Goal: Task Accomplishment & Management: Manage account settings

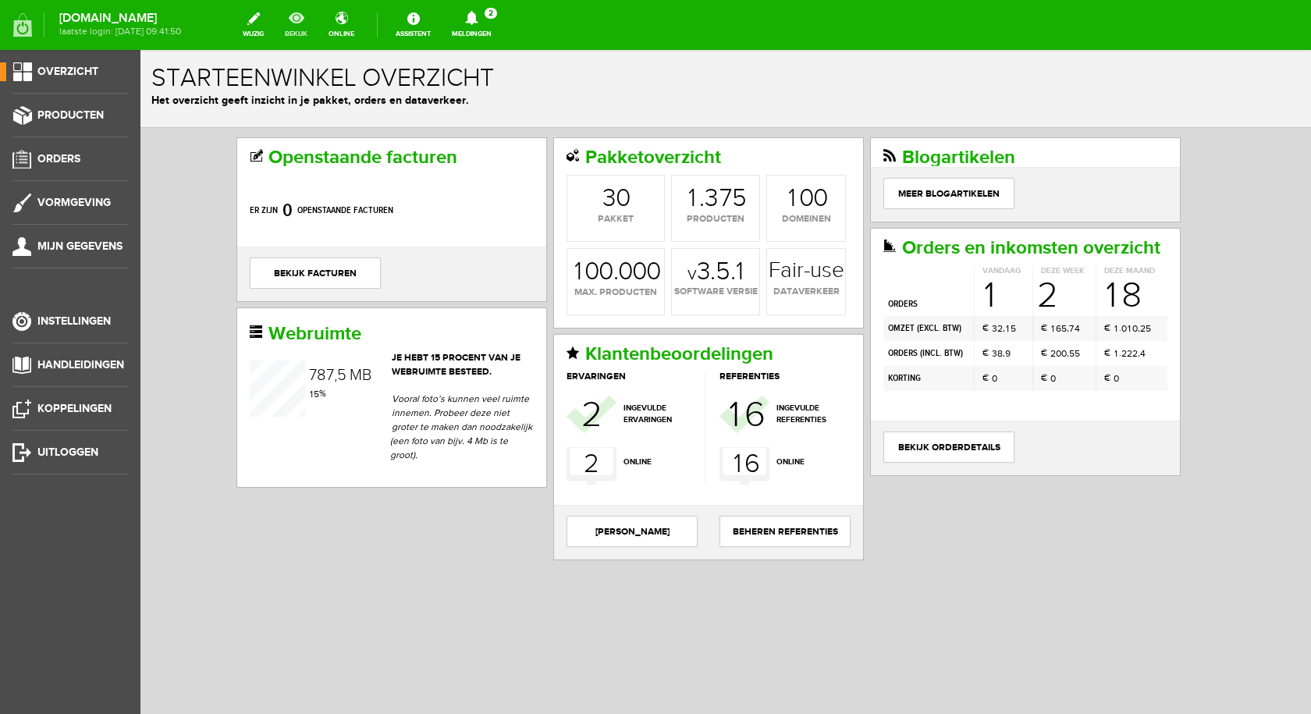
click at [313, 22] on link "bekijk" at bounding box center [295, 25] width 41 height 34
click at [35, 110] on link "Producten" at bounding box center [64, 115] width 128 height 19
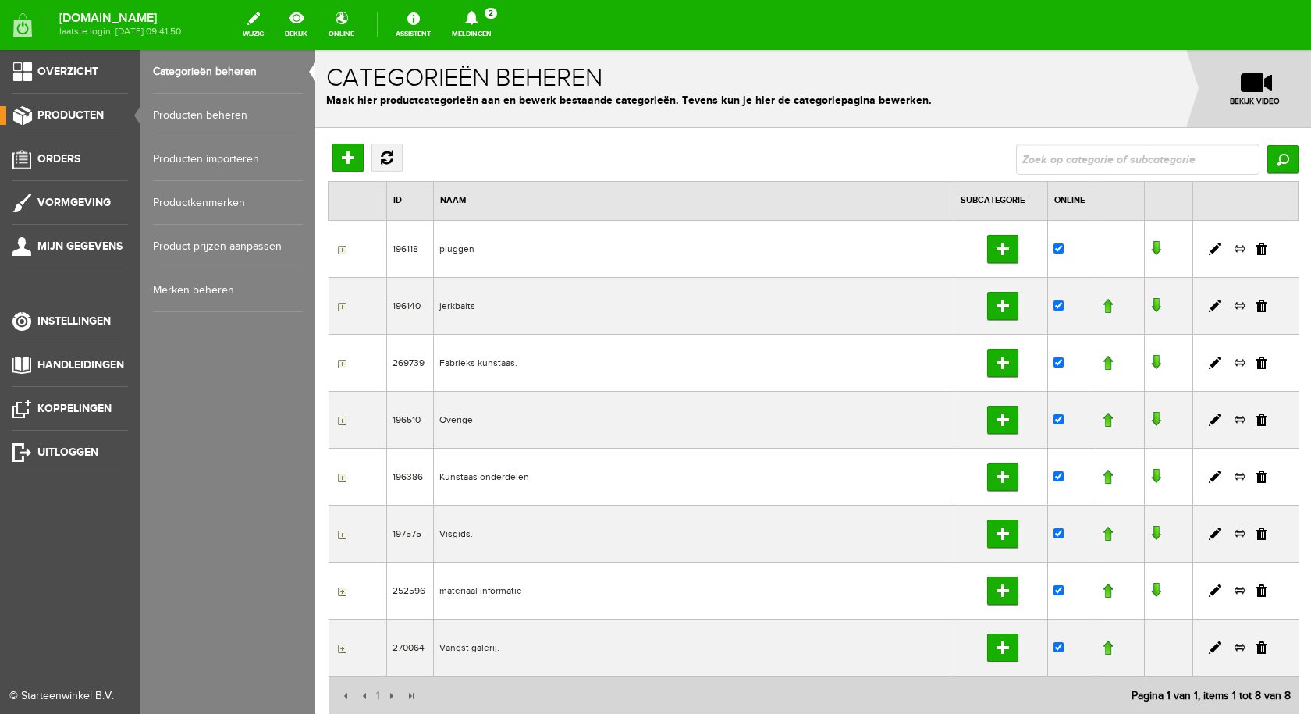
click at [87, 116] on span "Producten" at bounding box center [70, 114] width 66 height 13
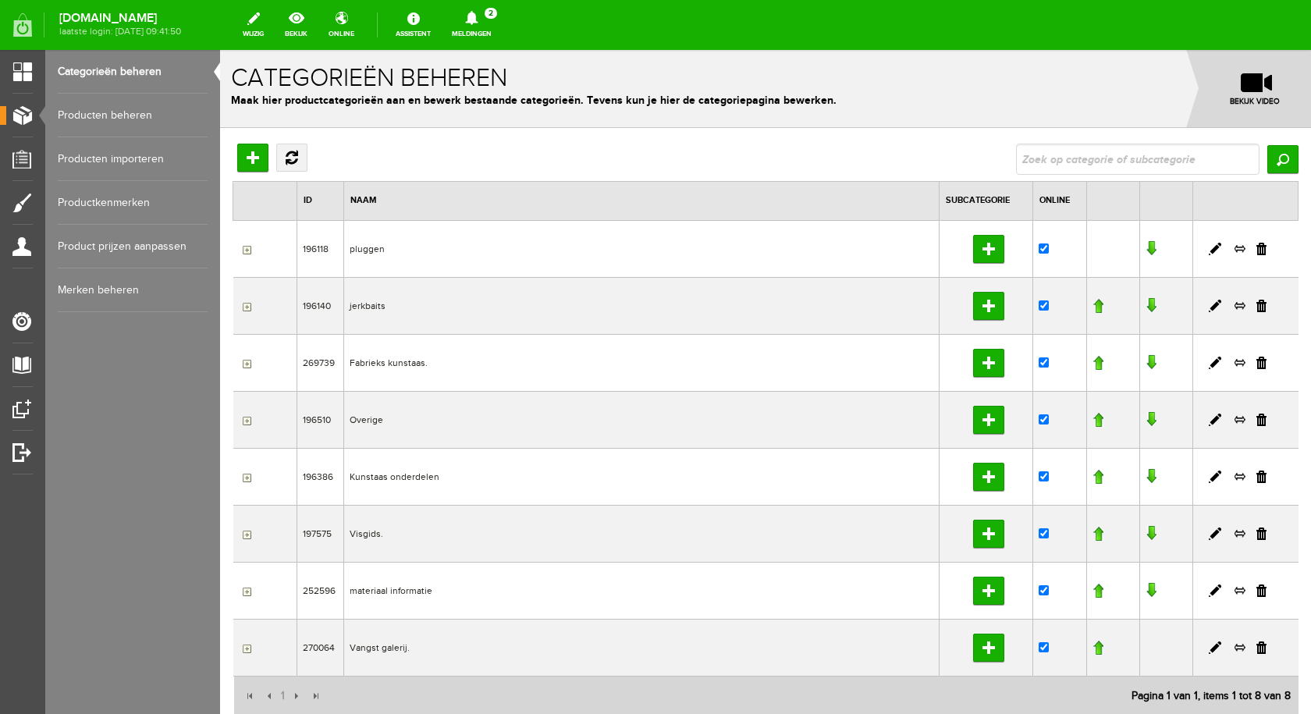
click at [119, 105] on link "Producten beheren" at bounding box center [133, 116] width 150 height 44
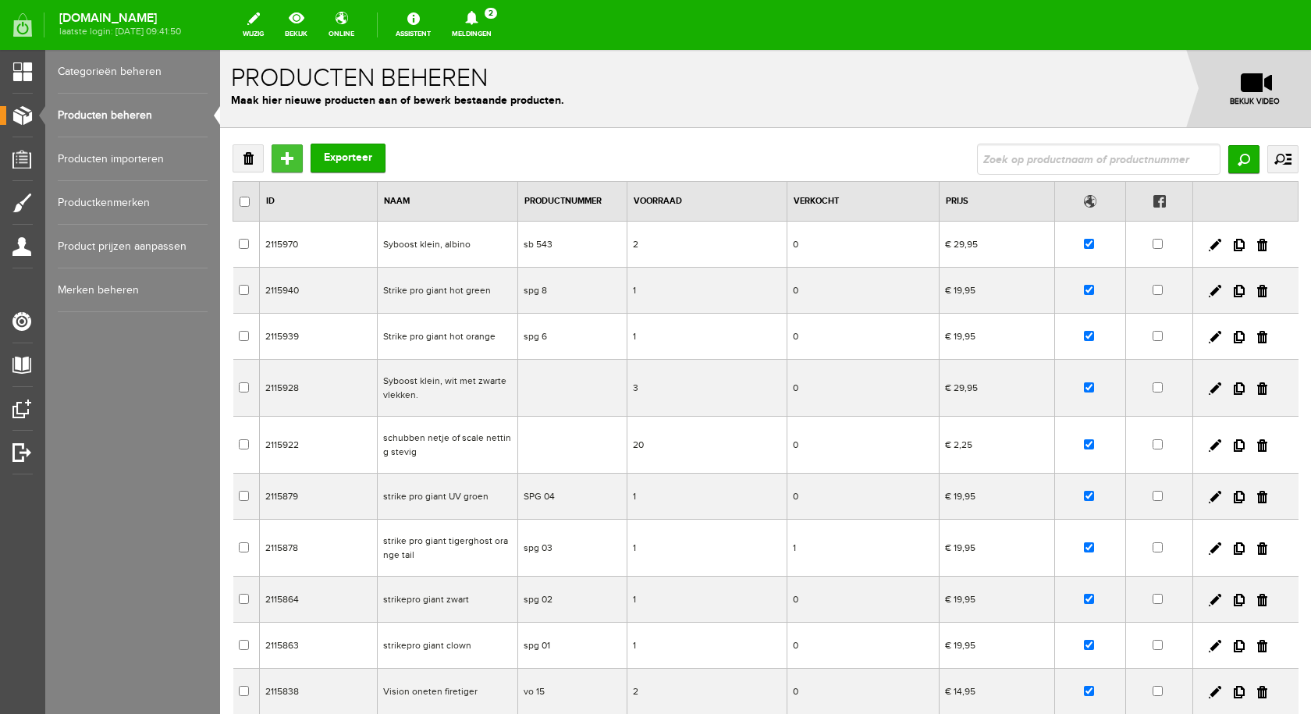
drag, startPoint x: 286, startPoint y: 151, endPoint x: 506, endPoint y: 203, distance: 225.9
click at [286, 151] on input "Toevoegen" at bounding box center [286, 158] width 31 height 28
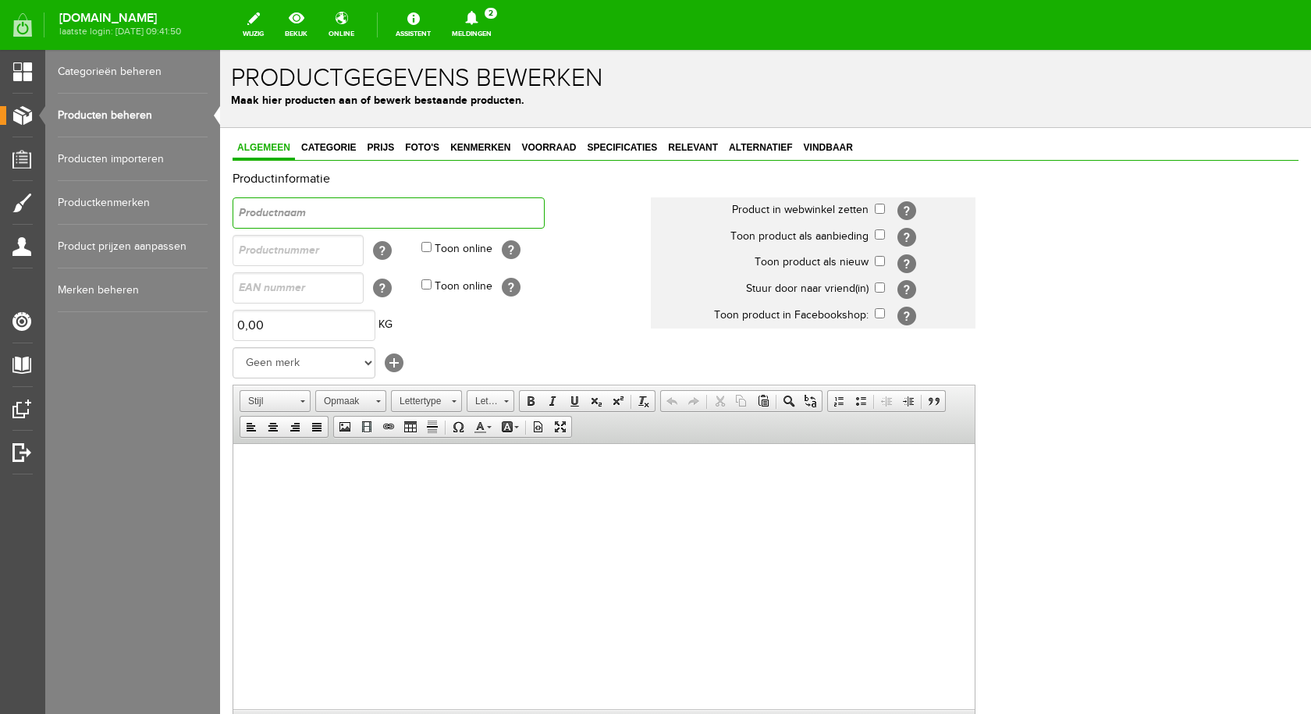
click at [413, 212] on input "text" at bounding box center [388, 212] width 312 height 31
type input "Strike pro giantblauw en goud met oranje achterkant"
drag, startPoint x: 878, startPoint y: 206, endPoint x: 867, endPoint y: 211, distance: 12.2
click at [881, 206] on input "checkbox" at bounding box center [880, 209] width 10 height 10
checkbox input "true"
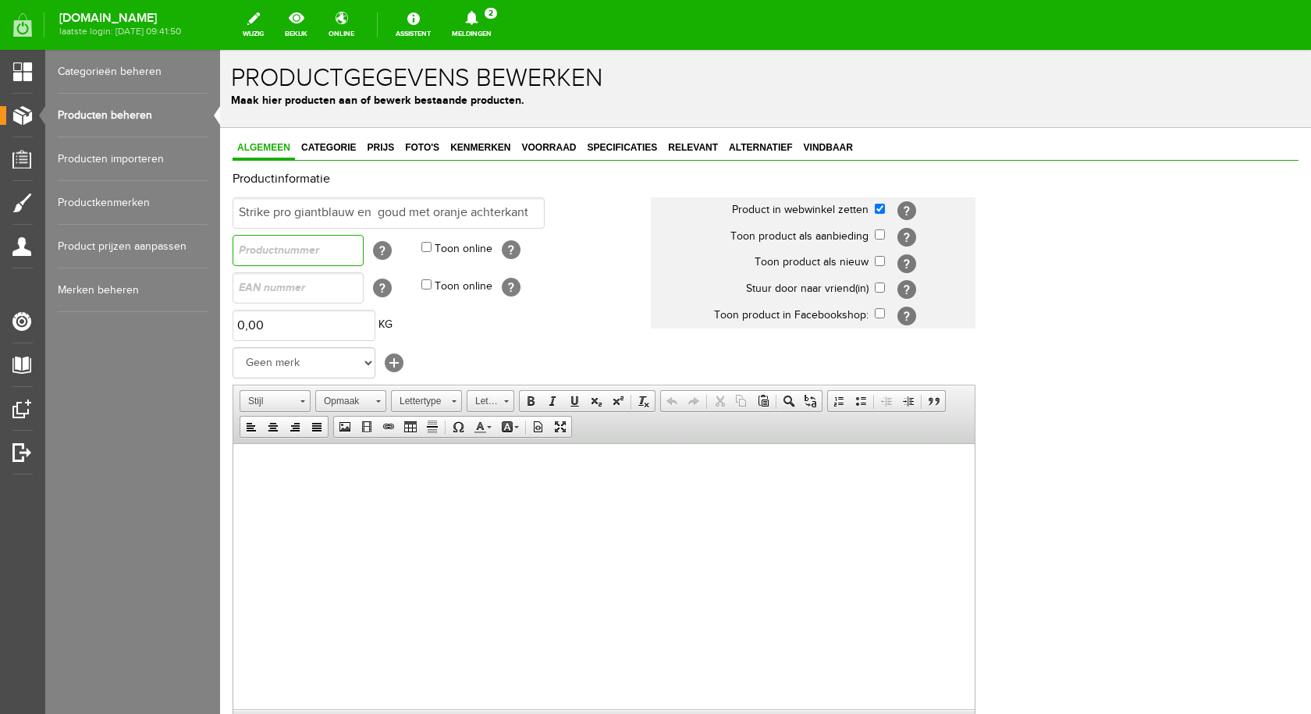
click at [254, 254] on input "text" at bounding box center [297, 250] width 131 height 31
type input "spg 64"
click at [293, 359] on select "Geen merk Sybe Baits Salmo spro sebile shakespeare rapala Westin svartzonker yo…" at bounding box center [303, 362] width 143 height 31
click at [232, 347] on select "Geen merk Sybe Baits Salmo spro sebile shakespeare rapala Westin svartzonker yo…" at bounding box center [303, 362] width 143 height 31
click at [259, 456] on html at bounding box center [603, 467] width 741 height 48
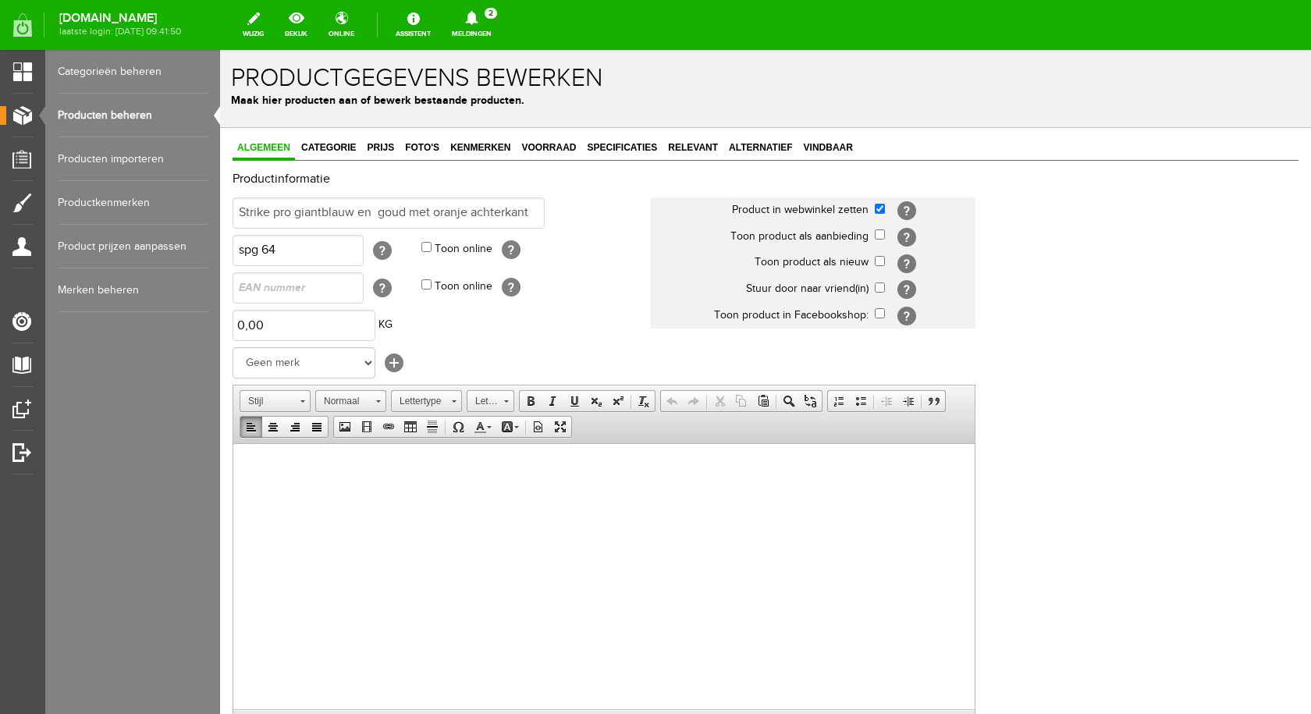
click at [260, 459] on p at bounding box center [604, 467] width 710 height 16
click at [300, 469] on span "Plakken" at bounding box center [320, 471] width 83 height 20
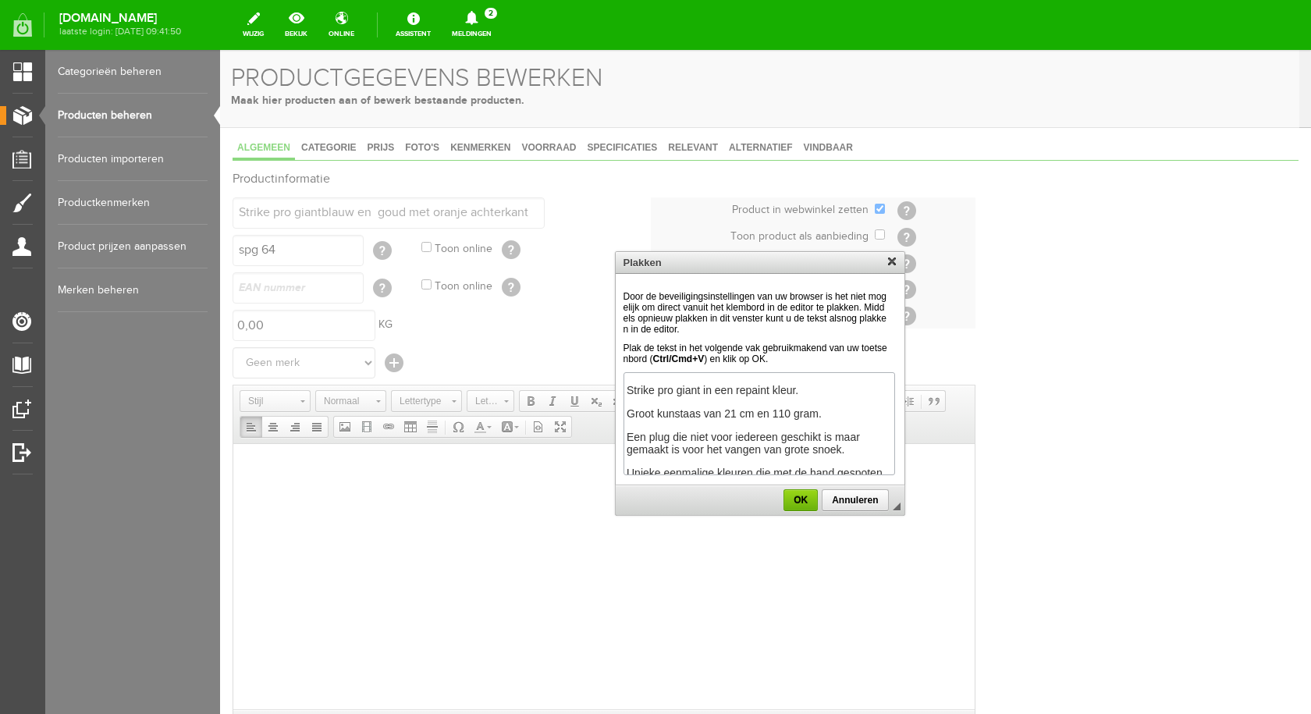
scroll to position [64, 0]
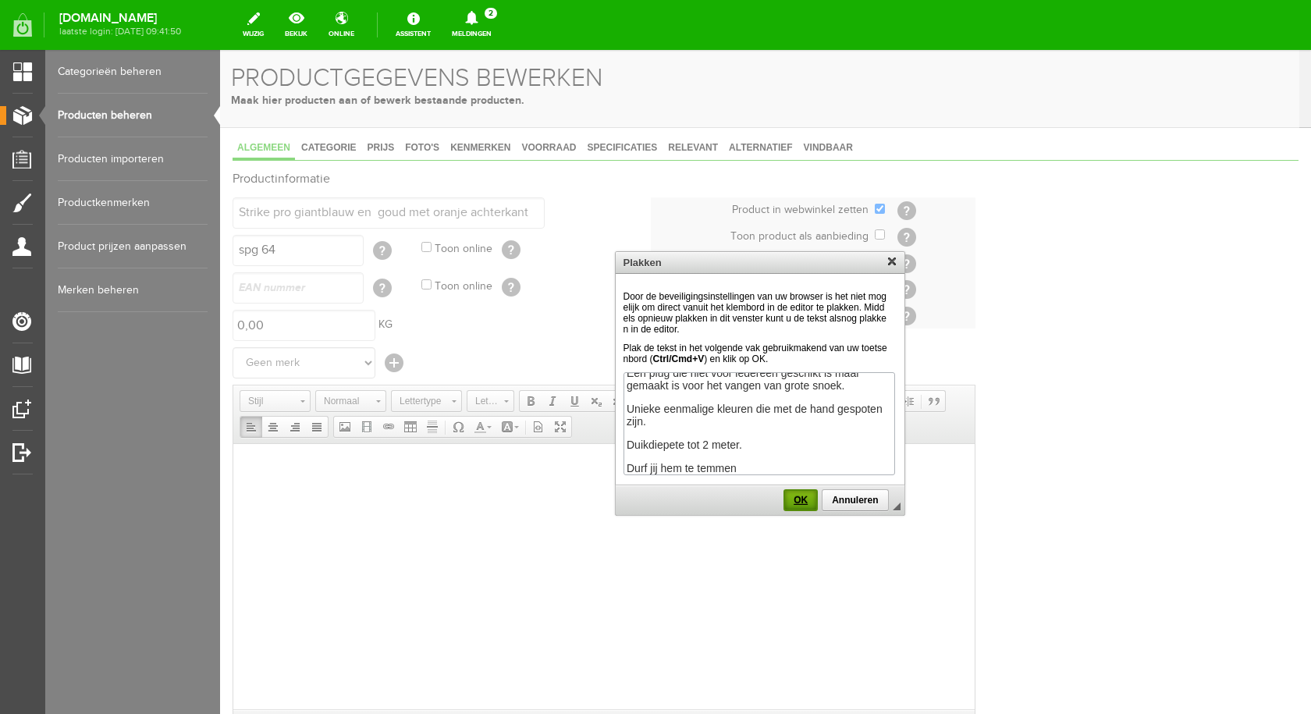
click at [793, 503] on span "OK" at bounding box center [800, 500] width 31 height 11
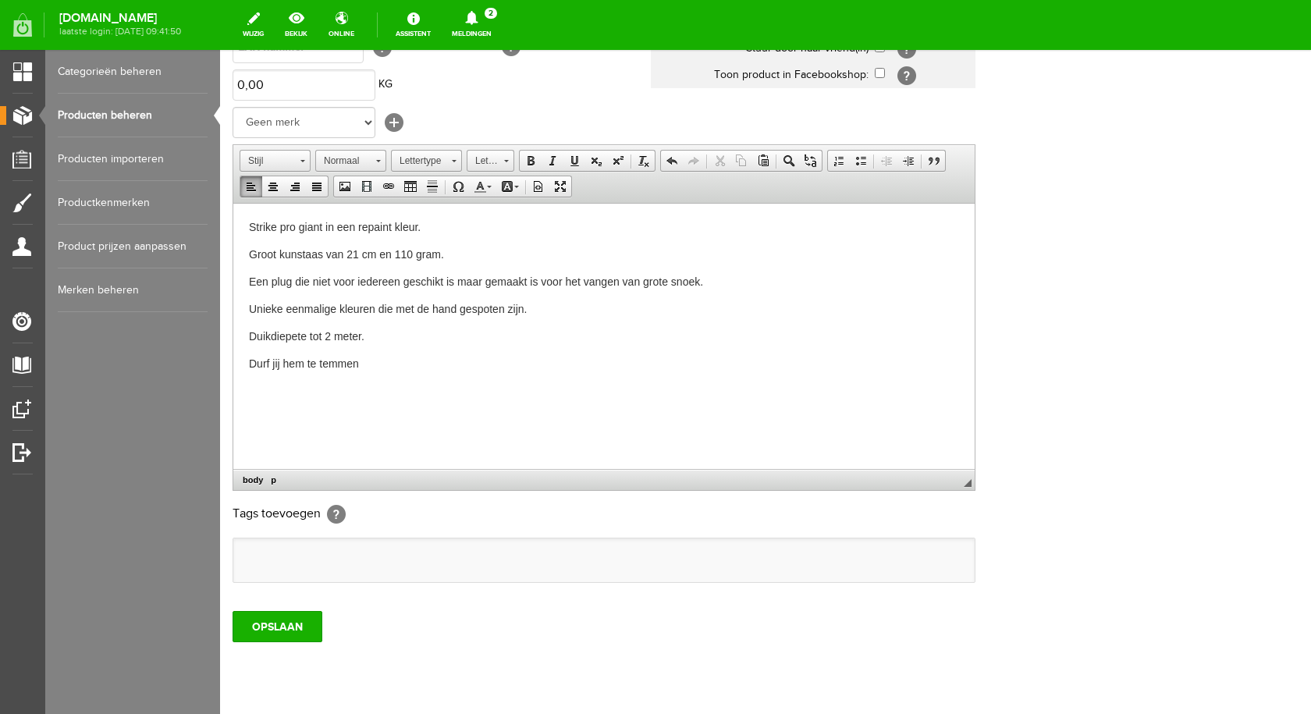
scroll to position [284, 0]
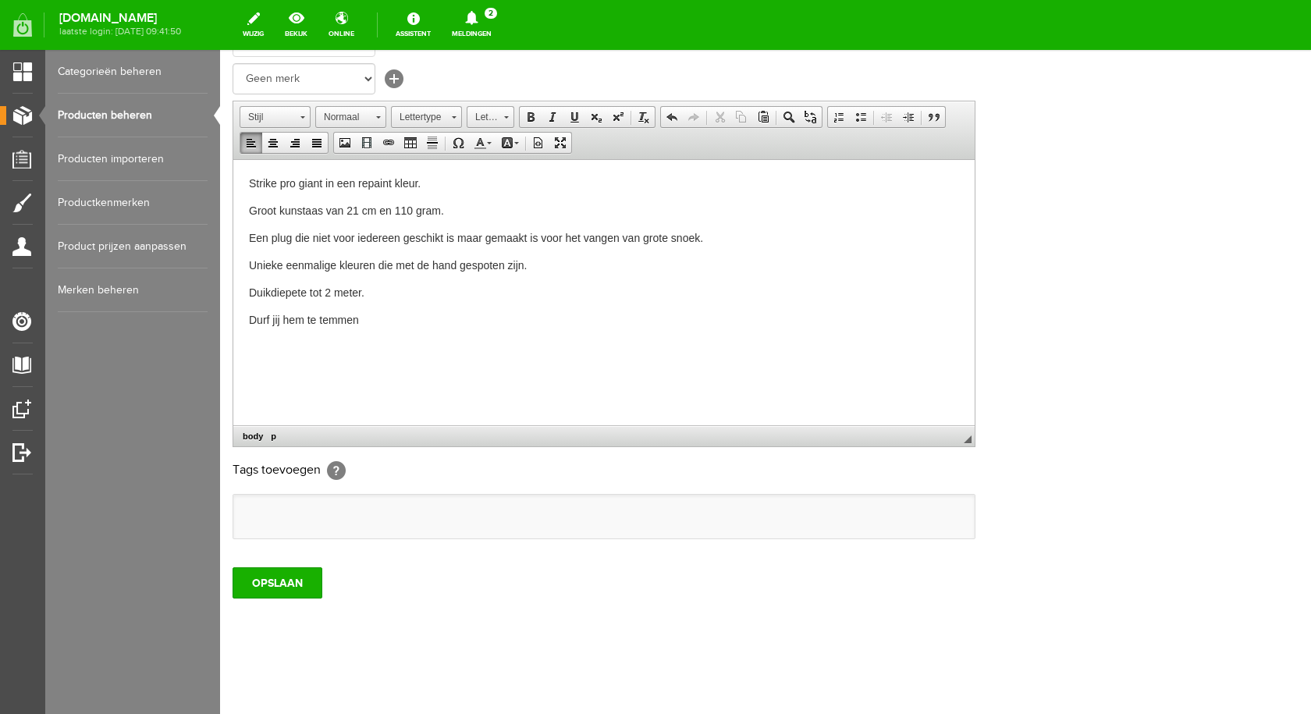
click at [296, 513] on ul at bounding box center [603, 517] width 741 height 44
type input "s"
type input "gi"
click at [328, 573] on li "giant" at bounding box center [299, 573] width 111 height 23
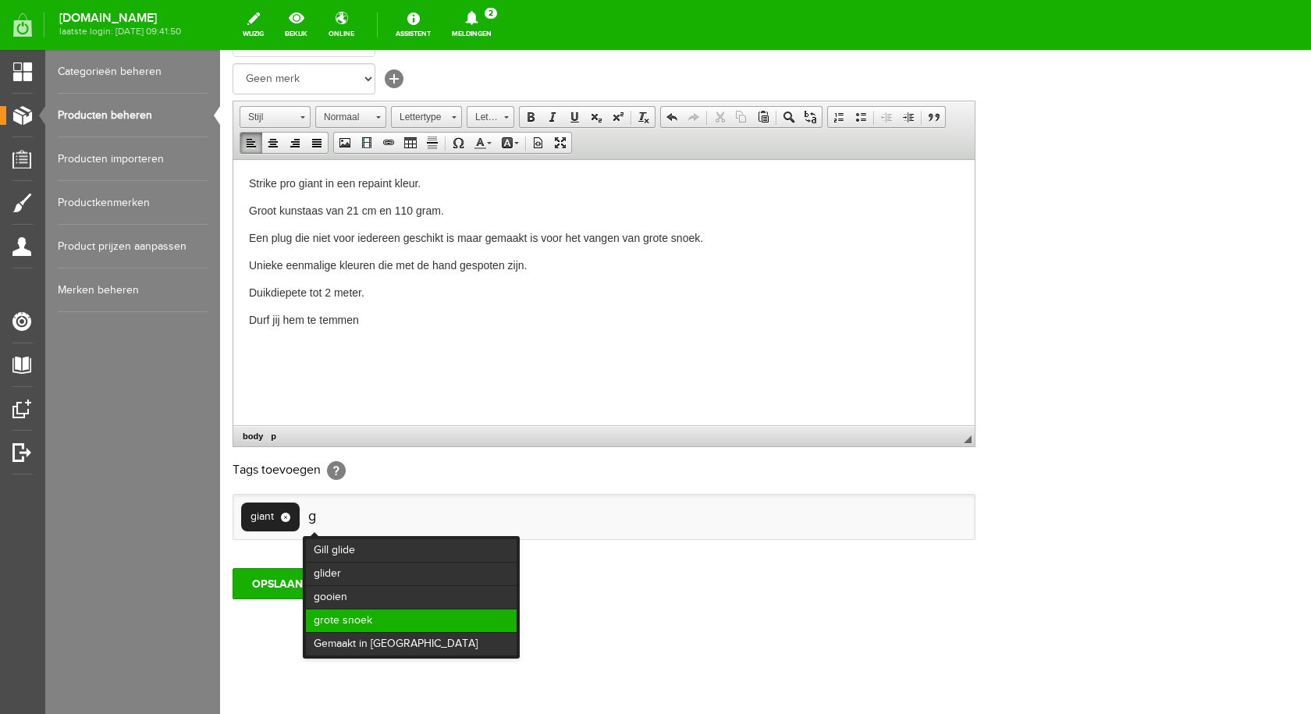
type input "g"
click at [412, 612] on li "grote snoek" at bounding box center [411, 620] width 211 height 23
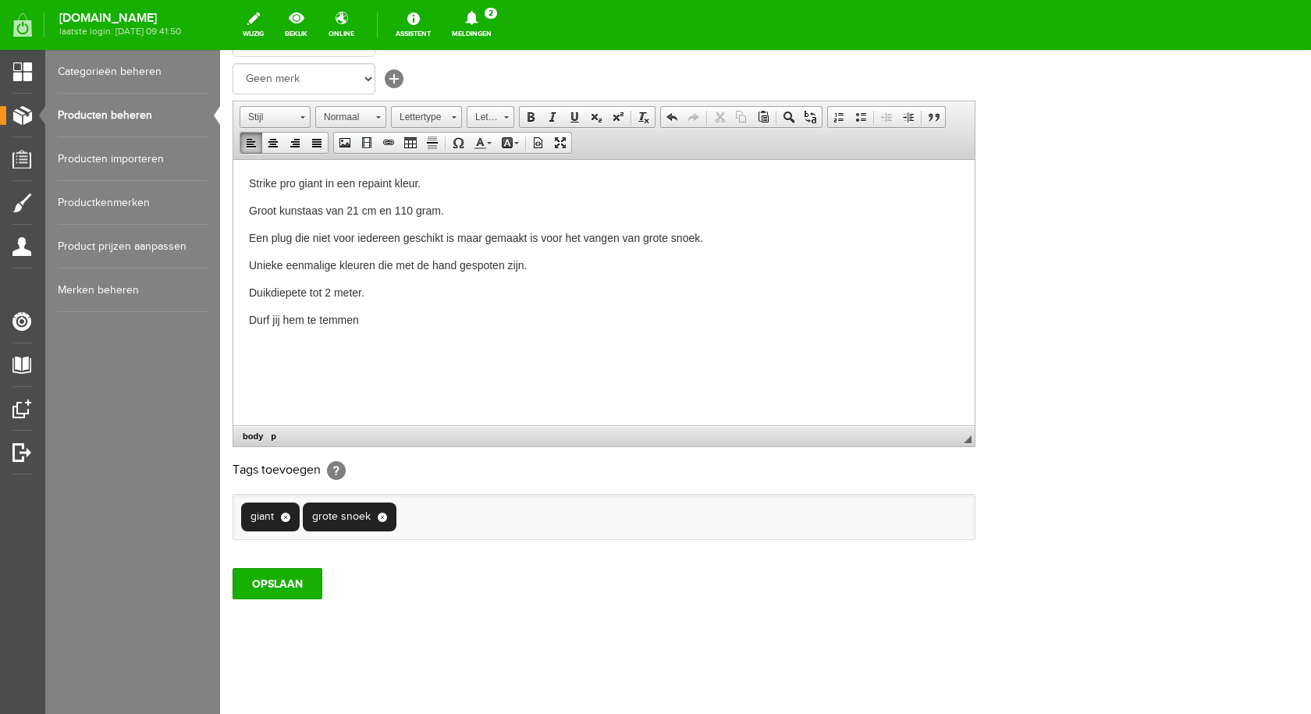
type input "r"
type input "gro"
click at [459, 551] on li "groot kunstaas" at bounding box center [461, 550] width 119 height 23
type input "tr"
click at [523, 550] on li "trollen" at bounding box center [566, 550] width 111 height 23
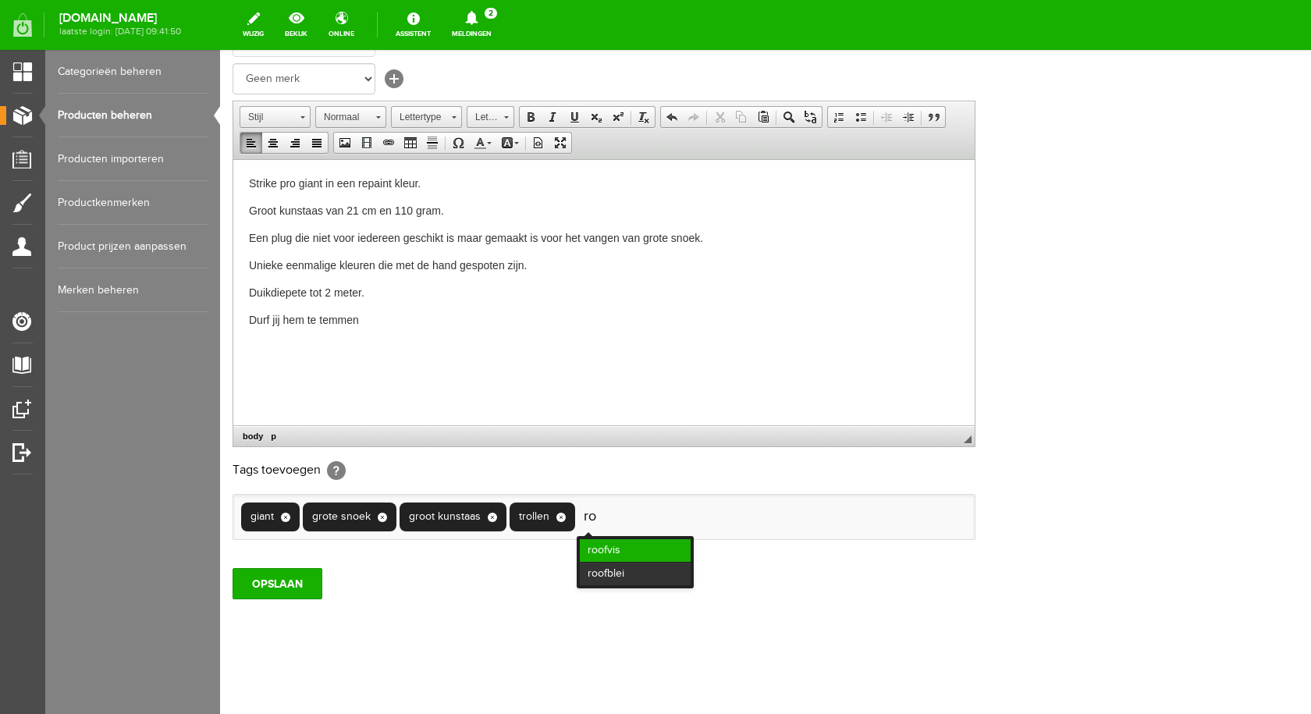
type input "ro"
click at [607, 550] on li "roofvis" at bounding box center [635, 550] width 111 height 23
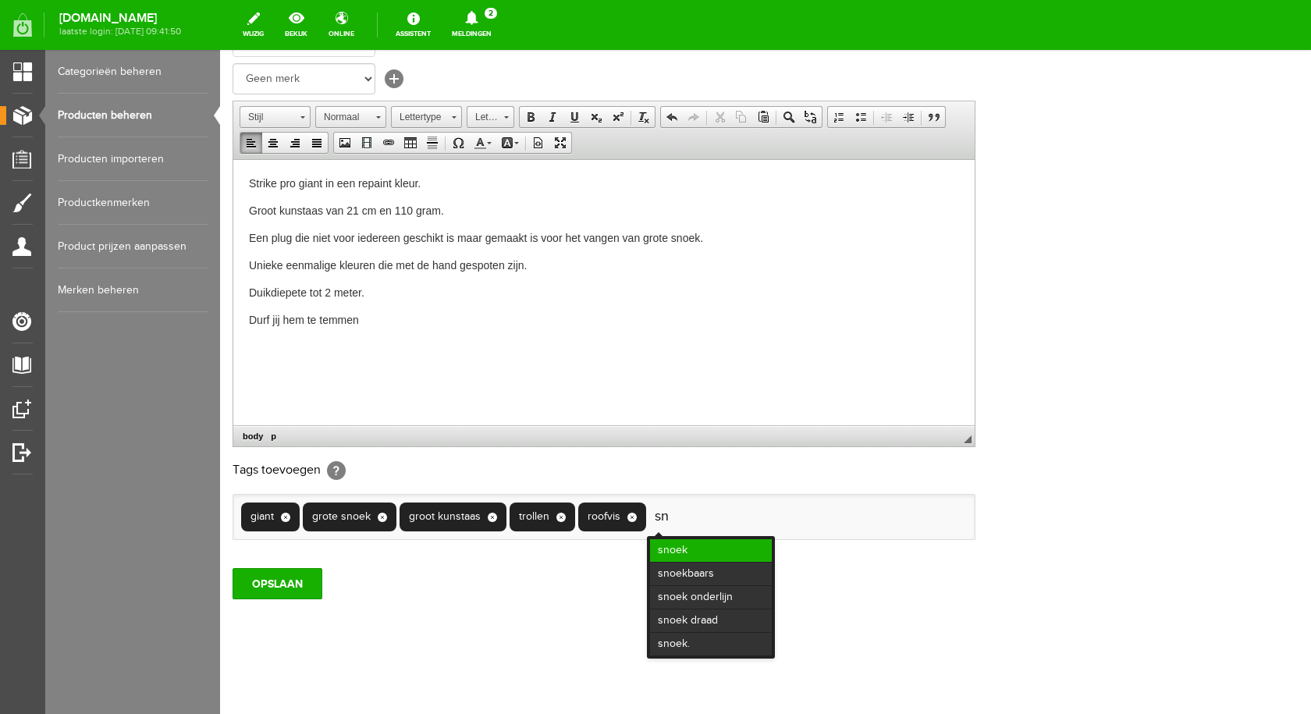
type input "sn"
click at [743, 540] on li "snoek" at bounding box center [711, 550] width 122 height 23
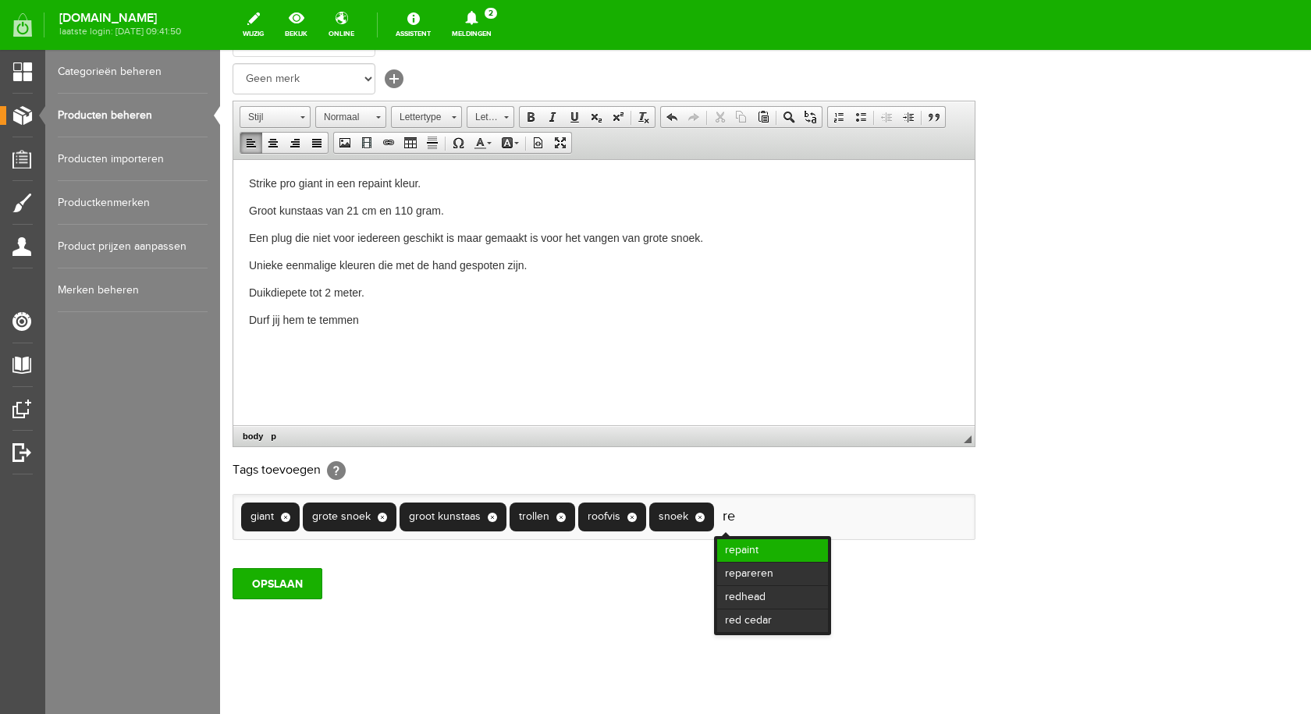
type input "re"
click at [763, 549] on li "repaint" at bounding box center [772, 550] width 111 height 23
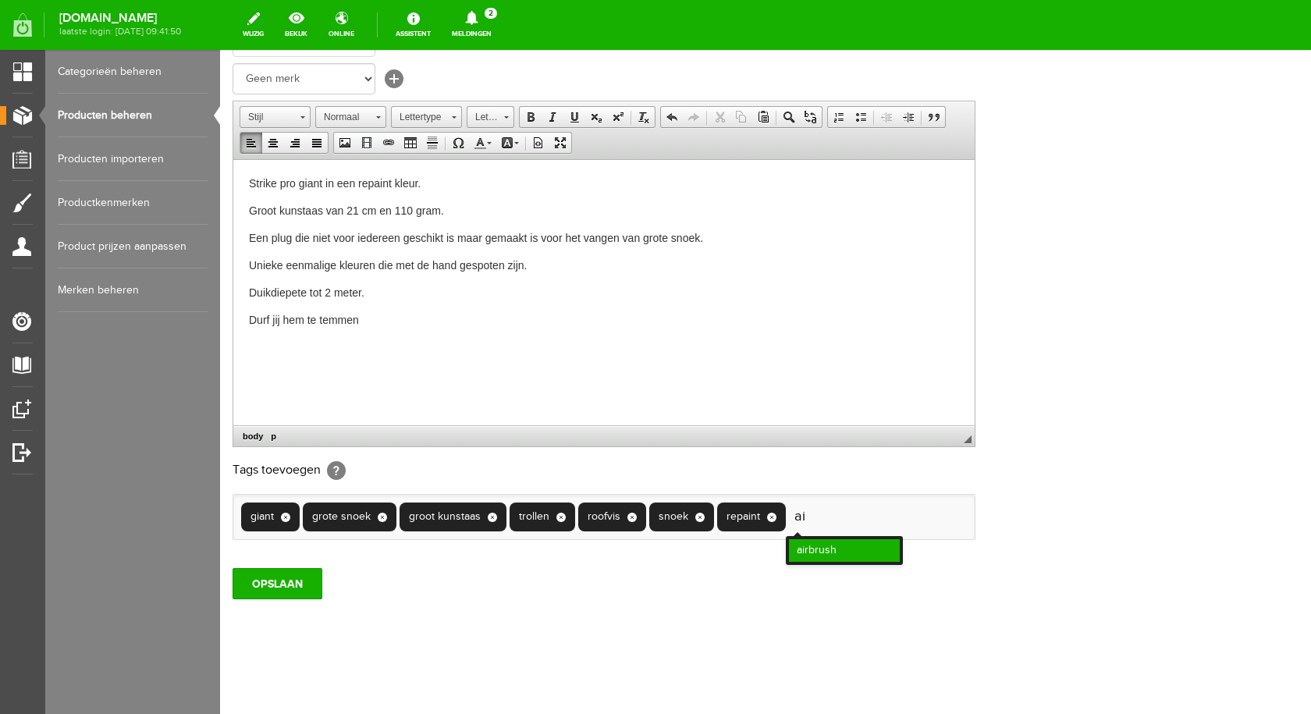
type input "ai"
click at [820, 550] on li "airbrush" at bounding box center [844, 550] width 111 height 23
click at [282, 588] on input "OPSLAAN" at bounding box center [277, 583] width 90 height 31
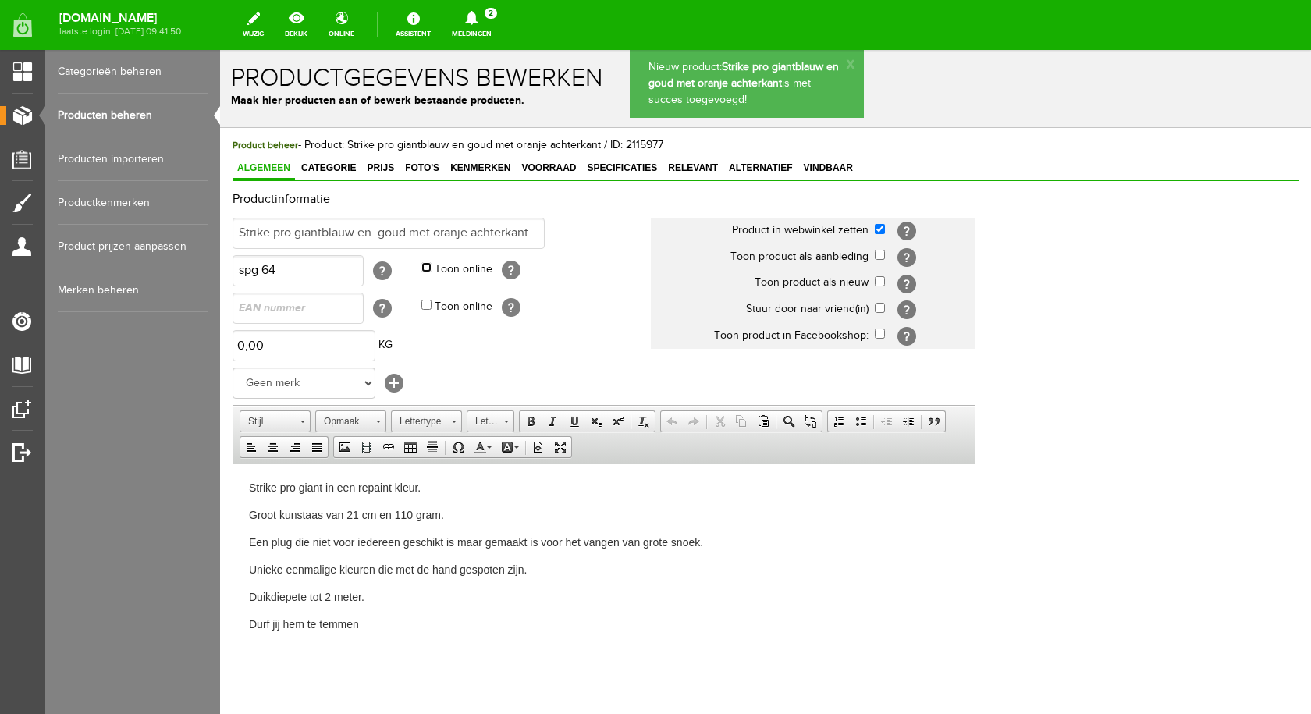
click at [430, 266] on input "Toon online" at bounding box center [426, 267] width 10 height 10
checkbox input "true"
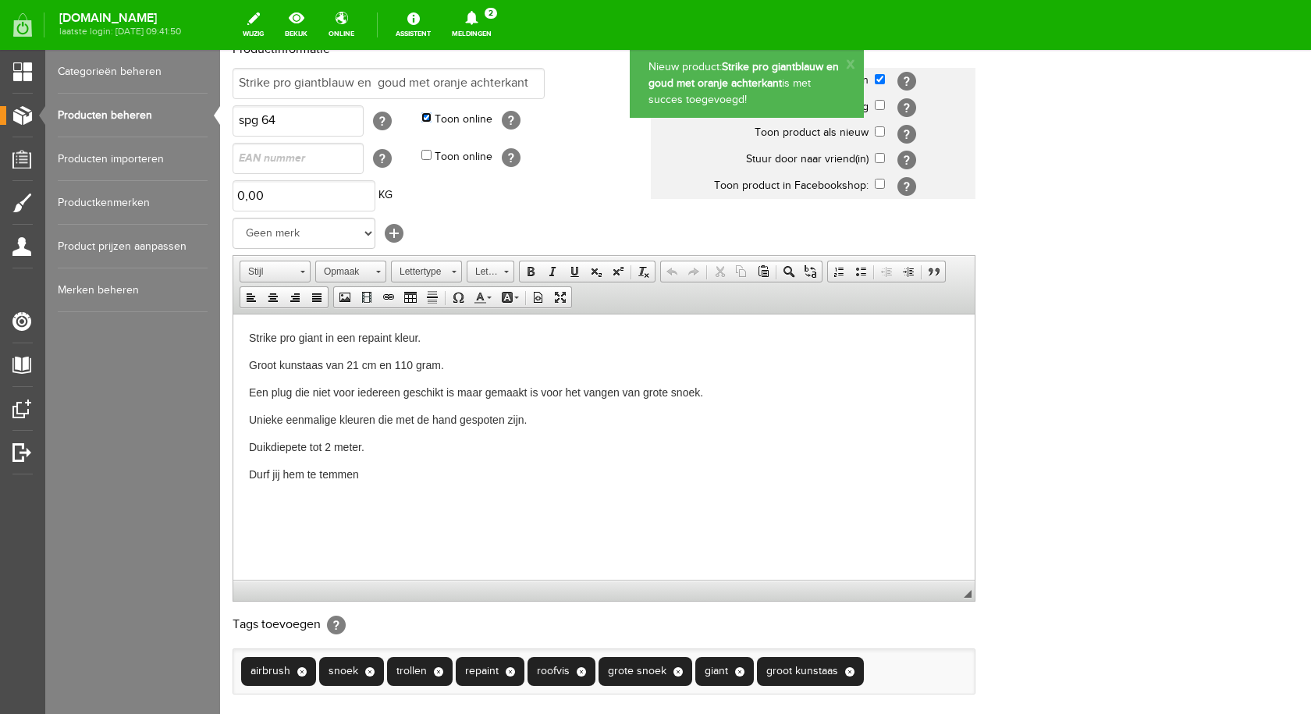
scroll to position [305, 0]
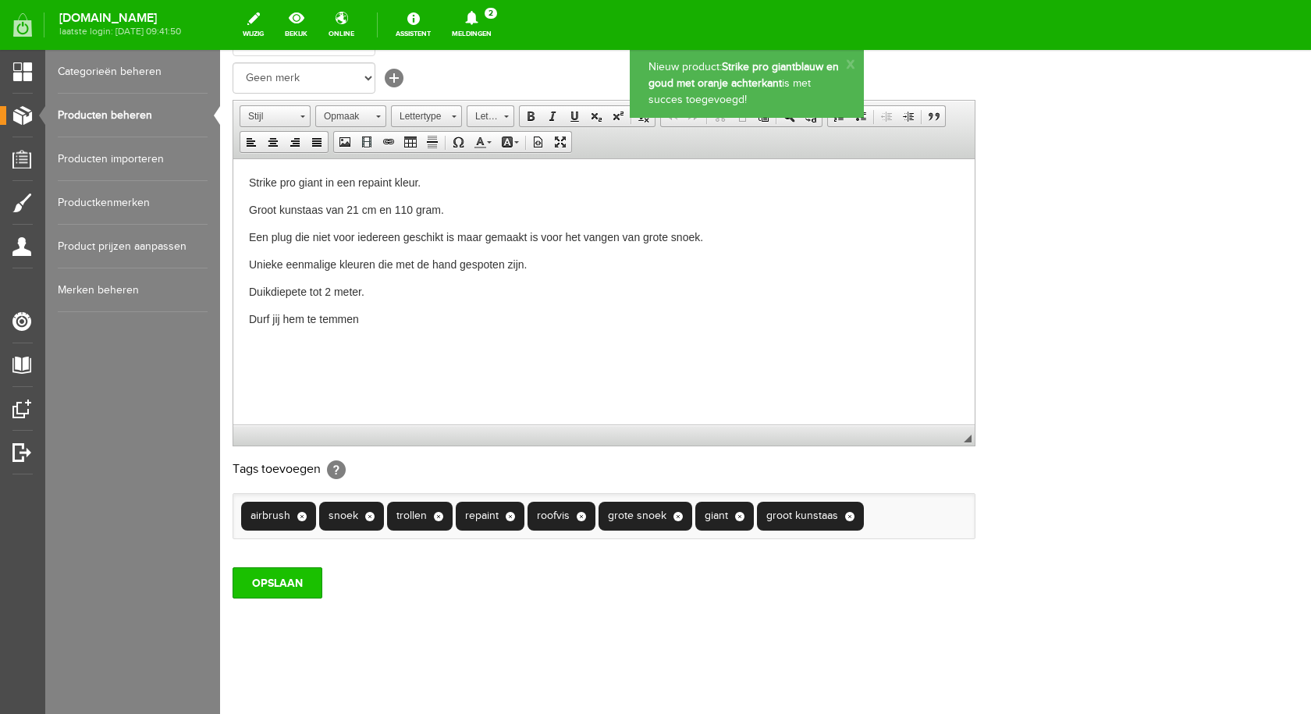
click at [279, 585] on input "OPSLAAN" at bounding box center [277, 582] width 90 height 31
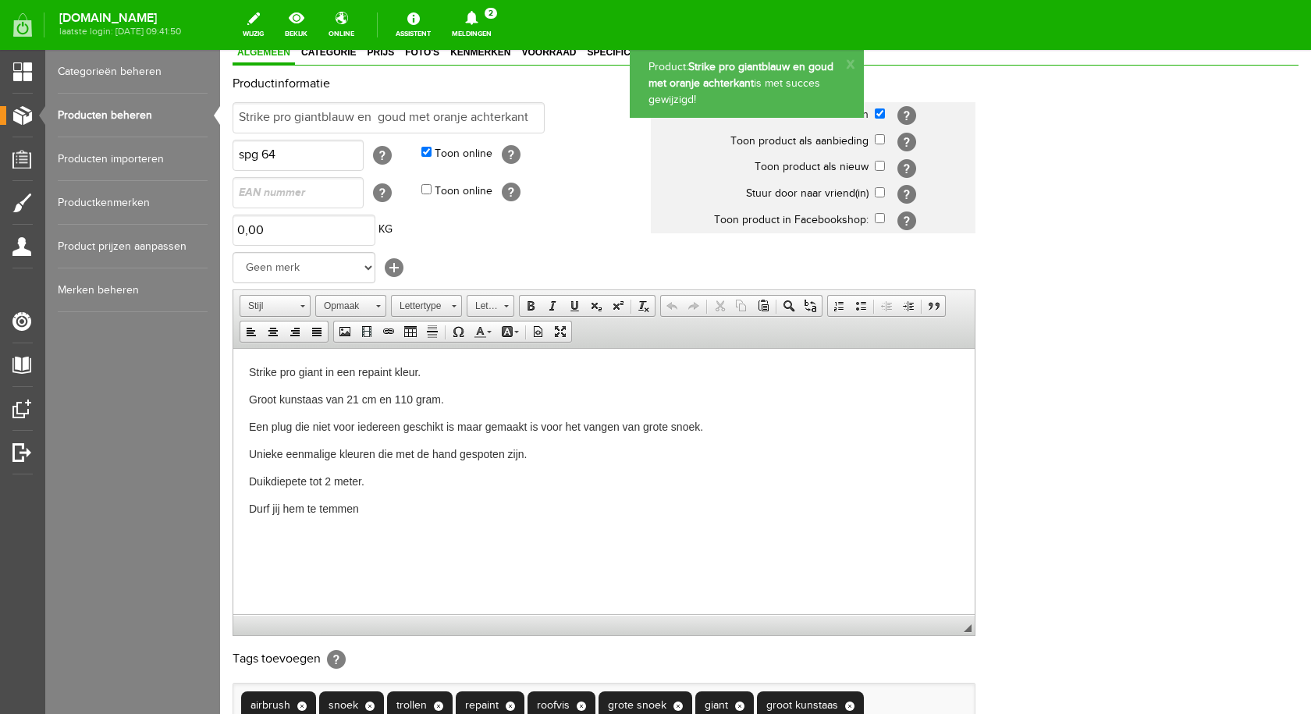
scroll to position [0, 0]
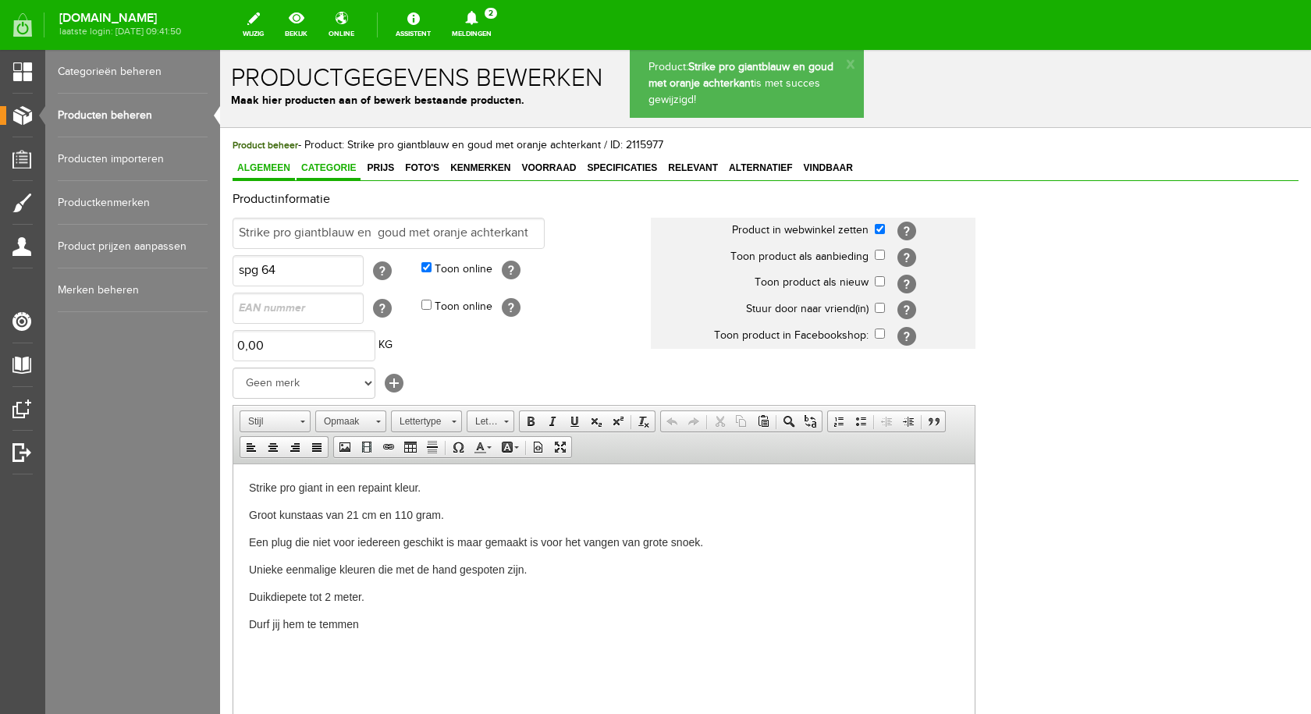
click at [328, 169] on span "Categorie" at bounding box center [328, 167] width 64 height 11
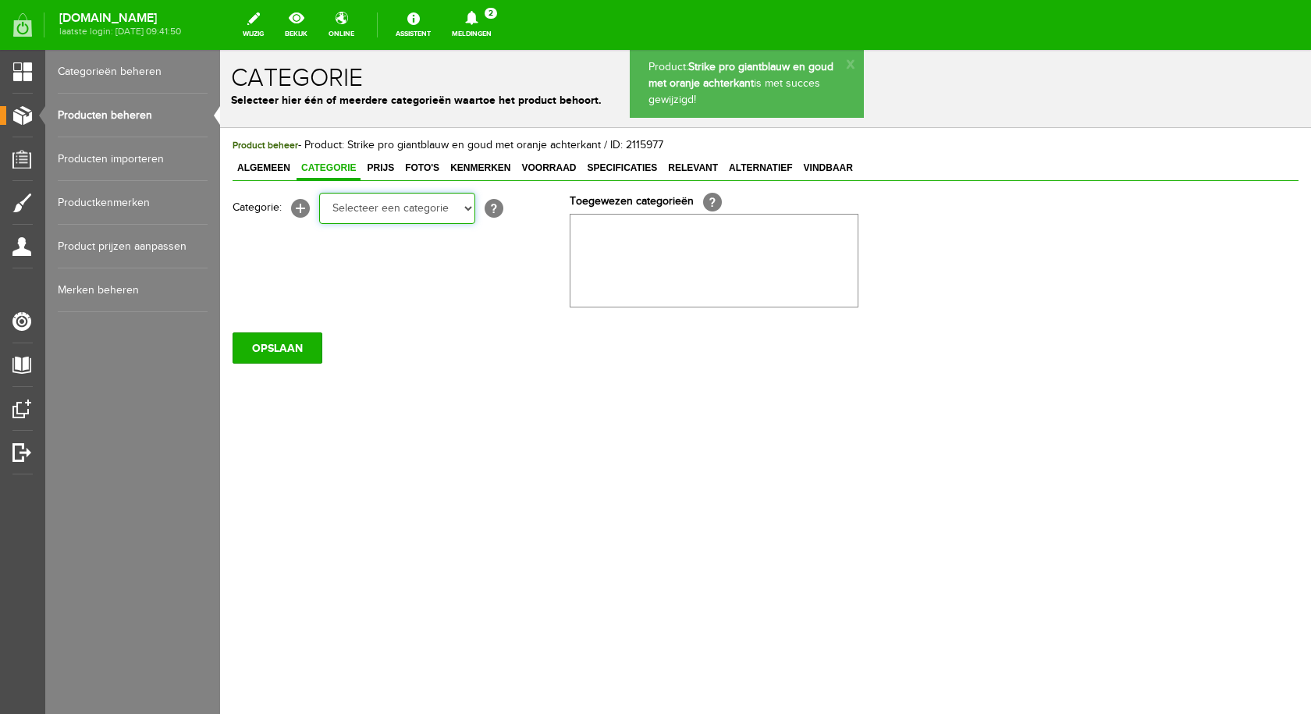
click at [413, 207] on select "Selecteer een categorie pluggen Python sheriff De schurk Swieber De Spok S-Cran…" at bounding box center [397, 208] width 156 height 31
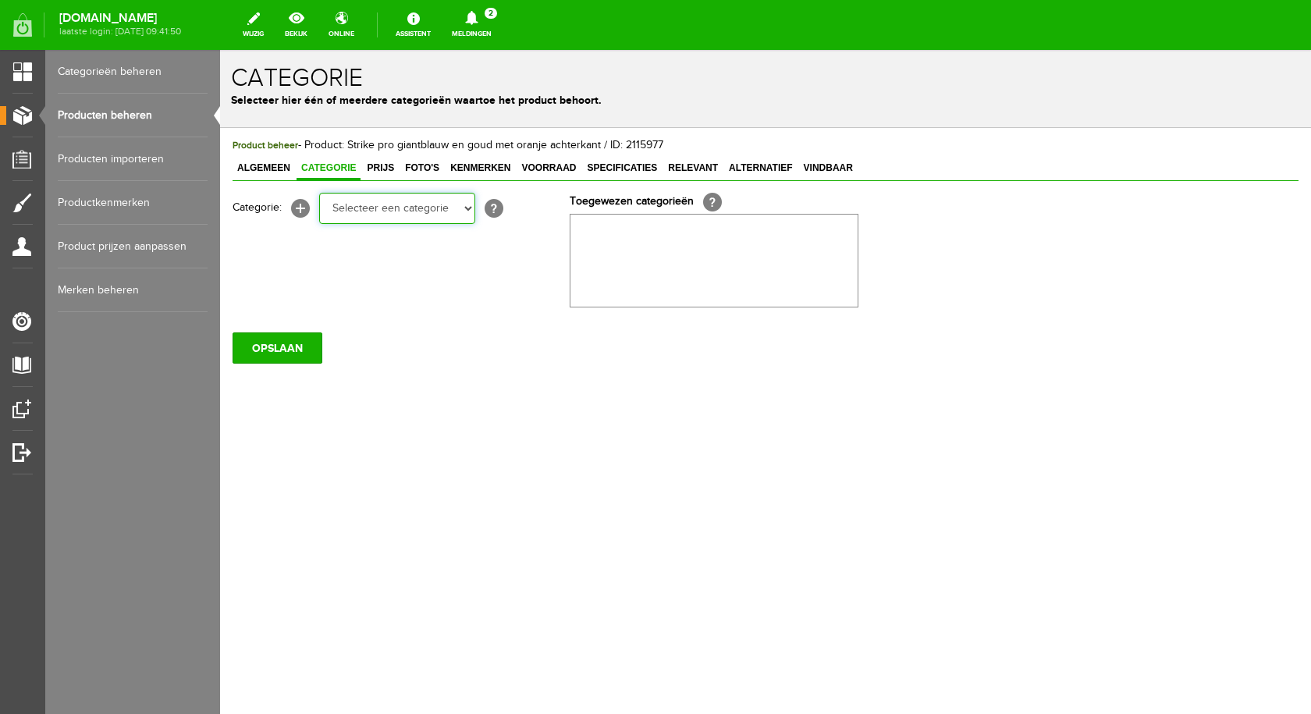
select select "282237"
click at [319, 193] on select "Selecteer een categorie pluggen Python sheriff De schurk Swieber De Spok S-Cran…" at bounding box center [397, 208] width 156 height 31
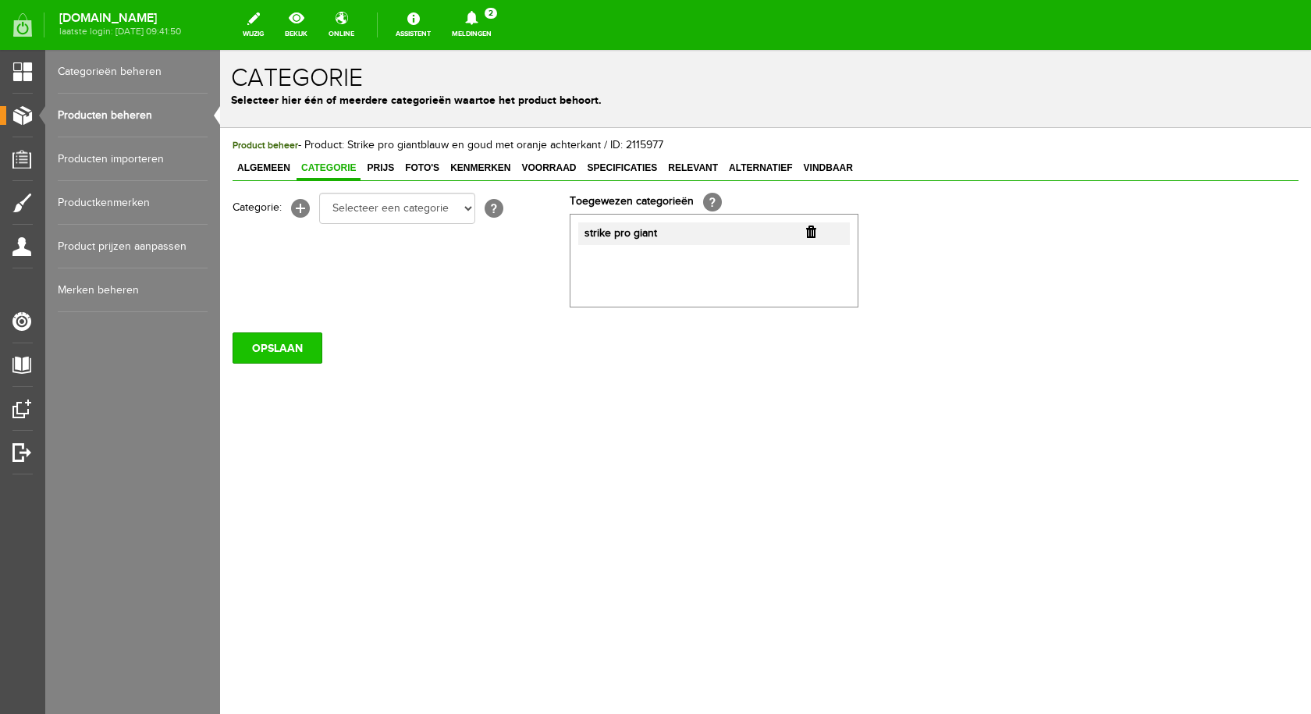
click at [286, 347] on input "OPSLAAN" at bounding box center [277, 347] width 90 height 31
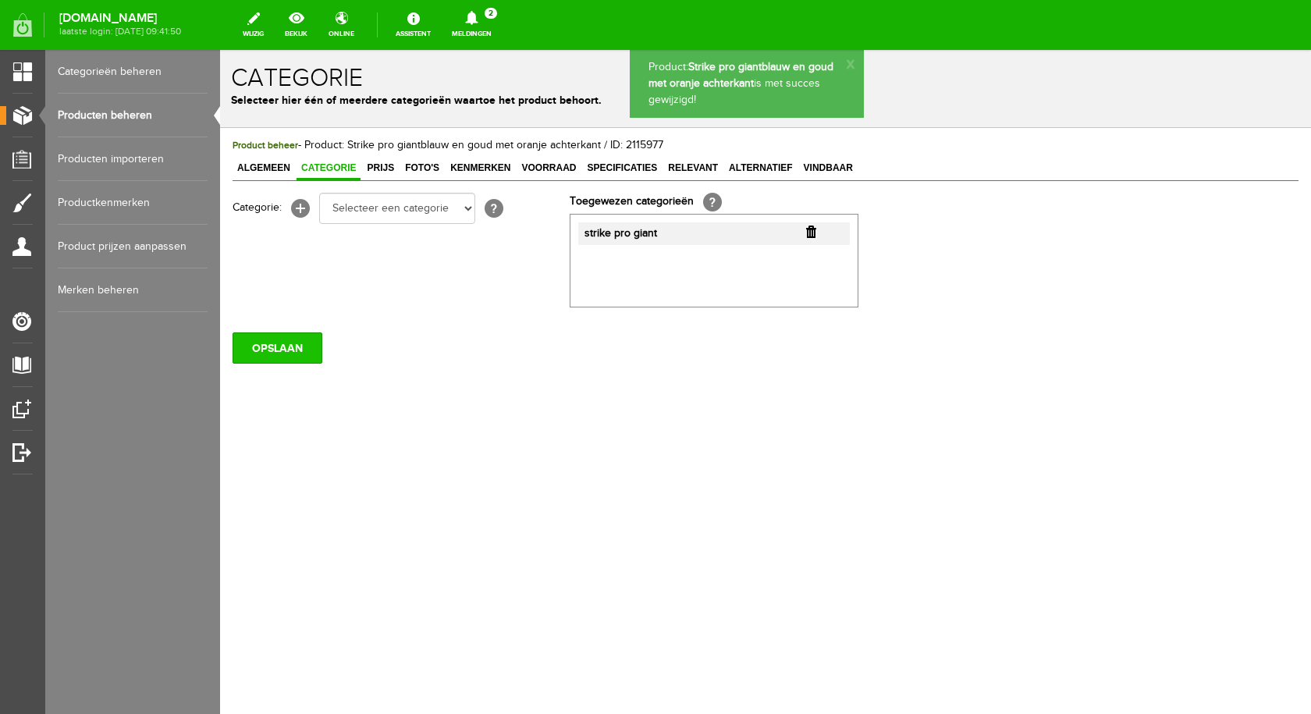
click at [300, 351] on input "OPSLAAN" at bounding box center [277, 347] width 90 height 31
click at [387, 169] on span "Prijs" at bounding box center [380, 167] width 37 height 11
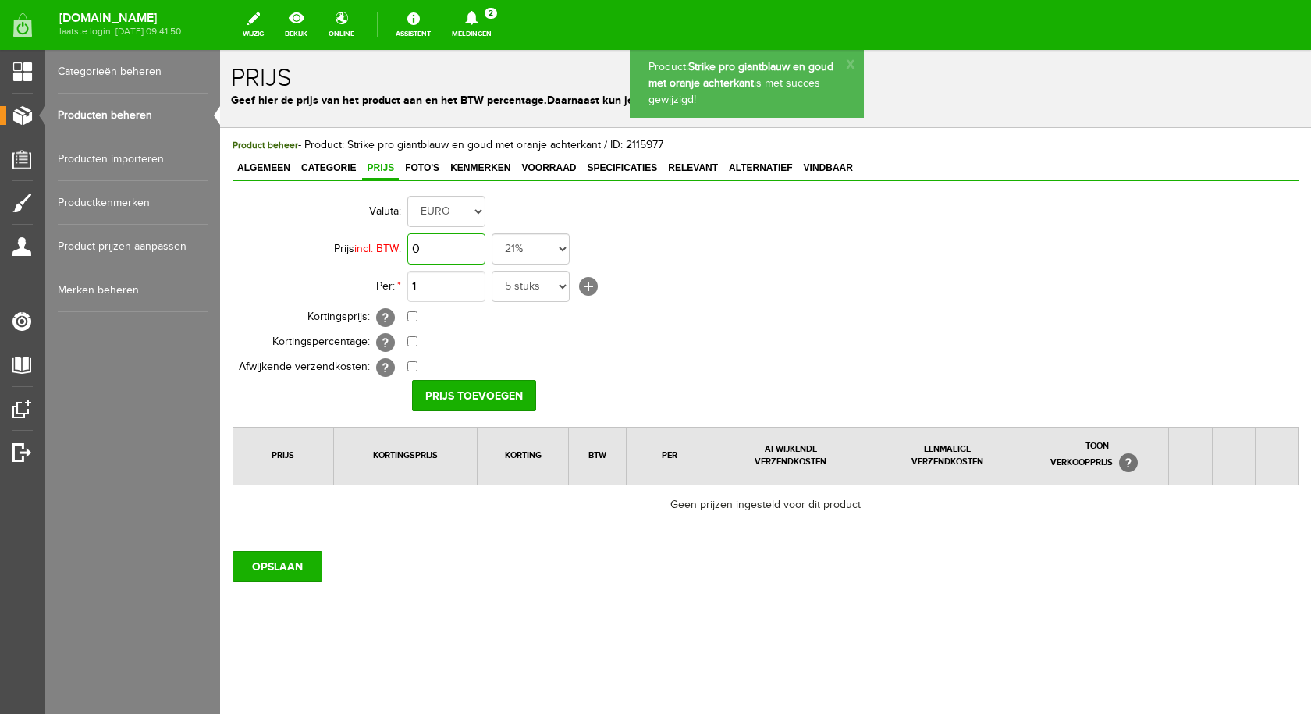
click at [435, 243] on input "0" at bounding box center [446, 248] width 78 height 31
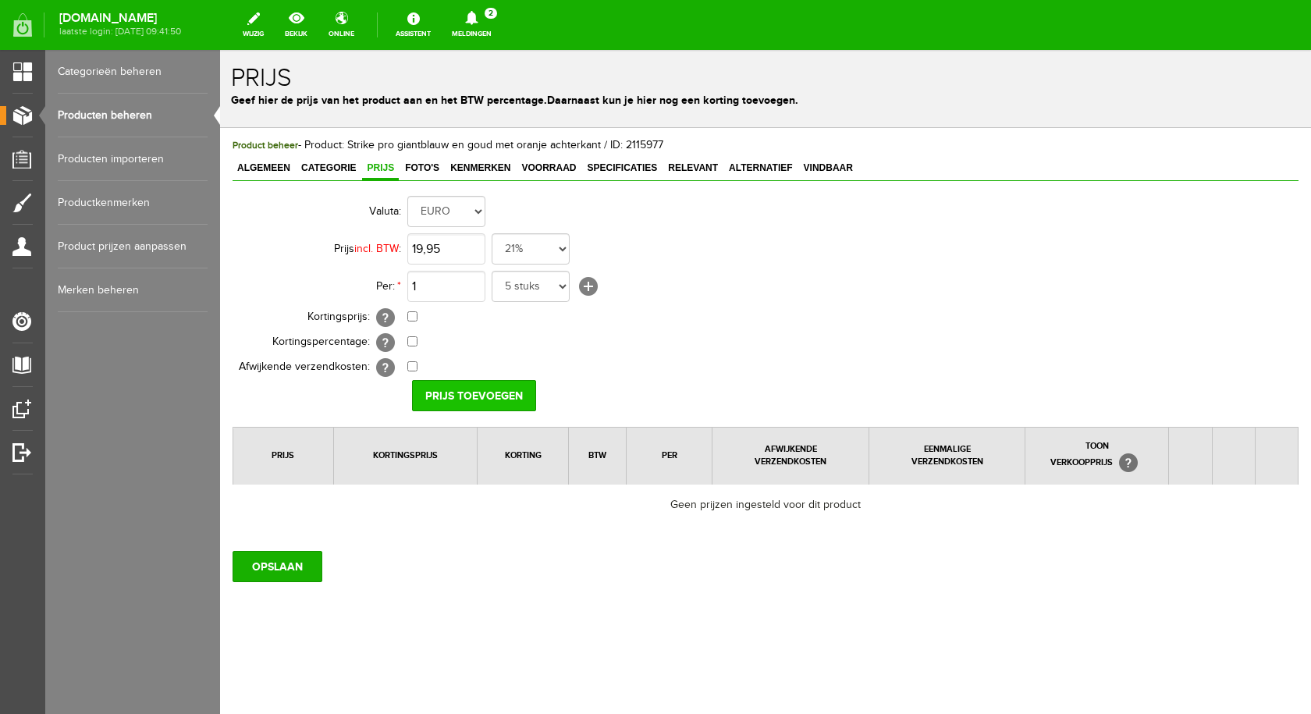
type input "€ 19,95"
click at [479, 395] on input "Prijs toevoegen" at bounding box center [474, 395] width 124 height 31
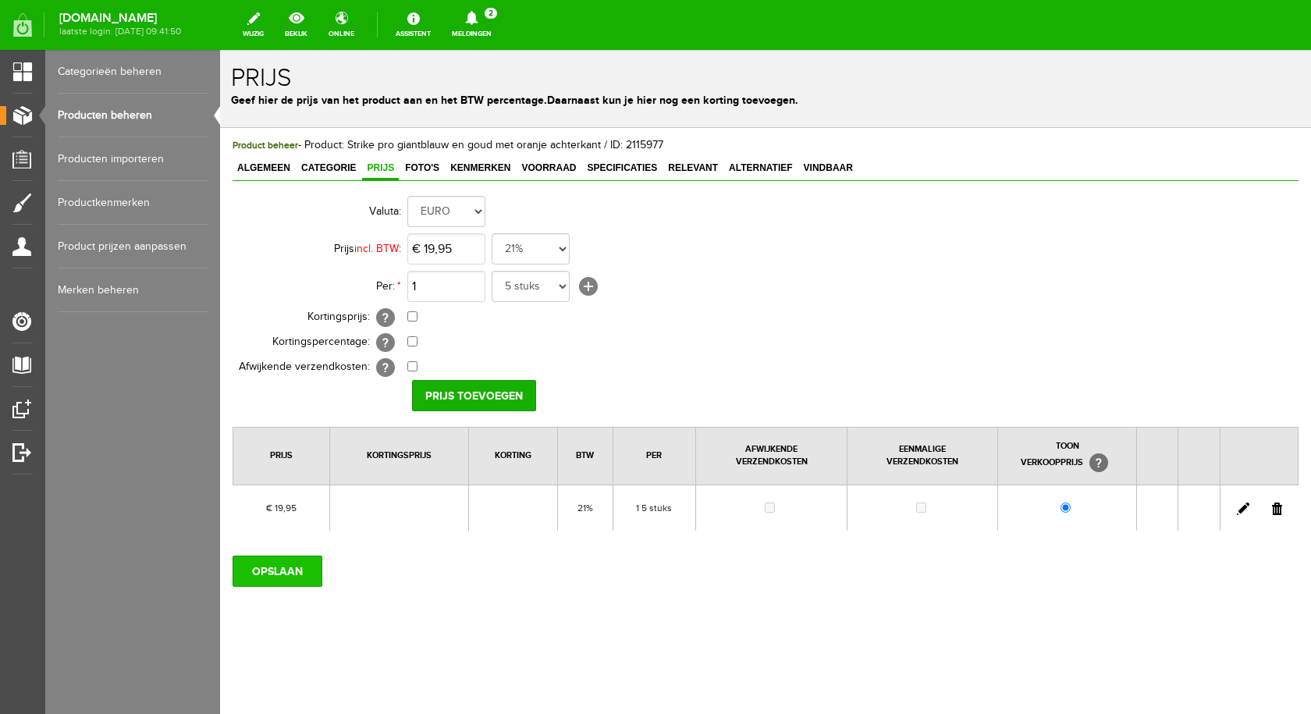
click at [282, 570] on input "OPSLAAN" at bounding box center [277, 570] width 90 height 31
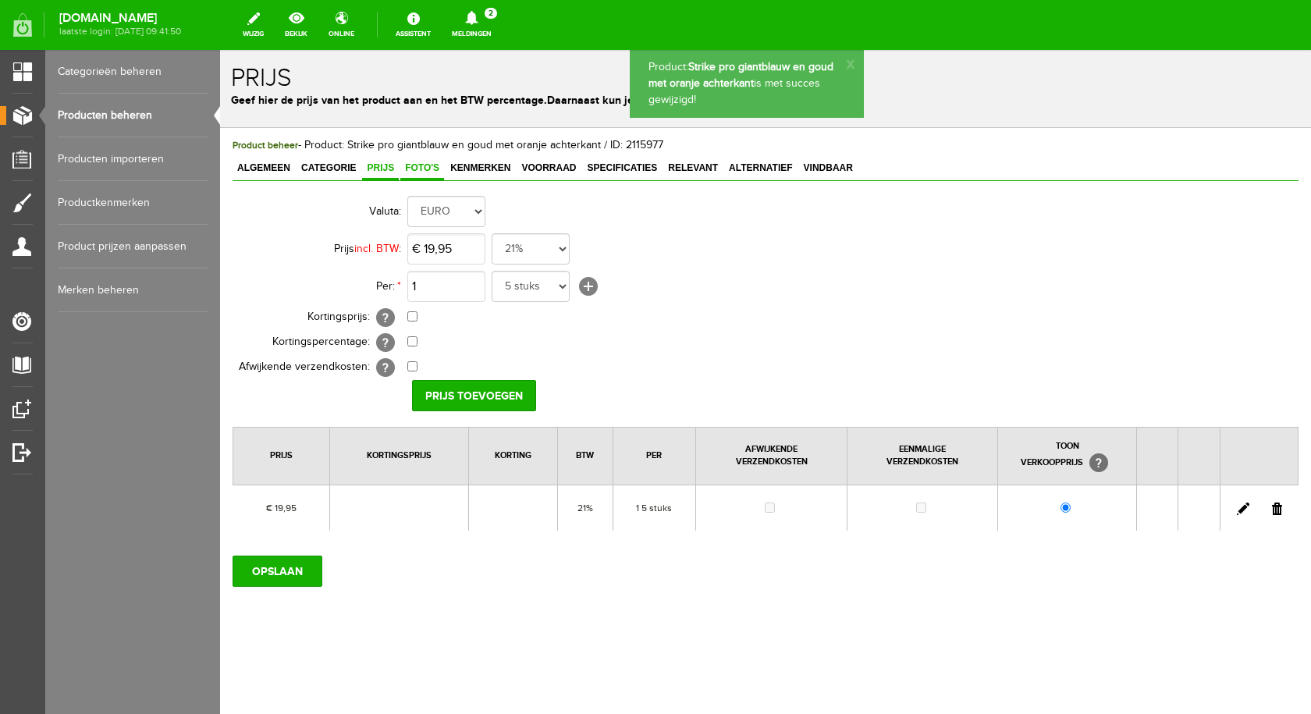
click at [431, 168] on span "Foto's" at bounding box center [422, 167] width 44 height 11
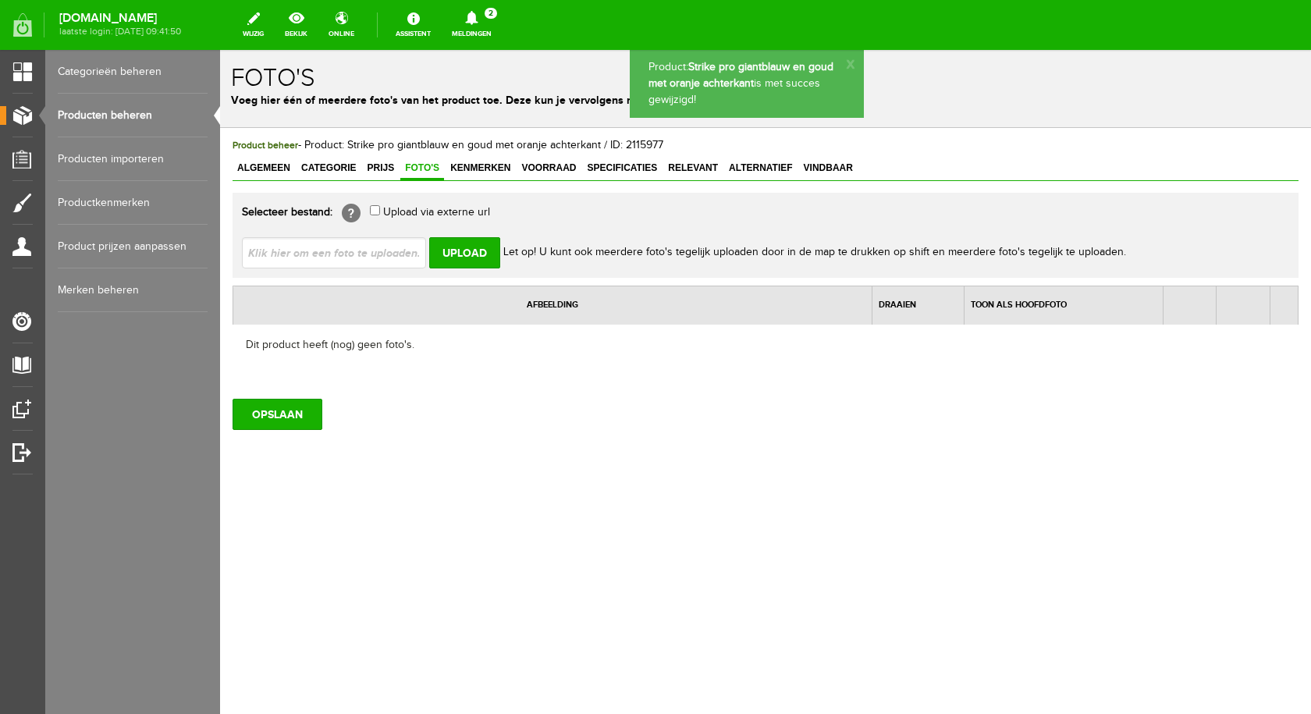
click at [385, 247] on input "file" at bounding box center [340, 252] width 197 height 30
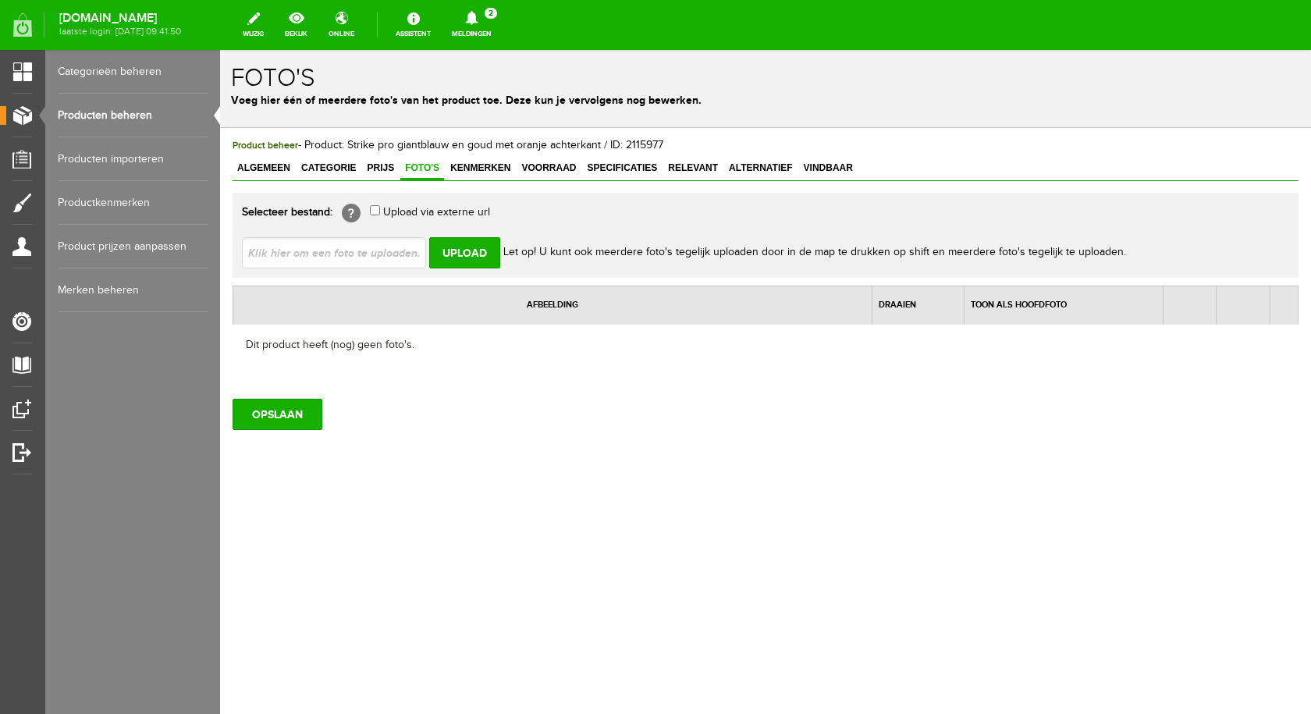
click at [312, 253] on input "file" at bounding box center [340, 252] width 197 height 30
type input "C:\fakepath\strike pro giant magnum.jpg"
type input "strike pro giant magnum.jpg"
click at [452, 249] on input "Upload" at bounding box center [464, 252] width 71 height 31
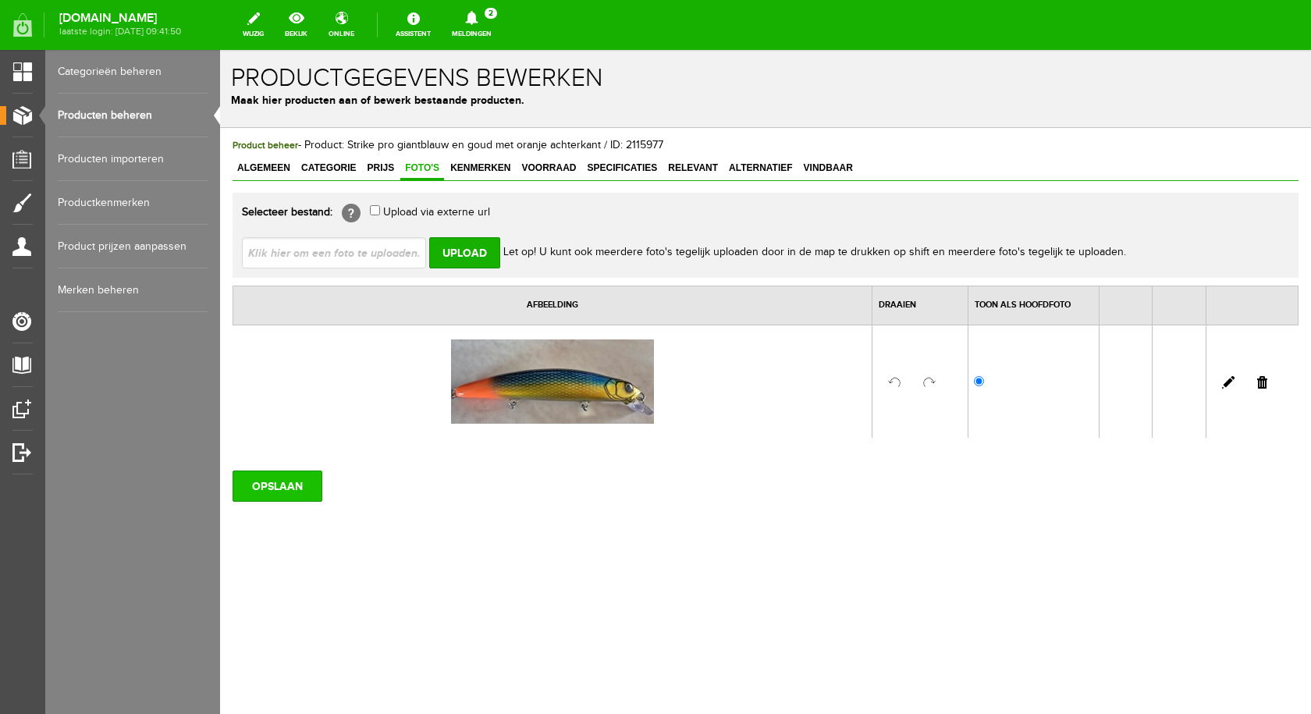
click at [282, 484] on input "OPSLAAN" at bounding box center [277, 485] width 90 height 31
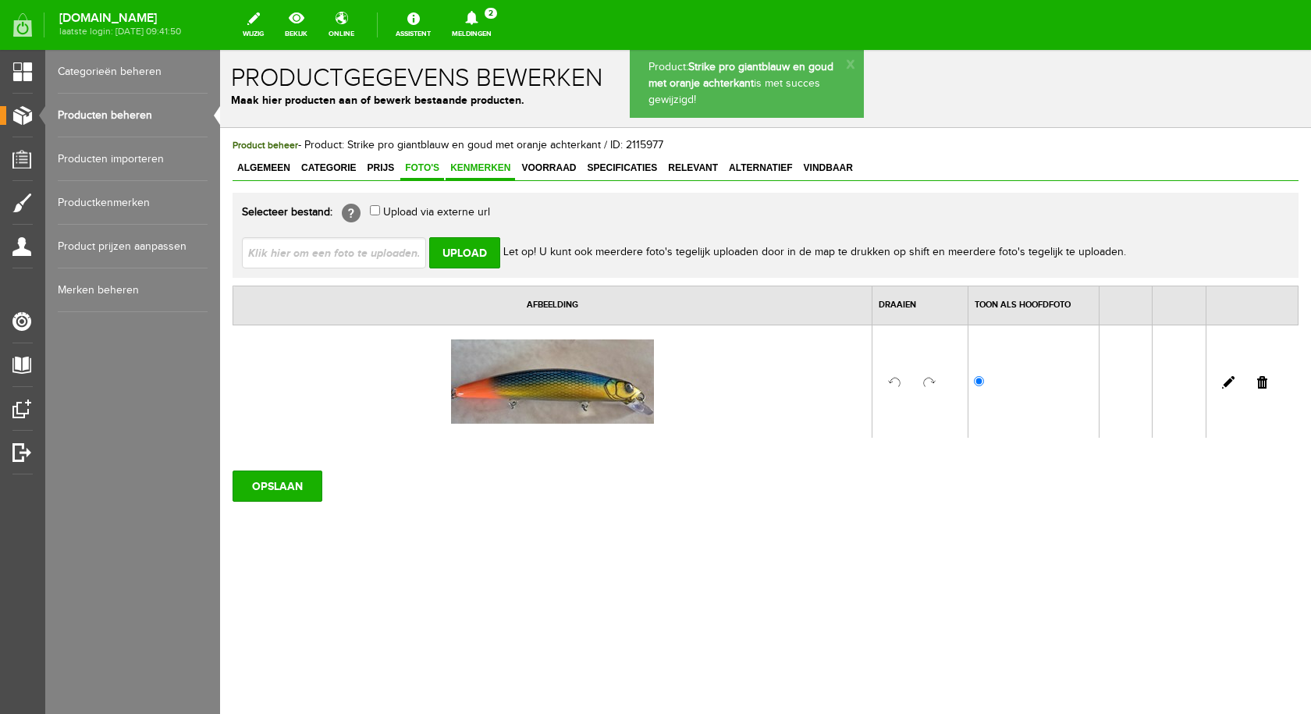
click at [477, 173] on span "Kenmerken" at bounding box center [479, 167] width 69 height 11
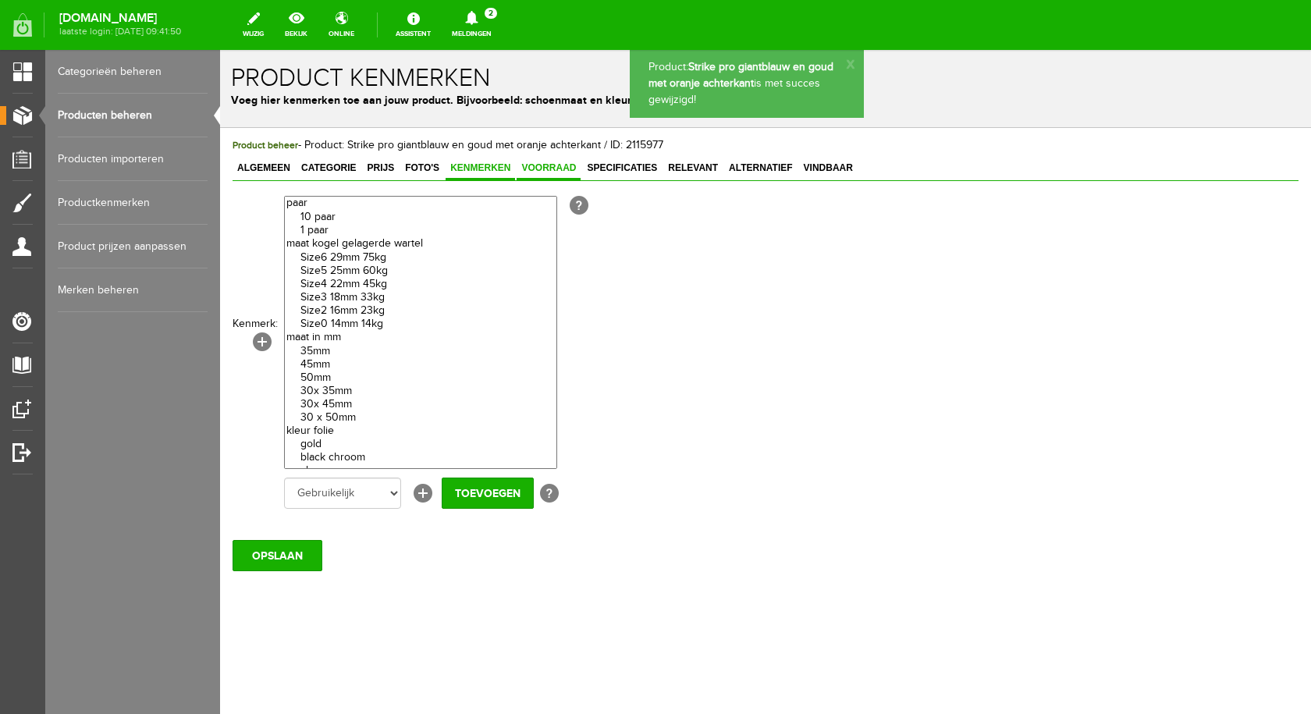
click at [552, 170] on span "Voorraad" at bounding box center [548, 167] width 64 height 11
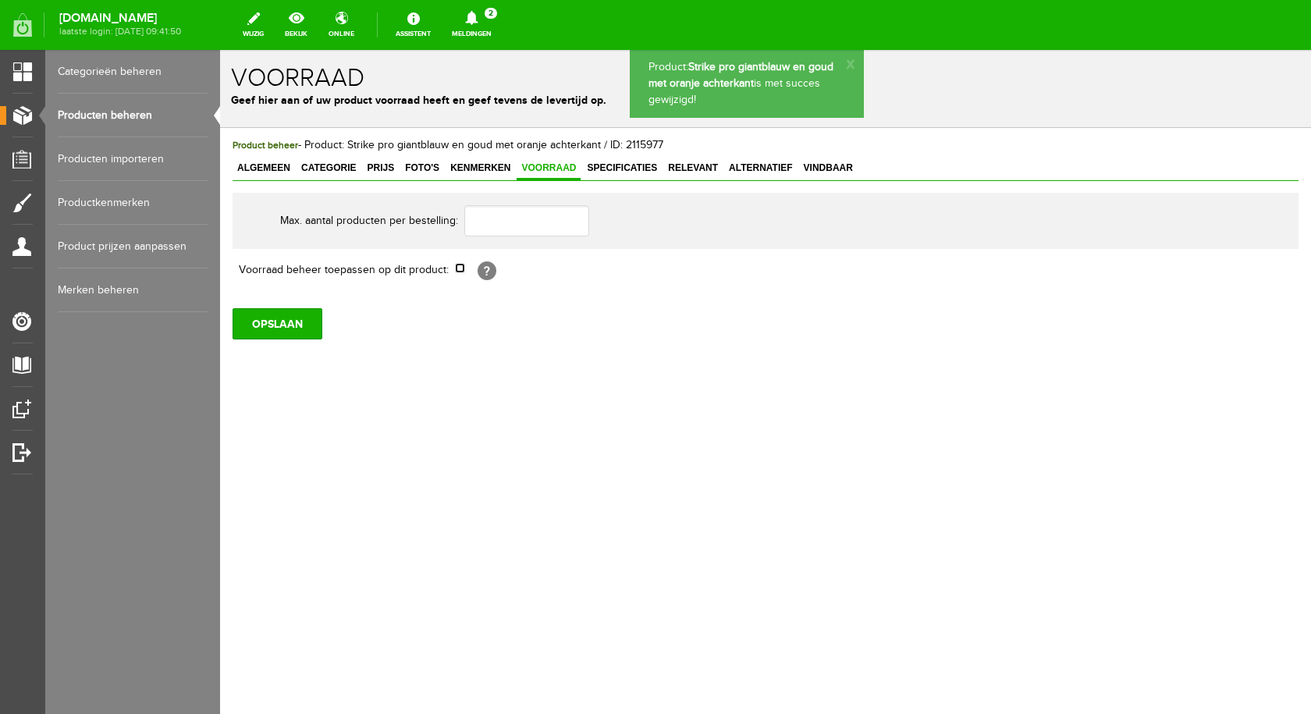
click at [462, 268] on input "checkbox" at bounding box center [460, 268] width 10 height 10
checkbox input "true"
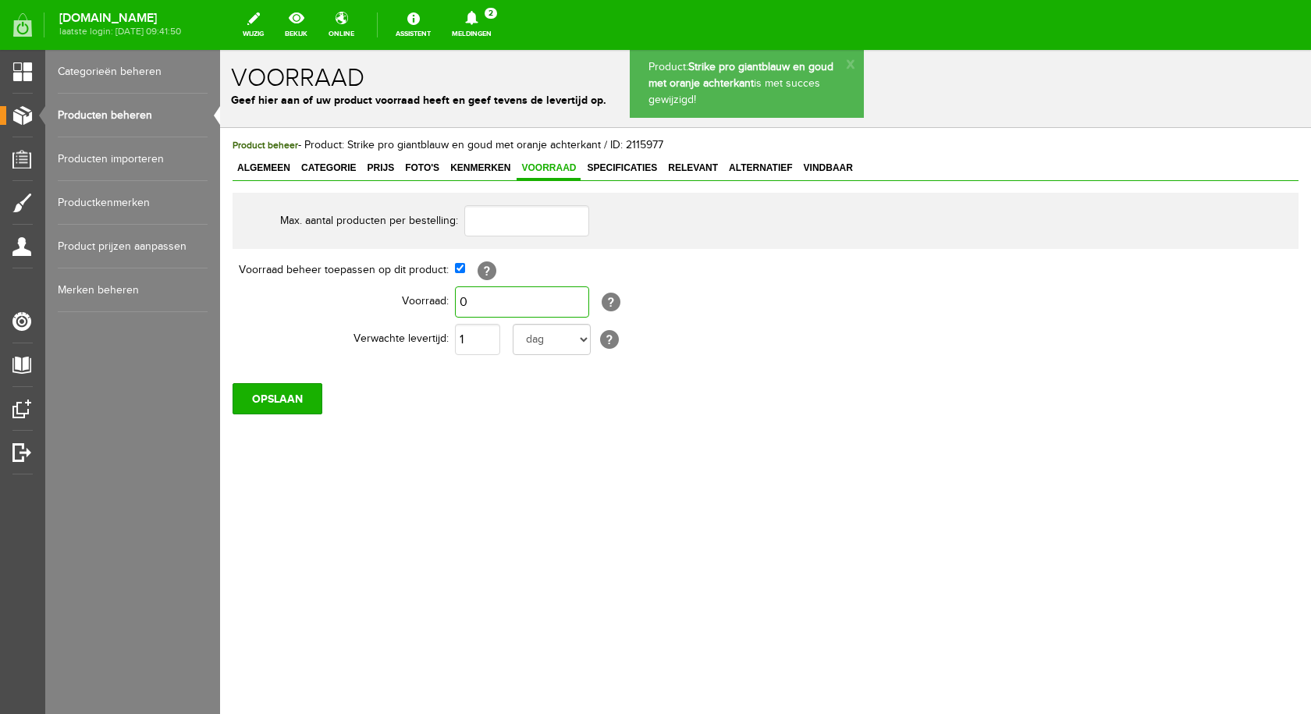
click at [473, 296] on input "0" at bounding box center [522, 301] width 134 height 31
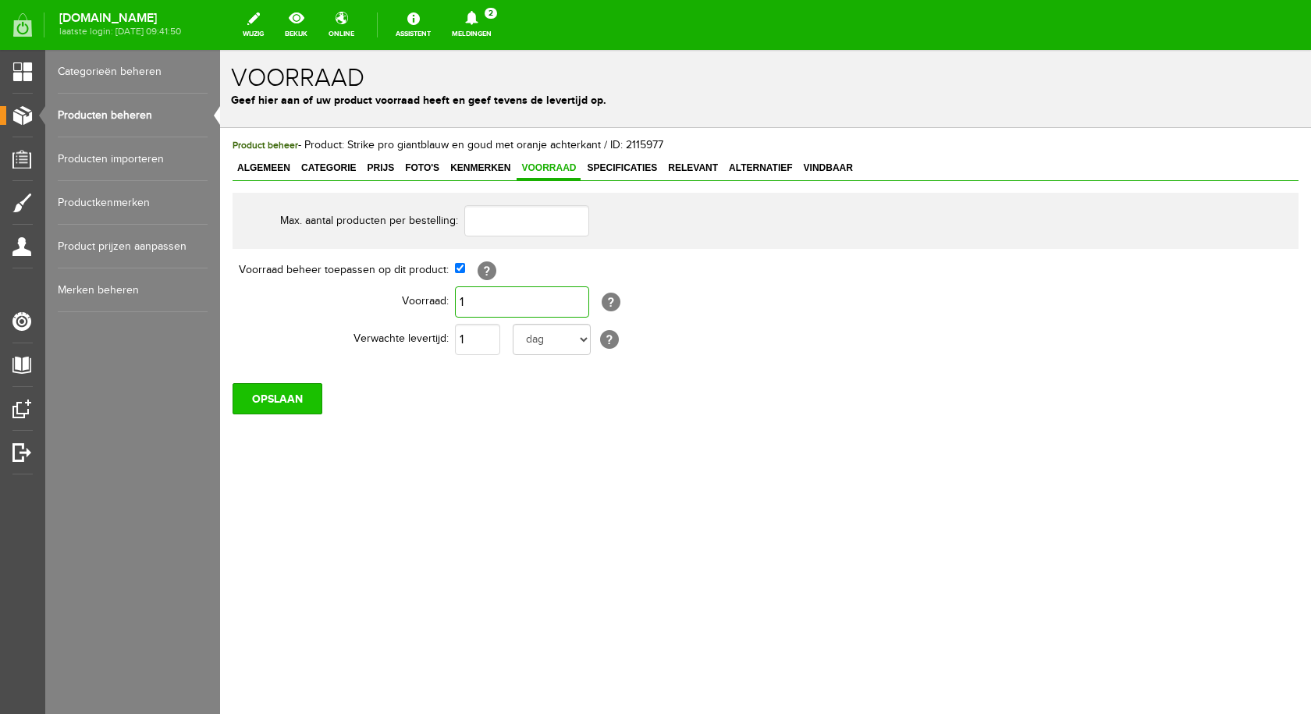
type input "1"
click at [279, 397] on input "OPSLAAN" at bounding box center [277, 398] width 90 height 31
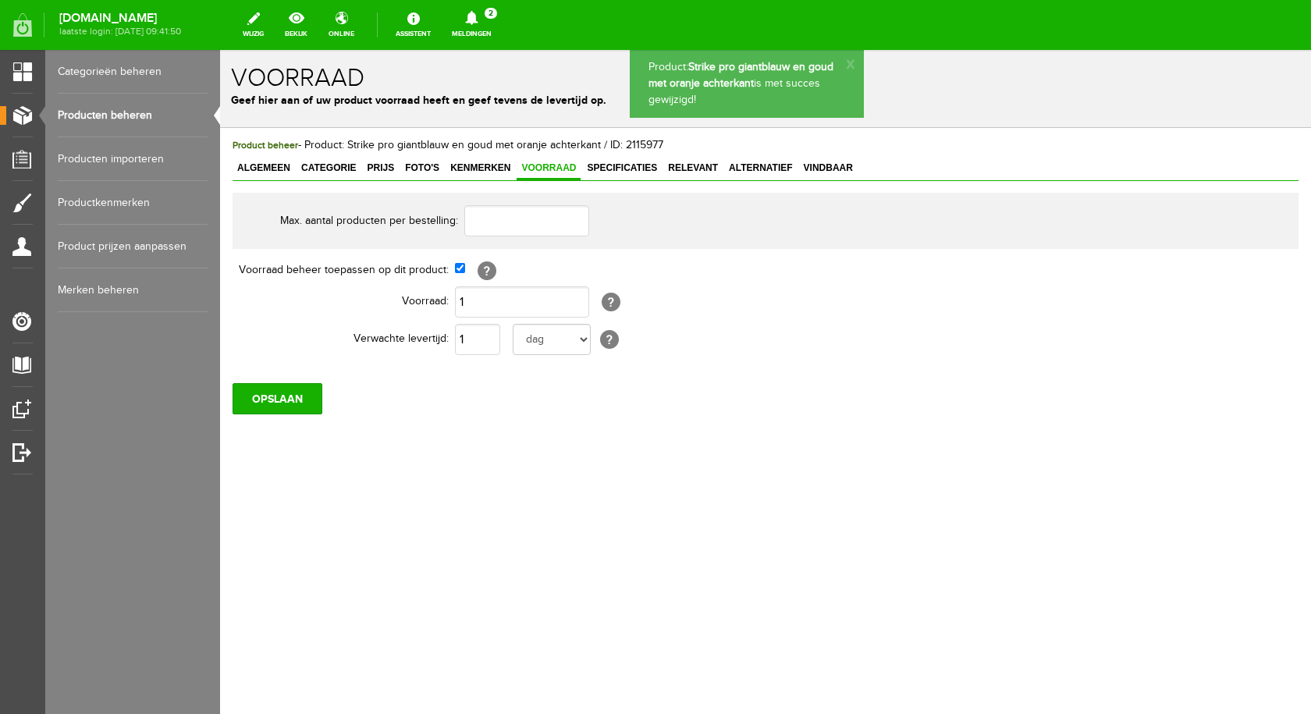
click at [626, 170] on span "Specificaties" at bounding box center [622, 167] width 80 height 11
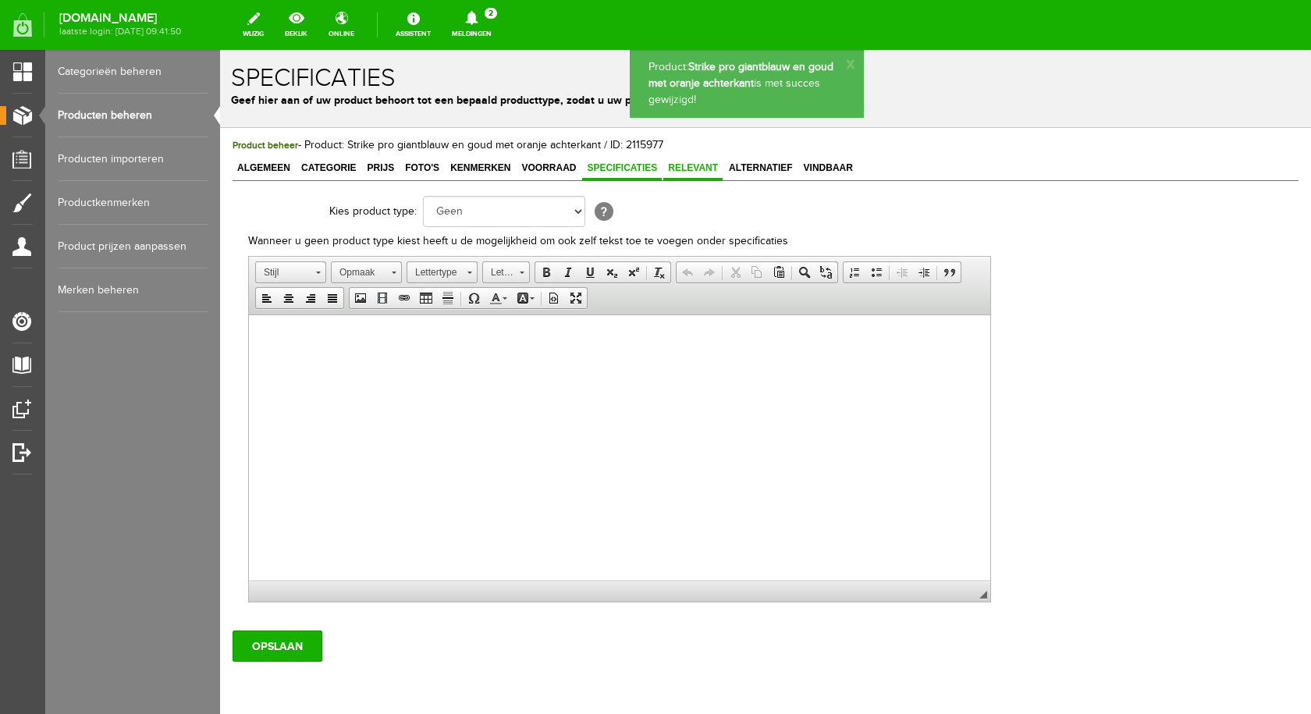
click at [690, 170] on span "Relevant" at bounding box center [692, 167] width 59 height 11
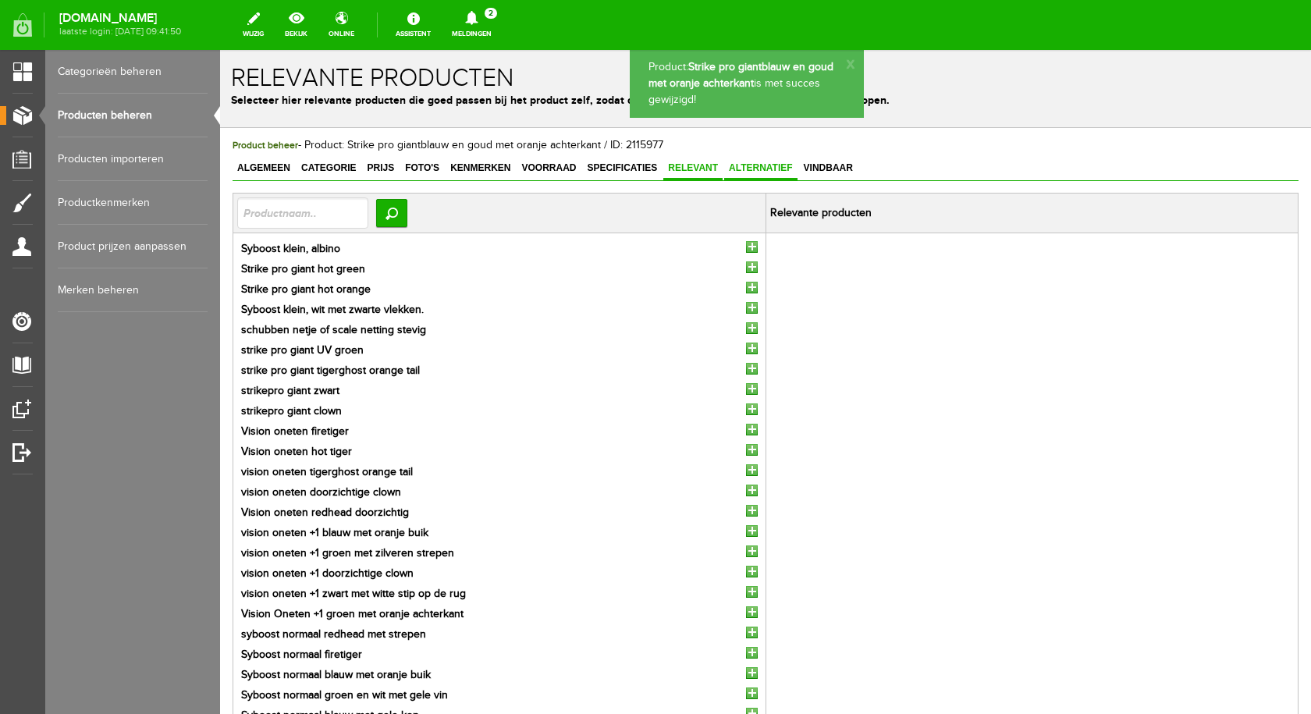
click at [756, 169] on span "Alternatief" at bounding box center [760, 167] width 73 height 11
click at [807, 172] on span "Vindbaar" at bounding box center [828, 167] width 59 height 11
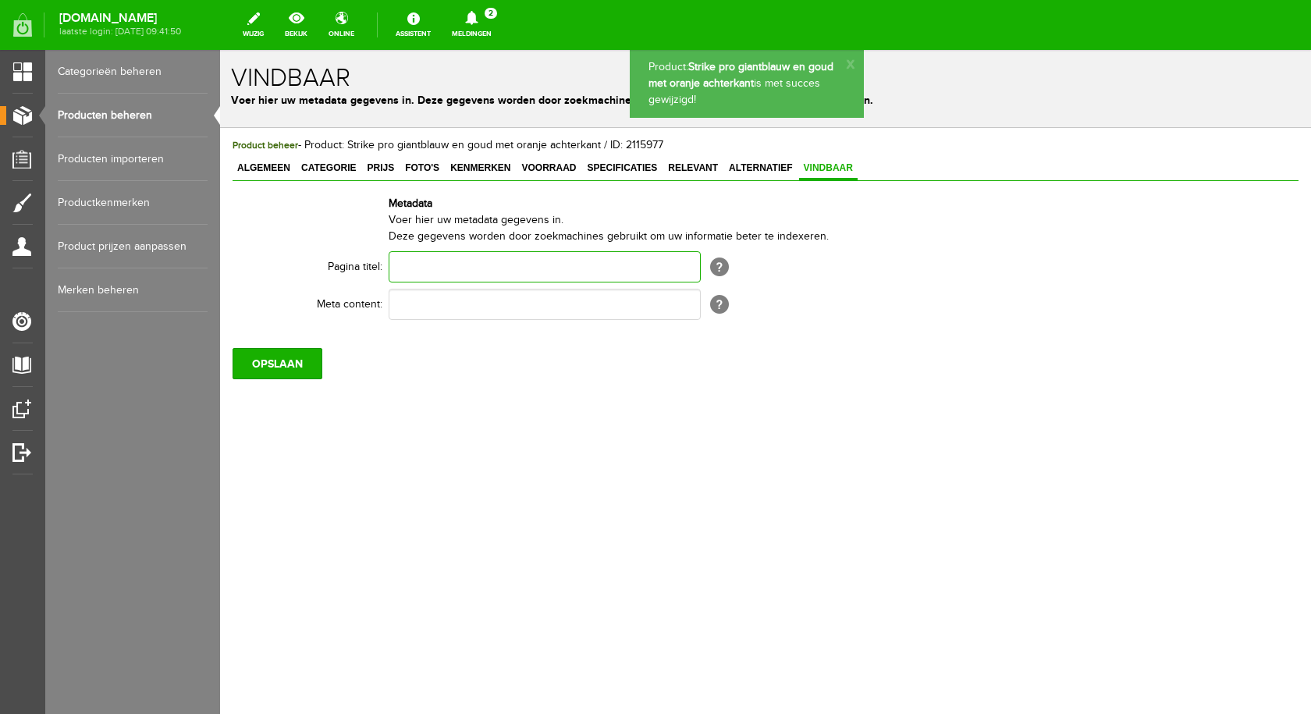
click at [439, 270] on input "text" at bounding box center [544, 266] width 312 height 31
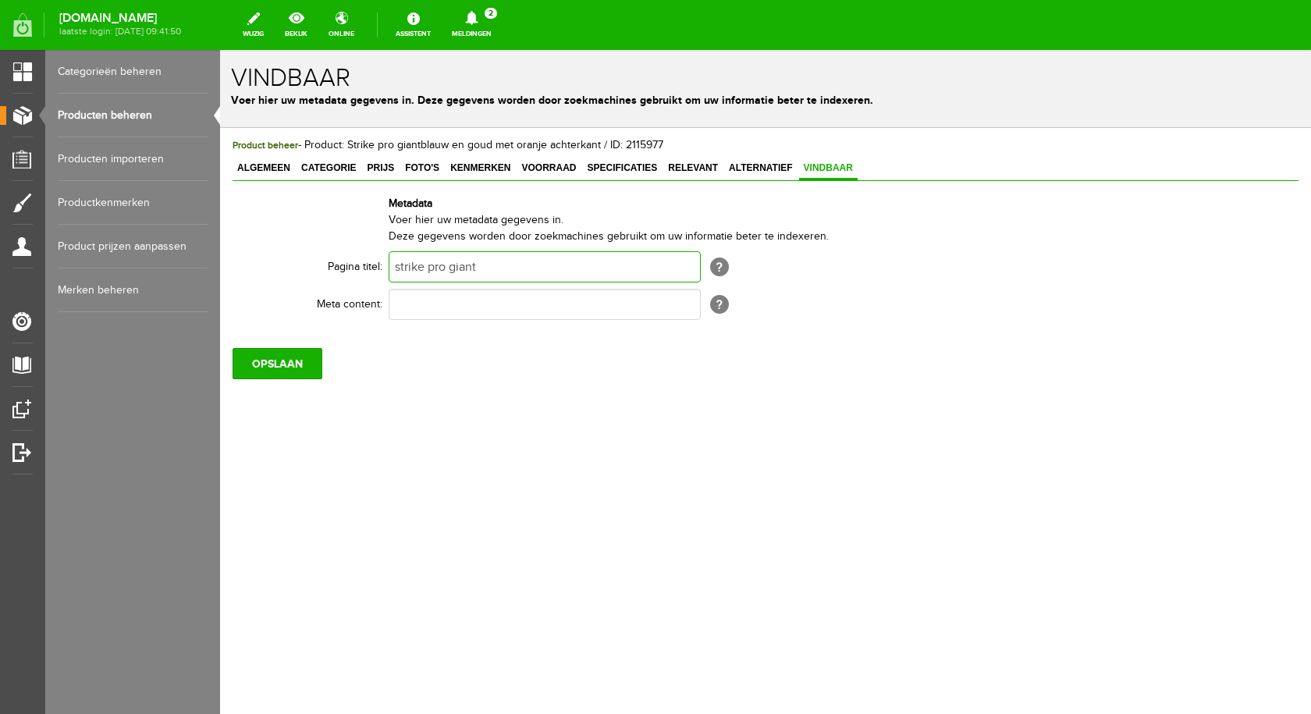
type input "strike pro giant"
click at [461, 313] on input "text" at bounding box center [544, 304] width 312 height 31
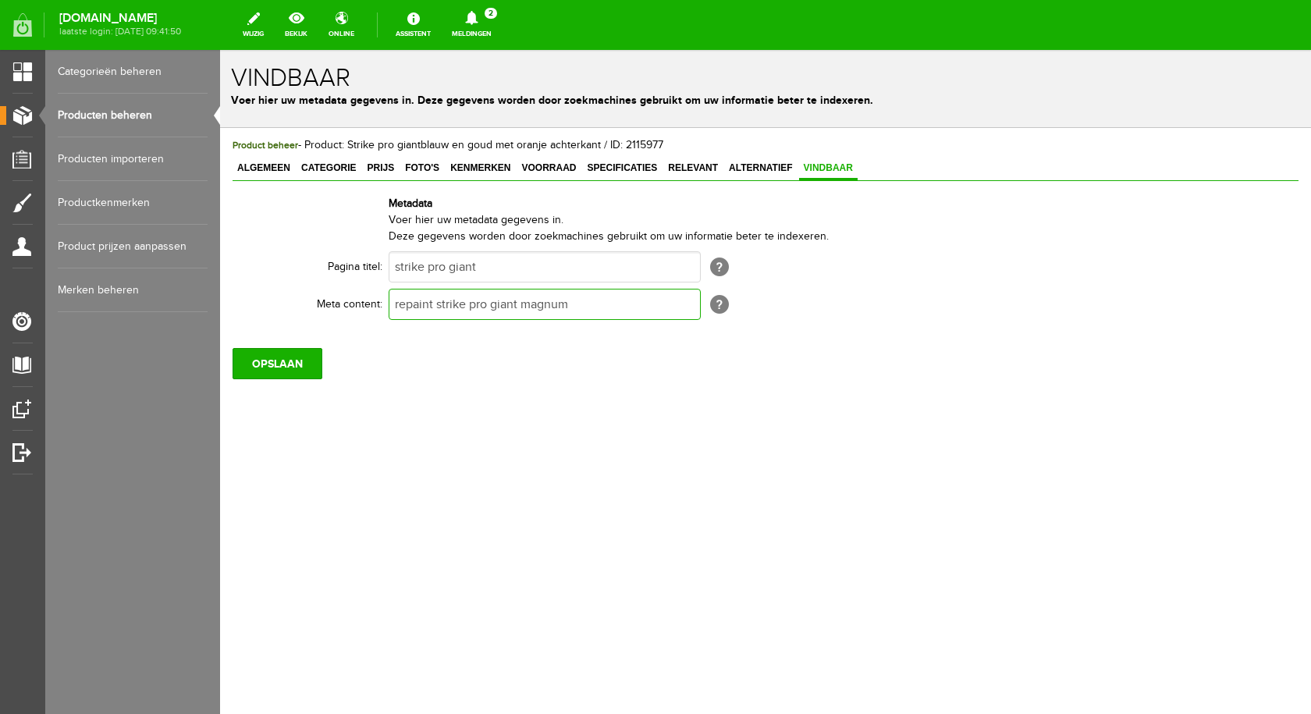
type input "repaint strike pro giant magnum"
click at [277, 371] on input "OPSLAAN" at bounding box center [277, 363] width 90 height 31
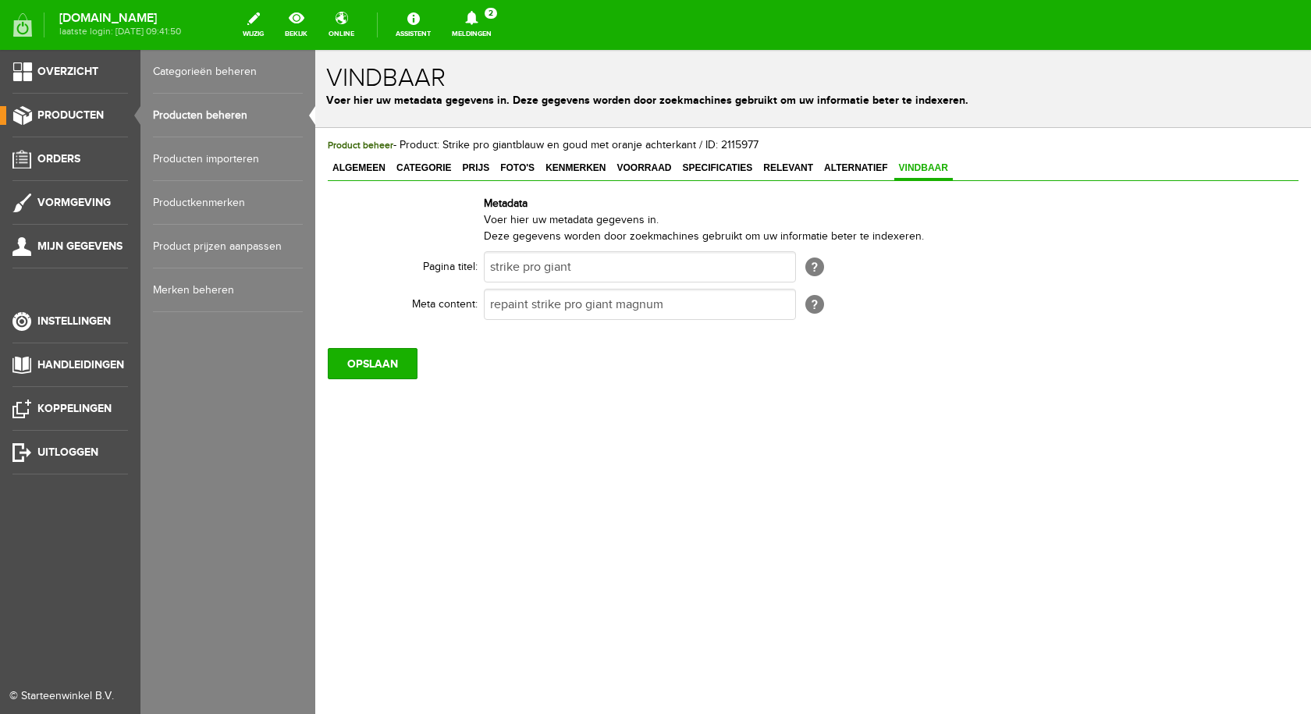
click at [204, 122] on link "Producten beheren" at bounding box center [228, 116] width 150 height 44
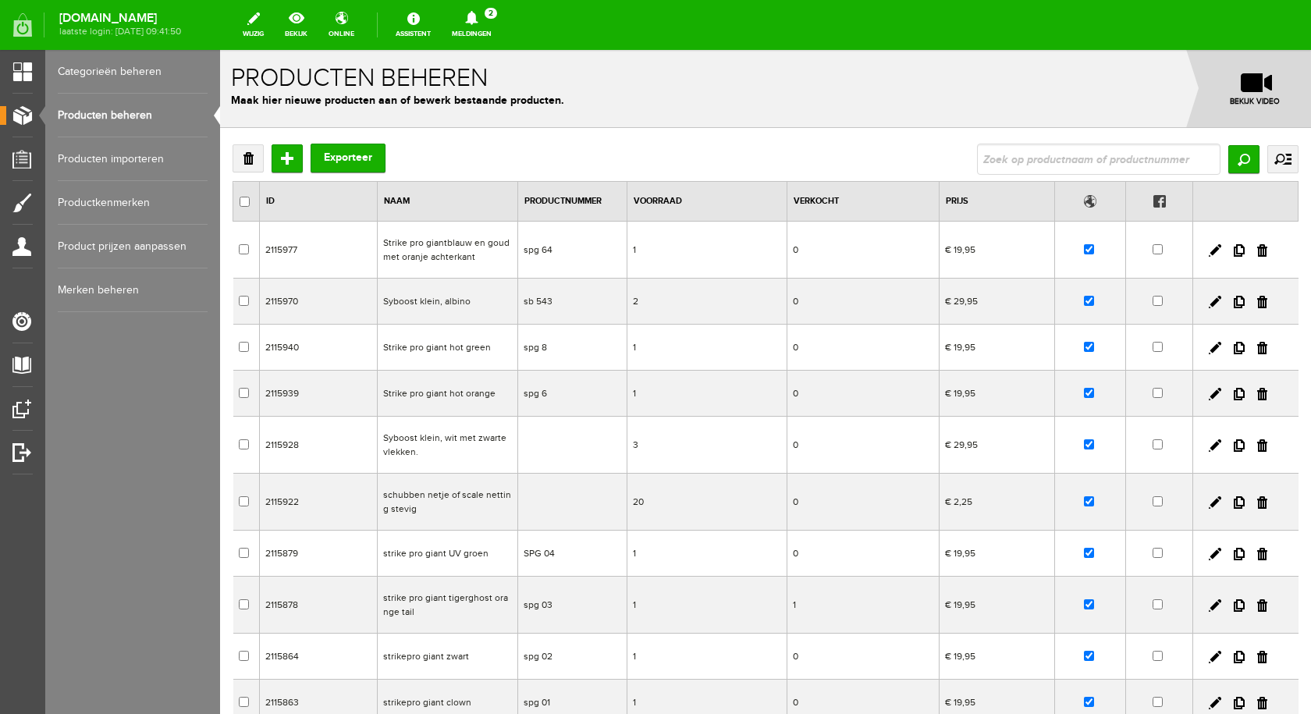
click at [1110, 152] on input "text" at bounding box center [1098, 159] width 243 height 31
type input "schurk t"
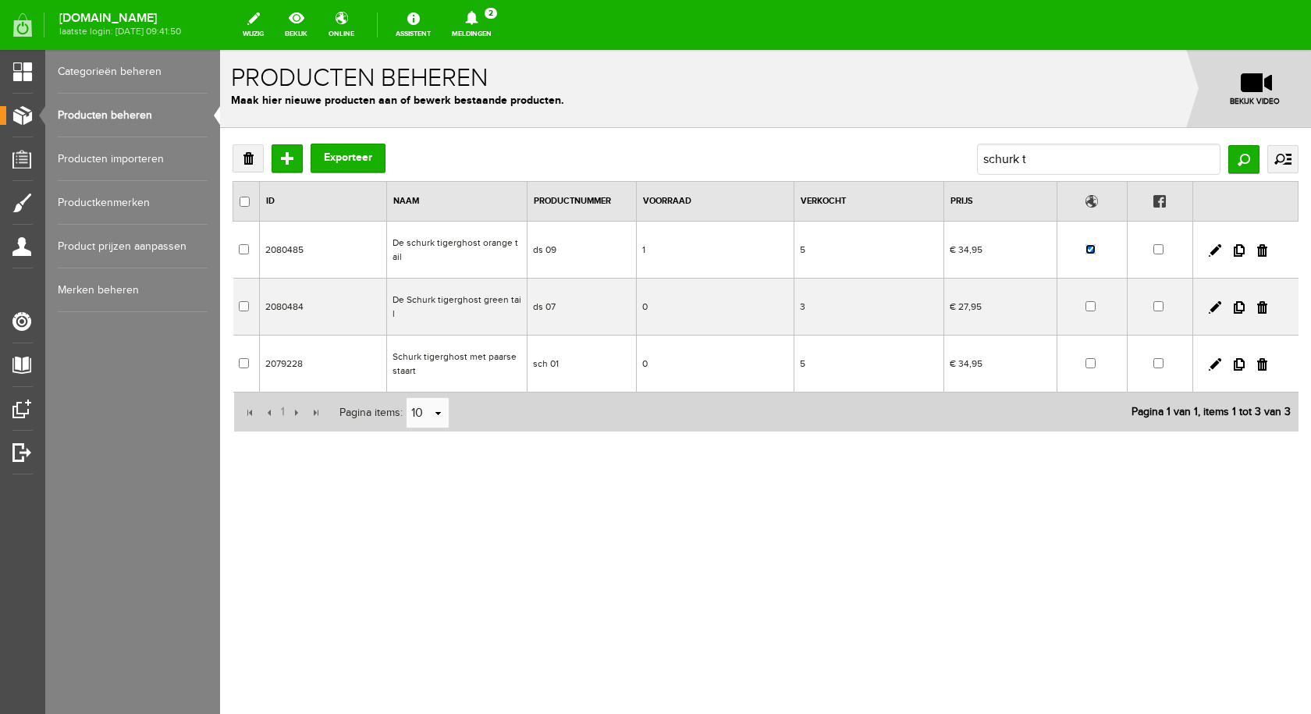
click at [1093, 252] on input "checkbox" at bounding box center [1090, 249] width 10 height 10
checkbox input "false"
click at [504, 247] on td "De schurk tigerghost orange tail" at bounding box center [457, 250] width 140 height 57
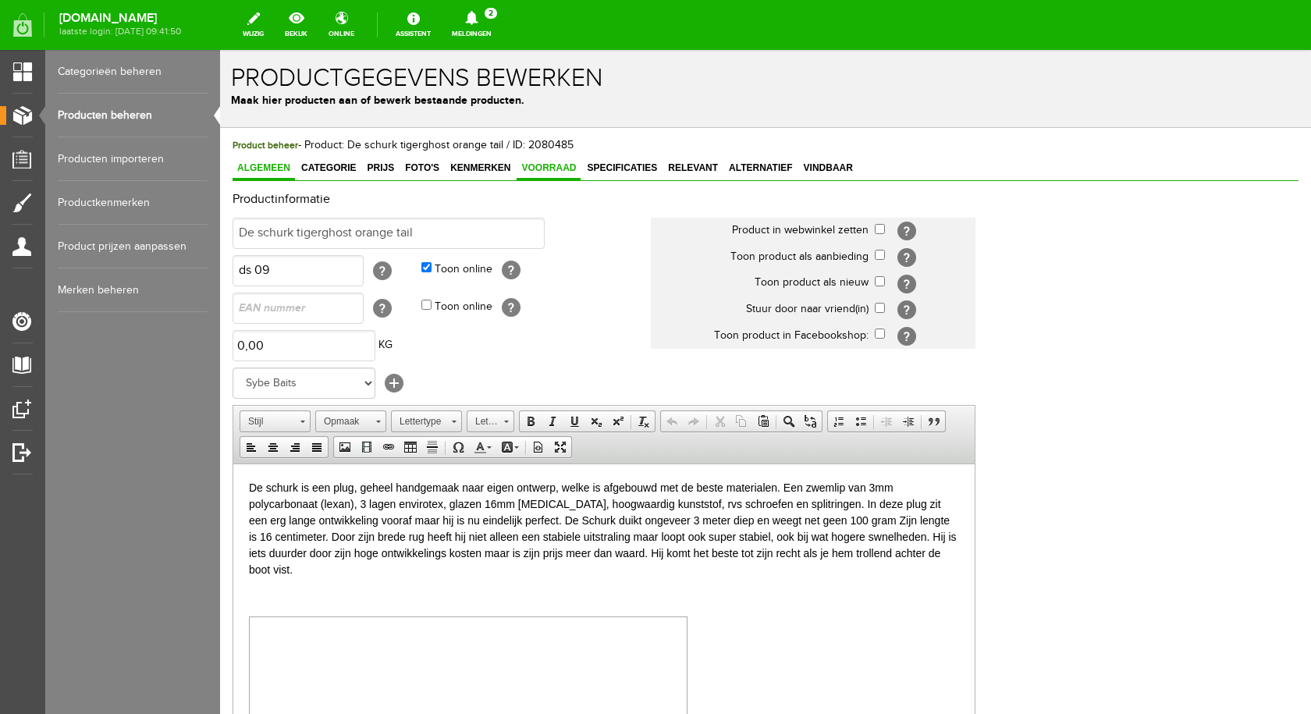
click at [540, 173] on span "Voorraad" at bounding box center [548, 167] width 64 height 11
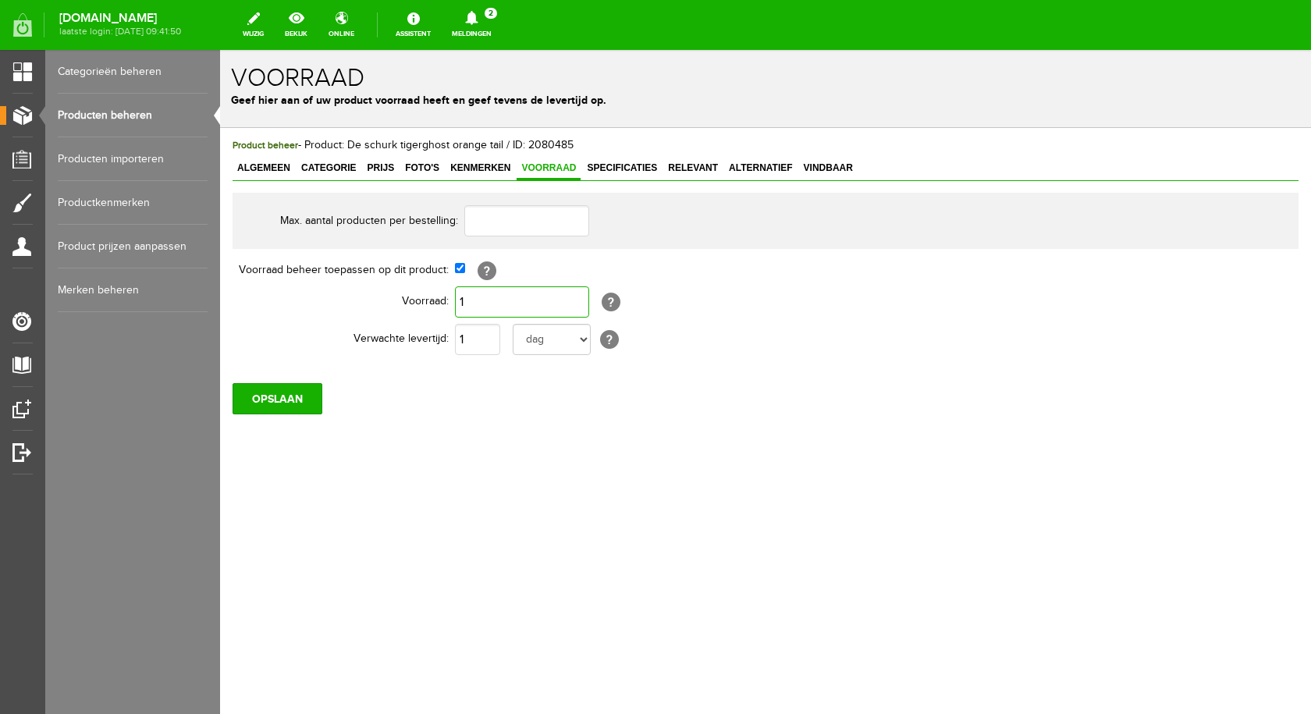
click at [491, 300] on input "1" at bounding box center [522, 301] width 134 height 31
type input "0"
click at [286, 407] on input "OPSLAAN" at bounding box center [277, 398] width 90 height 31
click at [263, 406] on input "OPSLAAN" at bounding box center [277, 398] width 90 height 31
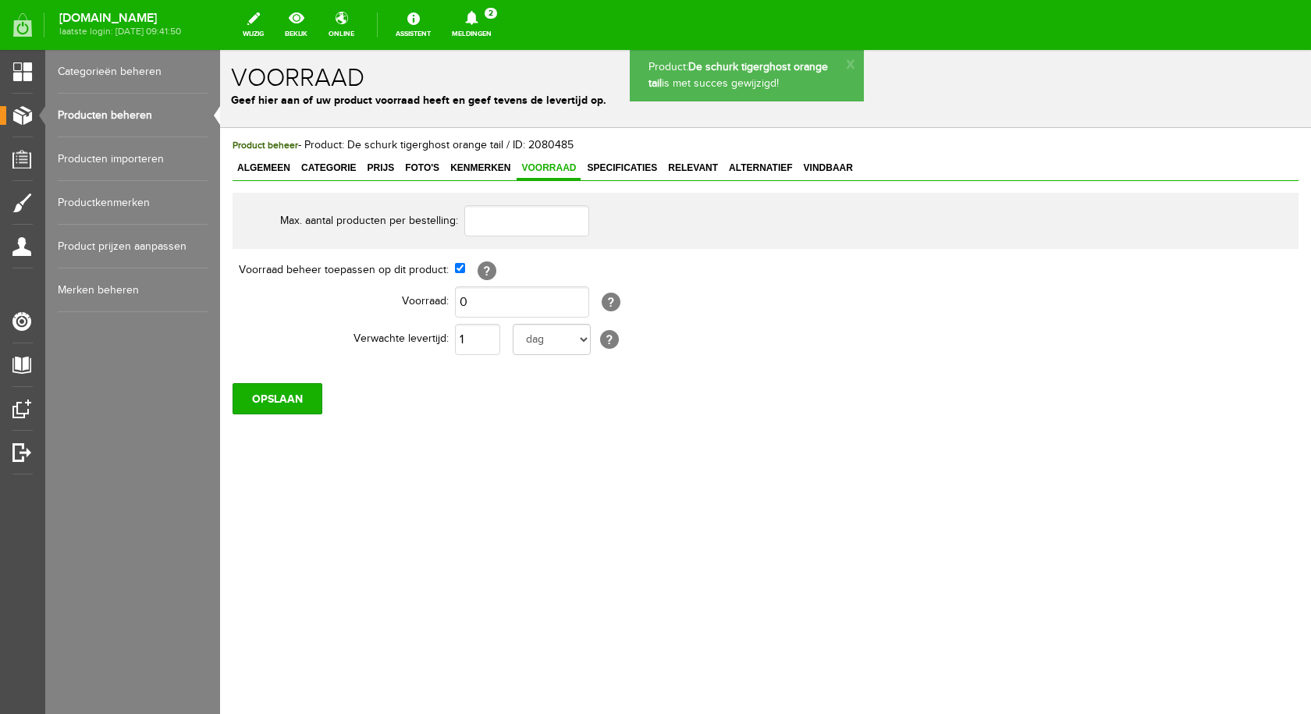
click at [119, 116] on link "Producten beheren" at bounding box center [133, 116] width 150 height 44
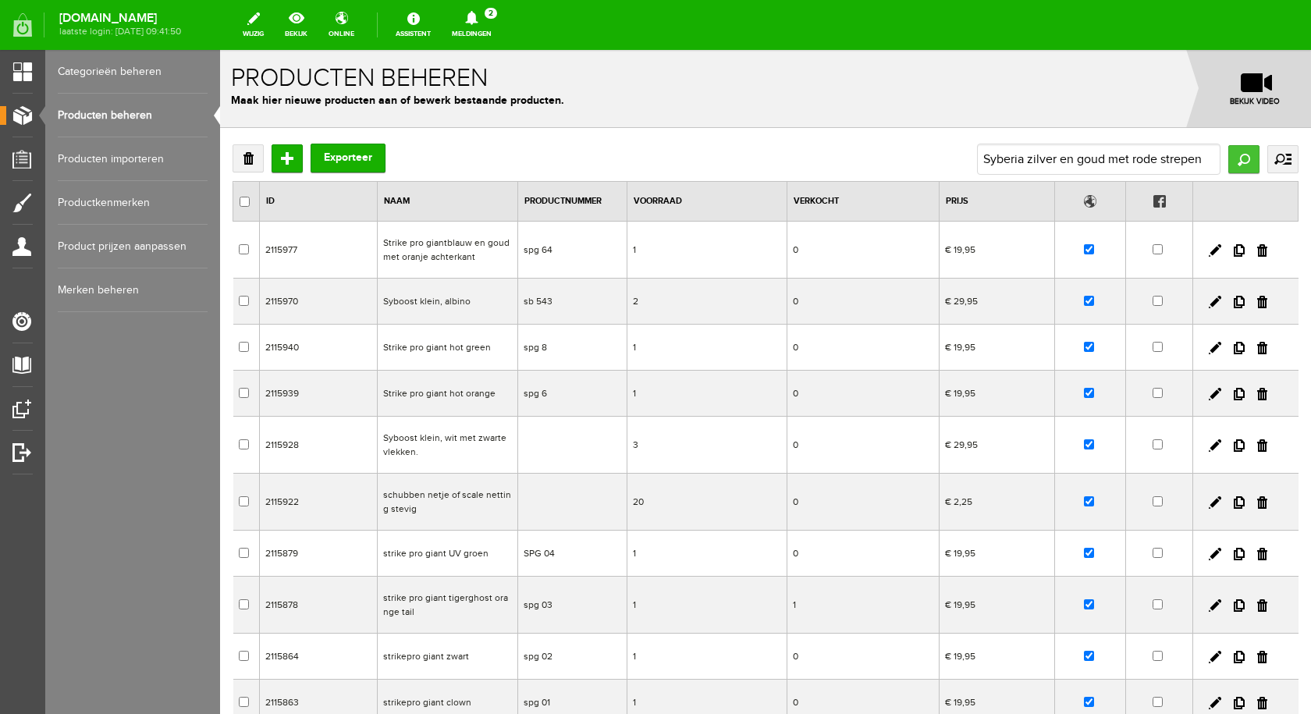
type input "Syberia zilver en goud met rode strepen"
click at [1231, 161] on input "Zoeken" at bounding box center [1243, 159] width 31 height 28
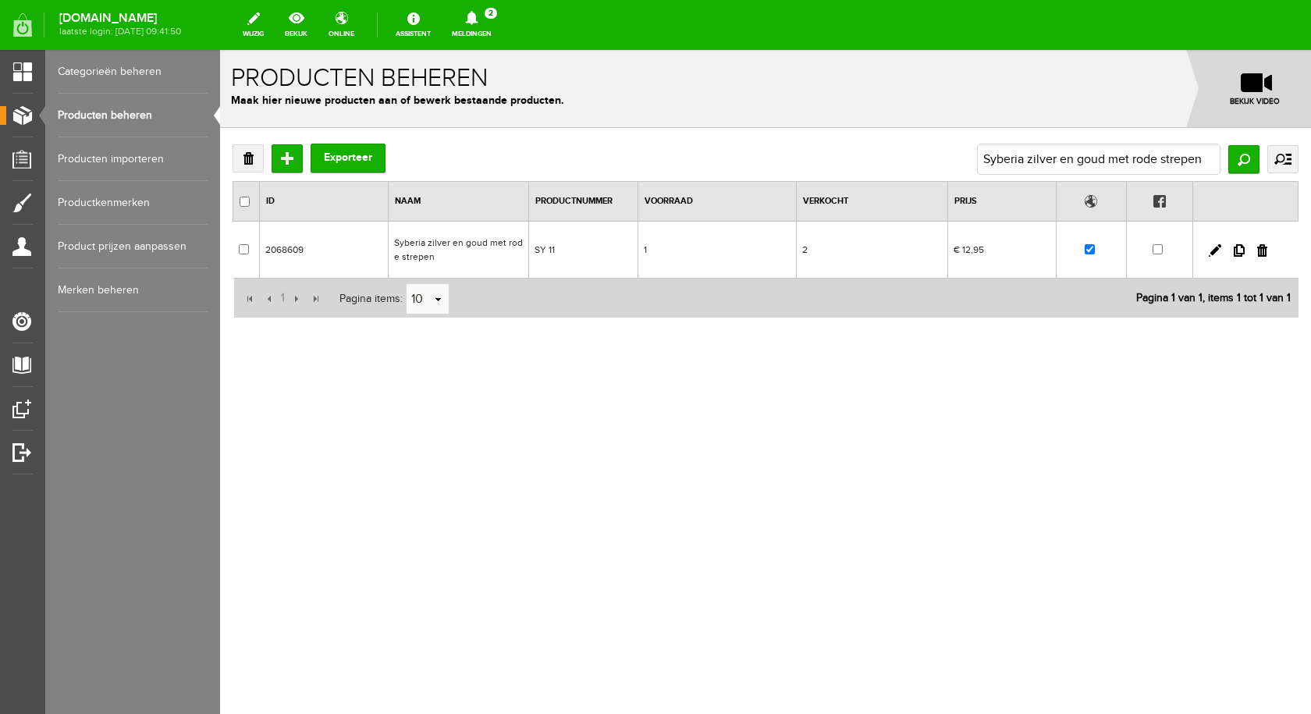
click at [420, 243] on td "Syberia zilver en goud met rode strepen" at bounding box center [458, 250] width 140 height 57
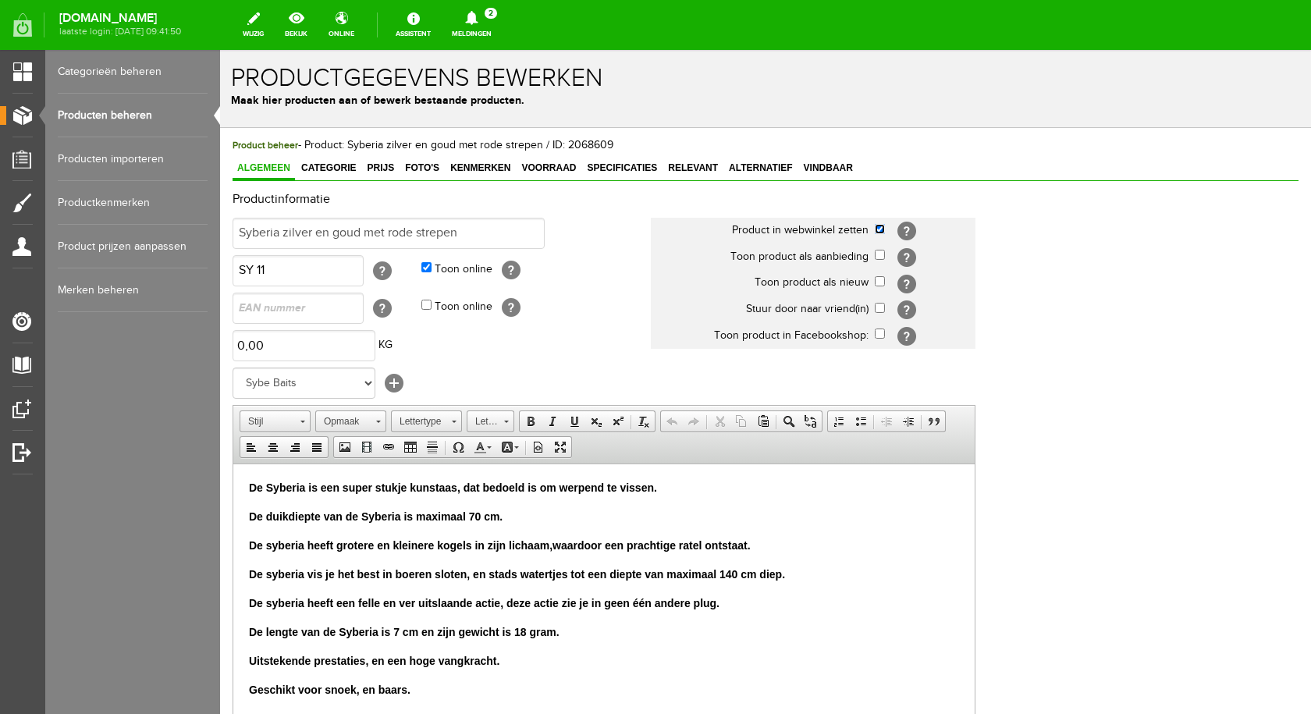
click at [878, 232] on input "checkbox" at bounding box center [880, 229] width 10 height 10
checkbox input "false"
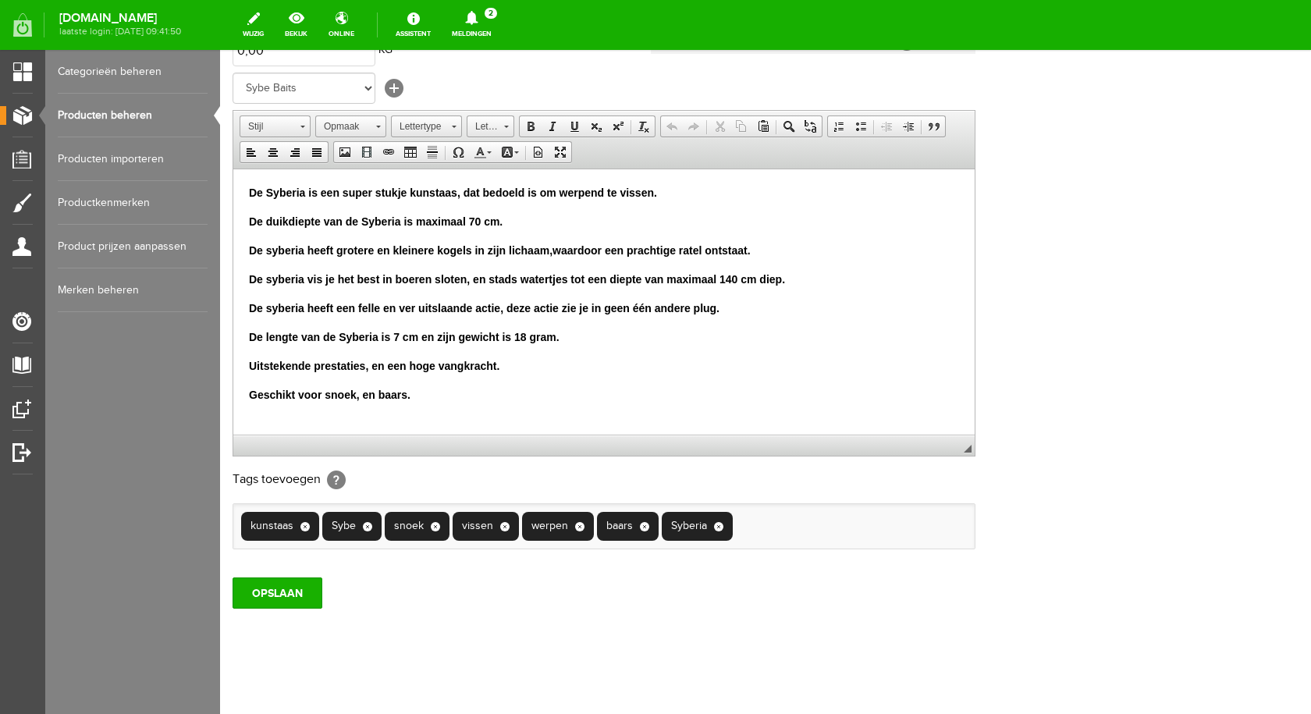
scroll to position [305, 0]
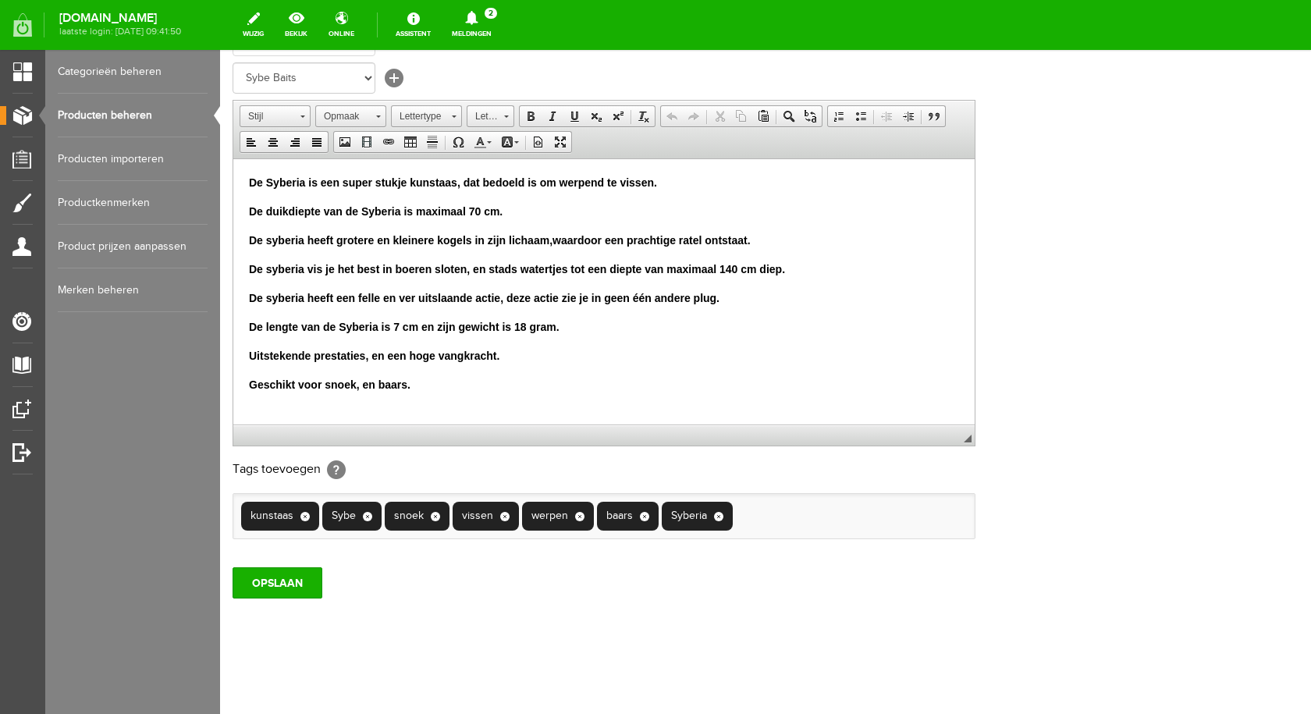
click at [300, 566] on div "OPSLAAN" at bounding box center [765, 577] width 1066 height 44
click at [279, 580] on input "OPSLAAN" at bounding box center [277, 582] width 90 height 31
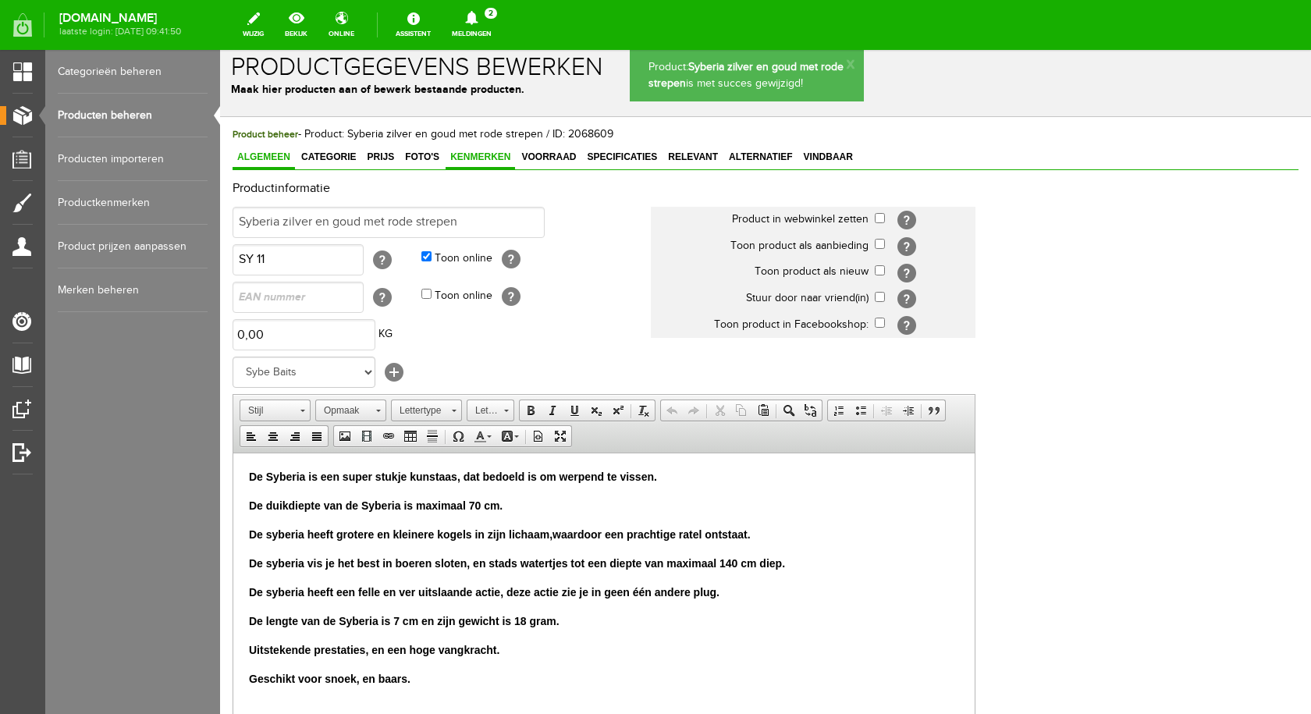
scroll to position [0, 0]
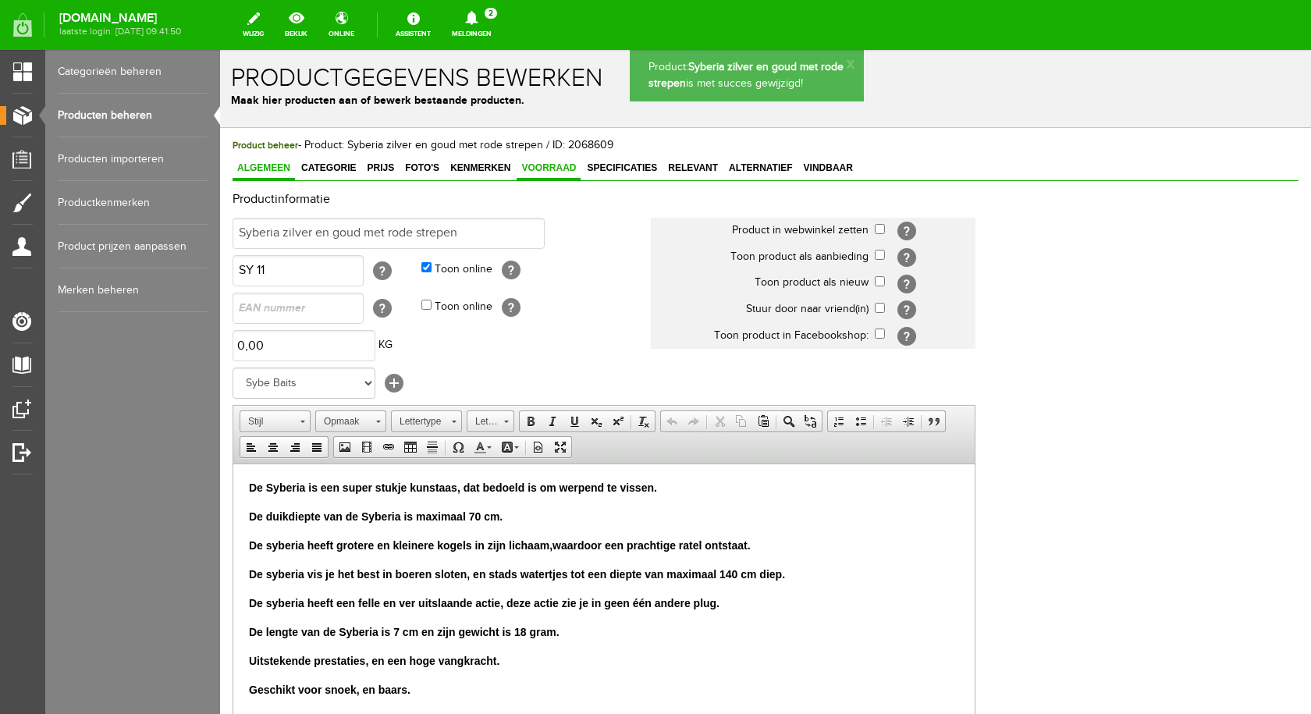
click at [526, 162] on link "Voorraad" at bounding box center [548, 169] width 64 height 23
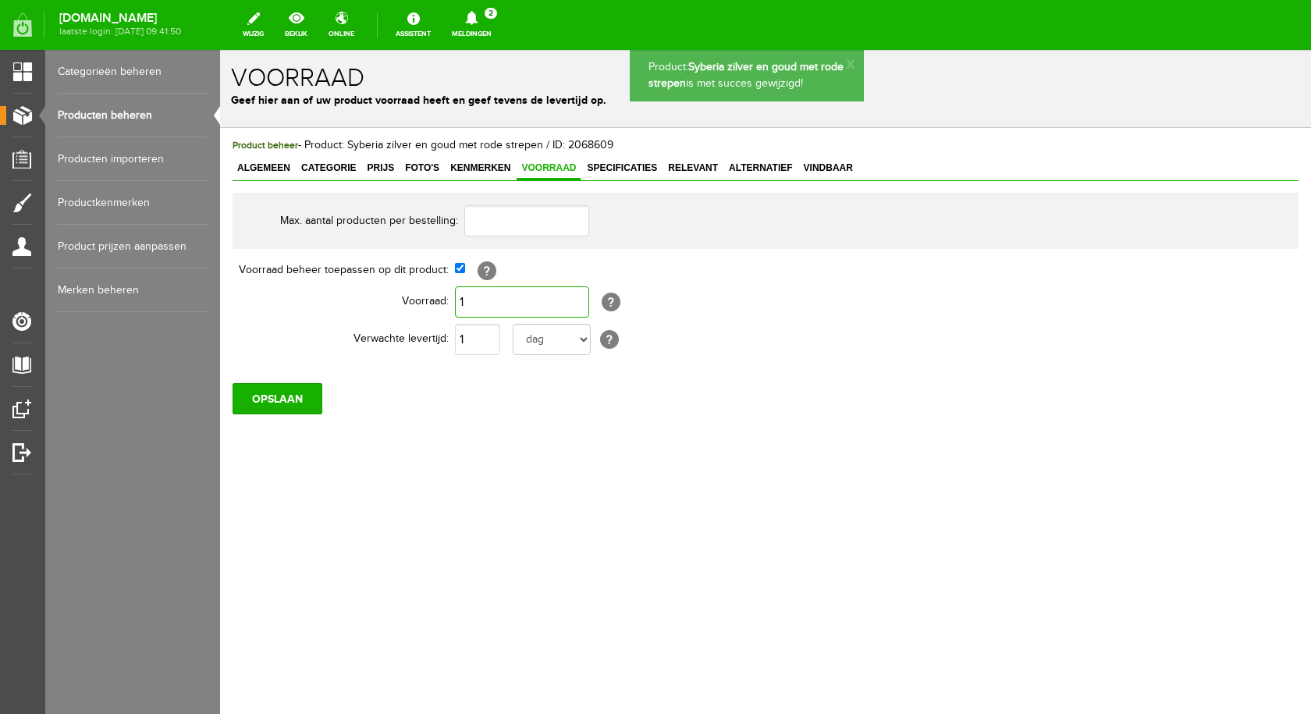
click at [497, 307] on input "1" at bounding box center [522, 301] width 134 height 31
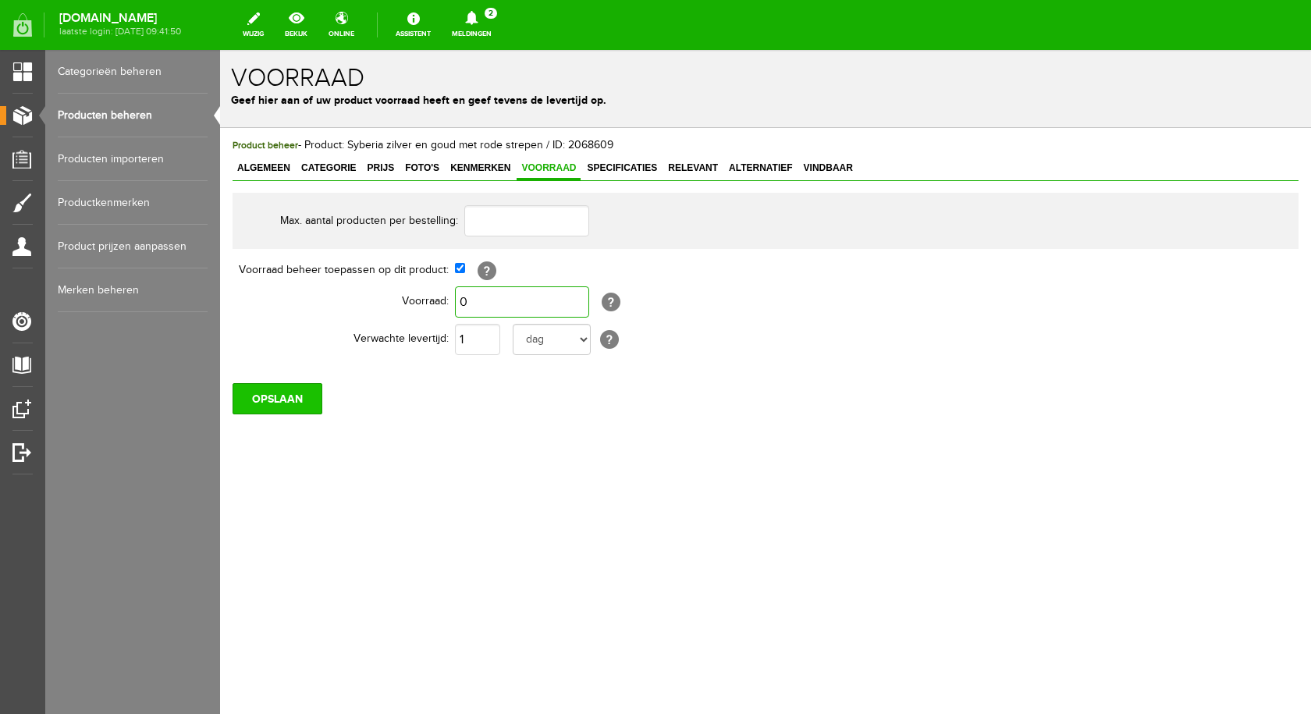
type input "0"
click at [256, 403] on input "OPSLAAN" at bounding box center [277, 398] width 90 height 31
click at [285, 396] on input "OPSLAAN" at bounding box center [277, 398] width 90 height 31
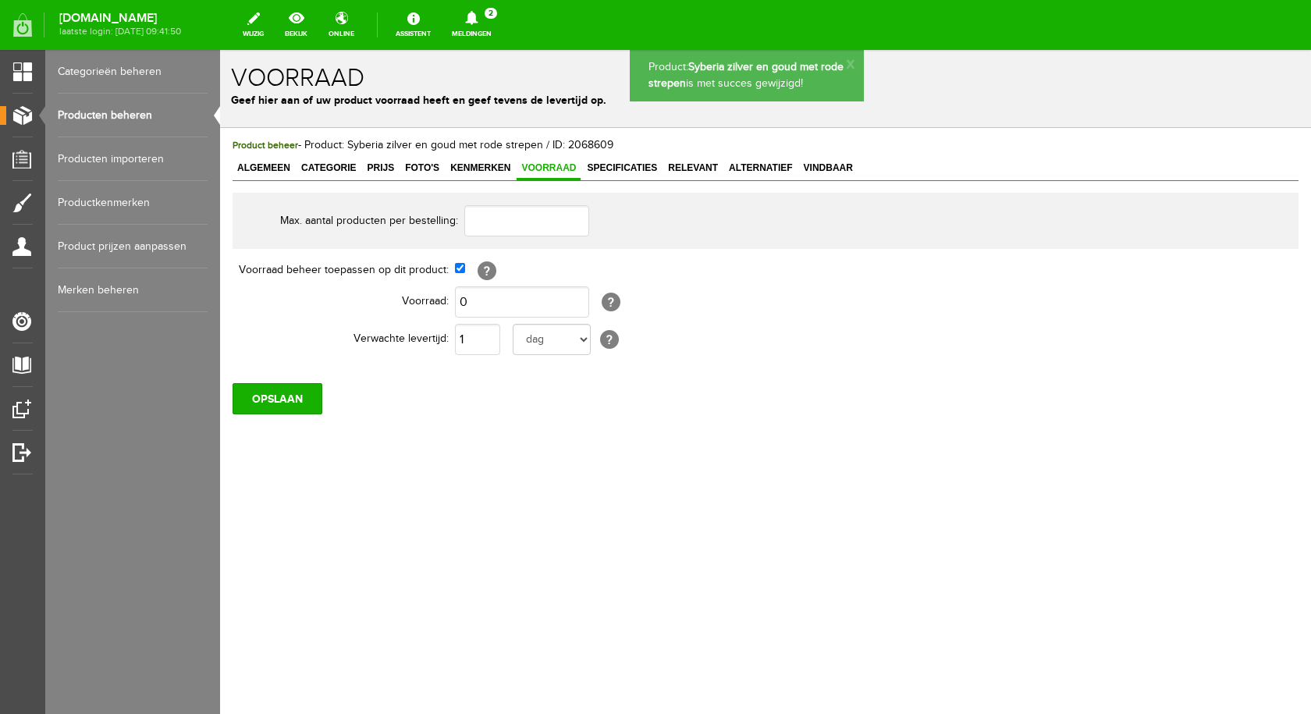
click at [158, 113] on link "Producten beheren" at bounding box center [133, 116] width 150 height 44
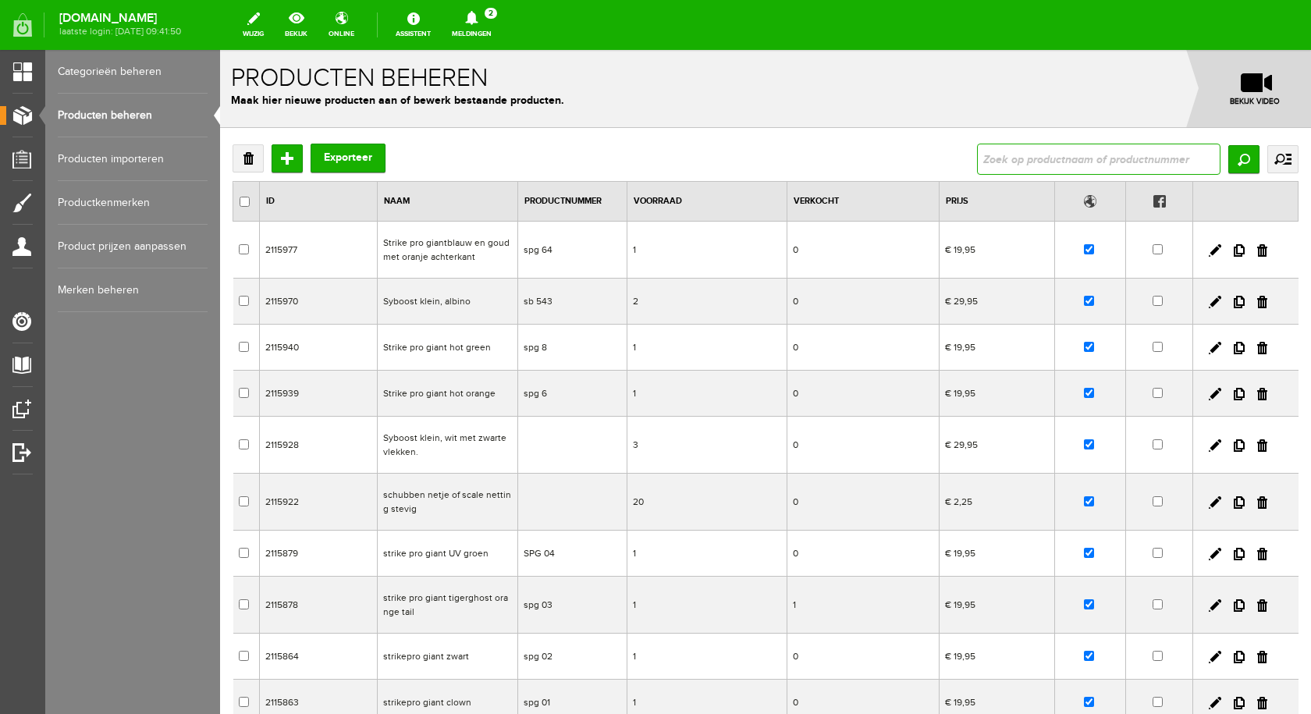
type input "Syberia, zilver en bruin"
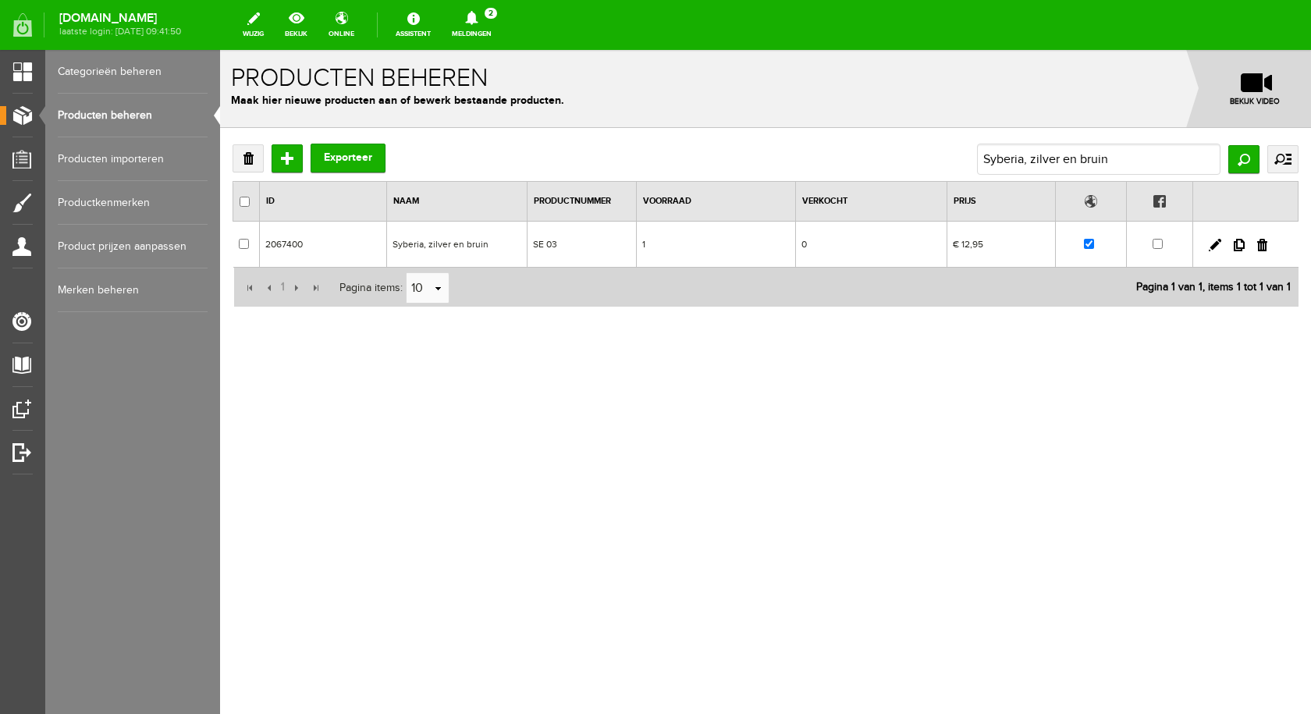
drag, startPoint x: 648, startPoint y: 293, endPoint x: 428, endPoint y: 243, distance: 225.6
click at [428, 243] on td "Syberia, zilver en bruin" at bounding box center [456, 245] width 140 height 46
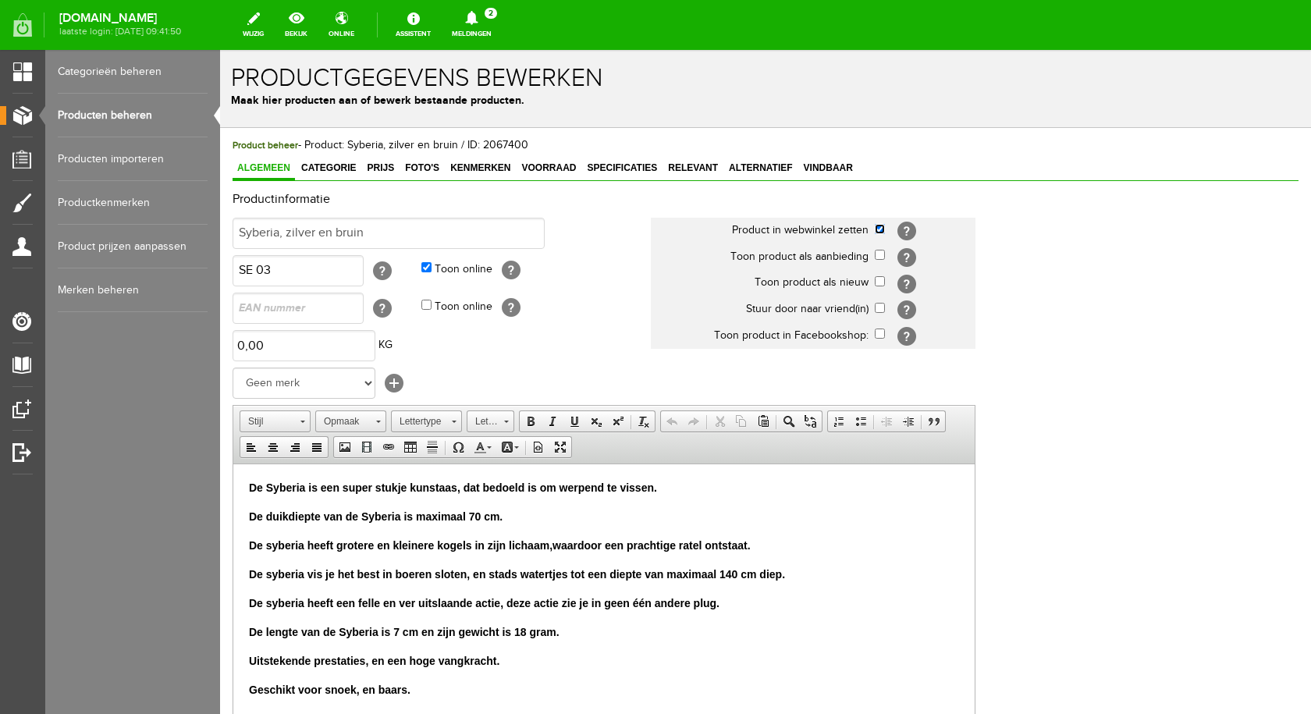
click at [882, 227] on input "checkbox" at bounding box center [880, 229] width 10 height 10
checkbox input "false"
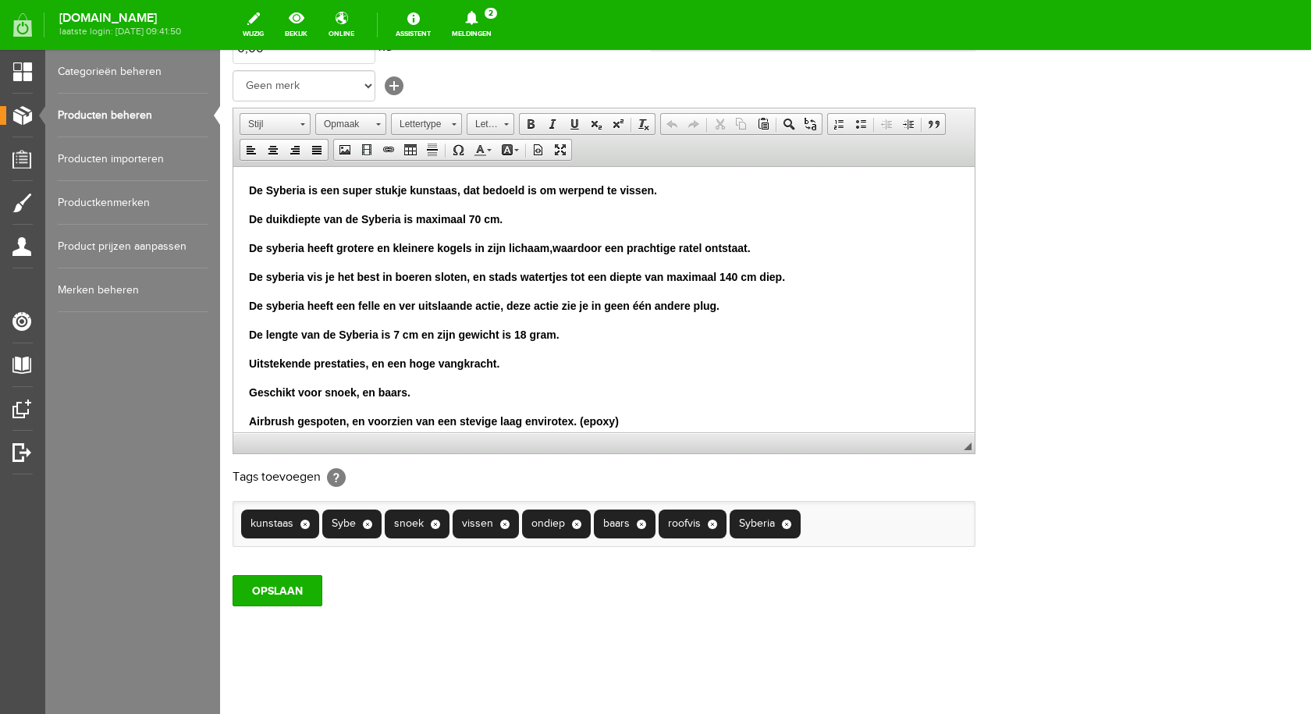
scroll to position [305, 0]
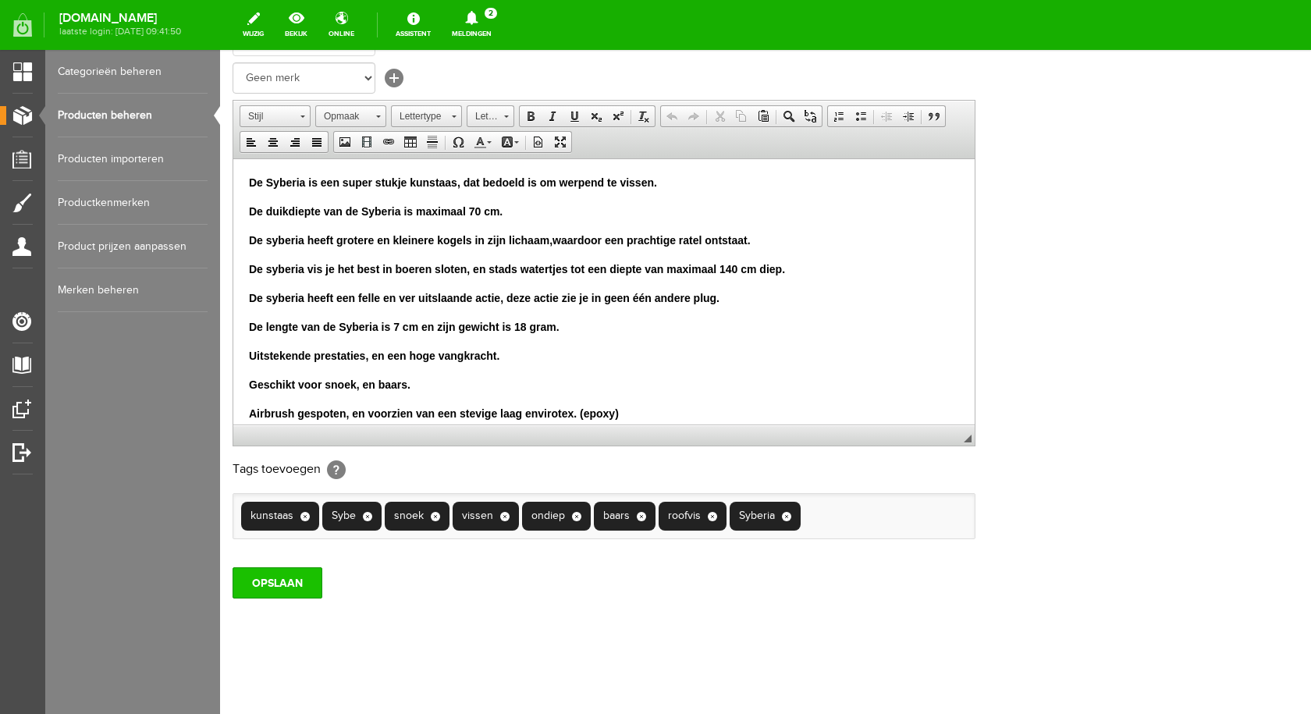
click at [294, 585] on input "OPSLAAN" at bounding box center [277, 582] width 90 height 31
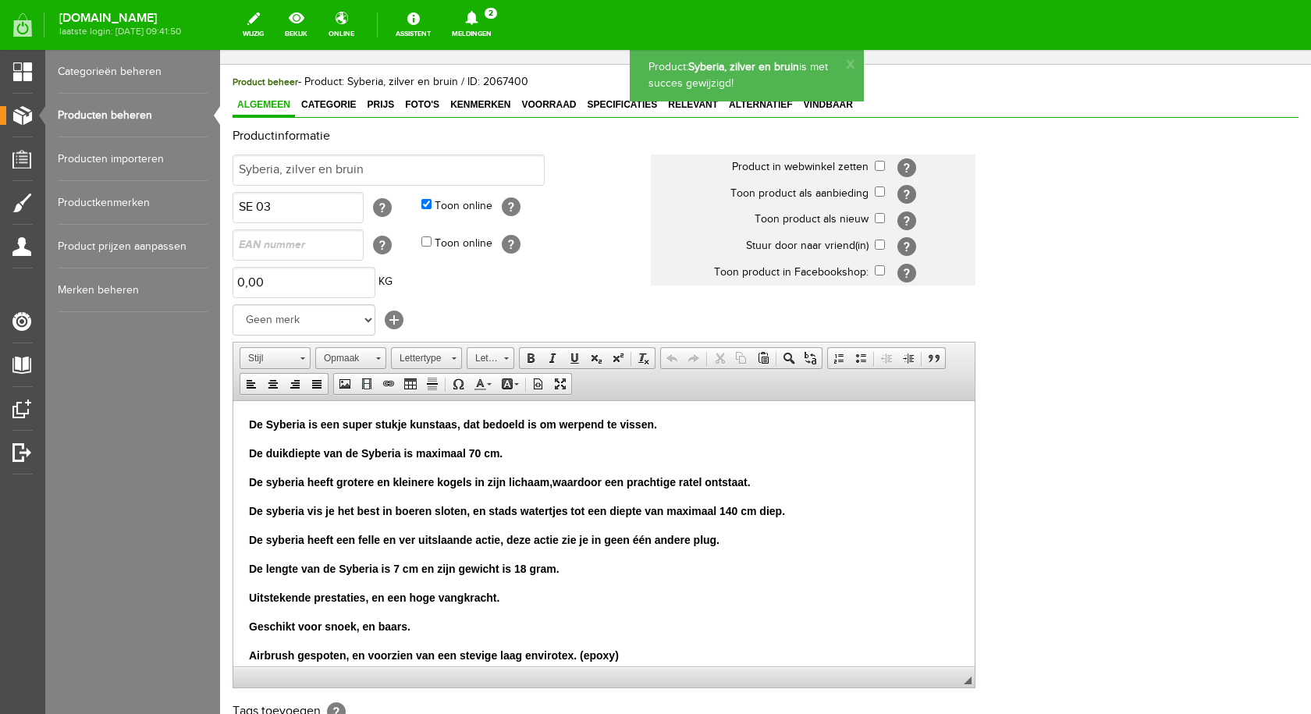
scroll to position [0, 0]
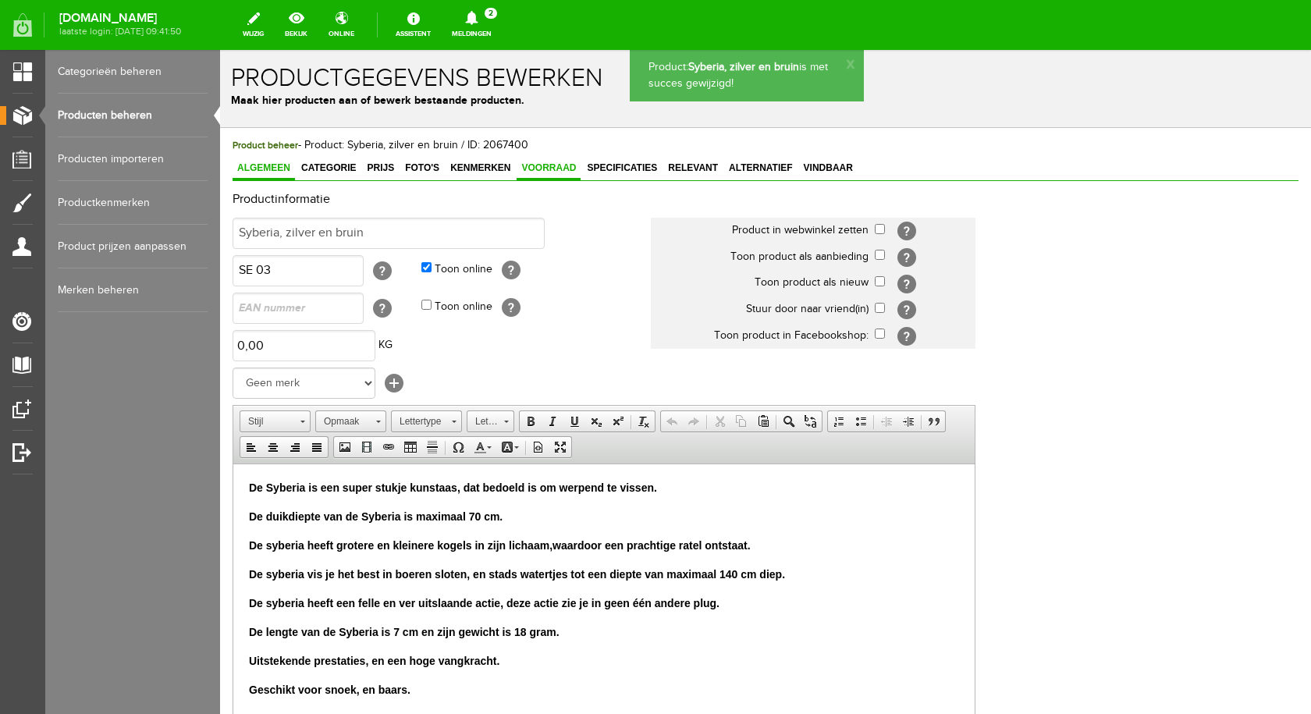
click at [534, 174] on link "Voorraad" at bounding box center [548, 169] width 64 height 23
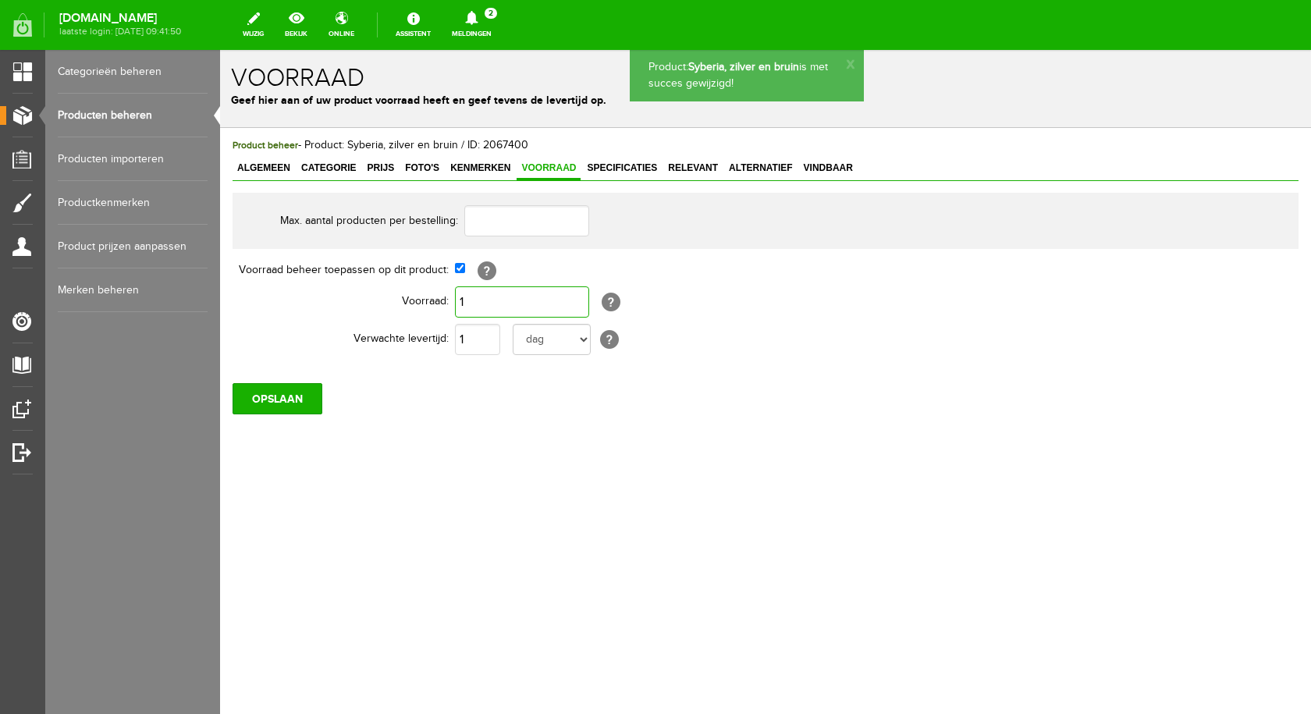
click at [506, 303] on input "1" at bounding box center [522, 301] width 134 height 31
type input "0"
click at [299, 395] on input "OPSLAAN" at bounding box center [277, 398] width 90 height 31
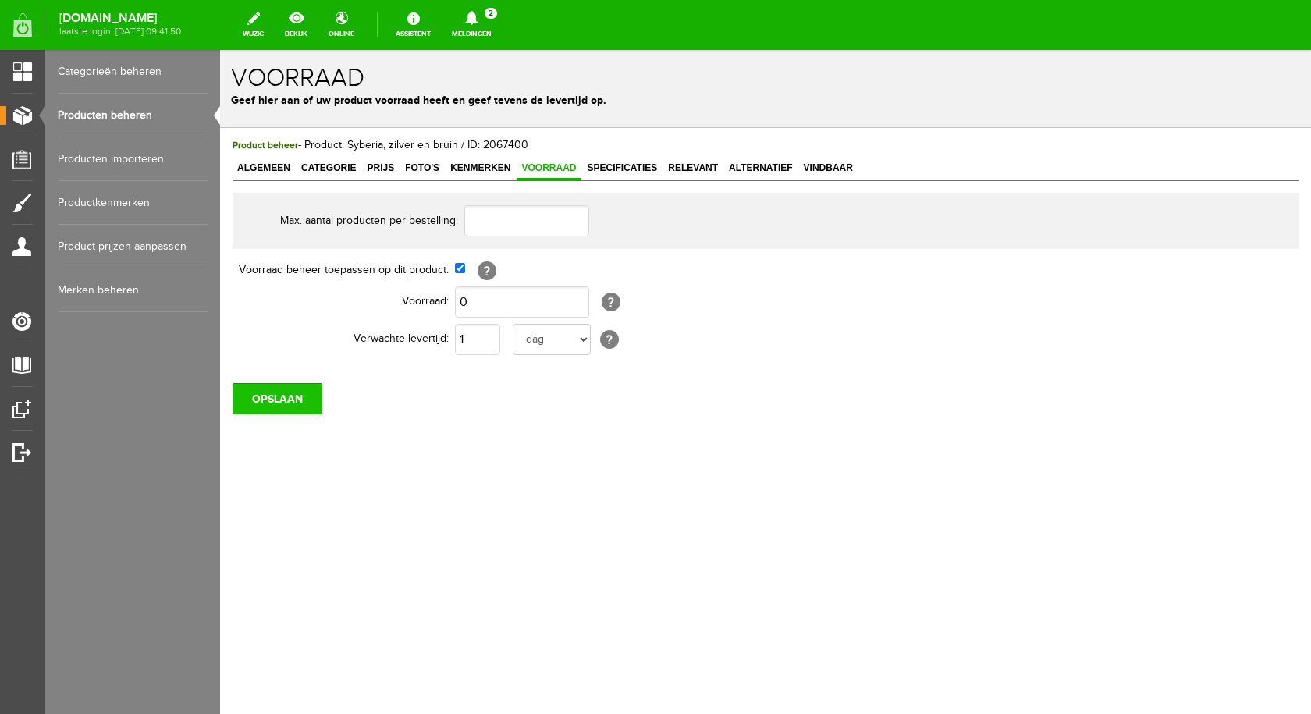
click at [296, 413] on input "OPSLAAN" at bounding box center [277, 398] width 90 height 31
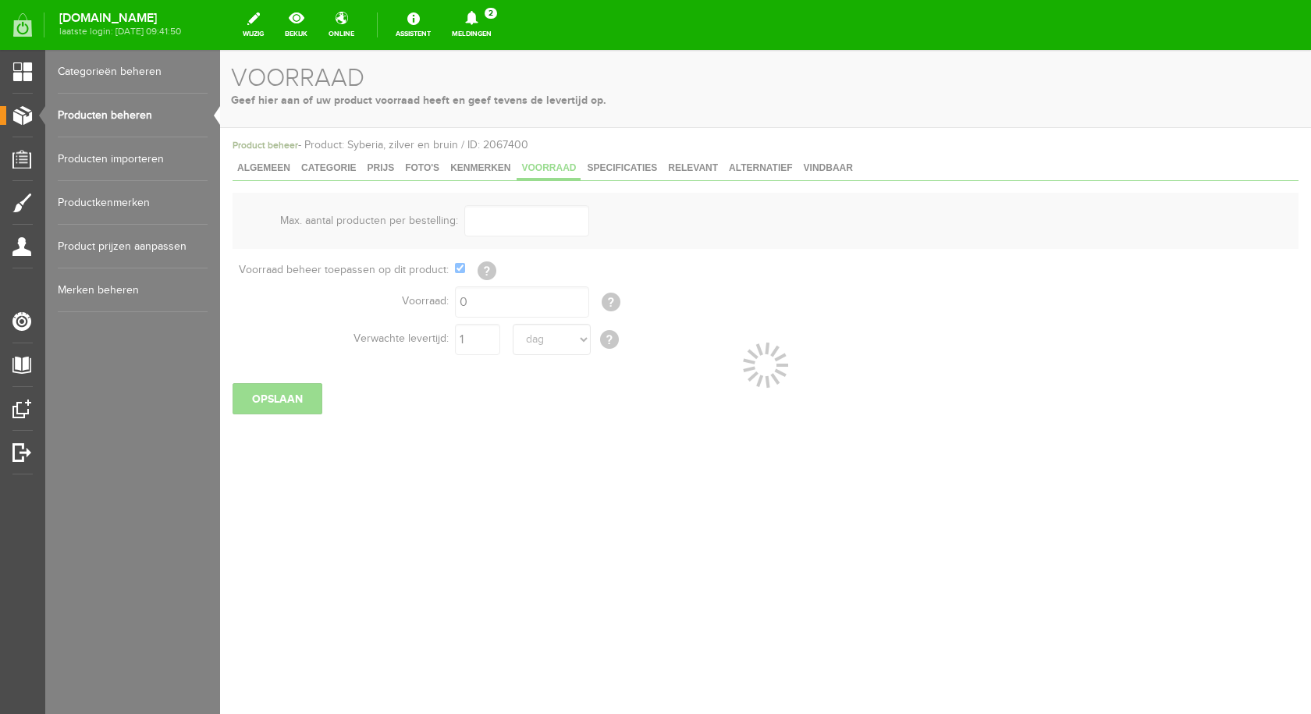
drag, startPoint x: 89, startPoint y: 101, endPoint x: 105, endPoint y: 106, distance: 16.5
click at [90, 101] on link "Producten beheren" at bounding box center [133, 116] width 150 height 44
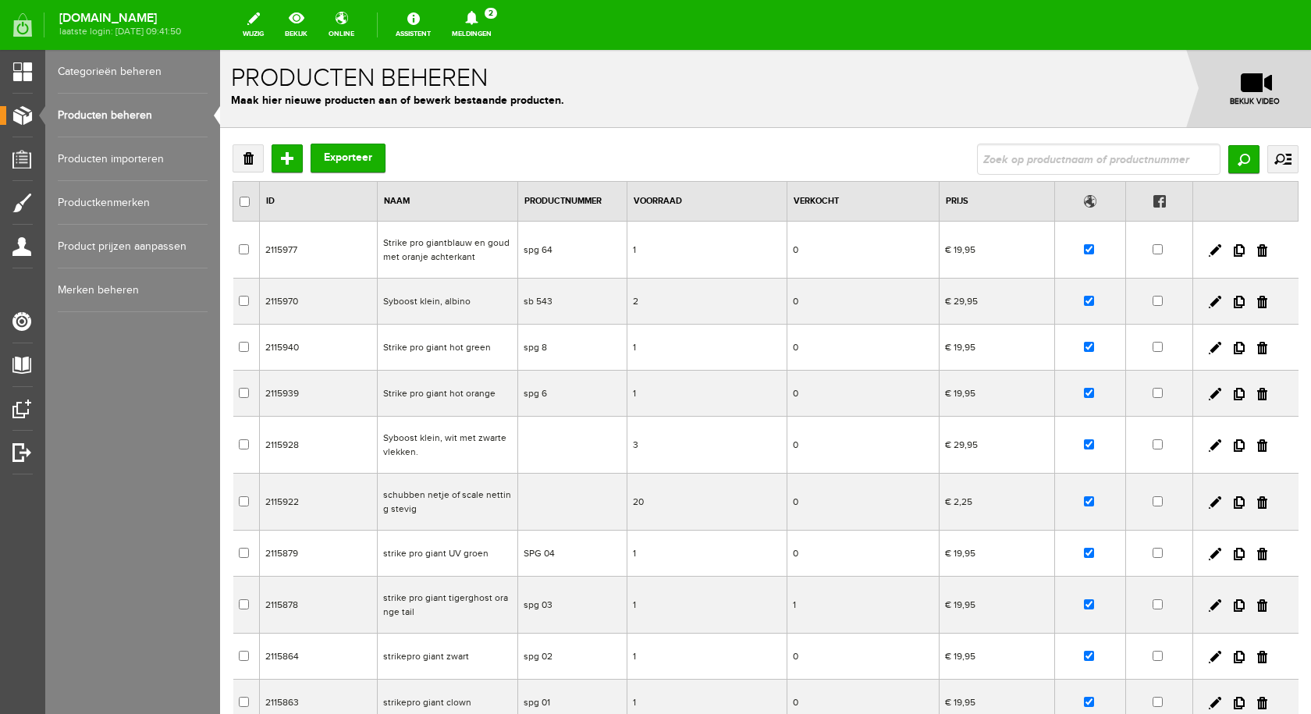
click at [137, 121] on link "Producten beheren" at bounding box center [133, 116] width 150 height 44
type input "Python roze met geel"
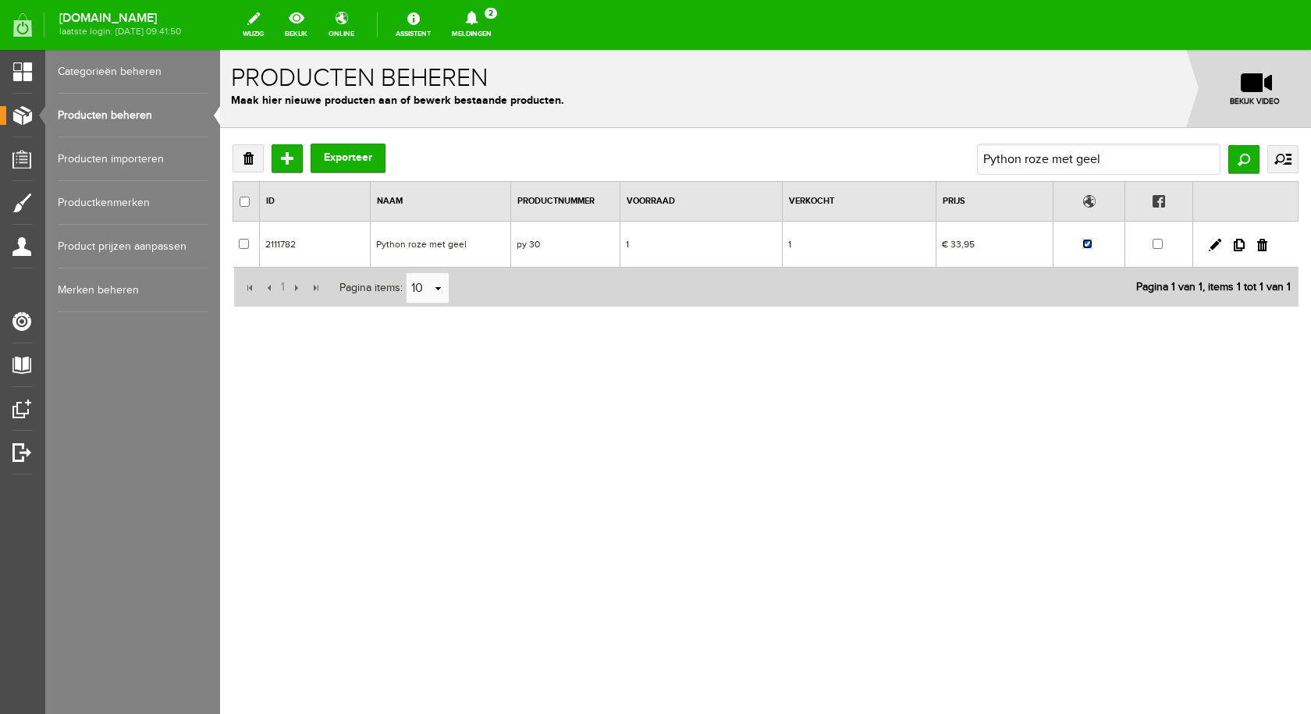
click at [1085, 246] on input "checkbox" at bounding box center [1087, 244] width 10 height 10
checkbox input "false"
click at [424, 247] on td "Python roze met geel" at bounding box center [441, 245] width 140 height 46
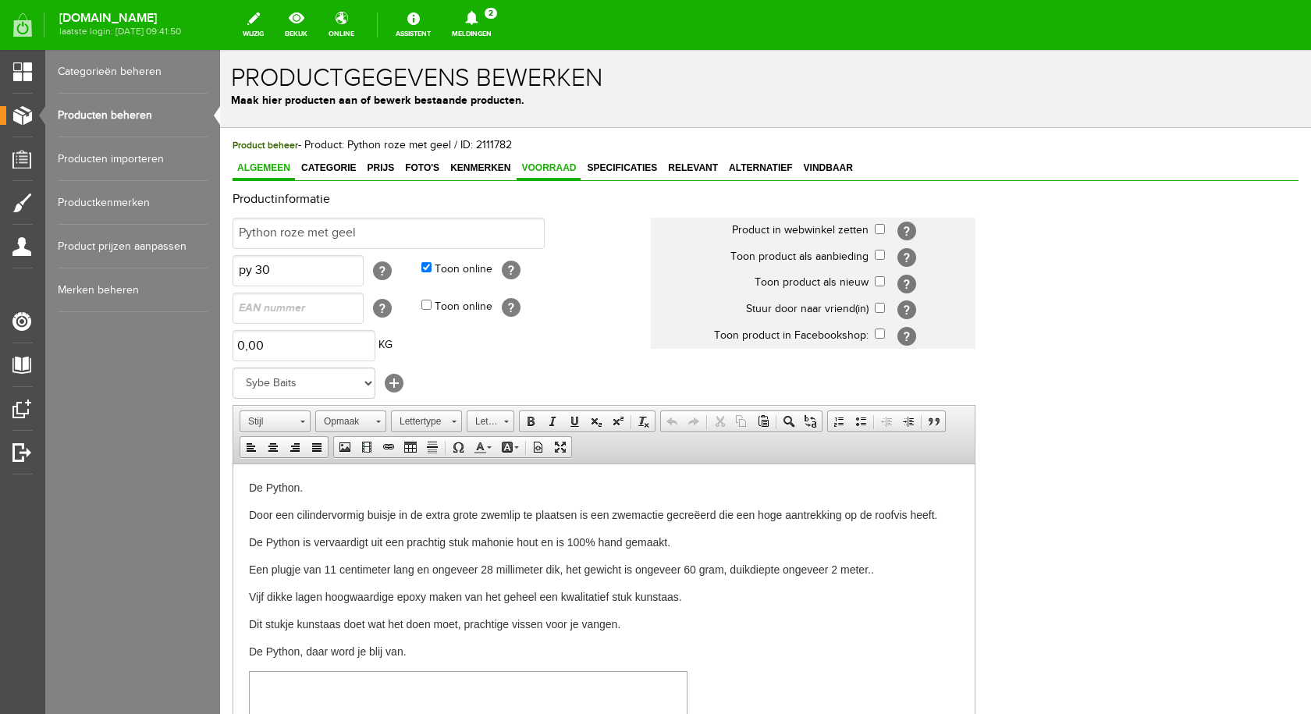
click at [550, 176] on link "Voorraad" at bounding box center [548, 169] width 64 height 23
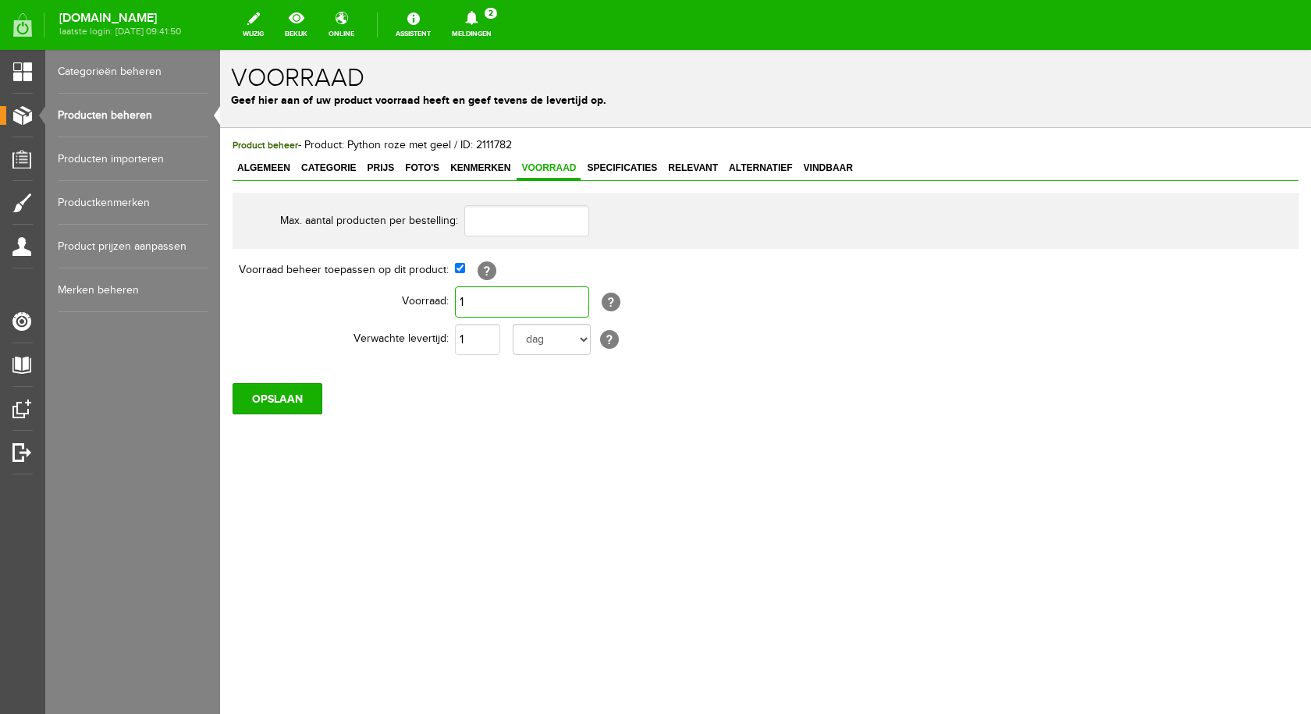
click at [513, 304] on input "1" at bounding box center [522, 301] width 134 height 31
type input "0"
click at [294, 389] on input "OPSLAAN" at bounding box center [277, 398] width 90 height 31
click at [296, 406] on input "OPSLAAN" at bounding box center [277, 398] width 90 height 31
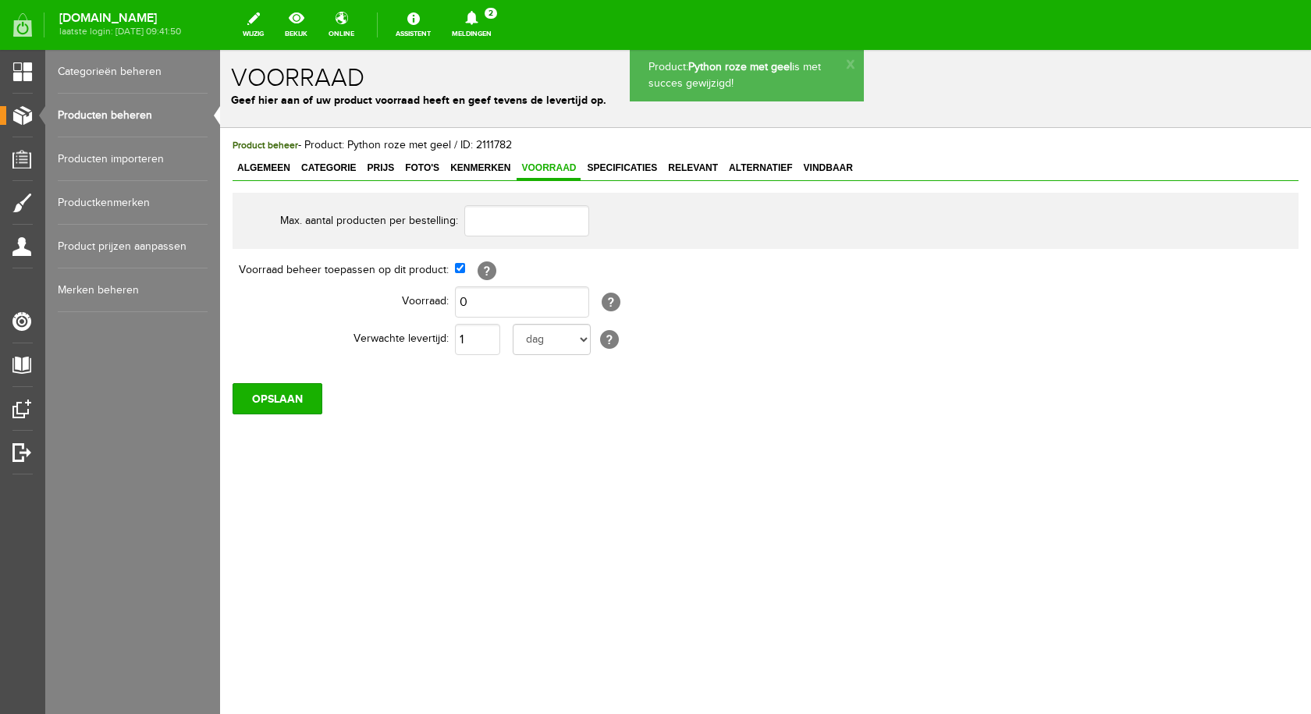
click at [105, 111] on link "Producten beheren" at bounding box center [133, 116] width 150 height 44
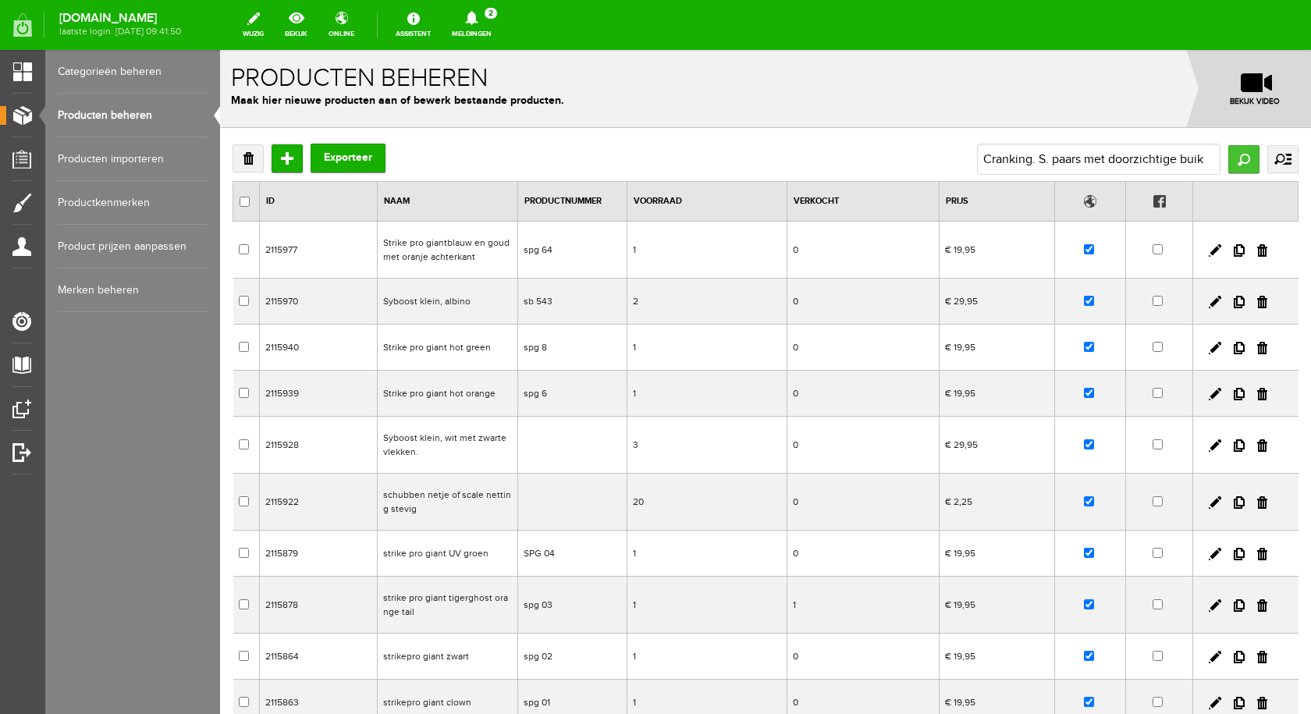
type input "Cranking. S. paars met doorzichtige buik"
click at [1233, 160] on input "Zoeken" at bounding box center [1243, 159] width 31 height 28
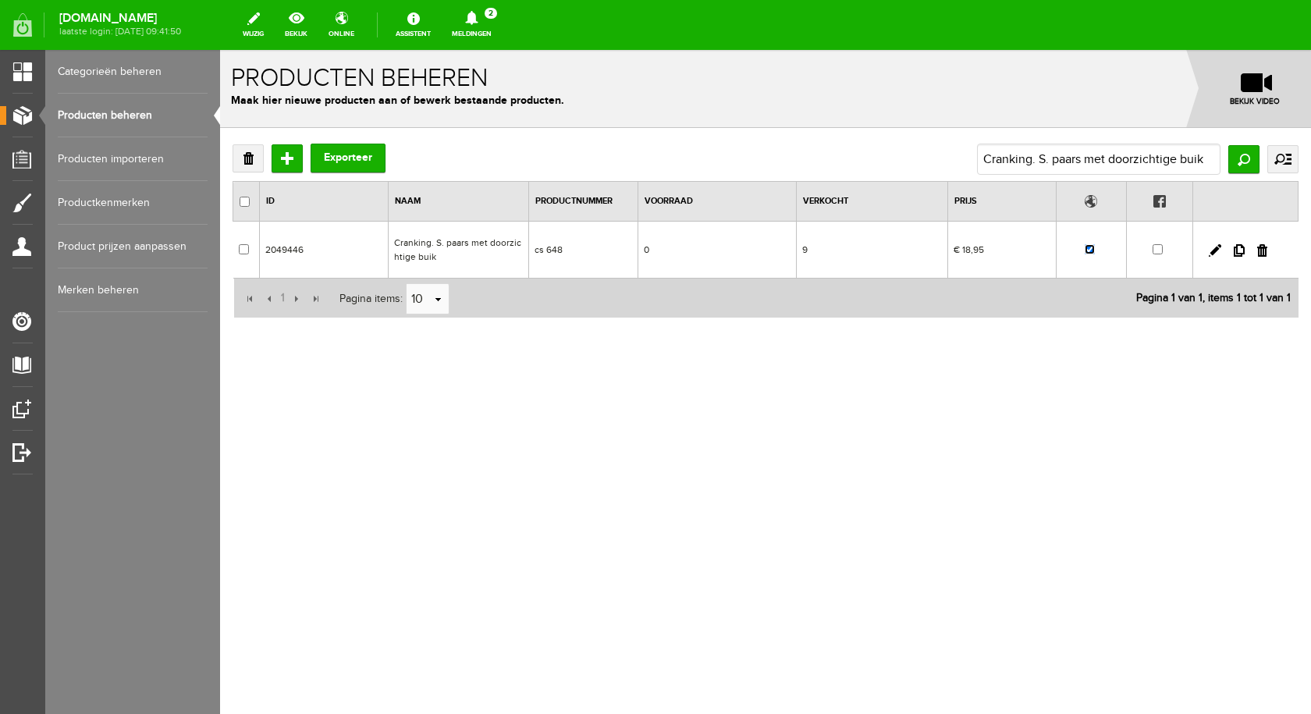
click at [1088, 253] on input "checkbox" at bounding box center [1089, 249] width 10 height 10
checkbox input "false"
click at [436, 242] on td "Cranking. S. paars met doorzichtige buik" at bounding box center [458, 250] width 140 height 57
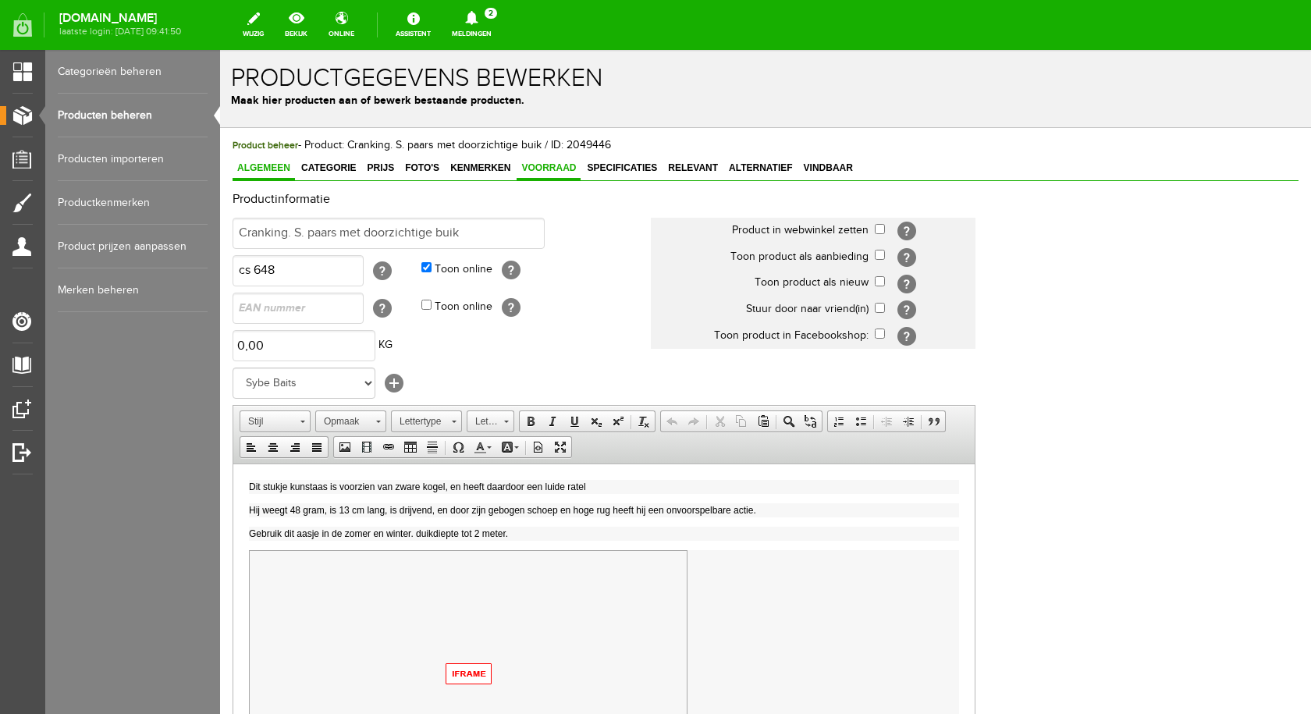
click at [542, 172] on span "Voorraad" at bounding box center [548, 167] width 64 height 11
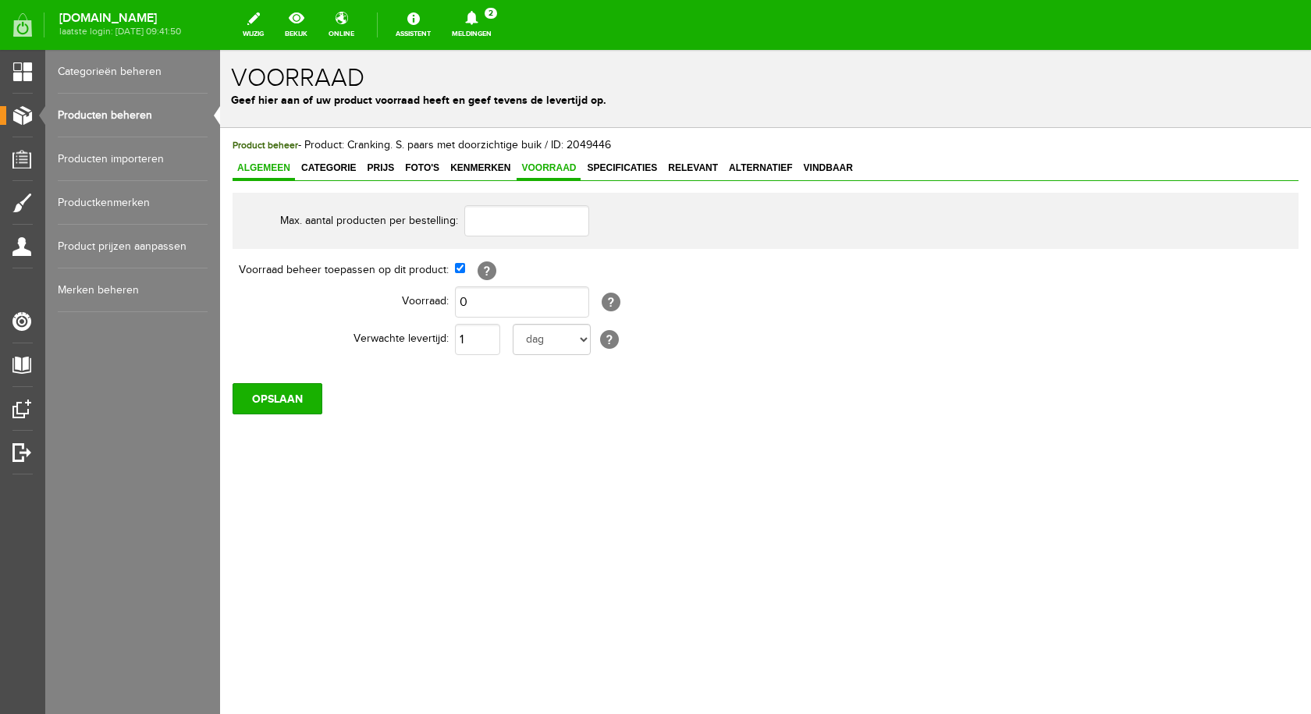
click at [275, 166] on span "Algemeen" at bounding box center [263, 167] width 62 height 11
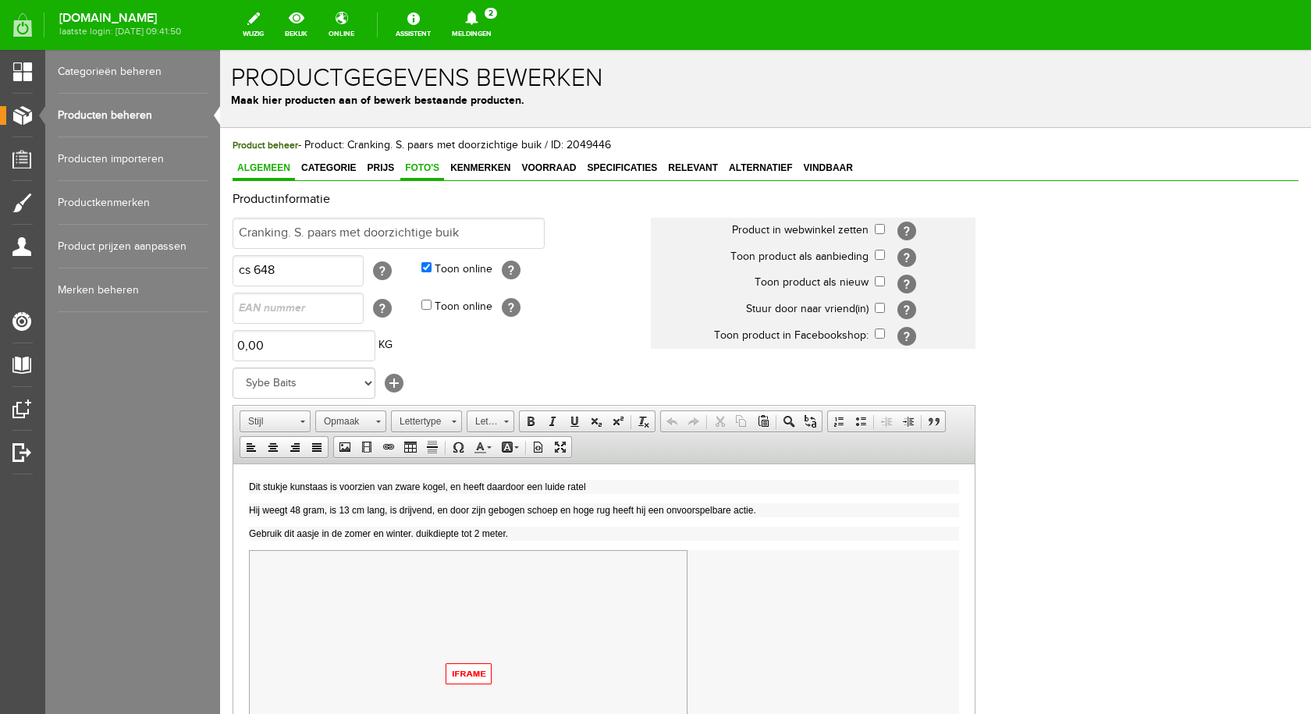
click at [429, 170] on span "Foto's" at bounding box center [422, 167] width 44 height 11
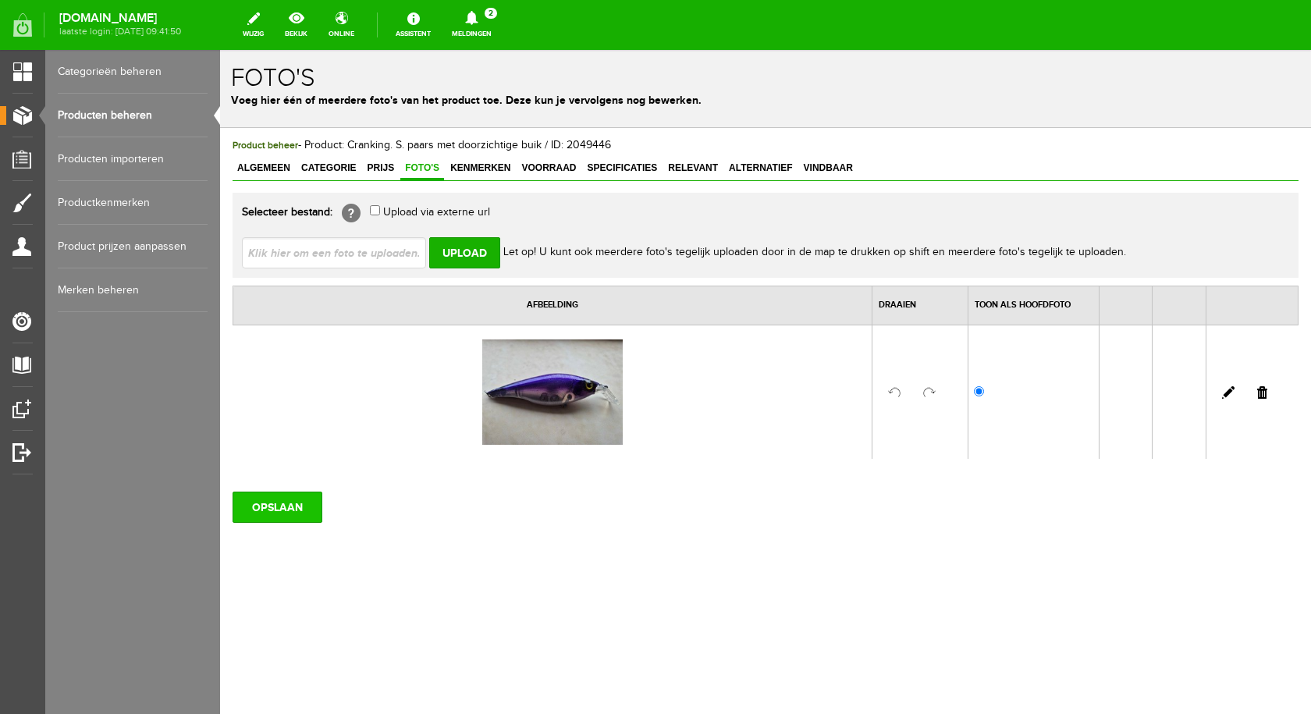
click at [287, 511] on input "OPSLAAN" at bounding box center [277, 506] width 90 height 31
click at [278, 509] on input "OPSLAAN" at bounding box center [277, 506] width 90 height 31
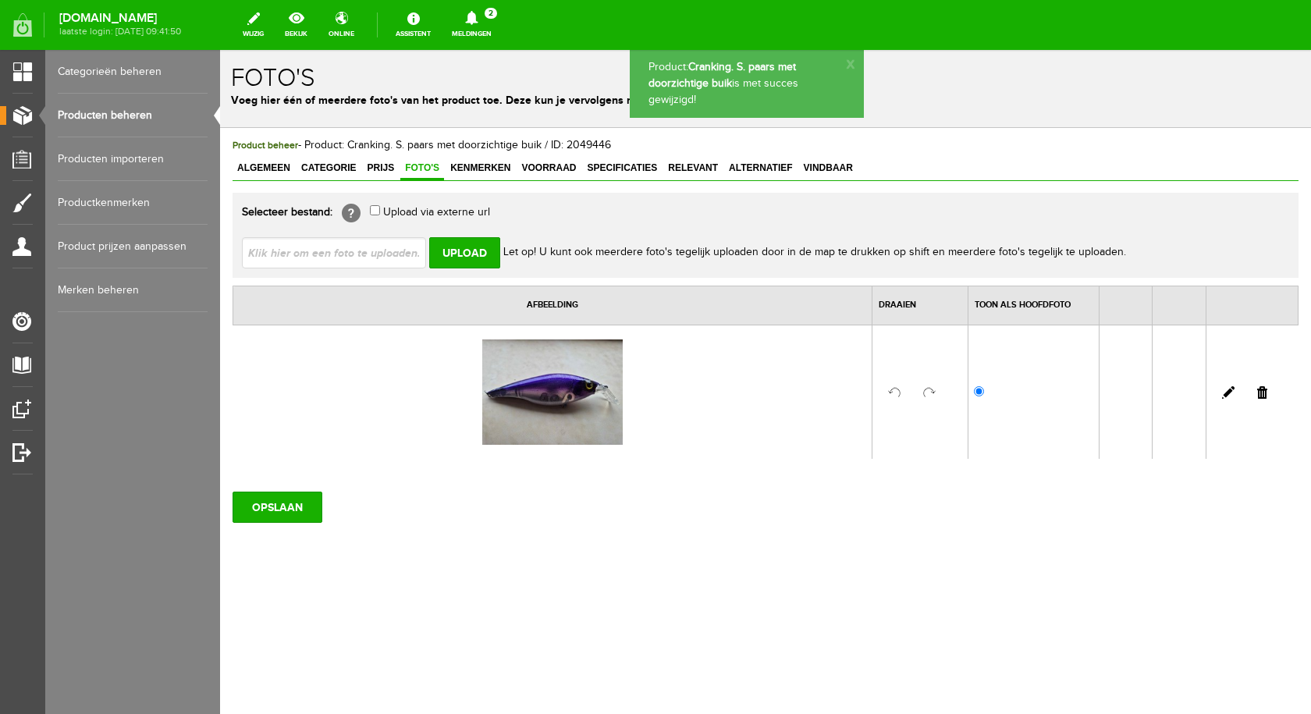
click at [123, 111] on link "Producten beheren" at bounding box center [133, 116] width 150 height 44
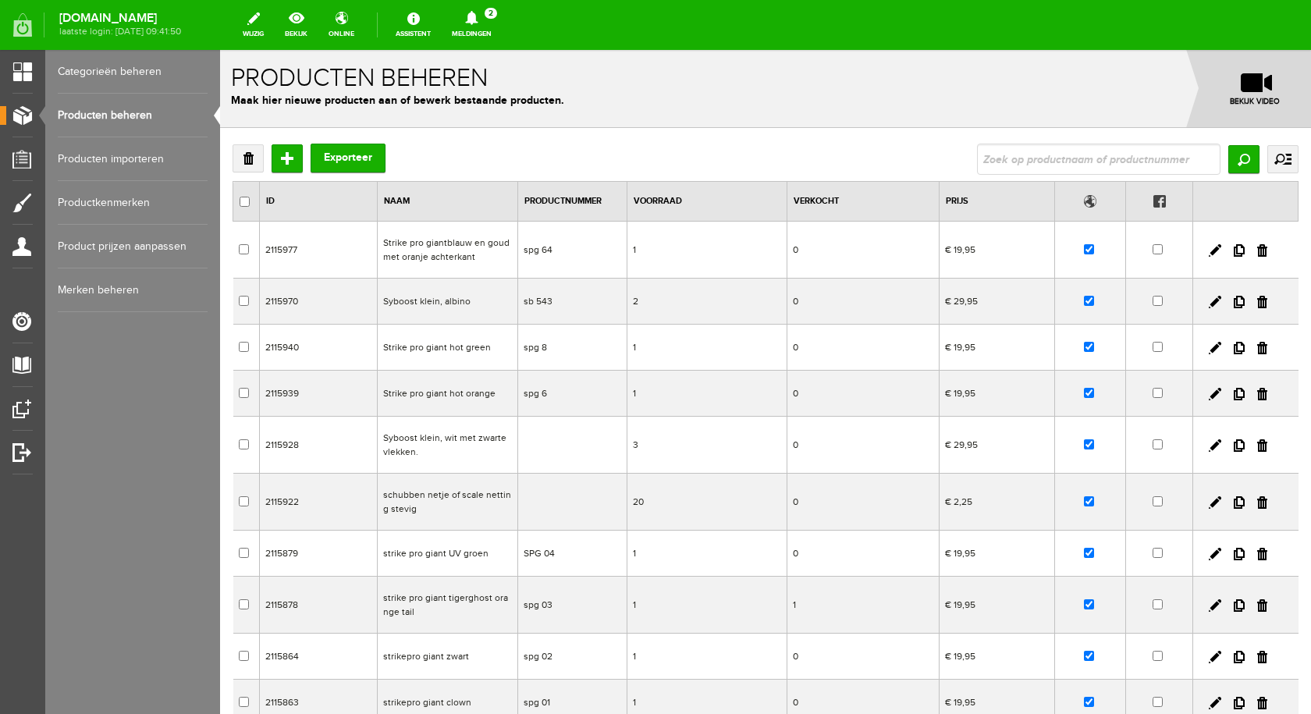
click at [1075, 158] on input "text" at bounding box center [1098, 159] width 243 height 31
type input "spok f"
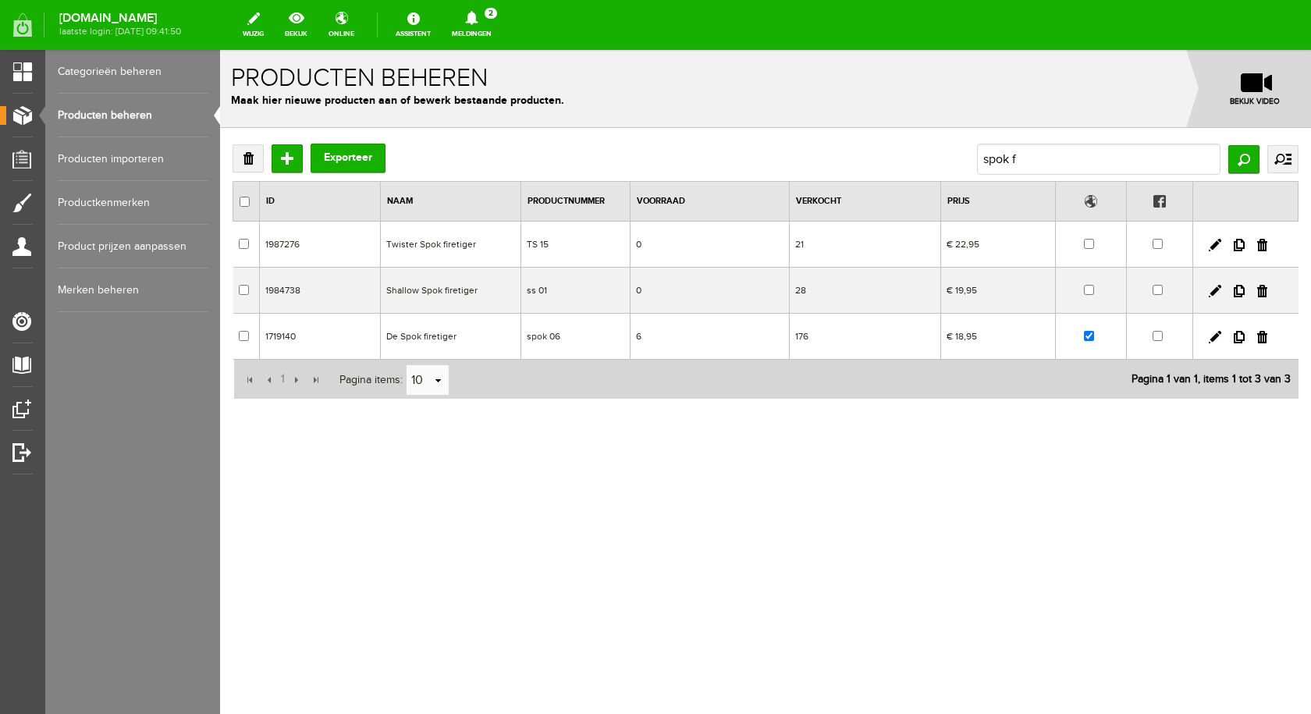
click at [442, 335] on td "De Spok firetiger" at bounding box center [451, 337] width 140 height 46
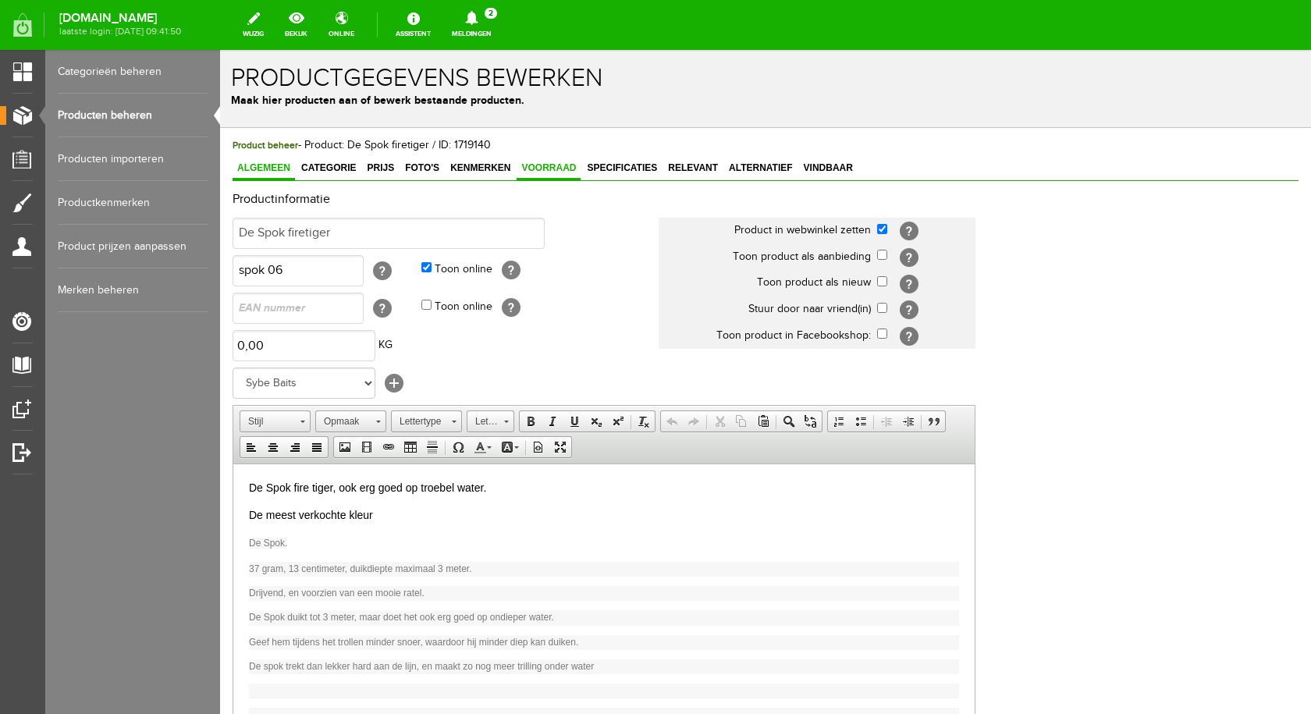
click at [536, 165] on span "Voorraad" at bounding box center [548, 167] width 64 height 11
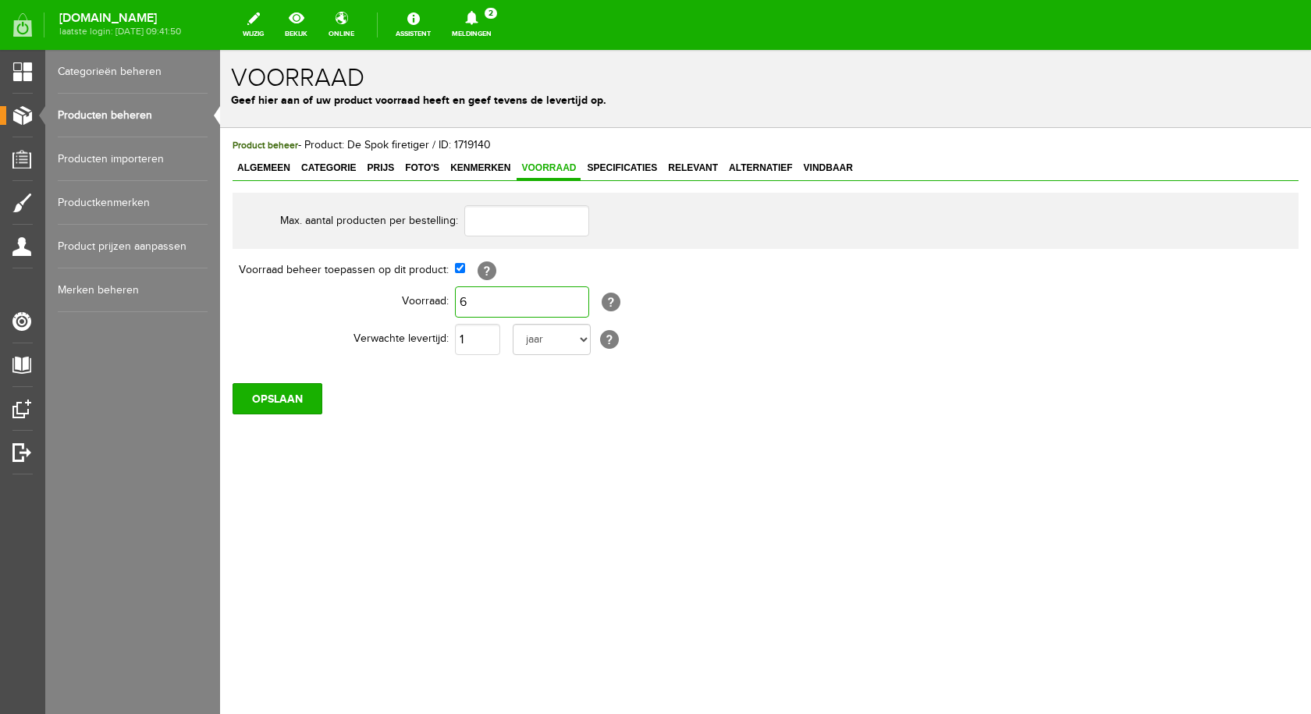
click at [508, 300] on input "6" at bounding box center [522, 301] width 134 height 31
type input "4"
click at [293, 392] on input "OPSLAAN" at bounding box center [277, 398] width 90 height 31
click at [297, 390] on input "OPSLAAN" at bounding box center [277, 398] width 90 height 31
click at [126, 108] on link "Producten beheren" at bounding box center [133, 116] width 150 height 44
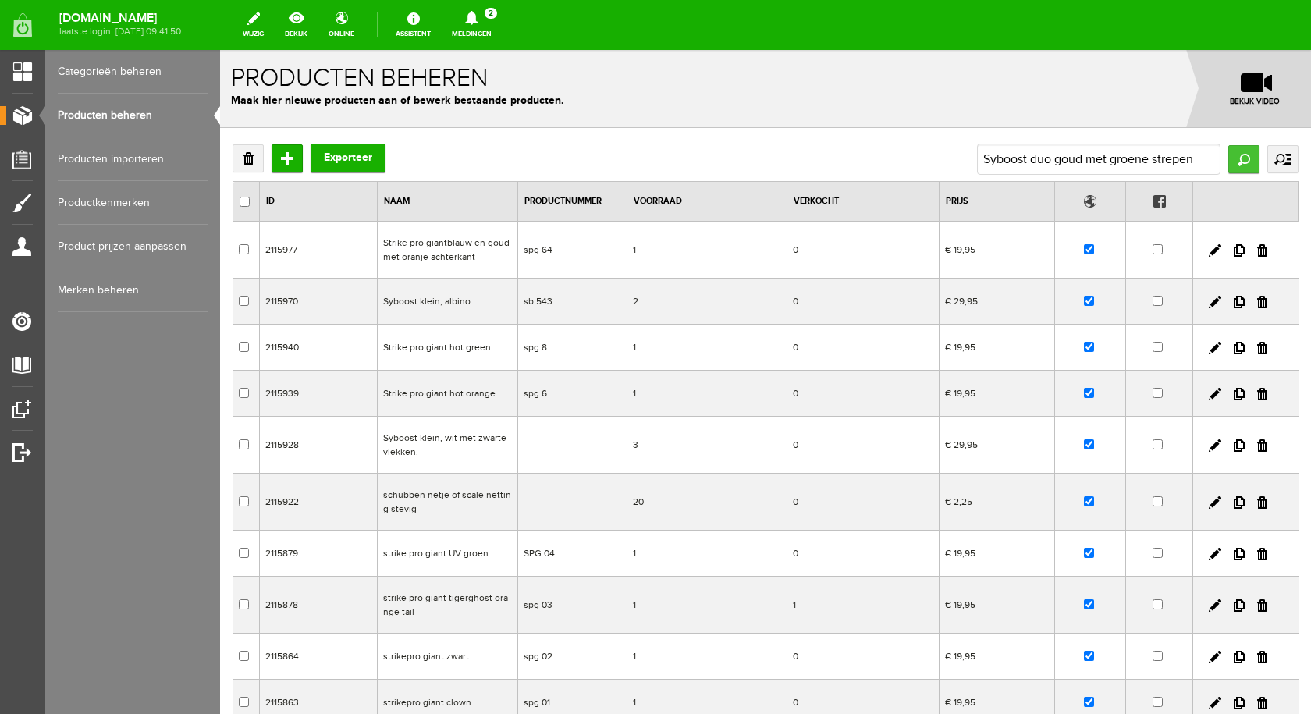
type input "Syboost duo goud met groene strepen"
click at [1228, 162] on input "Zoeken" at bounding box center [1243, 159] width 31 height 28
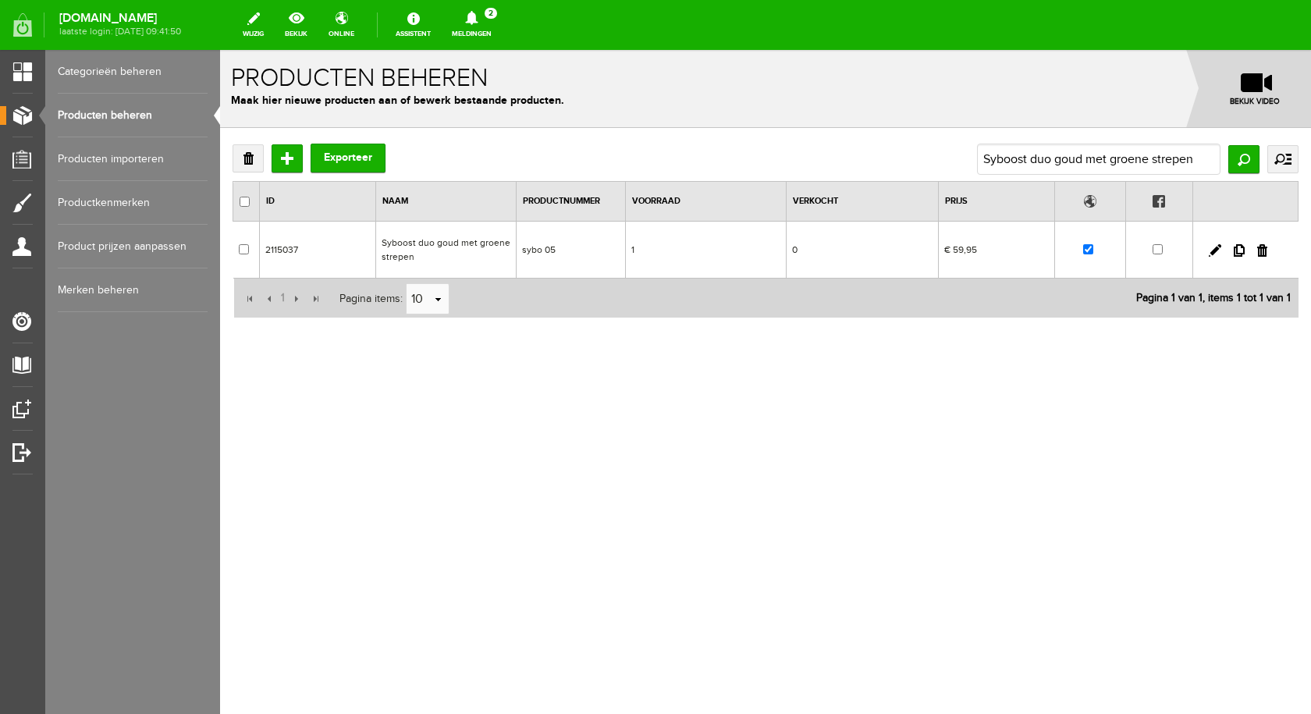
click at [462, 243] on td "Syboost duo goud met groene strepen" at bounding box center [445, 250] width 140 height 57
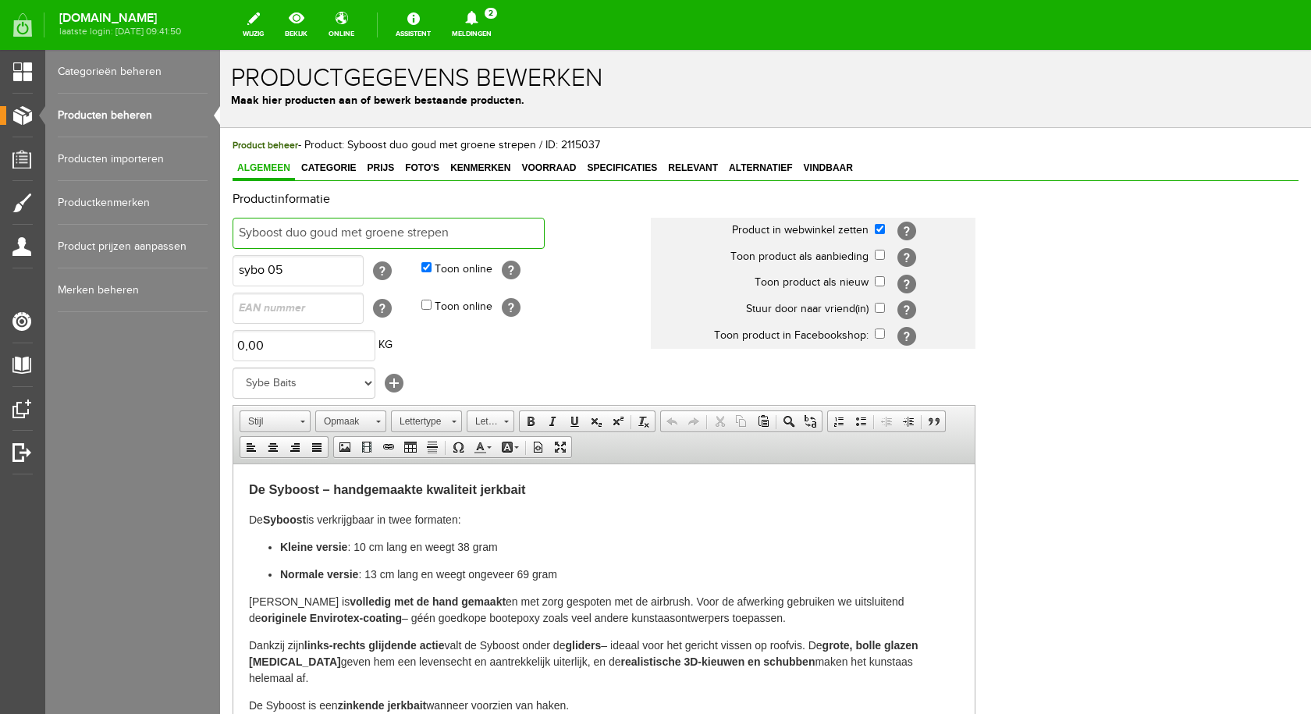
click at [310, 231] on input "Syboost duo goud met groene strepen" at bounding box center [388, 233] width 312 height 31
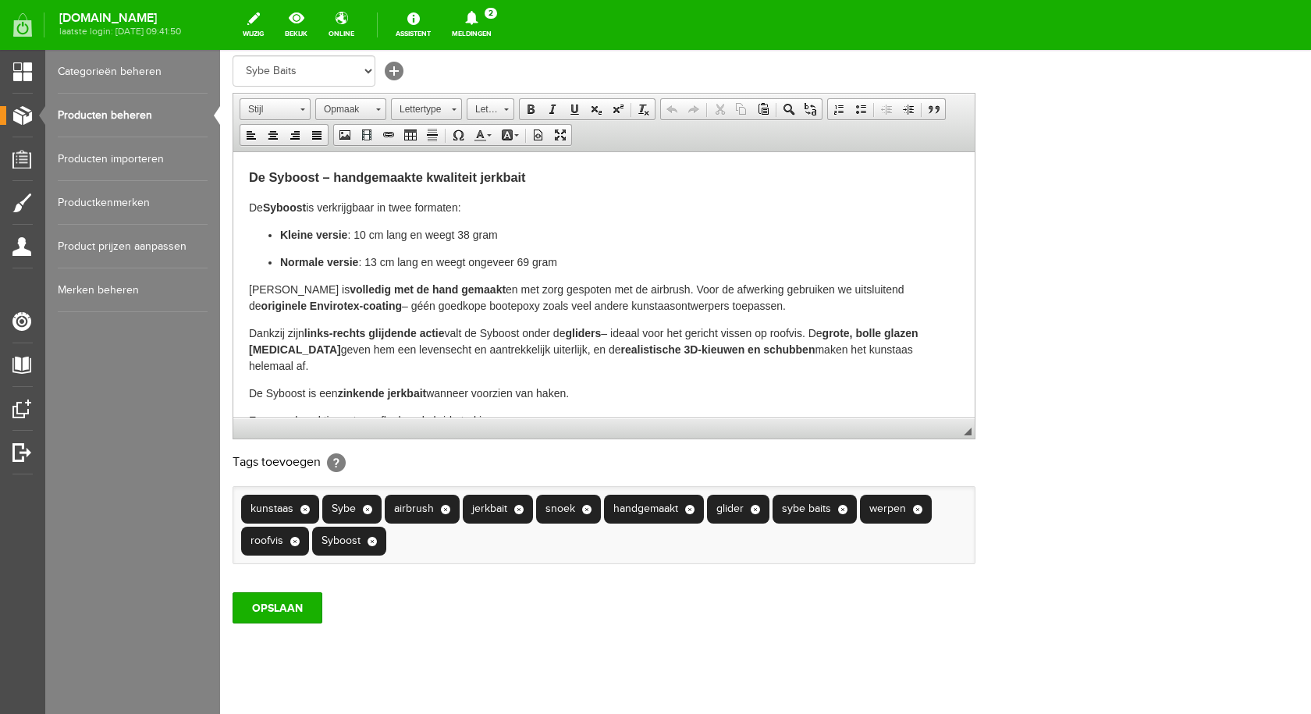
scroll to position [38, 0]
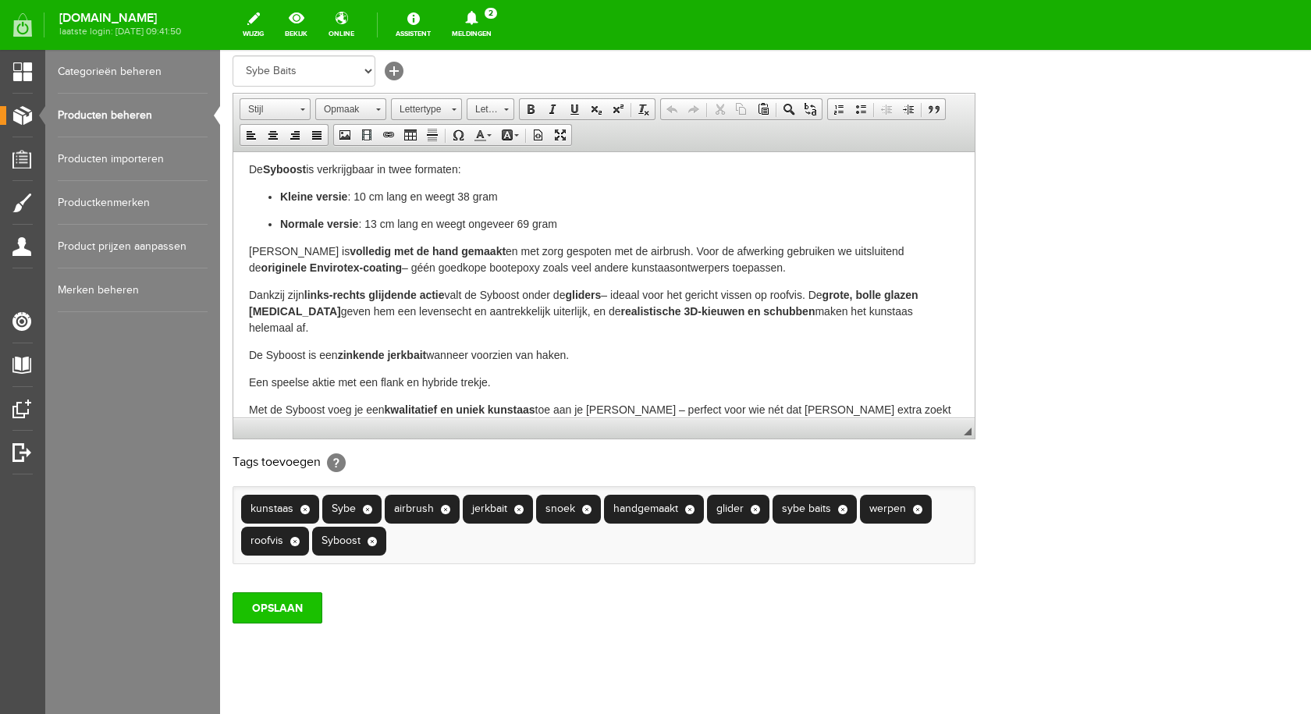
type input "Syboost goud met groene strepen"
click at [288, 611] on input "OPSLAAN" at bounding box center [277, 607] width 90 height 31
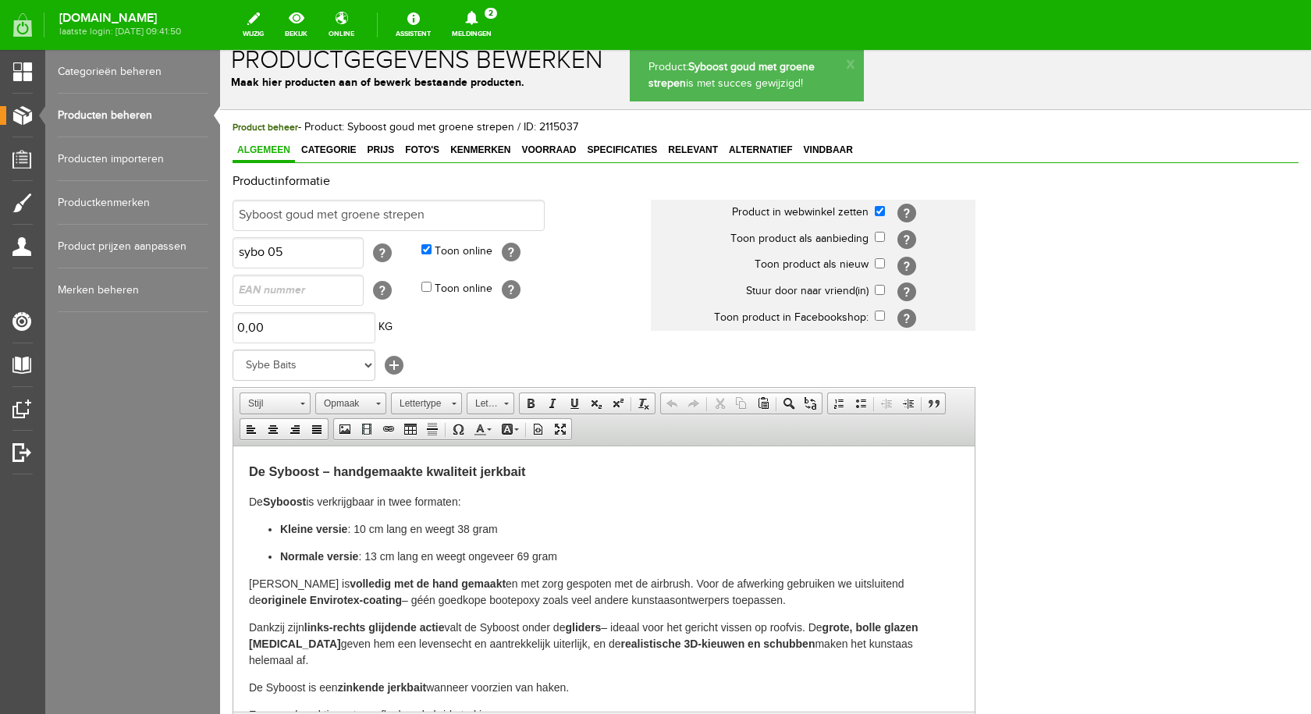
scroll to position [0, 0]
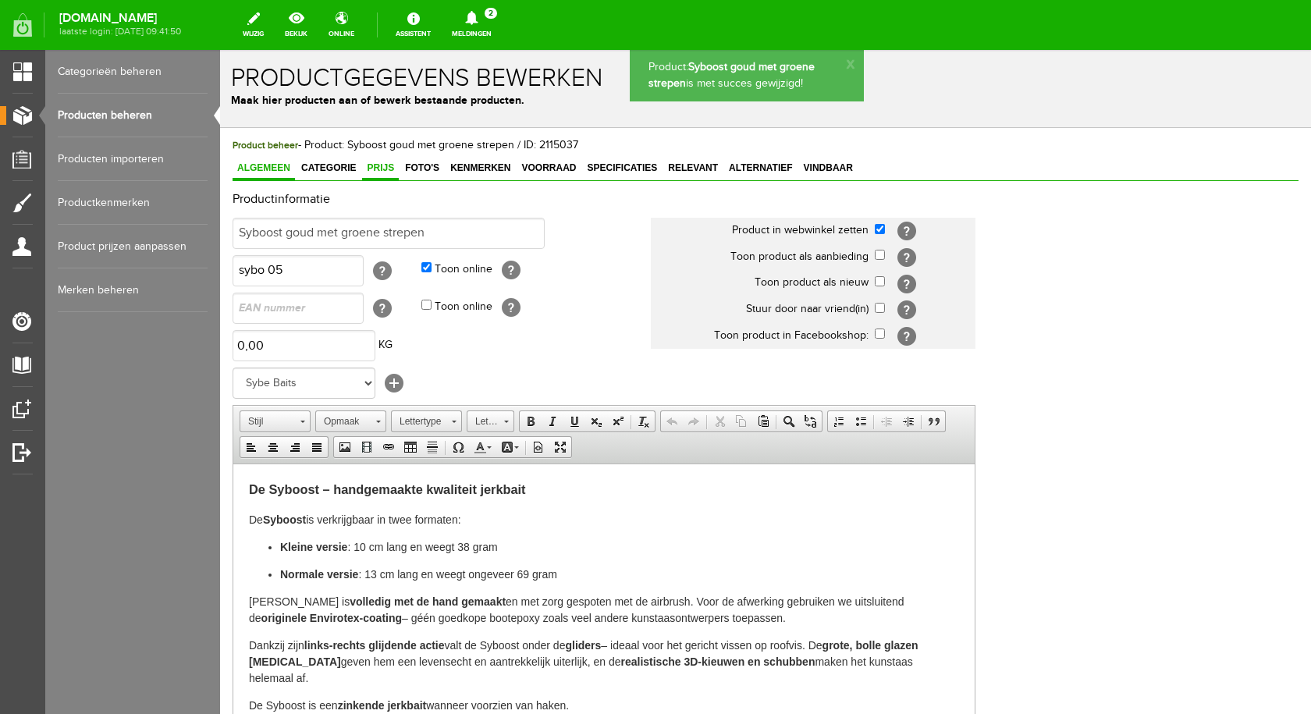
click at [386, 165] on span "Prijs" at bounding box center [380, 167] width 37 height 11
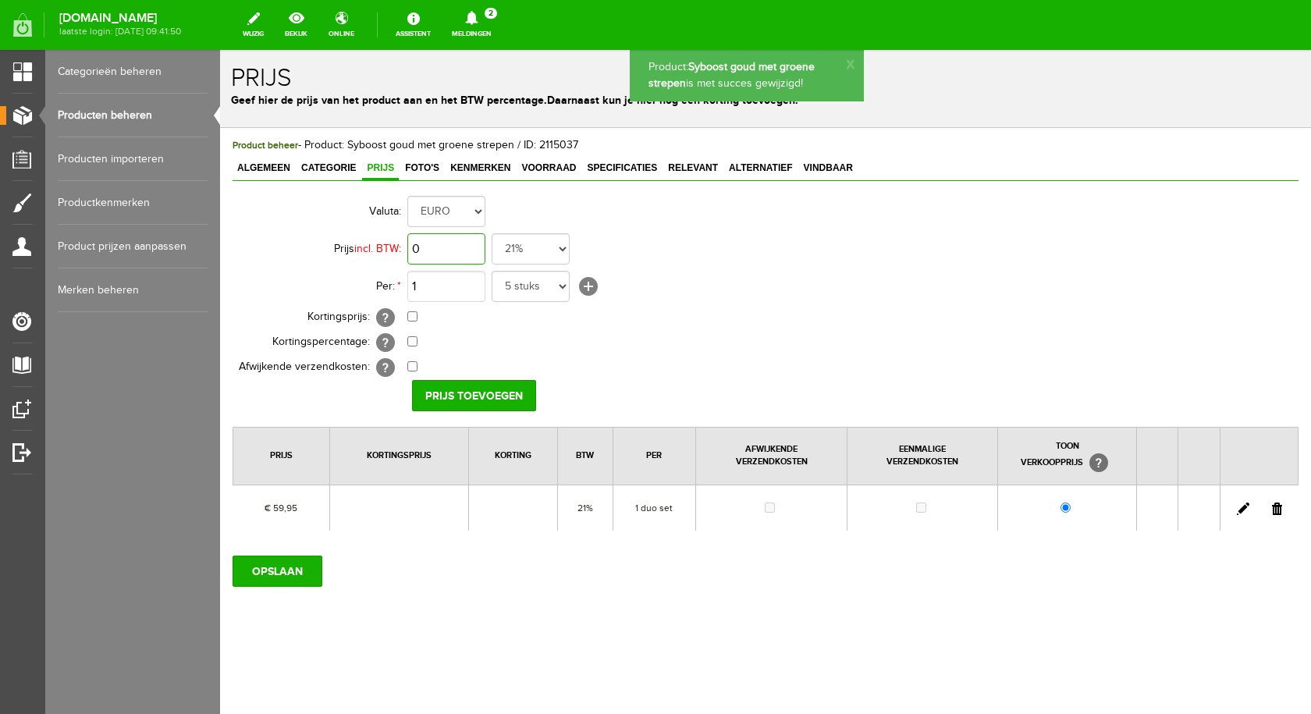
click at [459, 256] on input "0" at bounding box center [446, 248] width 78 height 31
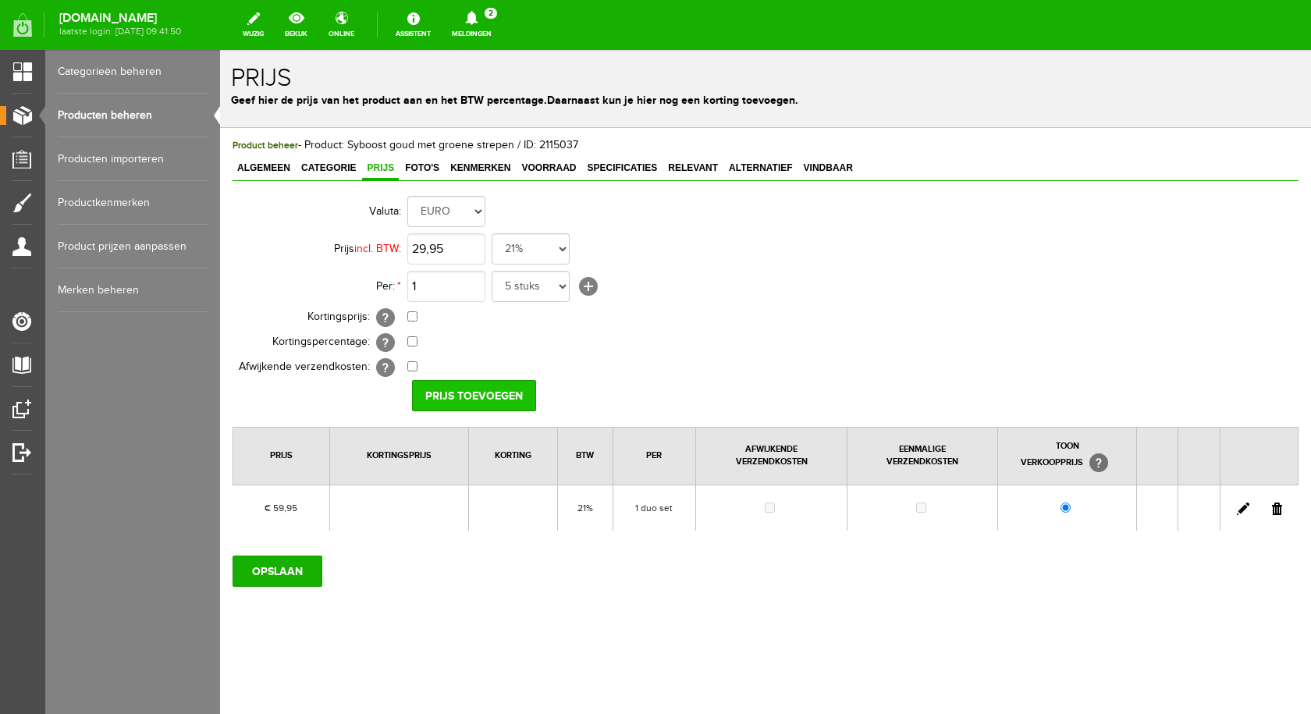
type input "€ 29,95"
click at [490, 393] on input "Prijs toevoegen" at bounding box center [474, 395] width 124 height 31
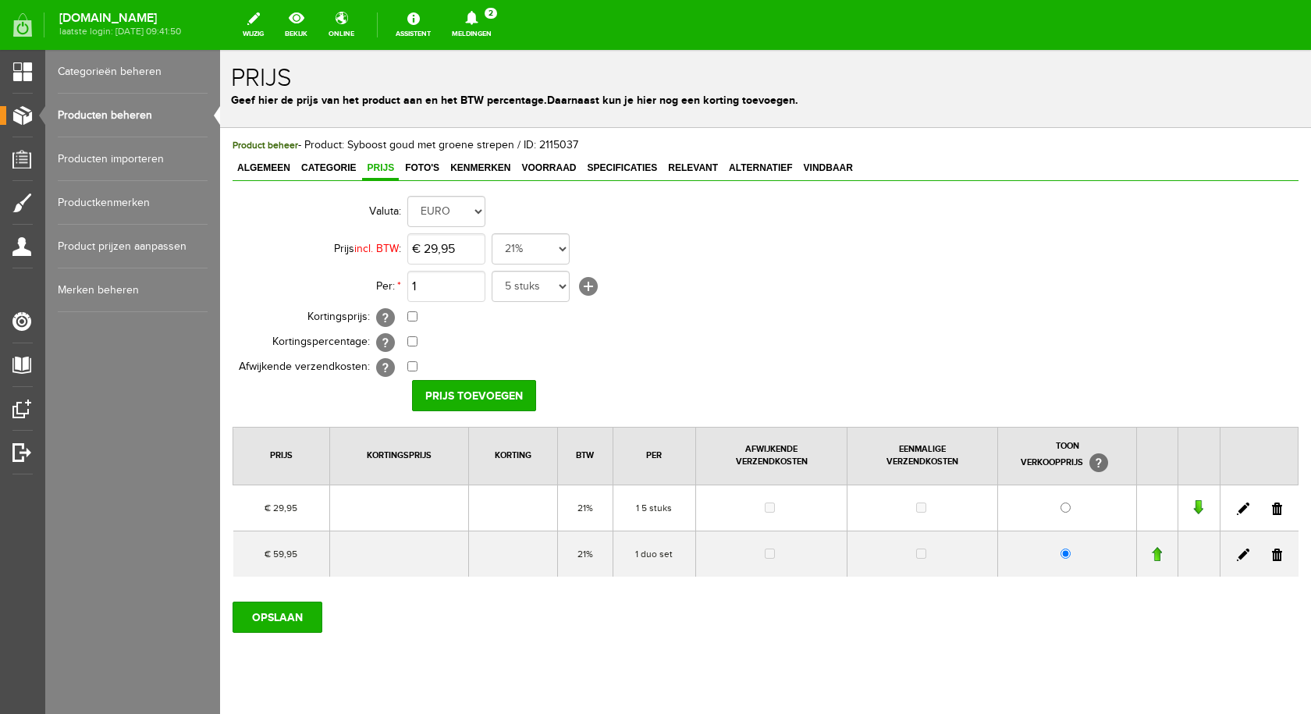
click at [1272, 557] on link at bounding box center [1277, 554] width 10 height 12
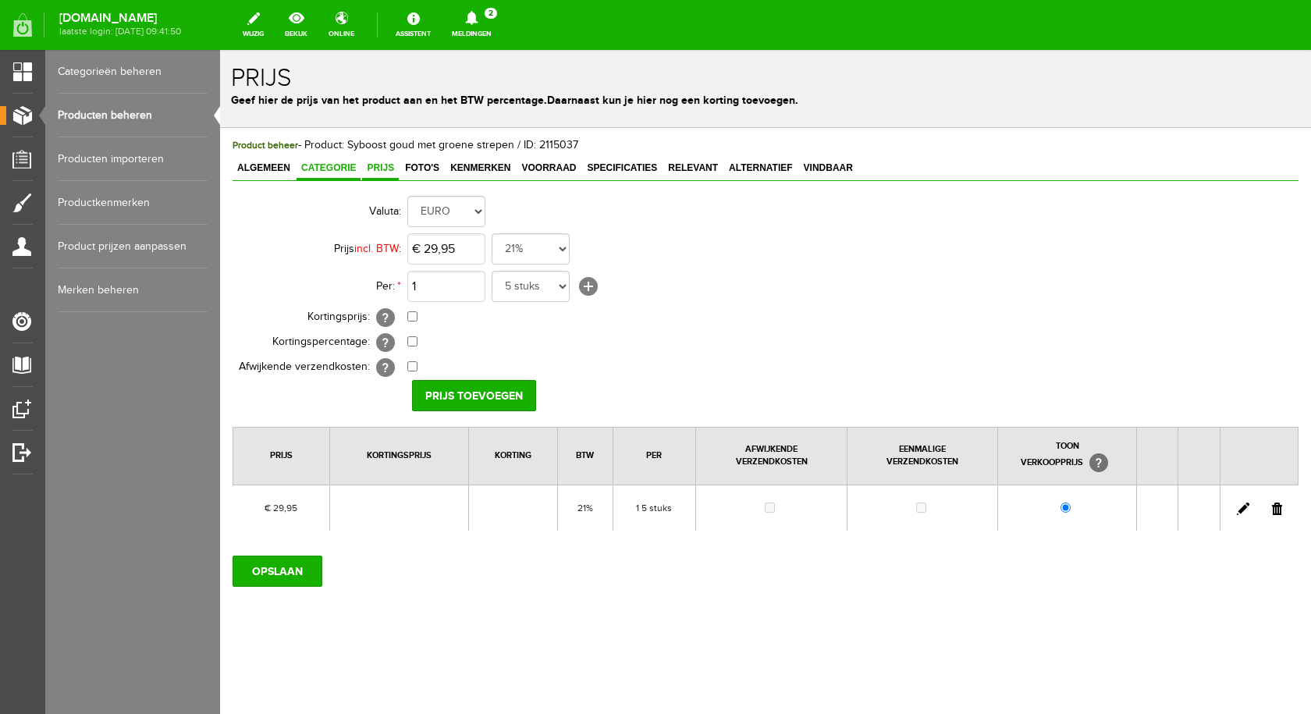
click at [346, 169] on span "Categorie" at bounding box center [328, 167] width 64 height 11
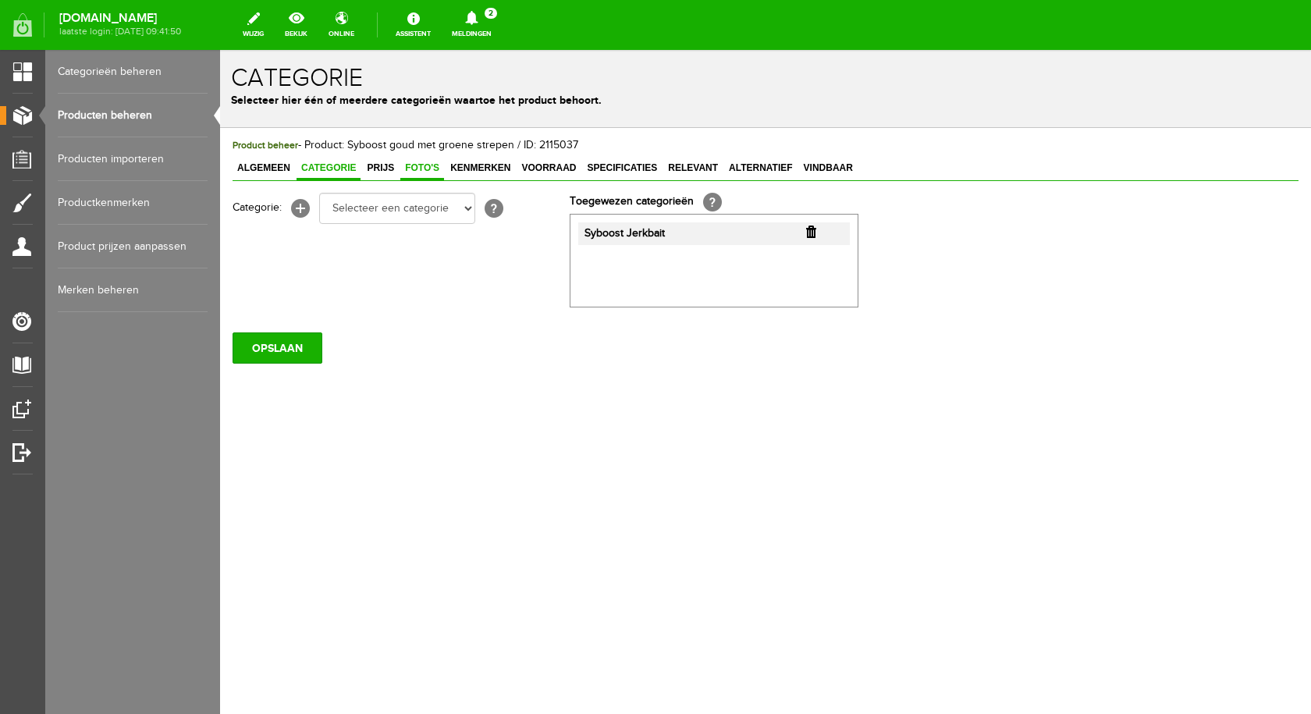
click at [427, 173] on span "Foto's" at bounding box center [422, 167] width 44 height 11
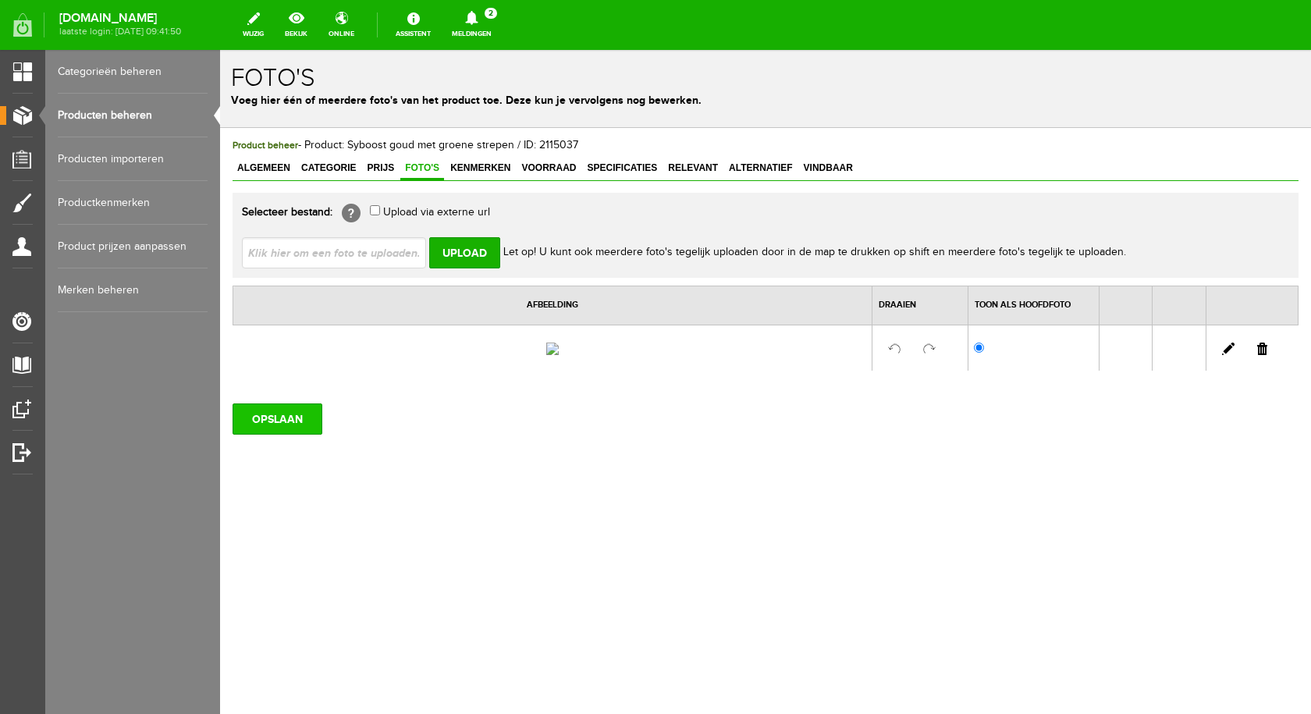
click at [306, 435] on input "OPSLAAN" at bounding box center [277, 418] width 90 height 31
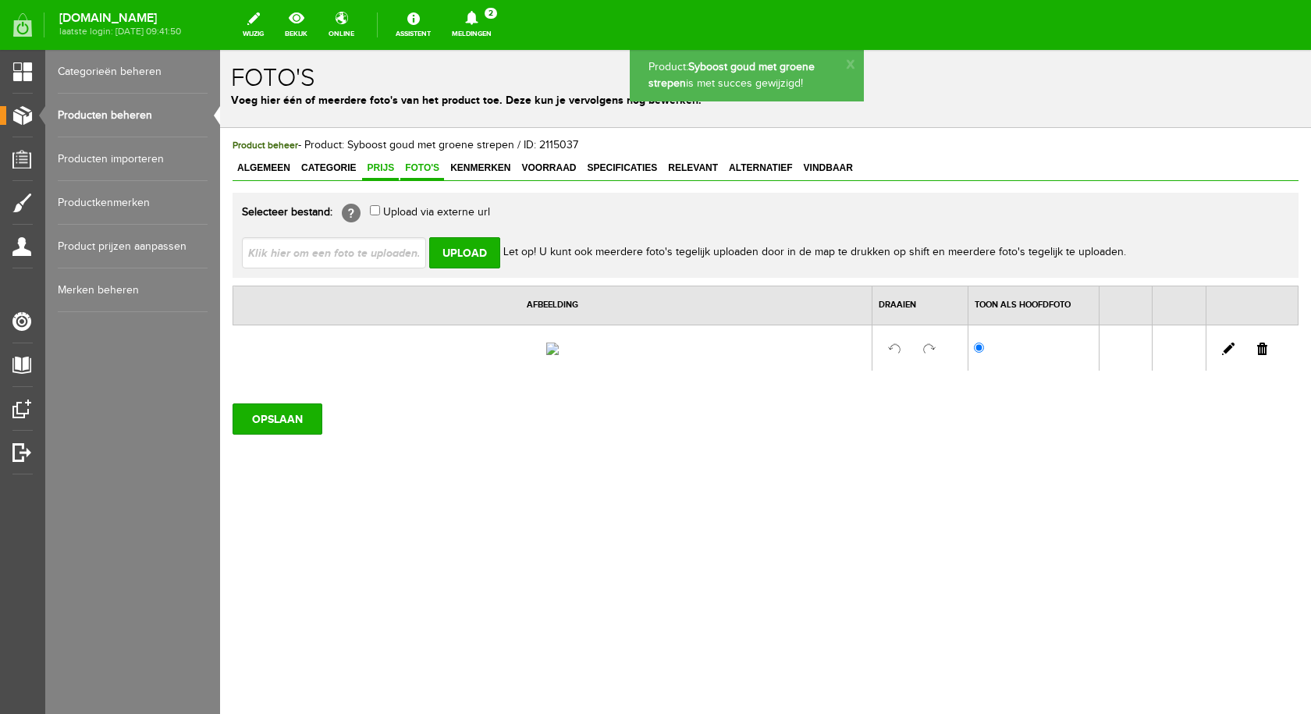
click at [373, 167] on span "Prijs" at bounding box center [380, 167] width 37 height 11
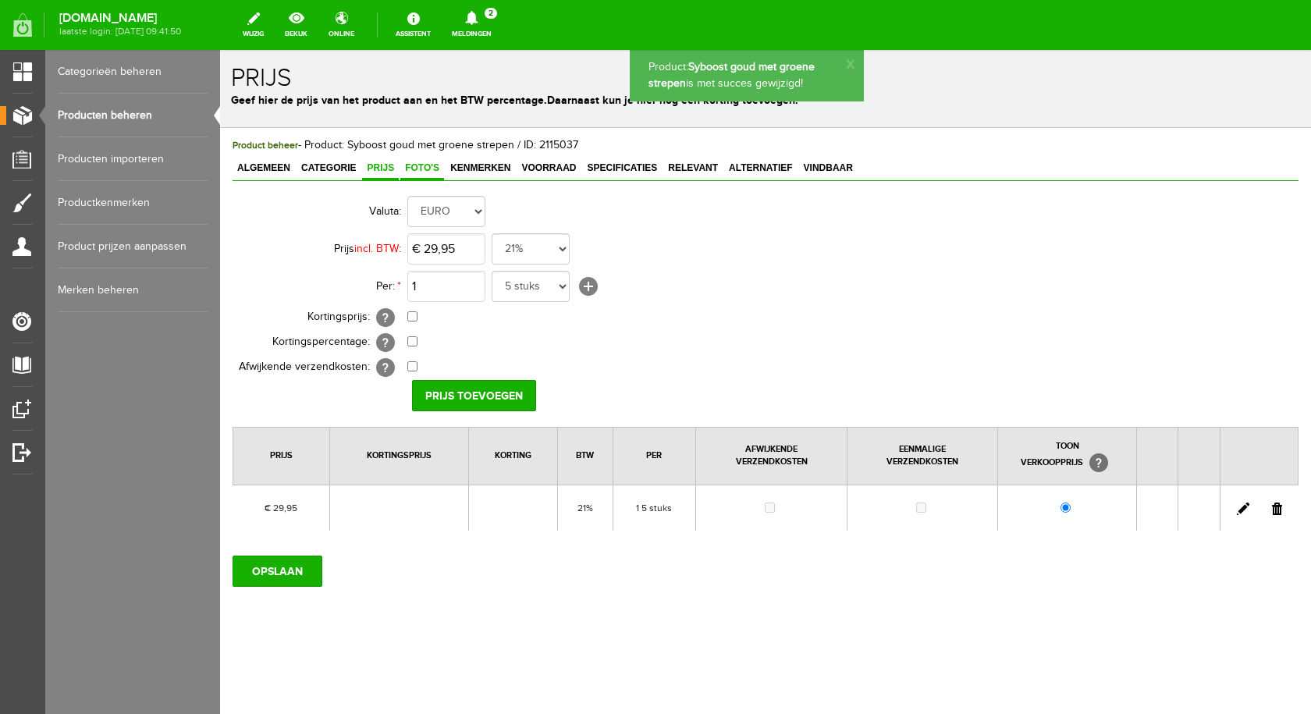
click at [430, 167] on span "Foto's" at bounding box center [422, 167] width 44 height 11
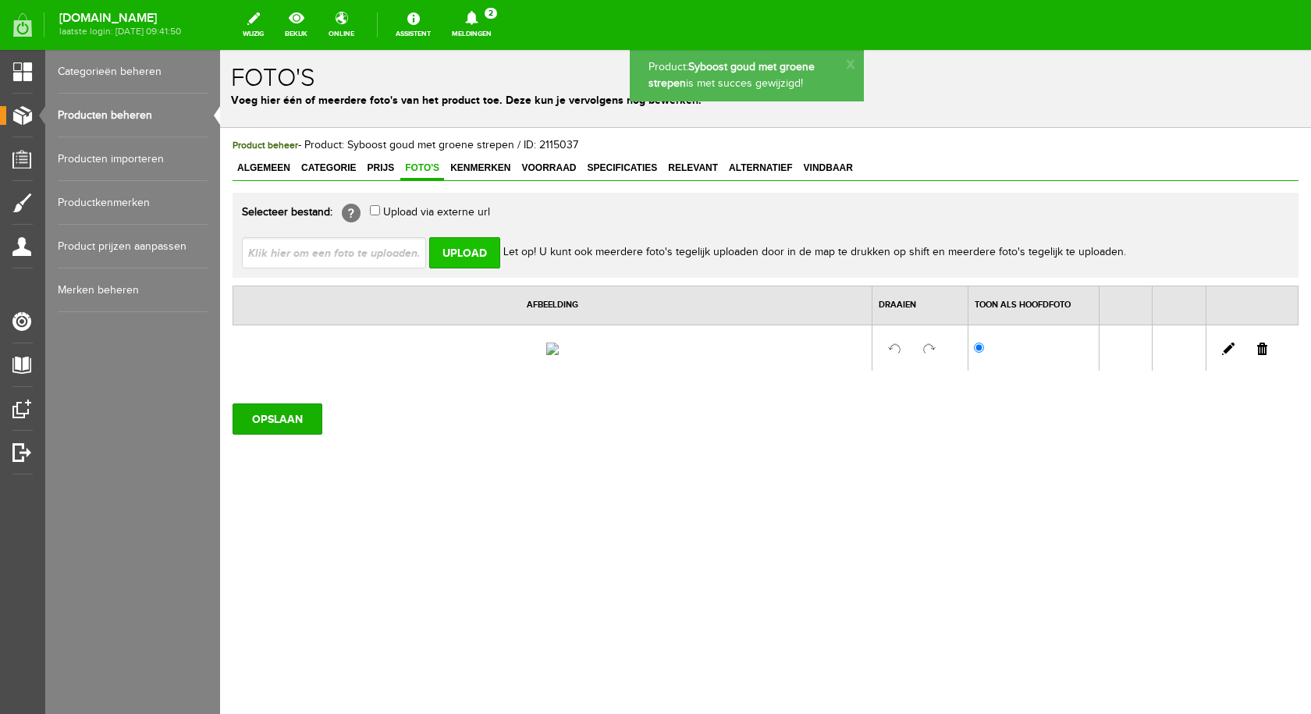
click at [461, 255] on input "Upload" at bounding box center [464, 252] width 71 height 31
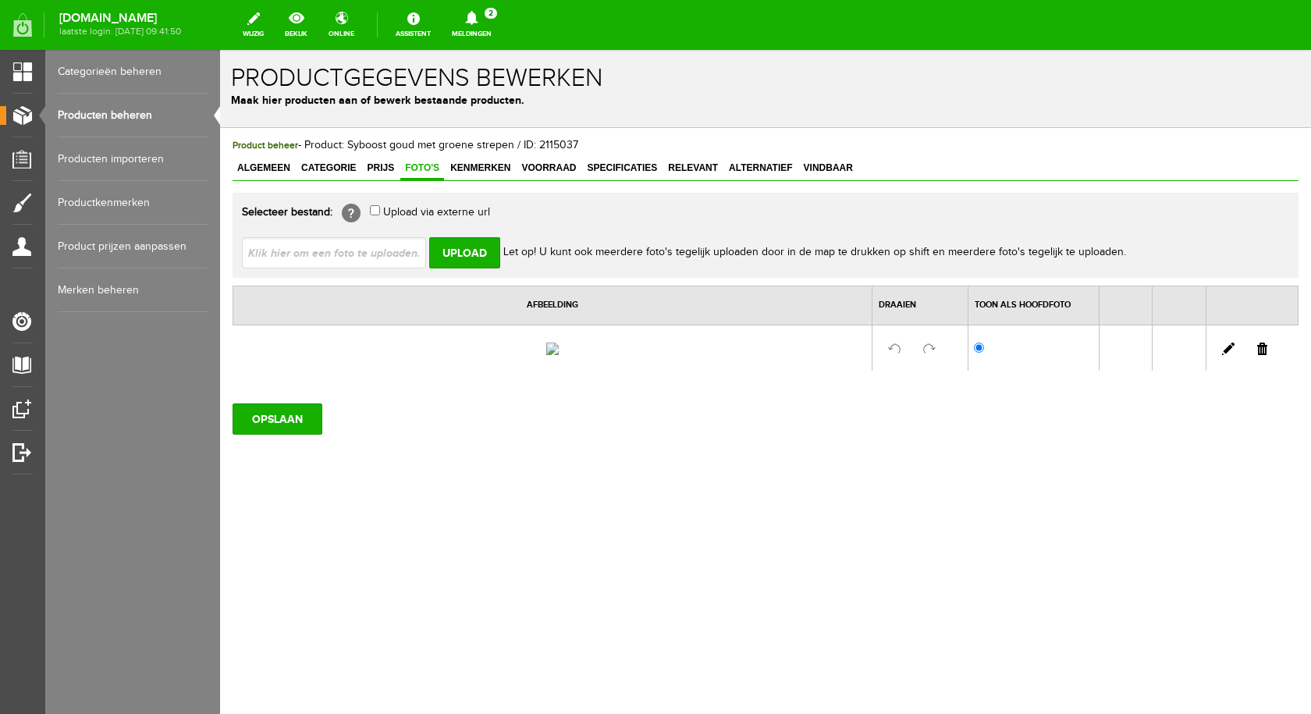
click at [318, 255] on input "file" at bounding box center [340, 252] width 197 height 30
click at [371, 252] on input "file" at bounding box center [340, 252] width 197 height 30
type input "C:\fakepath\Syboost goud met groene strepen.jpg"
type input "Syboost goud met groene strepen.jpg"
click at [480, 262] on input "Upload" at bounding box center [464, 252] width 71 height 31
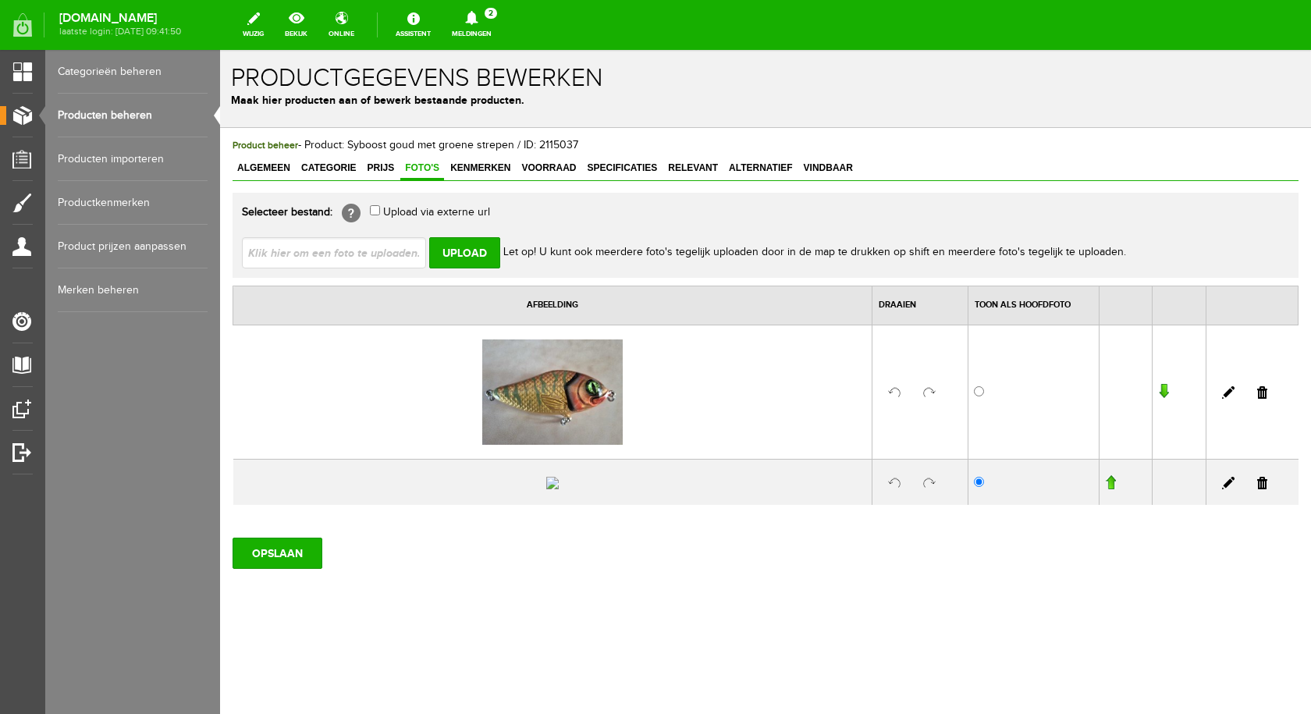
click at [1257, 489] on link at bounding box center [1262, 483] width 10 height 12
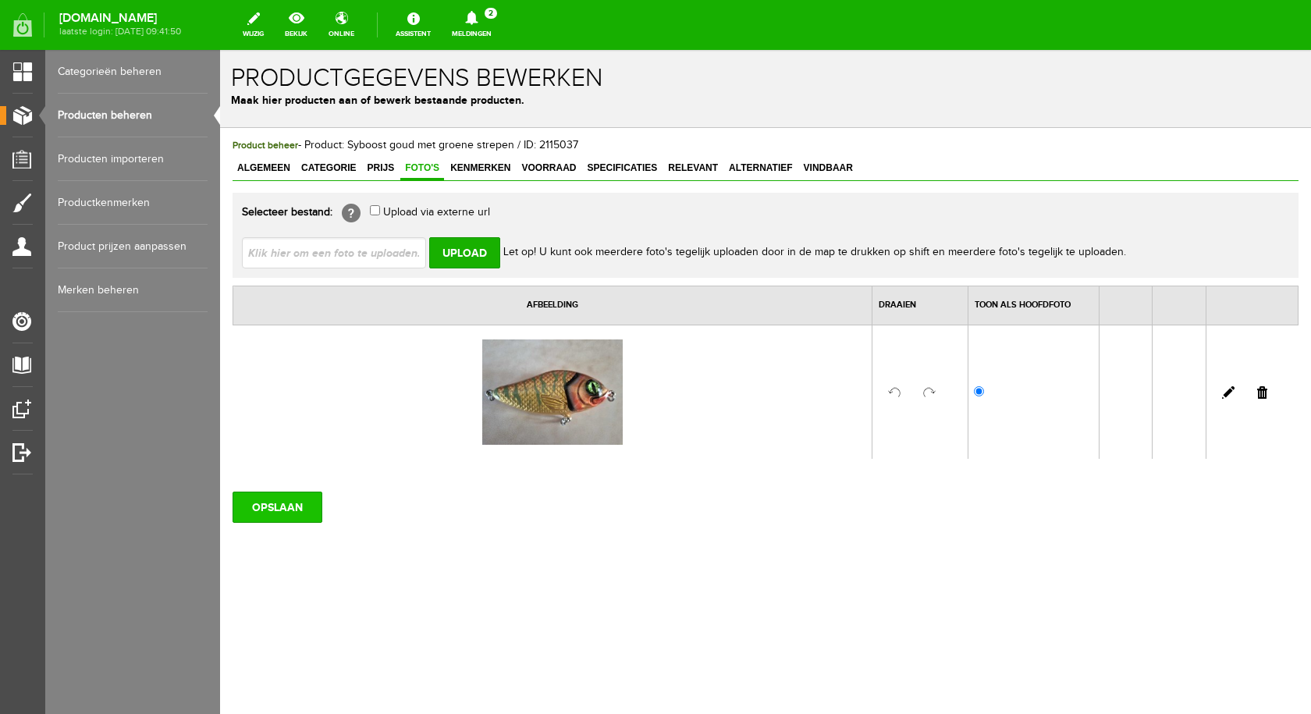
click at [299, 500] on input "OPSLAAN" at bounding box center [277, 506] width 90 height 31
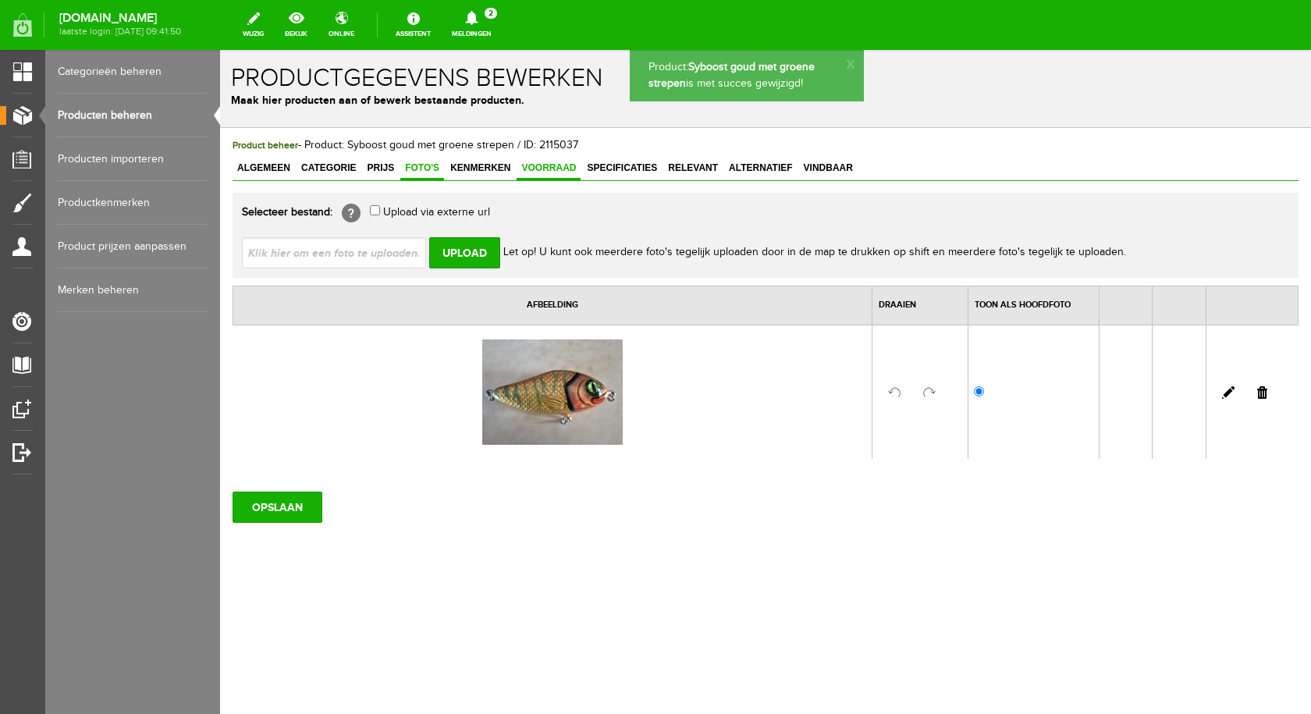
click at [538, 158] on link "Voorraad" at bounding box center [548, 169] width 64 height 23
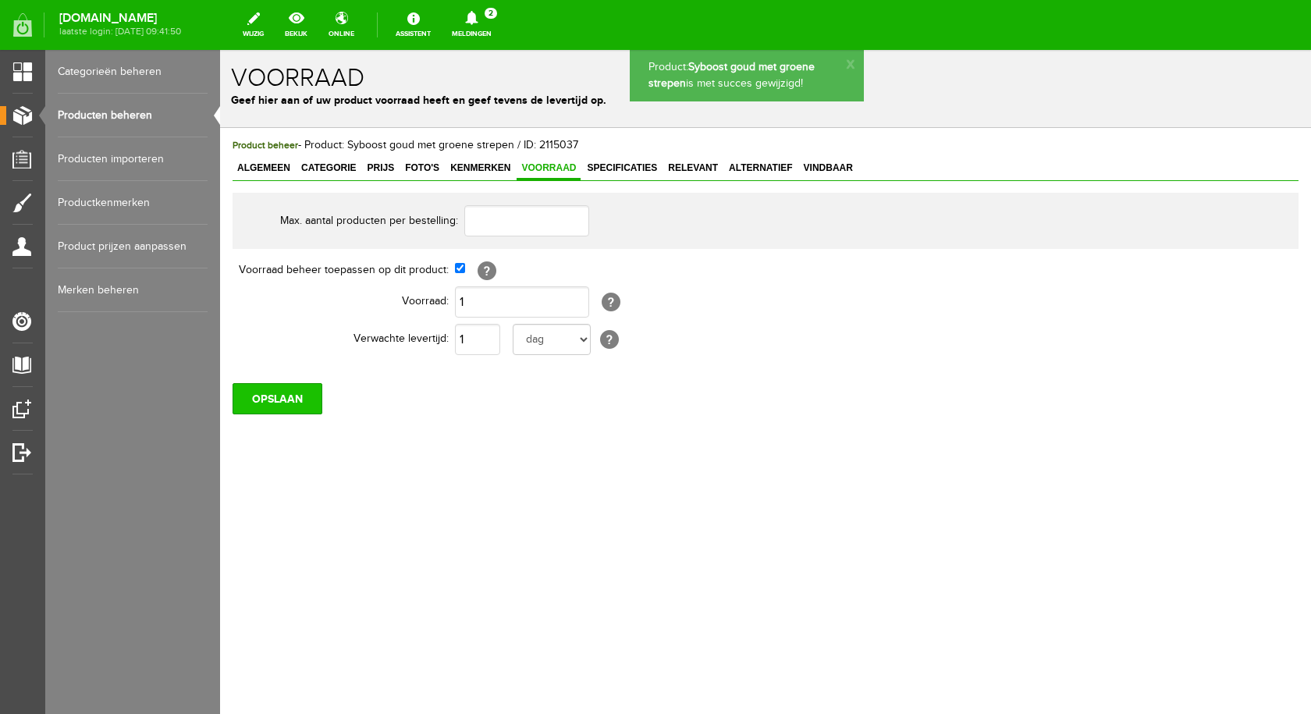
click at [296, 392] on input "OPSLAAN" at bounding box center [277, 398] width 90 height 31
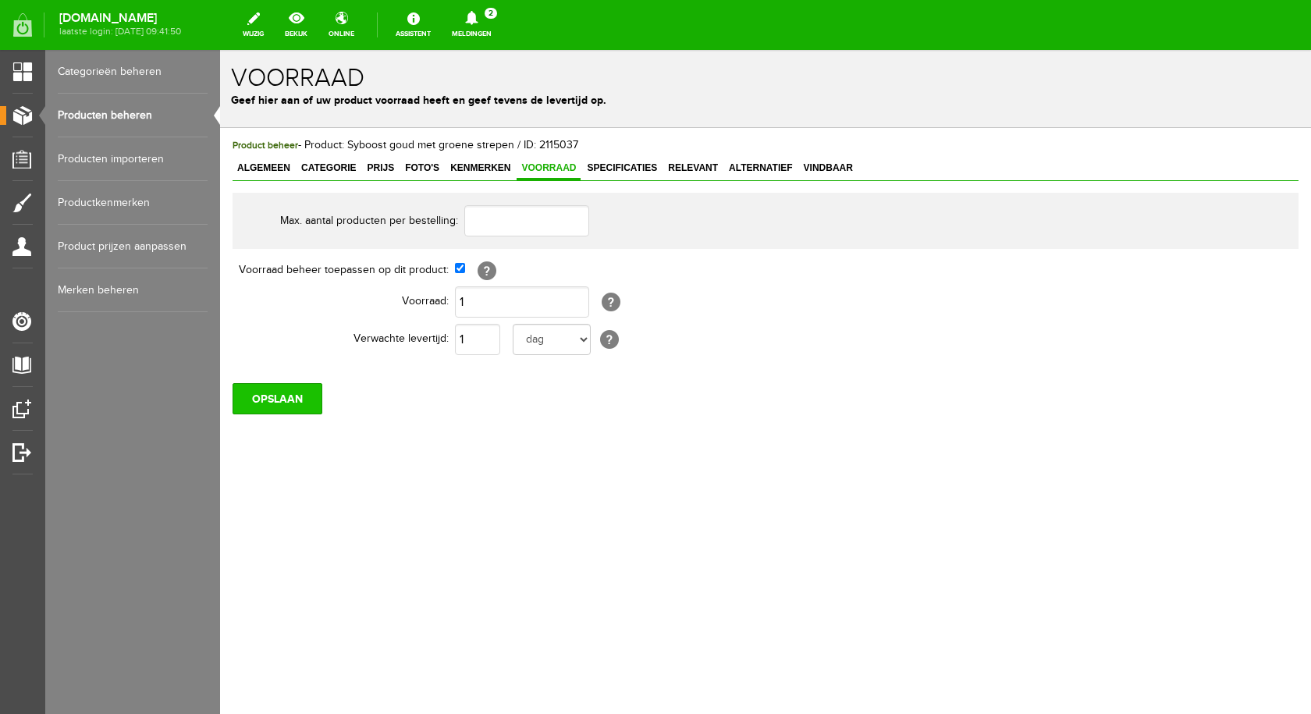
click at [248, 404] on input "OPSLAAN" at bounding box center [277, 398] width 90 height 31
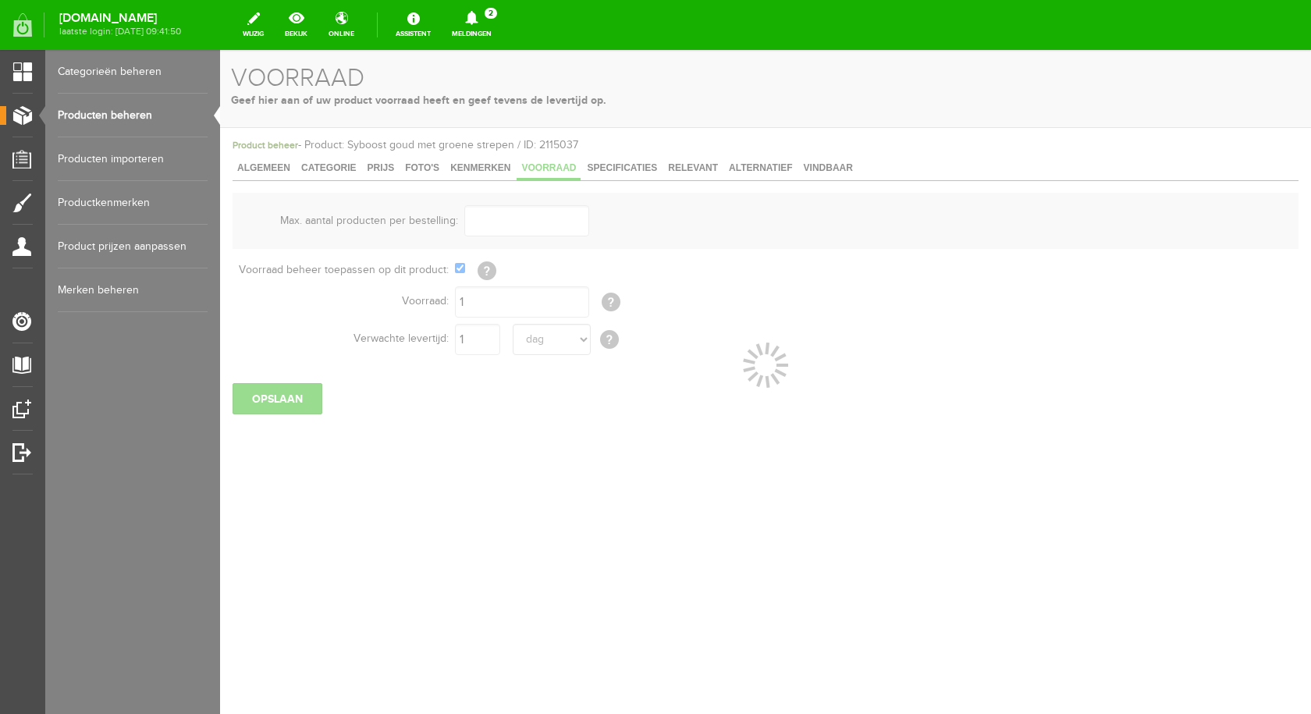
click at [129, 113] on link "Producten beheren" at bounding box center [133, 116] width 150 height 44
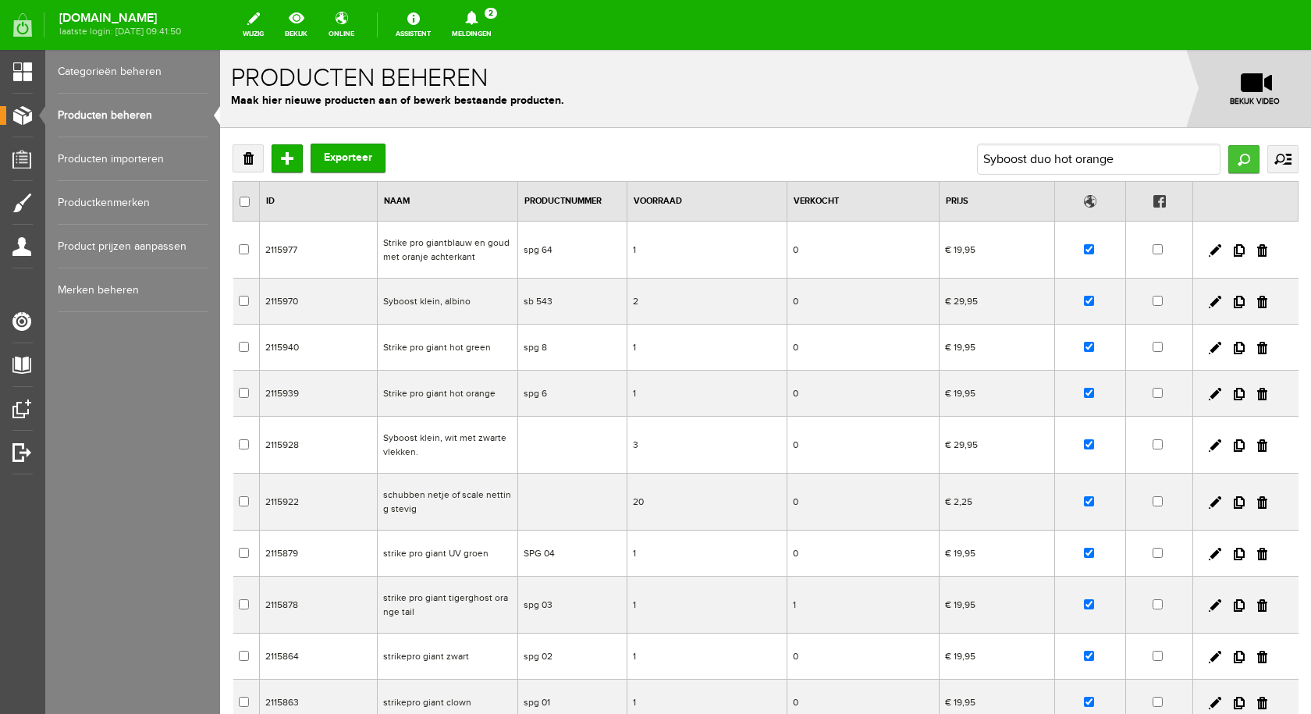
type input "Syboost duo hot orange"
click at [1233, 148] on input "Zoeken" at bounding box center [1243, 159] width 31 height 28
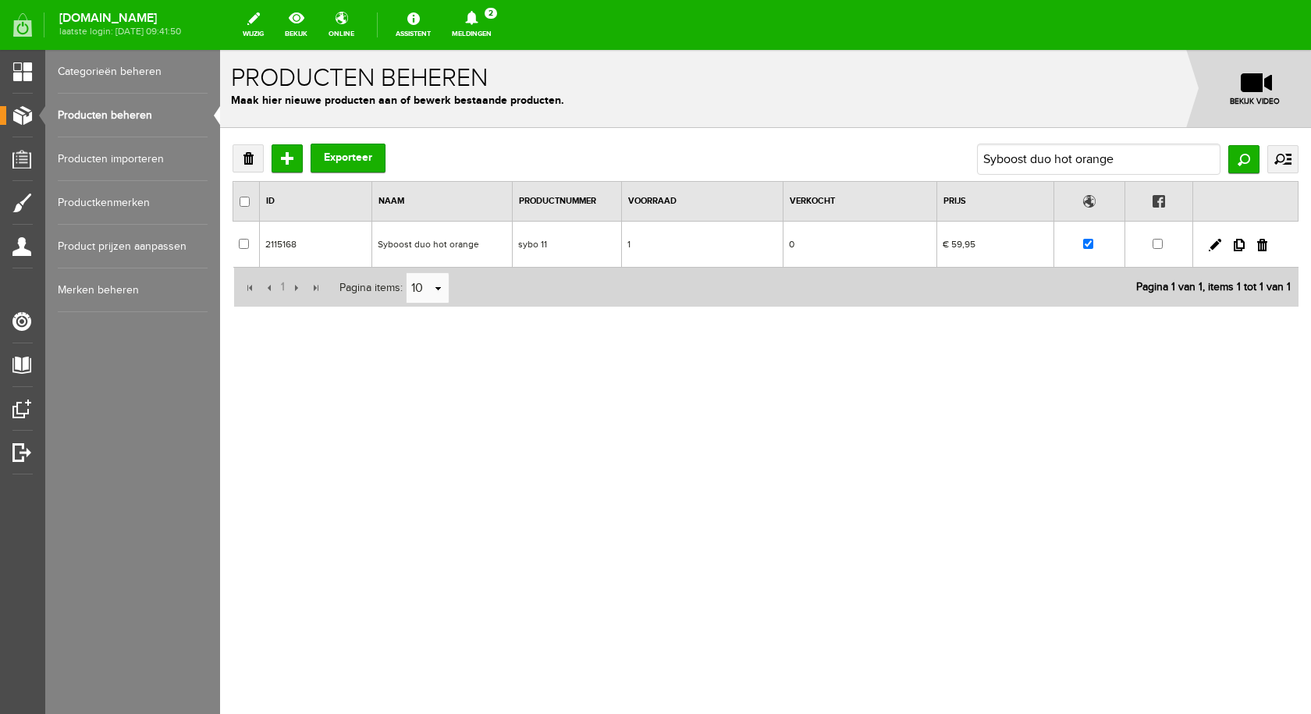
drag, startPoint x: 467, startPoint y: 242, endPoint x: 686, endPoint y: 292, distance: 224.8
click at [467, 242] on td "Syboost duo hot orange" at bounding box center [442, 245] width 140 height 46
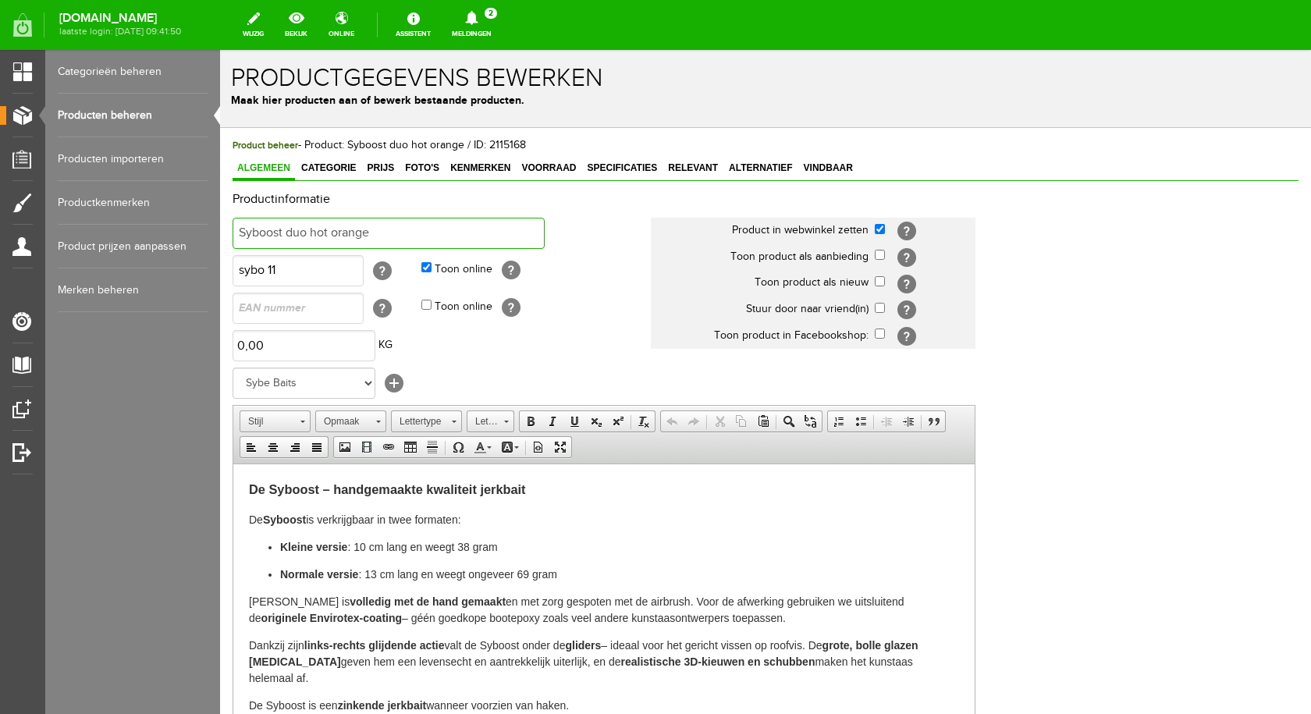
click at [307, 231] on input "Syboost duo hot orange" at bounding box center [388, 233] width 312 height 31
click at [392, 239] on input "Syboost hot orange" at bounding box center [388, 233] width 312 height 31
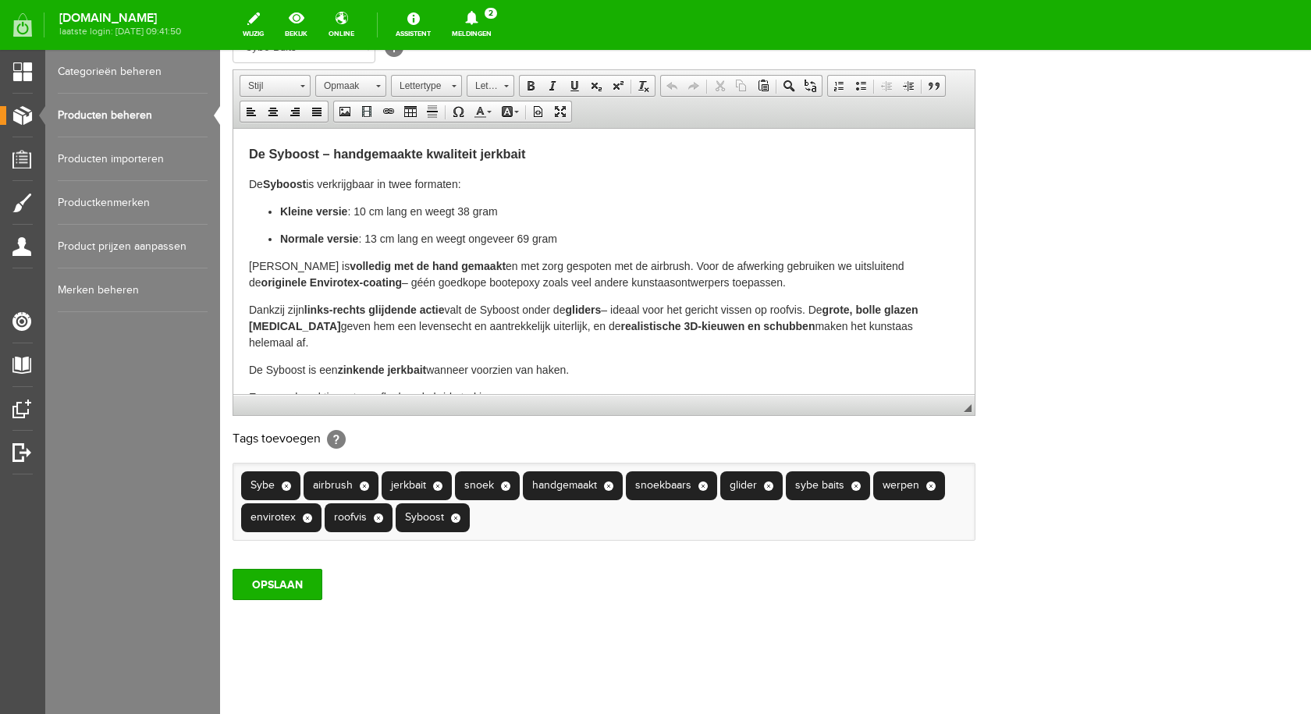
scroll to position [337, 0]
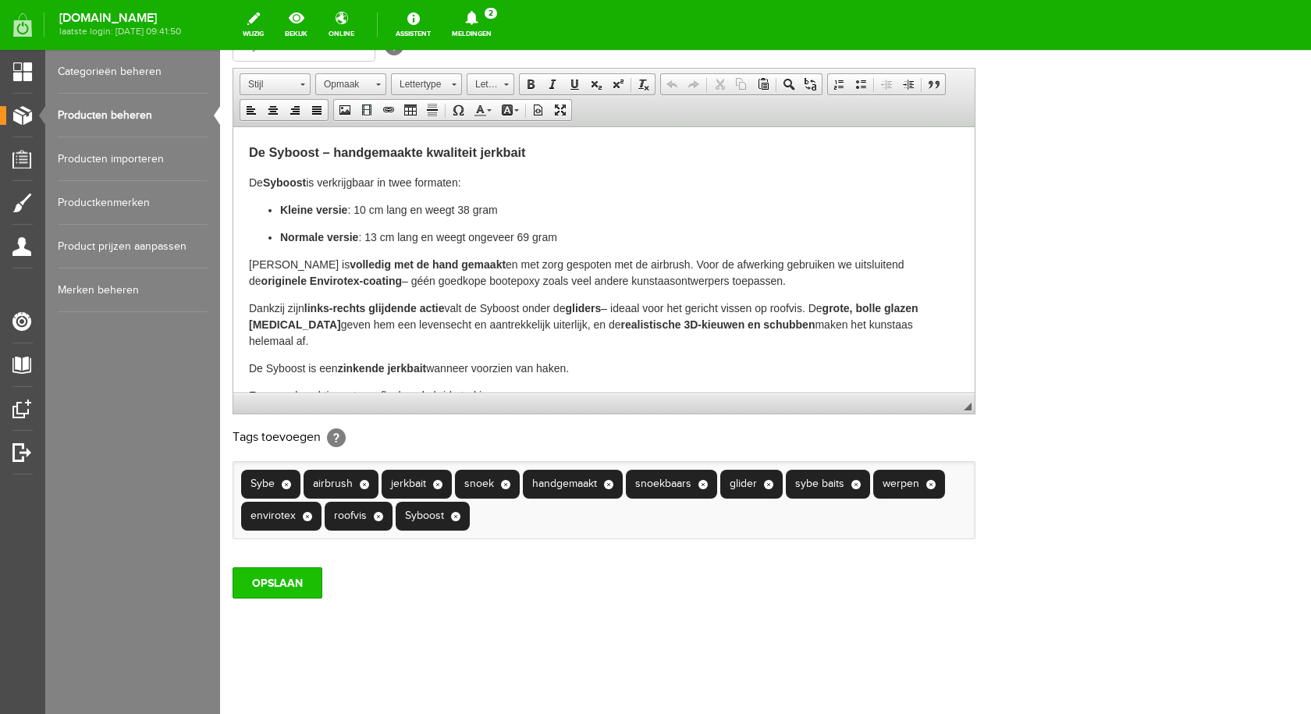
type input "Syboost hot orange groot"
click at [284, 580] on input "OPSLAAN" at bounding box center [277, 582] width 90 height 31
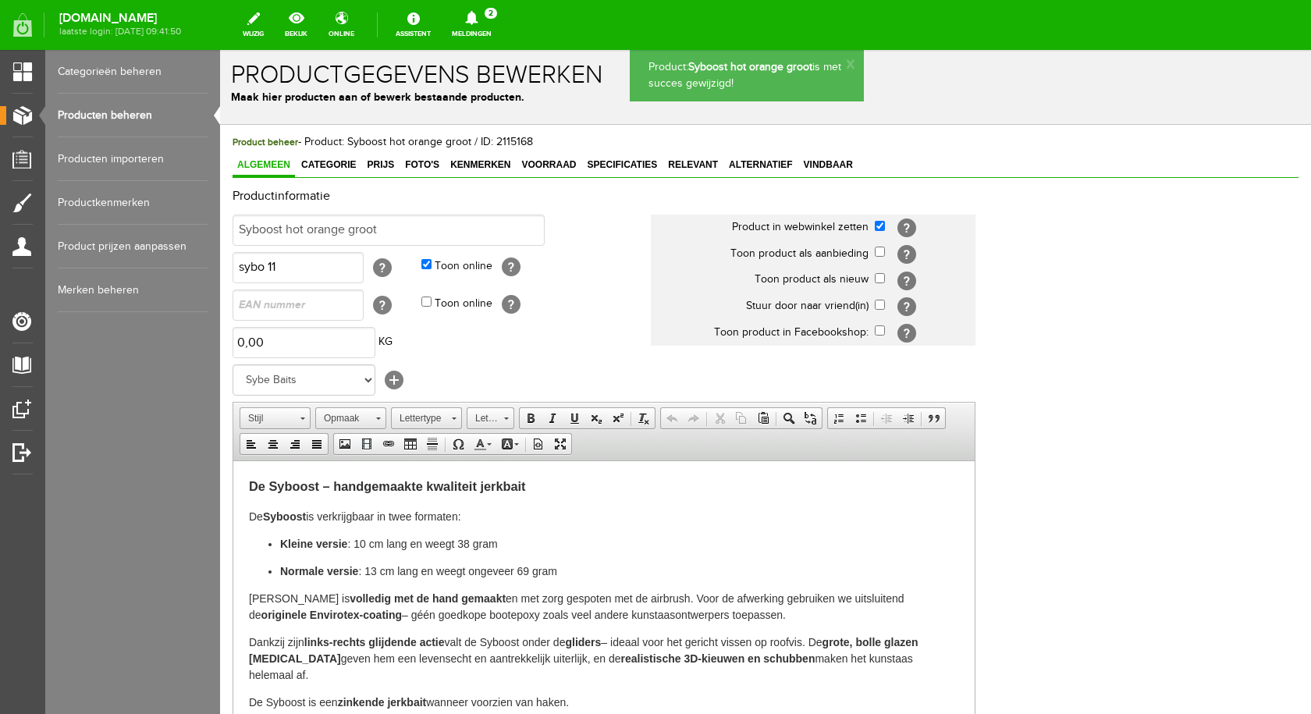
scroll to position [0, 0]
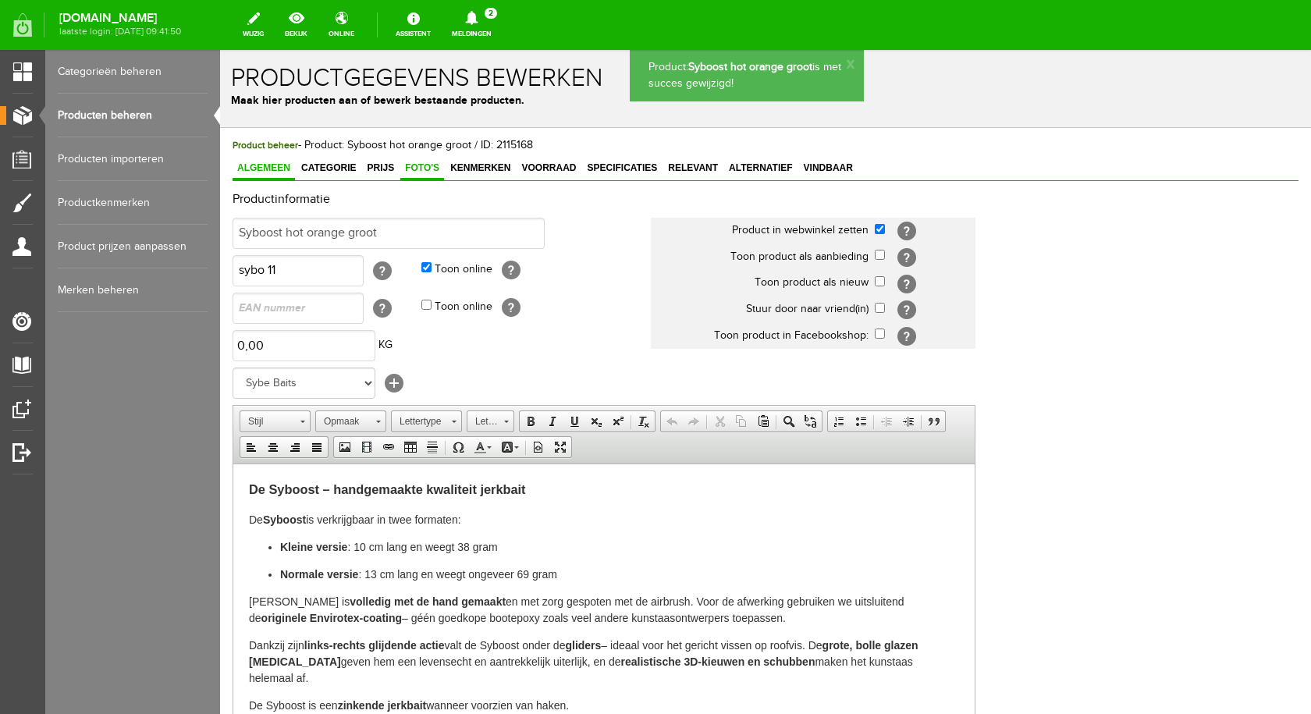
click at [416, 168] on span "Foto's" at bounding box center [422, 167] width 44 height 11
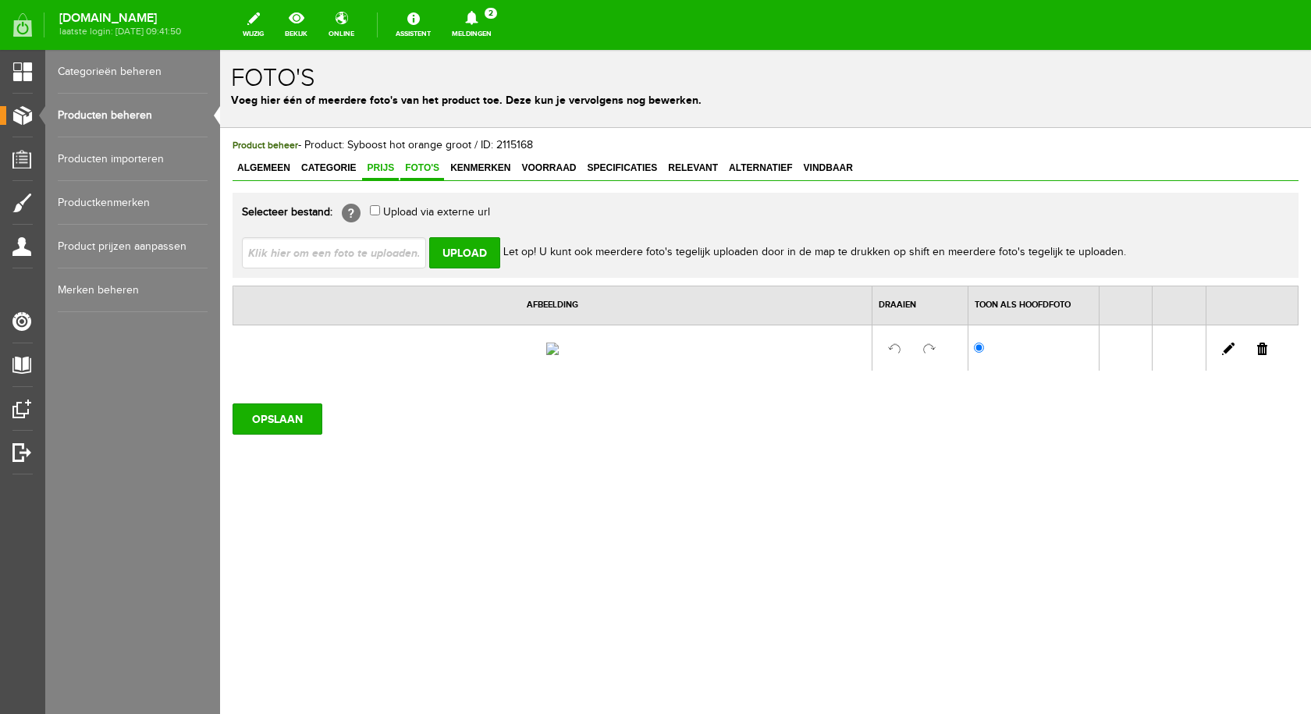
click at [382, 172] on span "Prijs" at bounding box center [380, 167] width 37 height 11
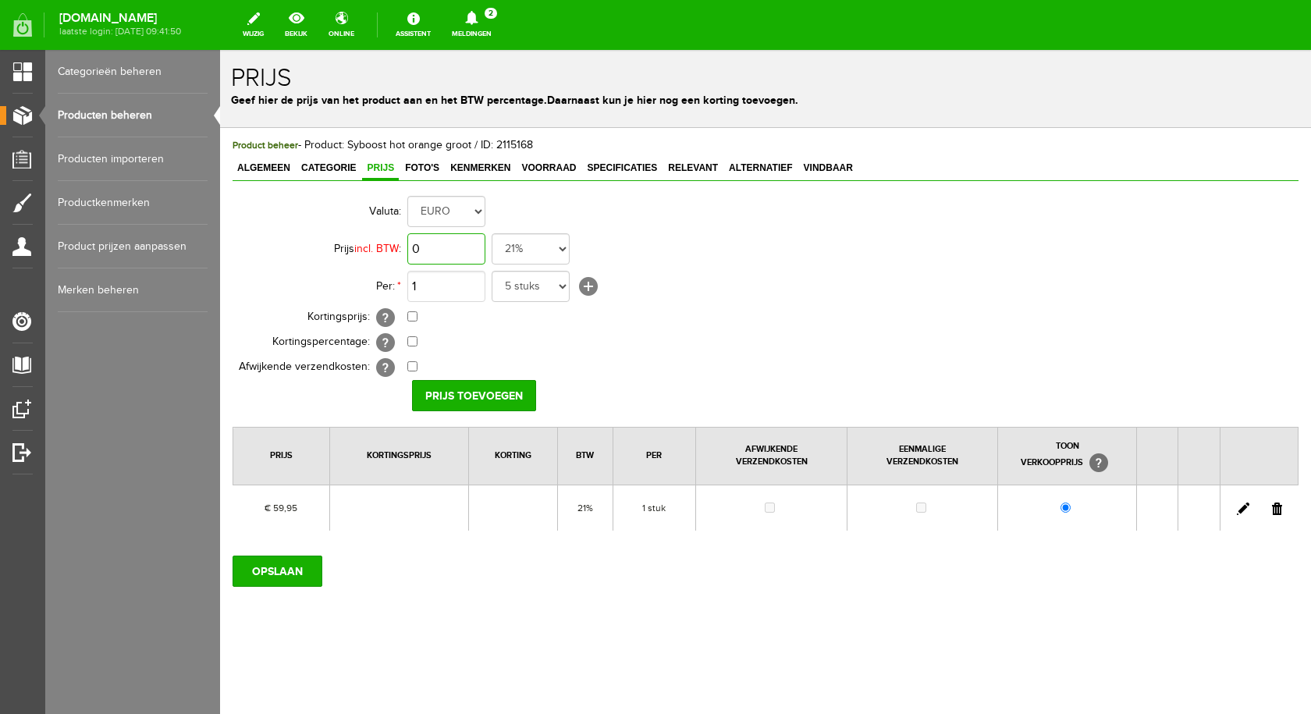
click at [445, 248] on input "0" at bounding box center [446, 248] width 78 height 31
type input "€ 32,95"
click at [445, 403] on input "Prijs toevoegen" at bounding box center [474, 395] width 124 height 31
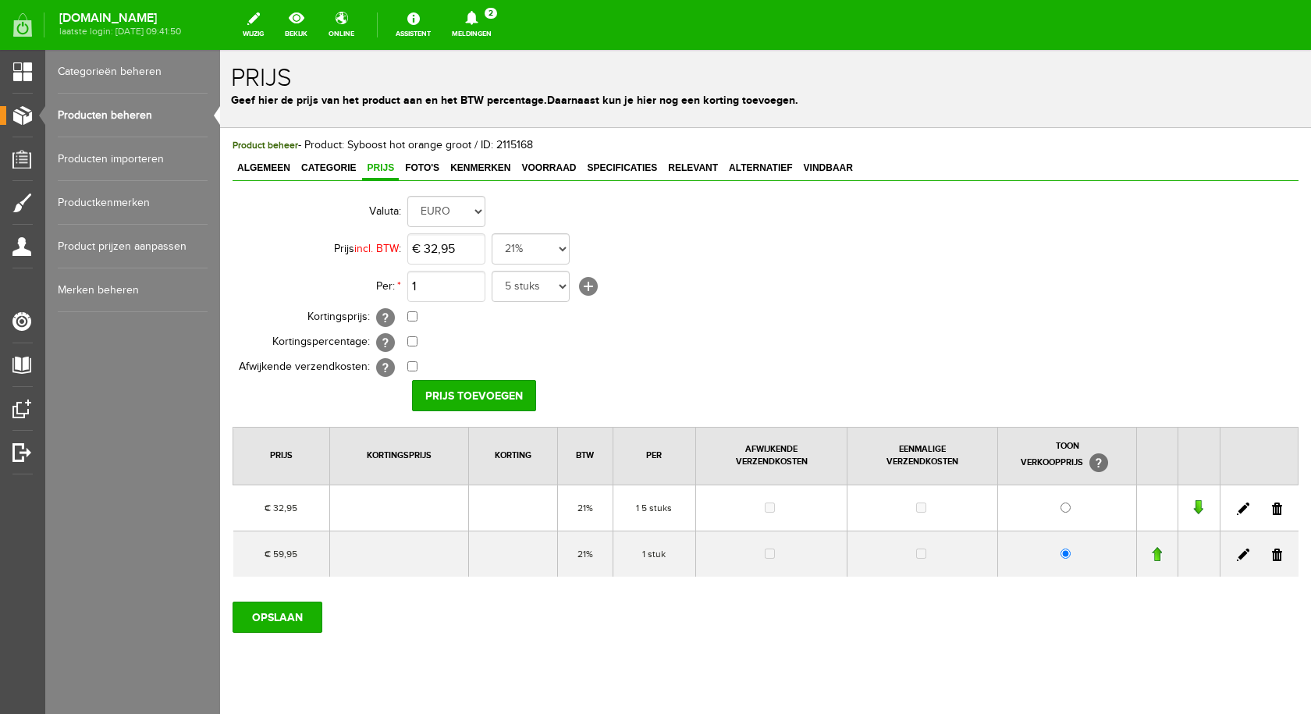
click at [1266, 561] on td at bounding box center [1258, 553] width 78 height 46
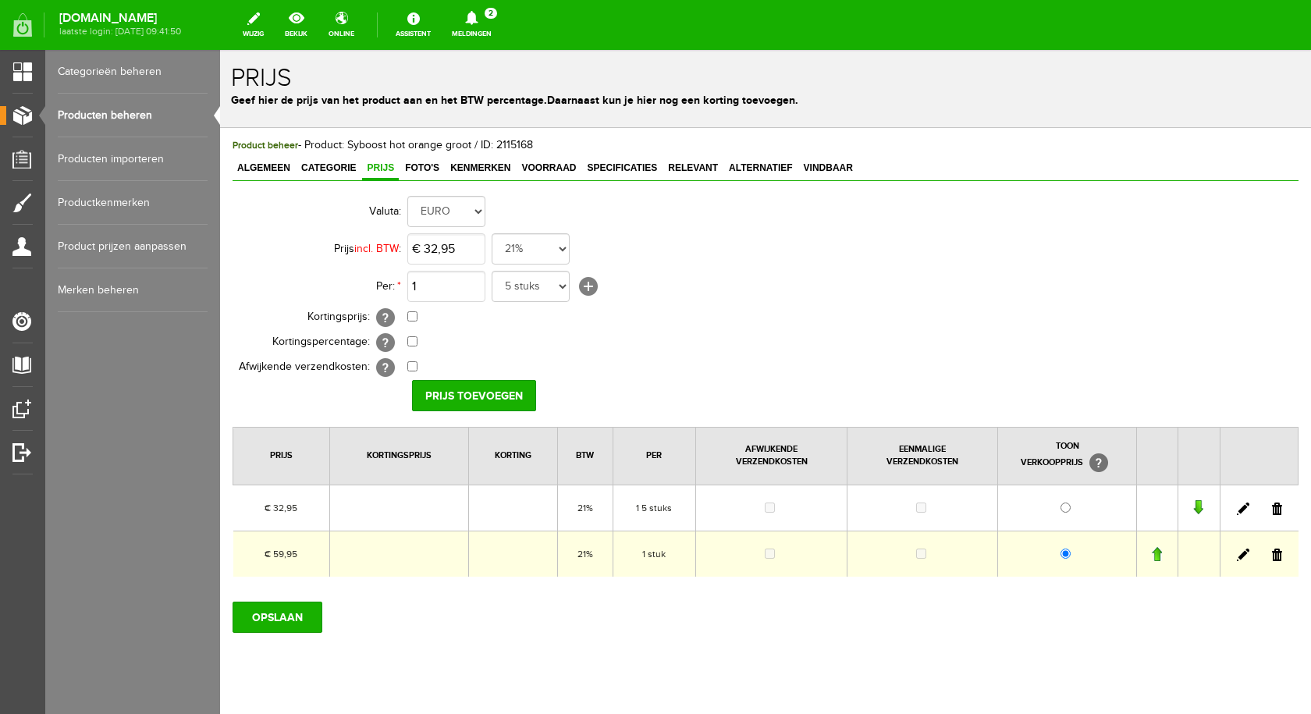
drag, startPoint x: 1264, startPoint y: 553, endPoint x: 702, endPoint y: 67, distance: 742.8
click at [1272, 553] on link at bounding box center [1277, 554] width 10 height 12
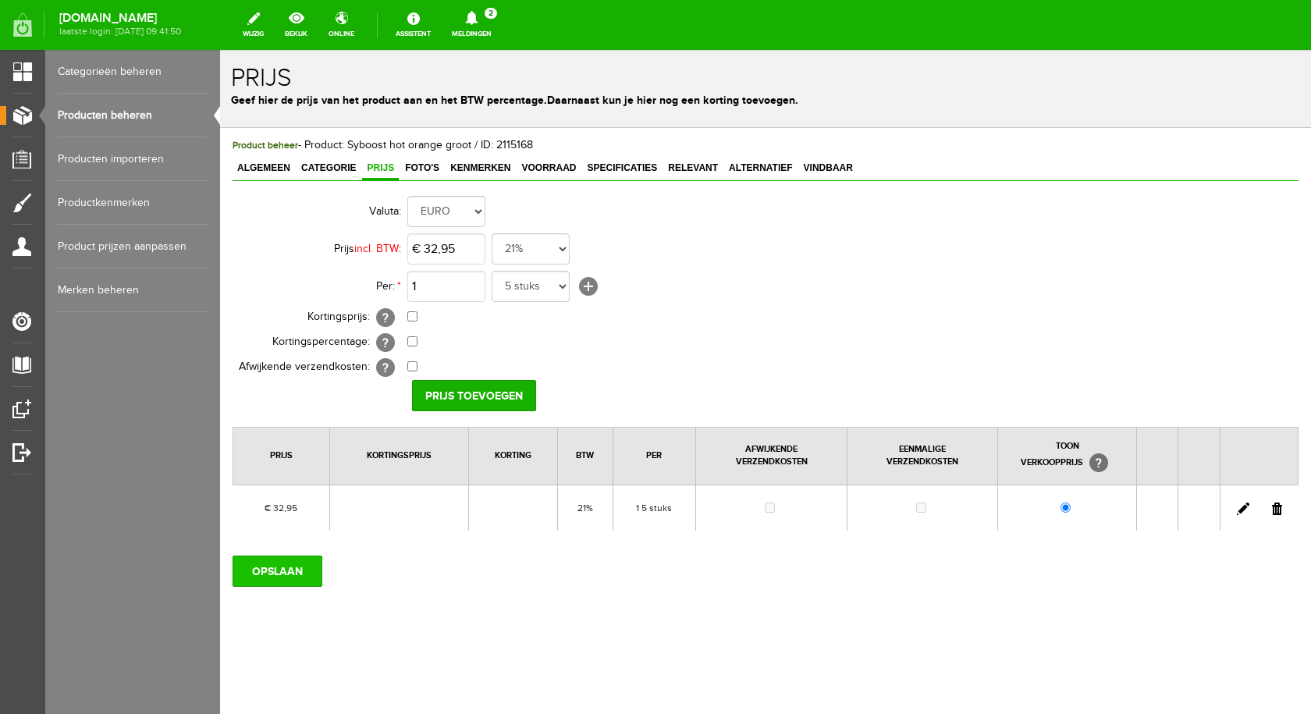
click at [275, 573] on input "OPSLAAN" at bounding box center [277, 570] width 90 height 31
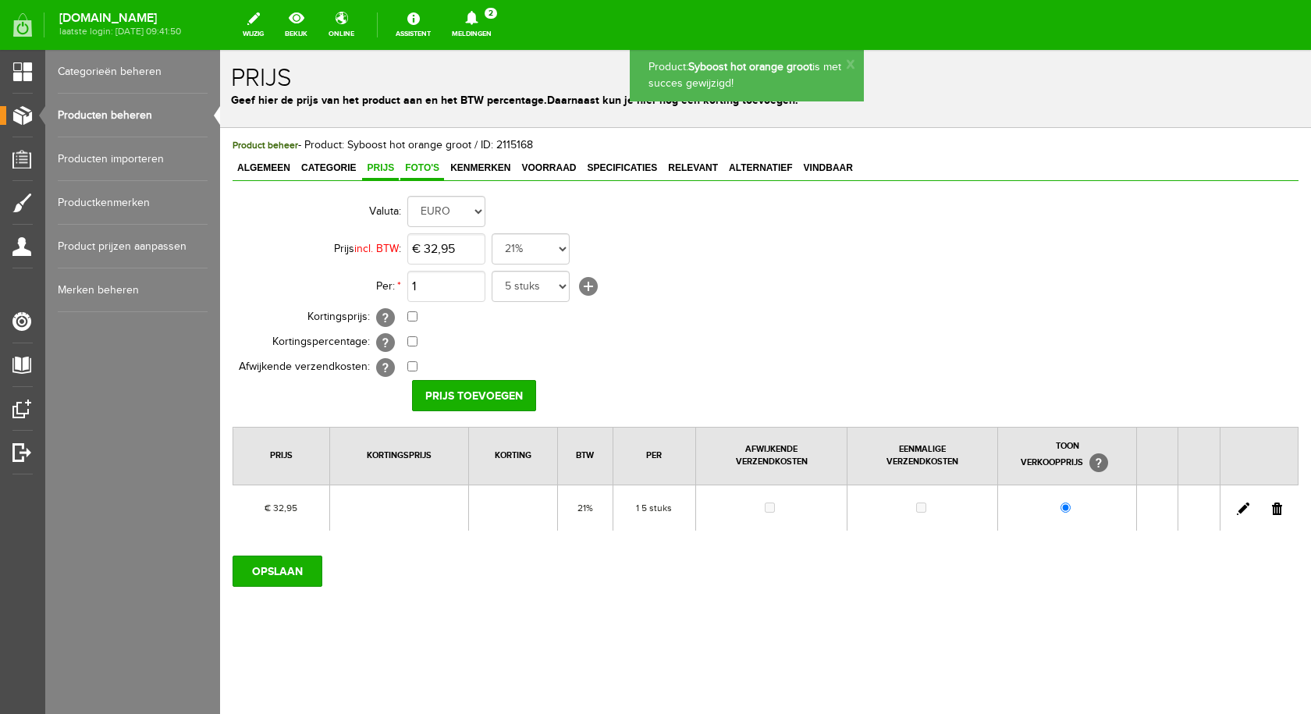
click at [422, 166] on span "Foto's" at bounding box center [422, 167] width 44 height 11
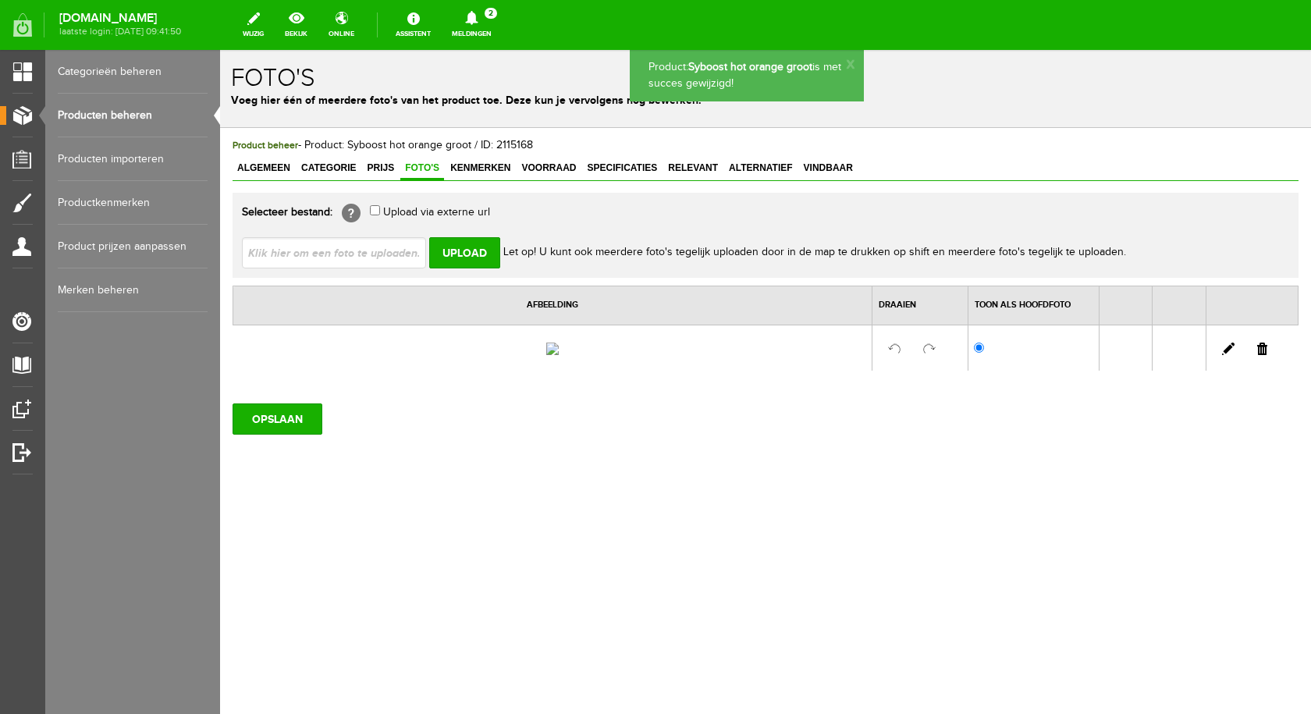
click at [415, 257] on input "file" at bounding box center [340, 252] width 197 height 30
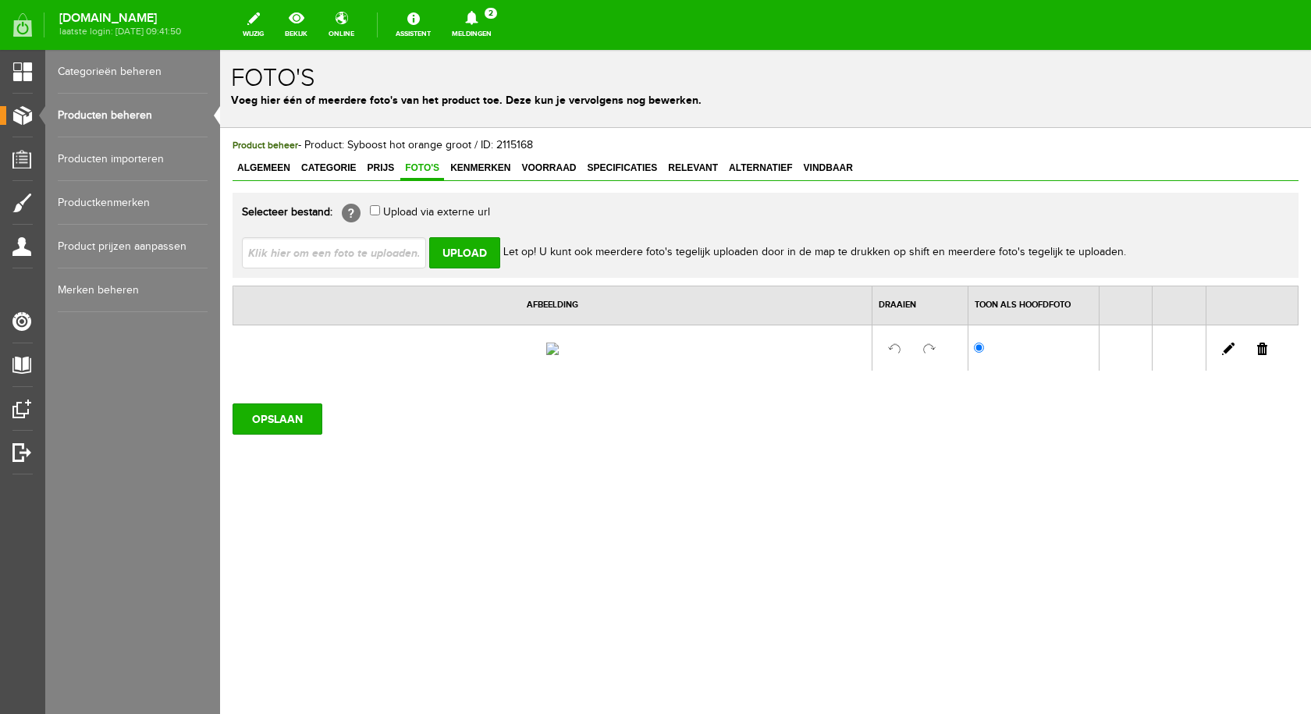
type input "C:\fakepath\syboost hot orange.jpg"
type input "syboost hot orange.jpg"
click at [463, 250] on input "Upload" at bounding box center [464, 252] width 71 height 31
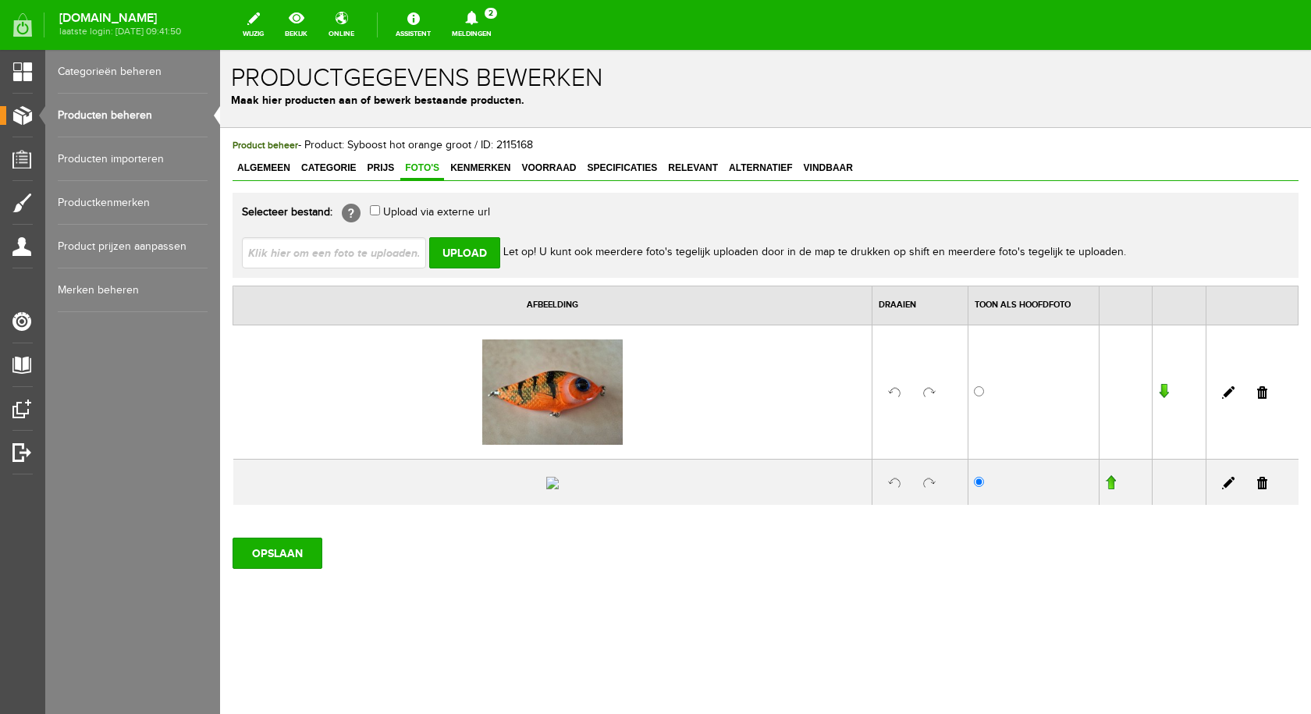
click at [1257, 489] on link at bounding box center [1262, 483] width 10 height 12
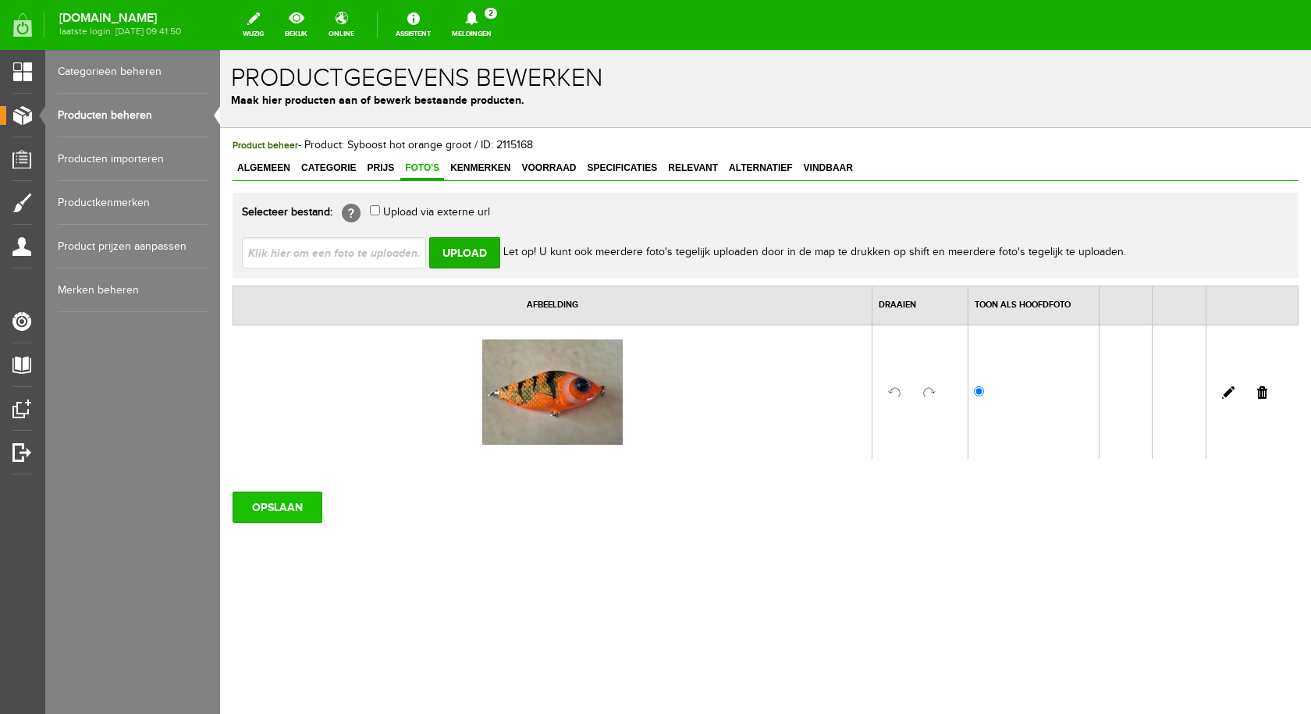
click at [277, 504] on input "OPSLAAN" at bounding box center [277, 506] width 90 height 31
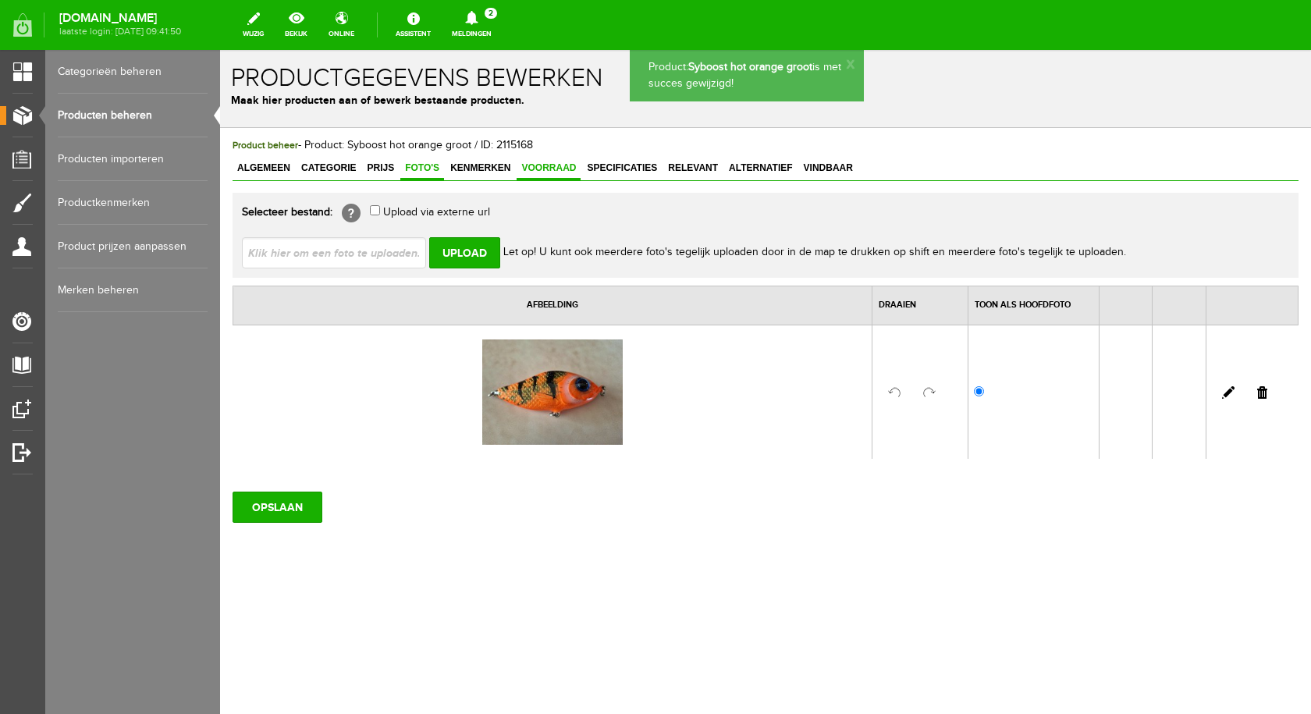
click at [542, 170] on span "Voorraad" at bounding box center [548, 167] width 64 height 11
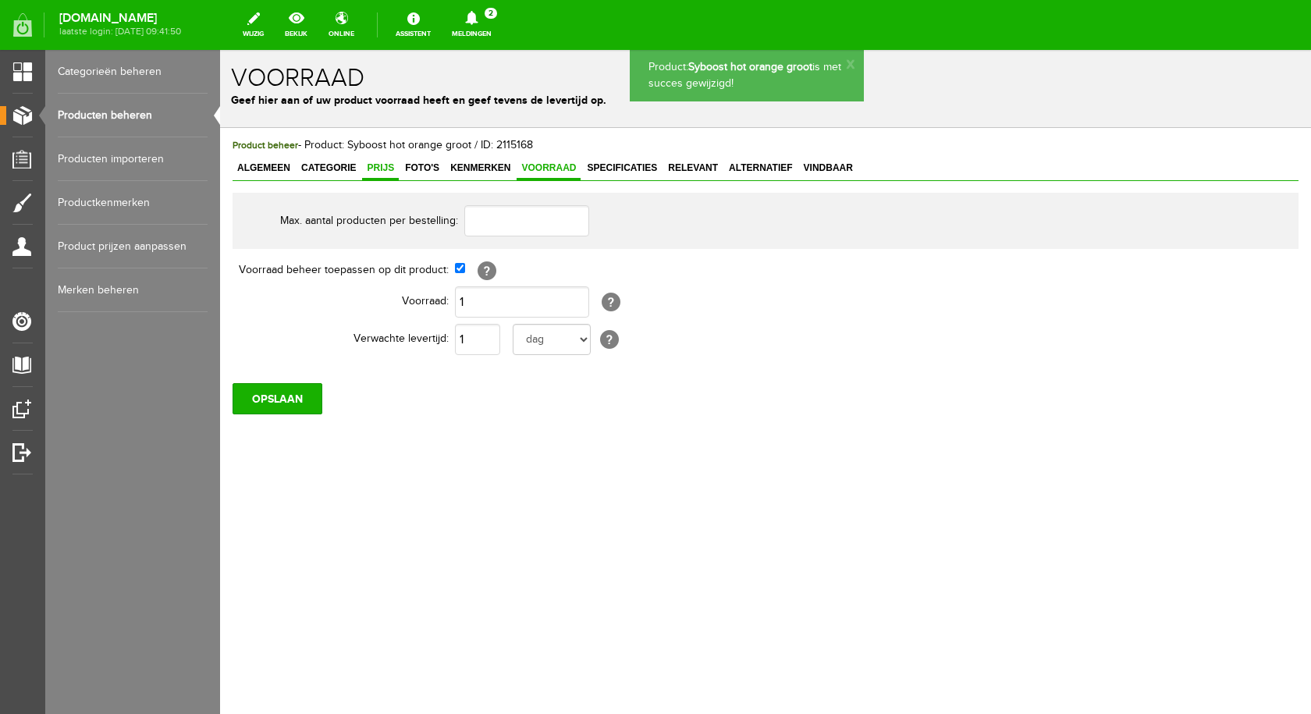
click at [382, 164] on span "Prijs" at bounding box center [380, 167] width 37 height 11
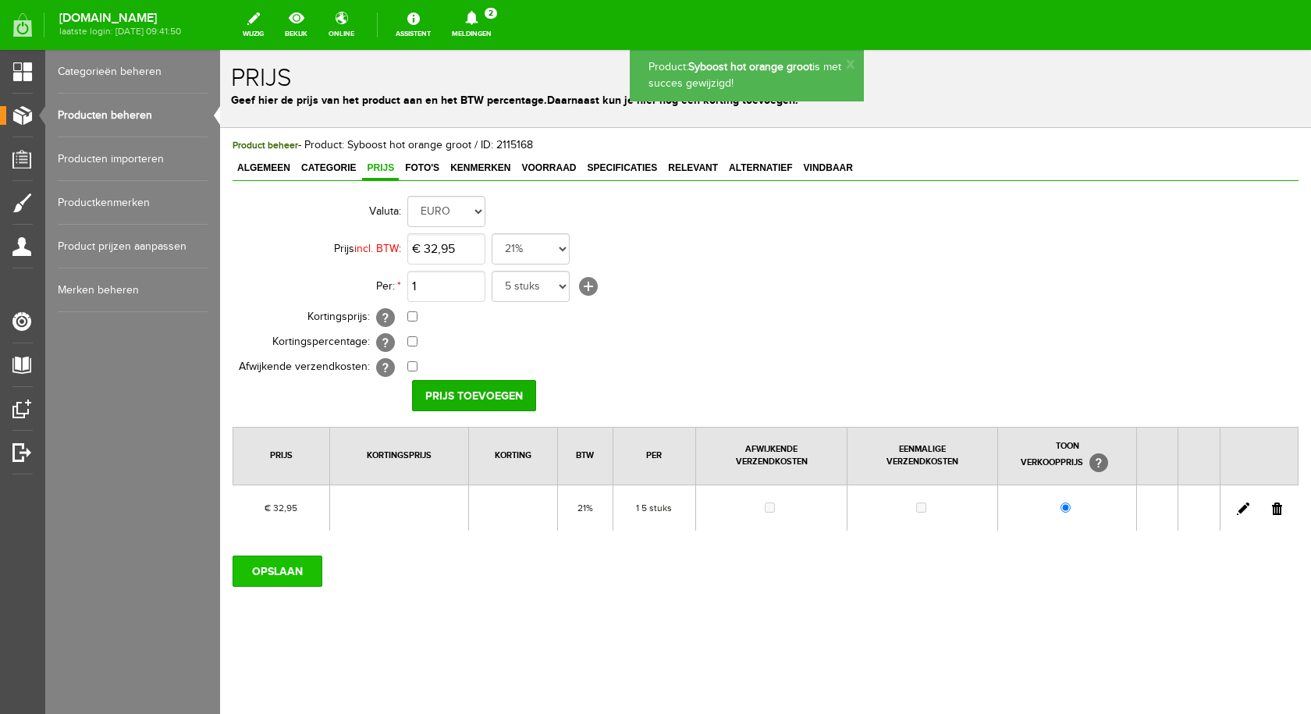
click at [301, 569] on input "OPSLAAN" at bounding box center [277, 570] width 90 height 31
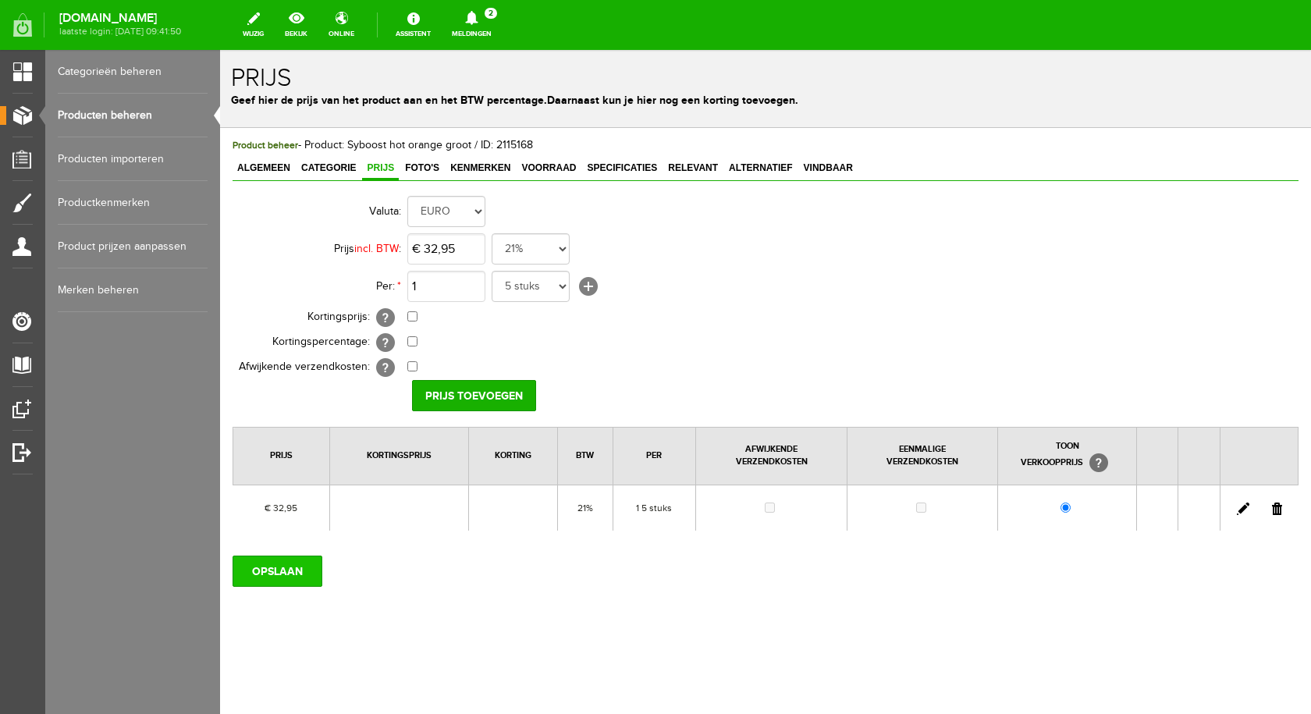
click at [257, 570] on input "OPSLAAN" at bounding box center [277, 570] width 90 height 31
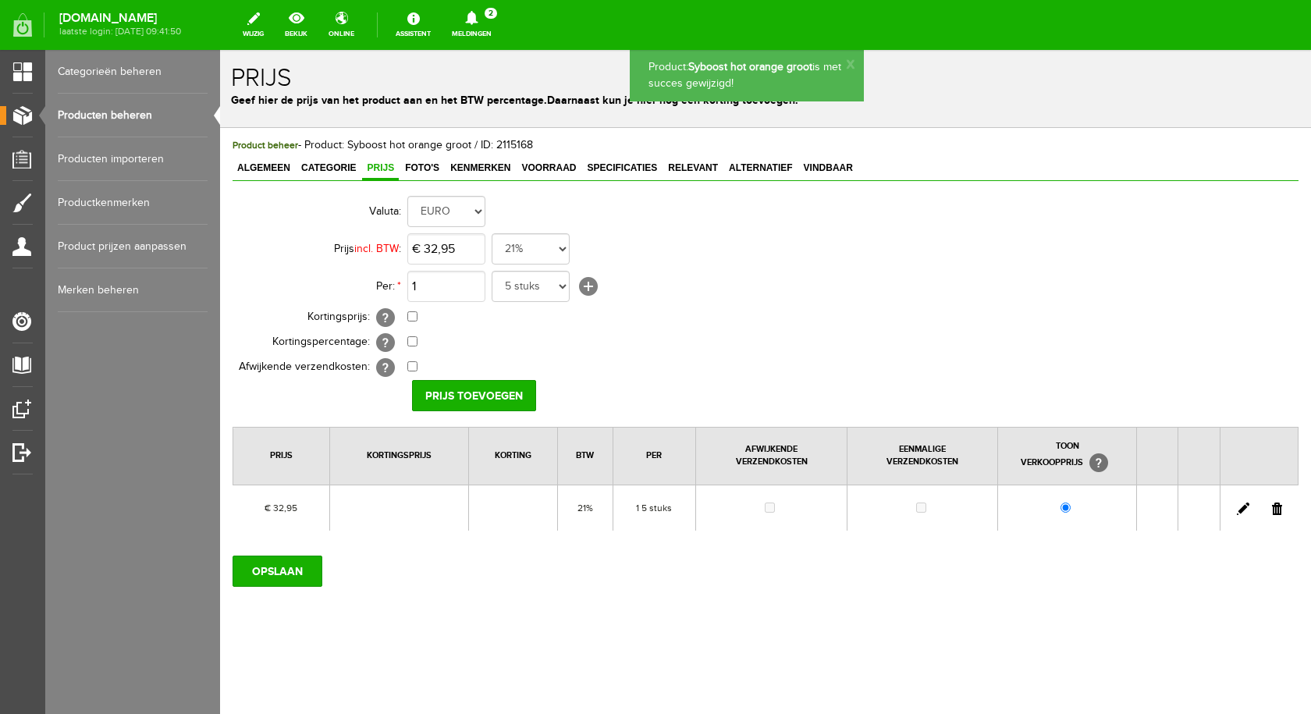
click at [109, 113] on link "Producten beheren" at bounding box center [133, 116] width 150 height 44
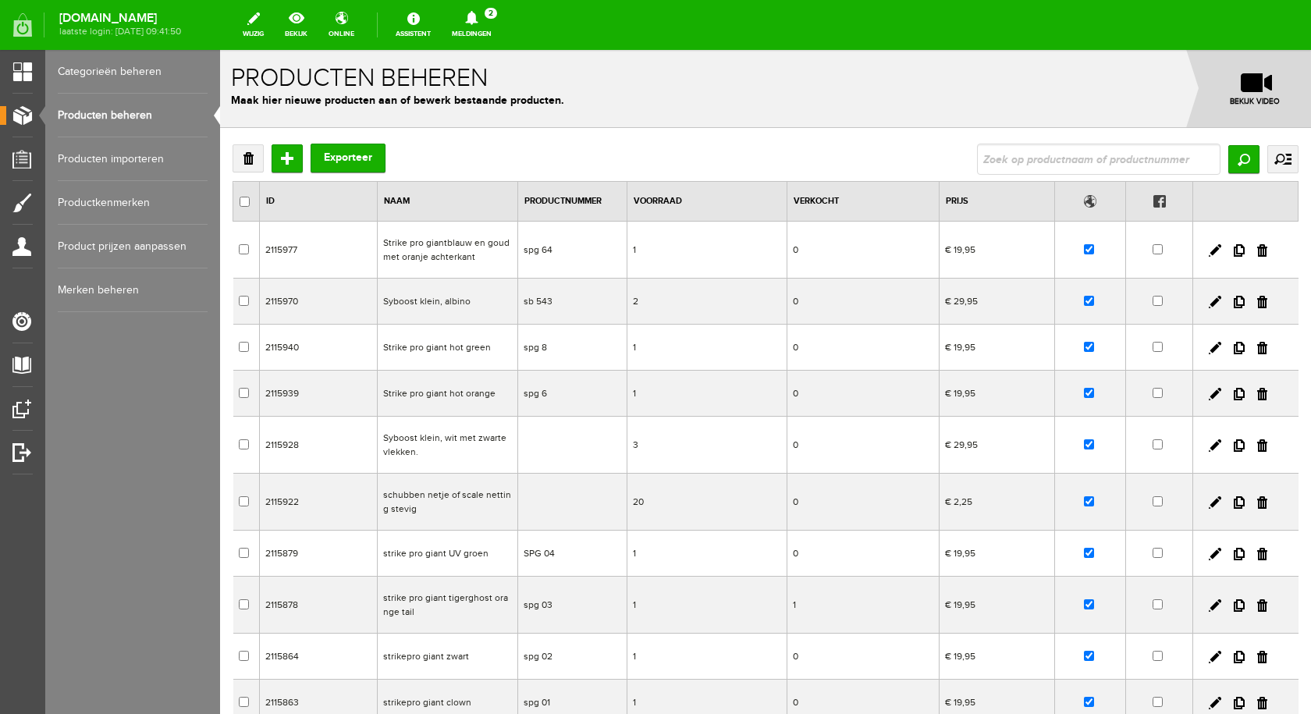
type input "S-Bone goud met rode strepen"
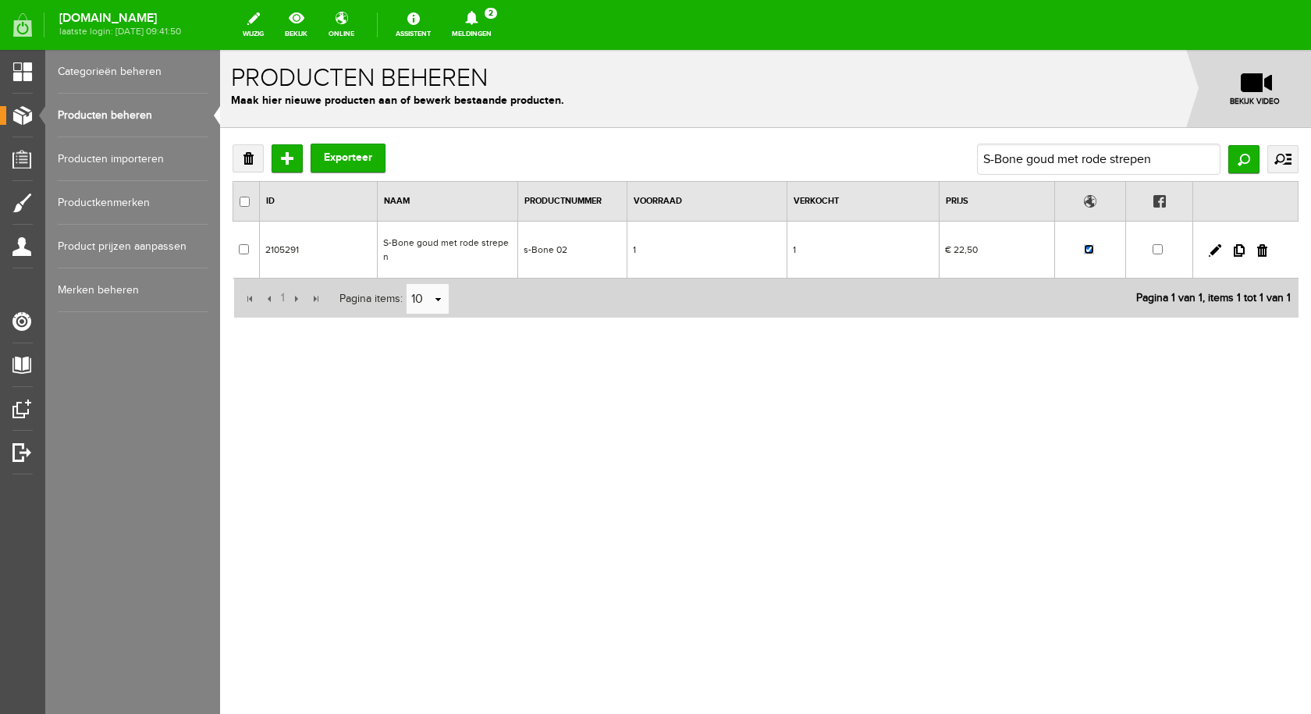
click at [1092, 244] on input "checkbox" at bounding box center [1089, 249] width 10 height 10
checkbox input "false"
click at [439, 243] on td "S-Bone goud met rode strepen" at bounding box center [447, 250] width 140 height 57
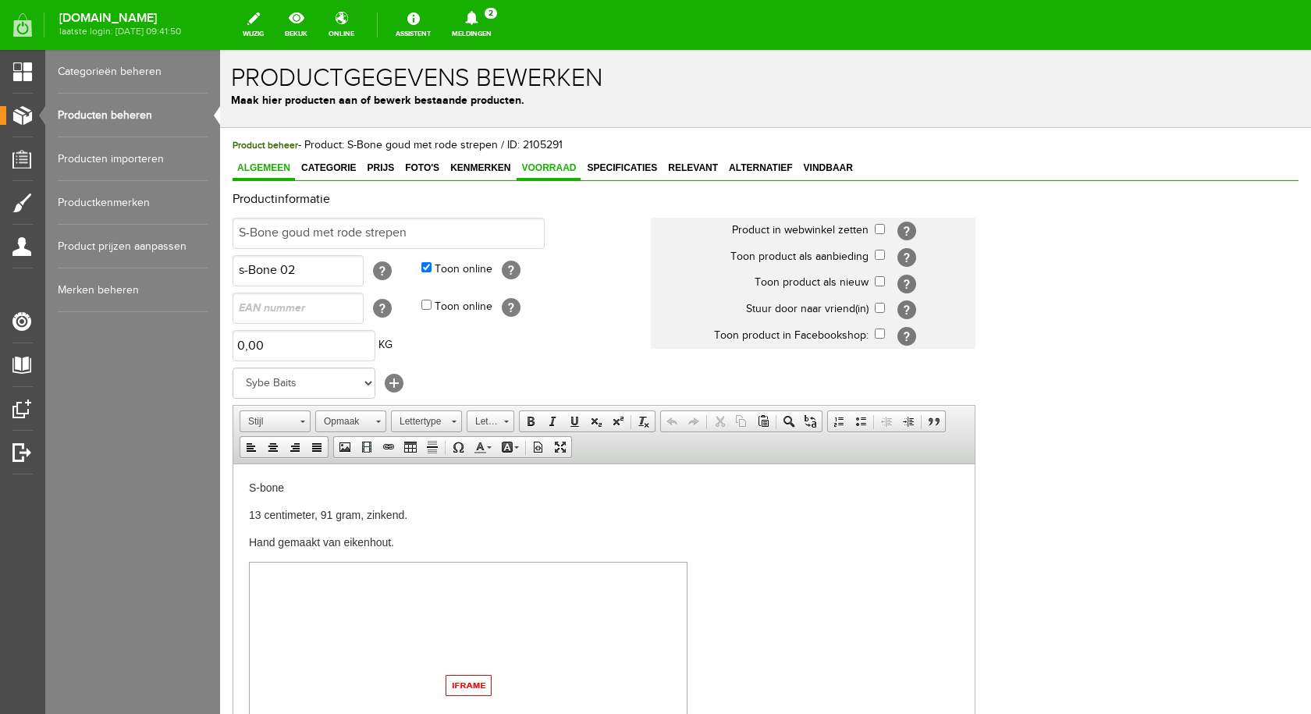
click at [546, 169] on span "Voorraad" at bounding box center [548, 167] width 64 height 11
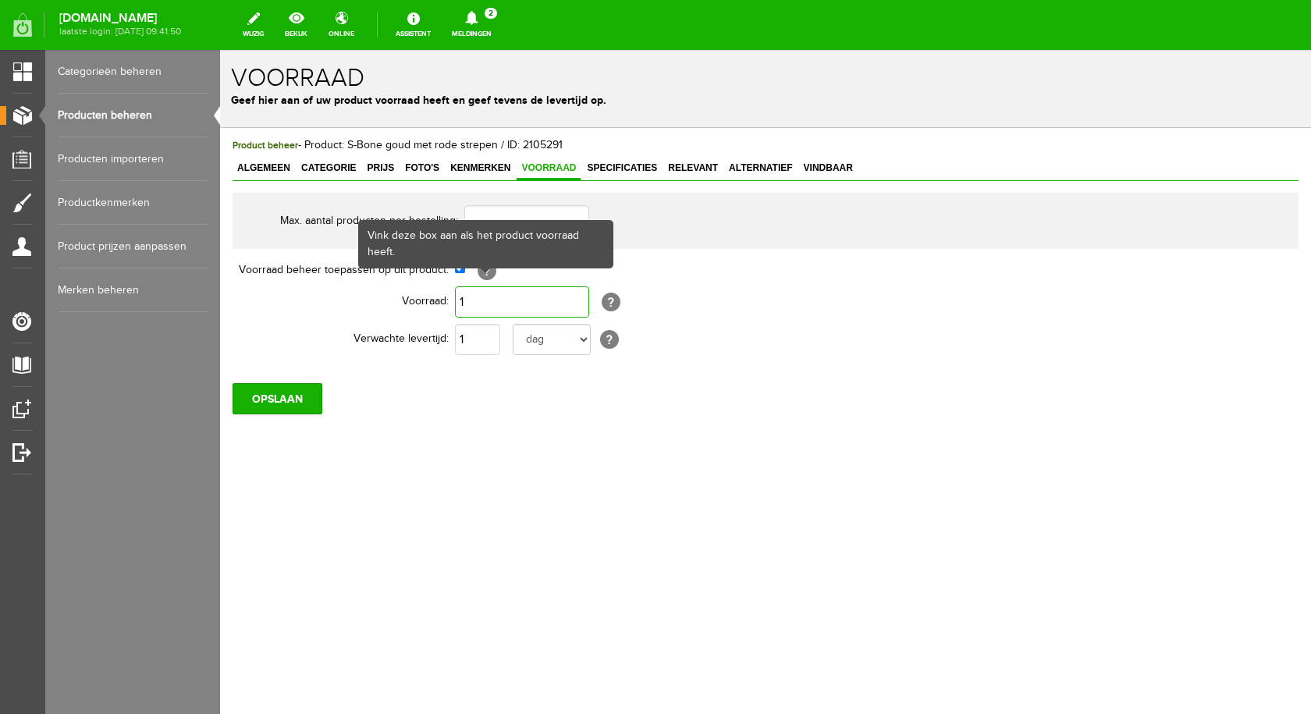
click at [467, 303] on input "1" at bounding box center [522, 301] width 134 height 31
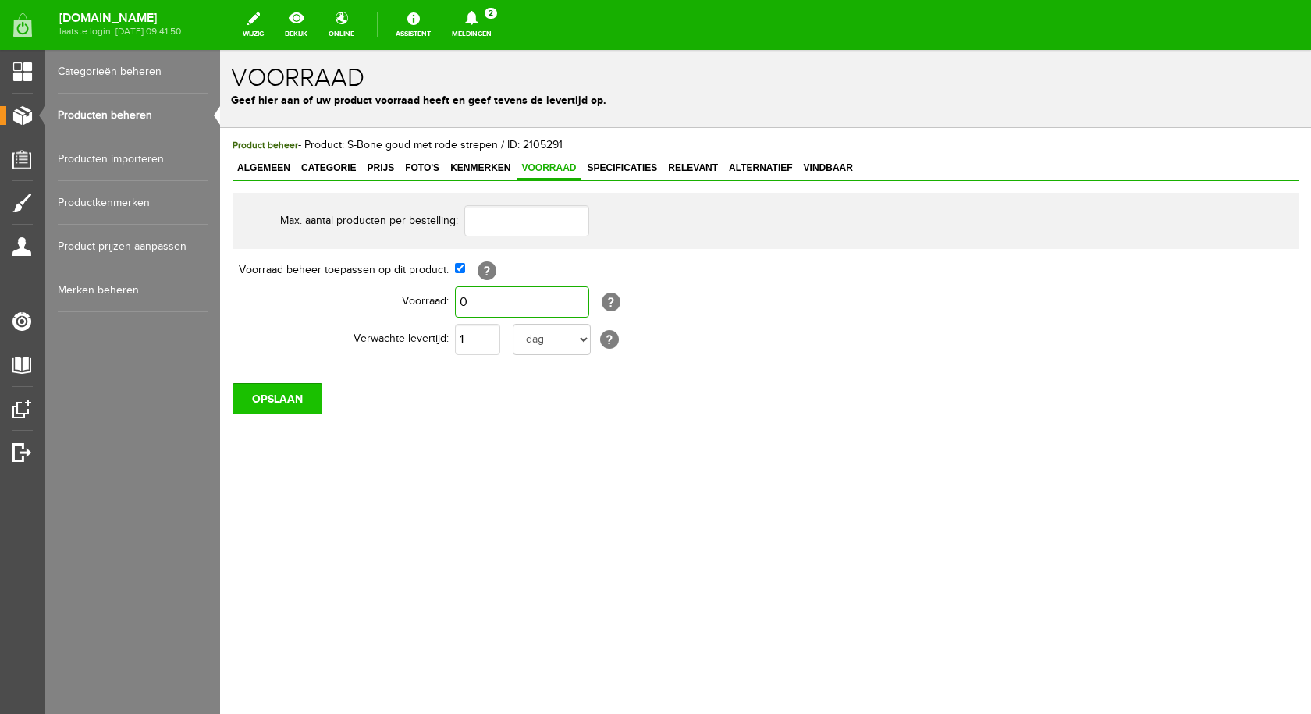
type input "0"
click at [282, 386] on input "OPSLAAN" at bounding box center [277, 398] width 90 height 31
click at [294, 396] on input "OPSLAAN" at bounding box center [277, 398] width 90 height 31
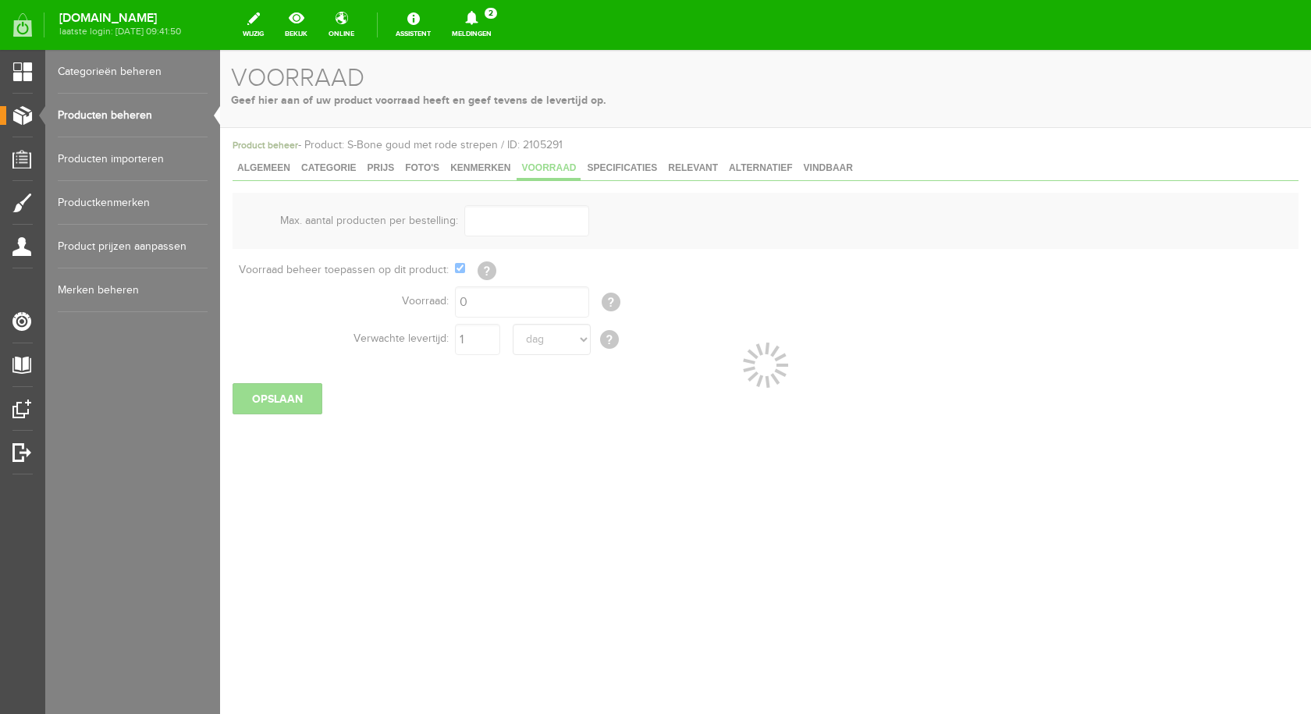
drag, startPoint x: 121, startPoint y: 109, endPoint x: 158, endPoint y: 119, distance: 38.0
click at [122, 109] on link "Producten beheren" at bounding box center [133, 116] width 150 height 44
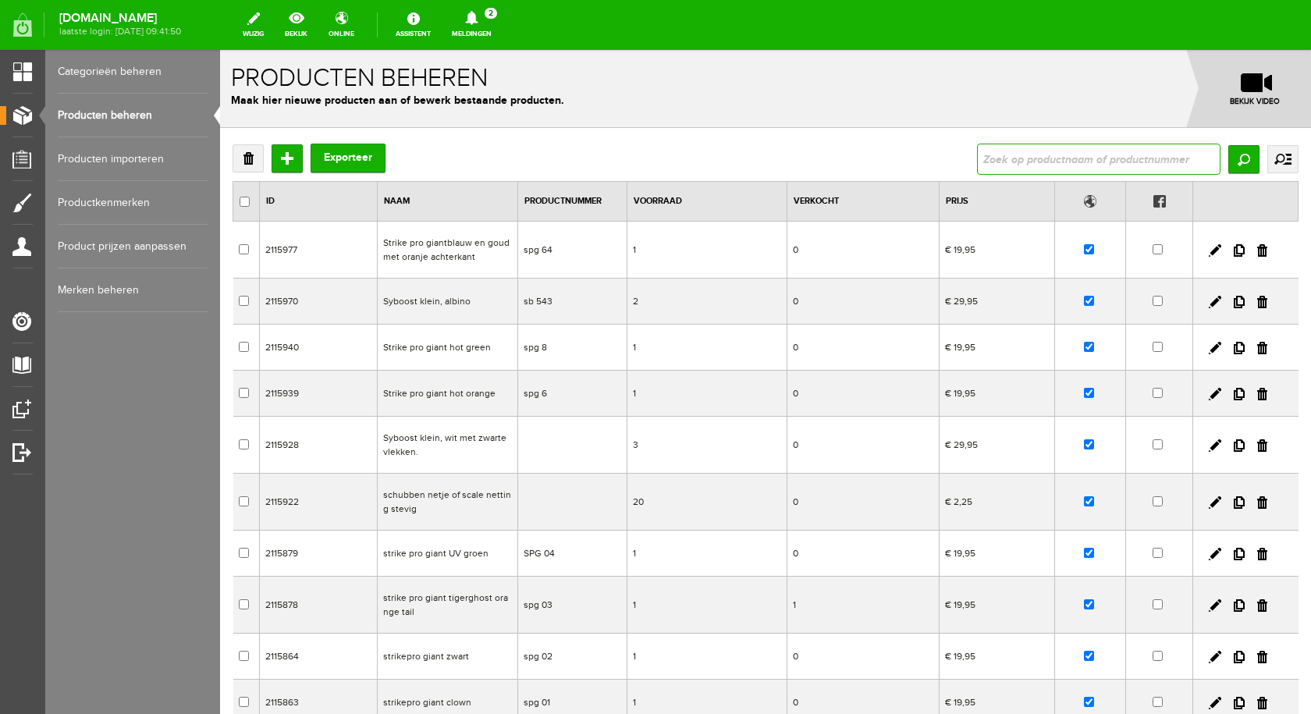
drag, startPoint x: 1048, startPoint y: 166, endPoint x: 995, endPoint y: 150, distance: 55.5
drag, startPoint x: 995, startPoint y: 150, endPoint x: 978, endPoint y: 157, distance: 18.5
drag, startPoint x: 978, startPoint y: 157, endPoint x: 1022, endPoint y: 154, distance: 43.8
click at [1022, 154] on input "text" at bounding box center [1098, 159] width 243 height 31
paste input "Swimmer goud met schubben"
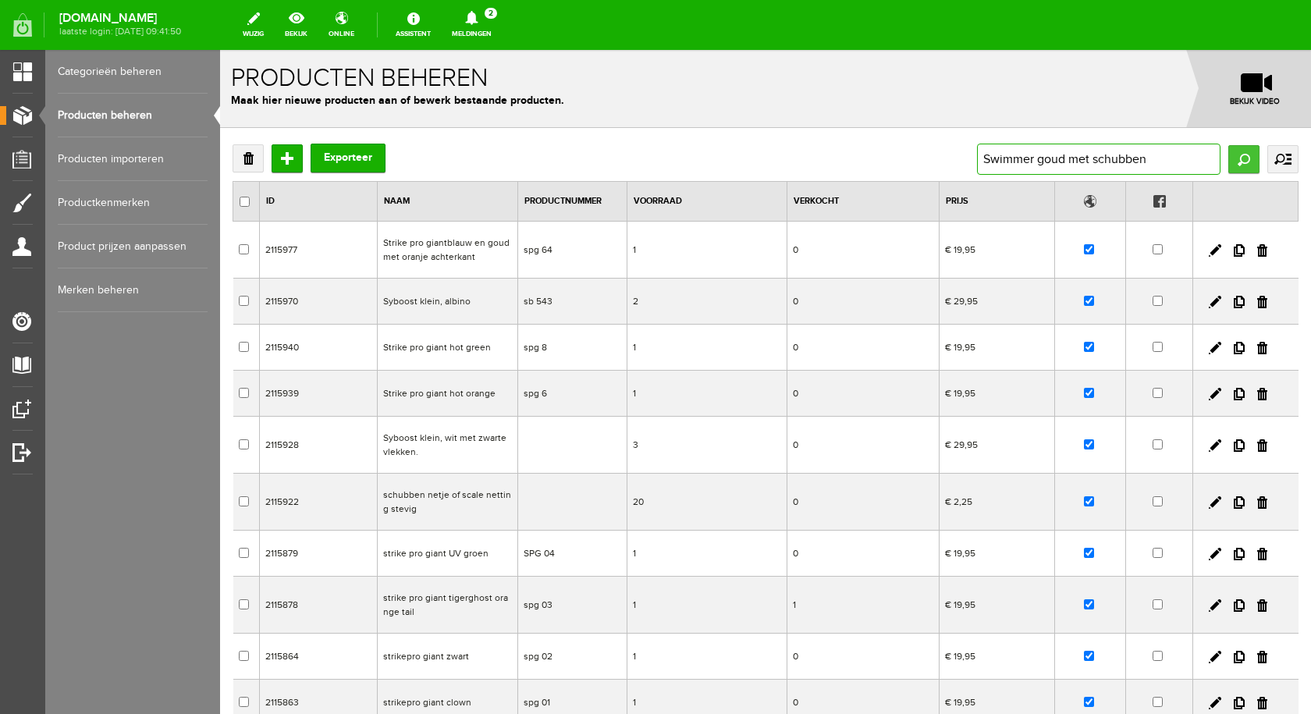
type input "Swimmer goud met schubben"
click at [1228, 154] on input "Zoeken" at bounding box center [1243, 159] width 31 height 28
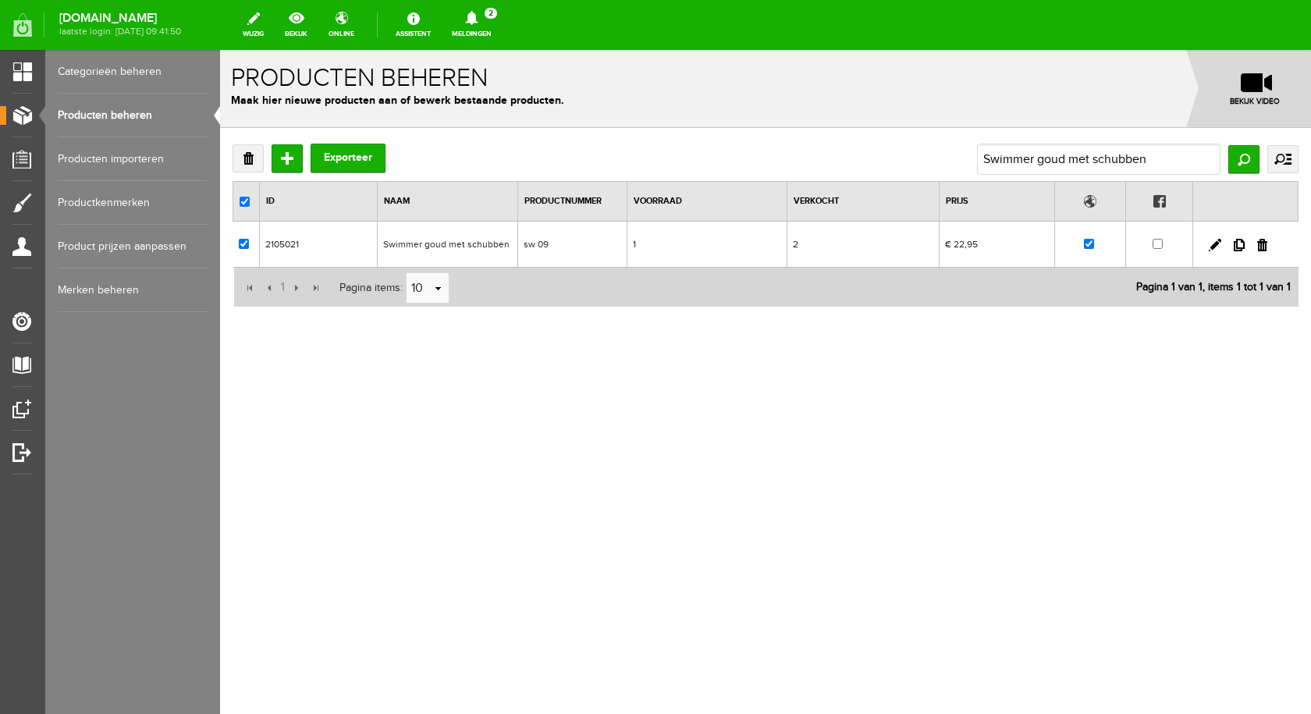
click at [432, 243] on td "Swimmer goud met schubben" at bounding box center [447, 245] width 140 height 46
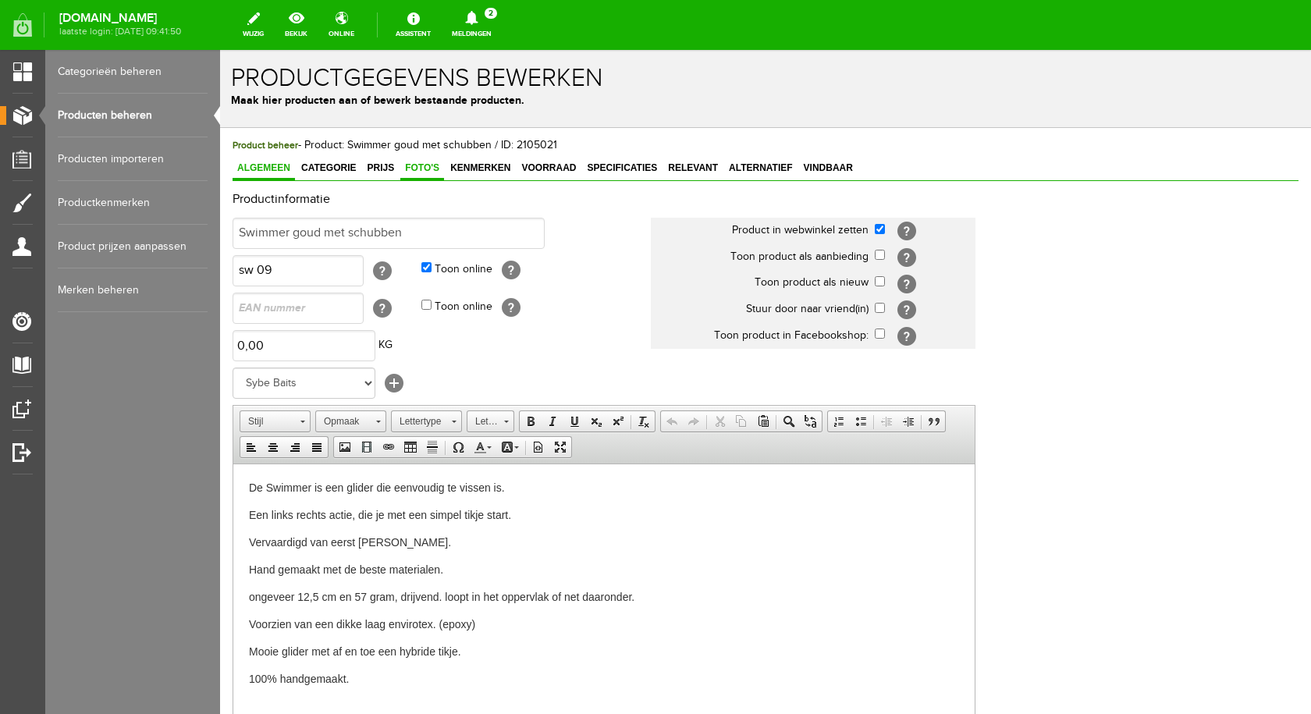
click at [429, 172] on span "Foto's" at bounding box center [422, 167] width 44 height 11
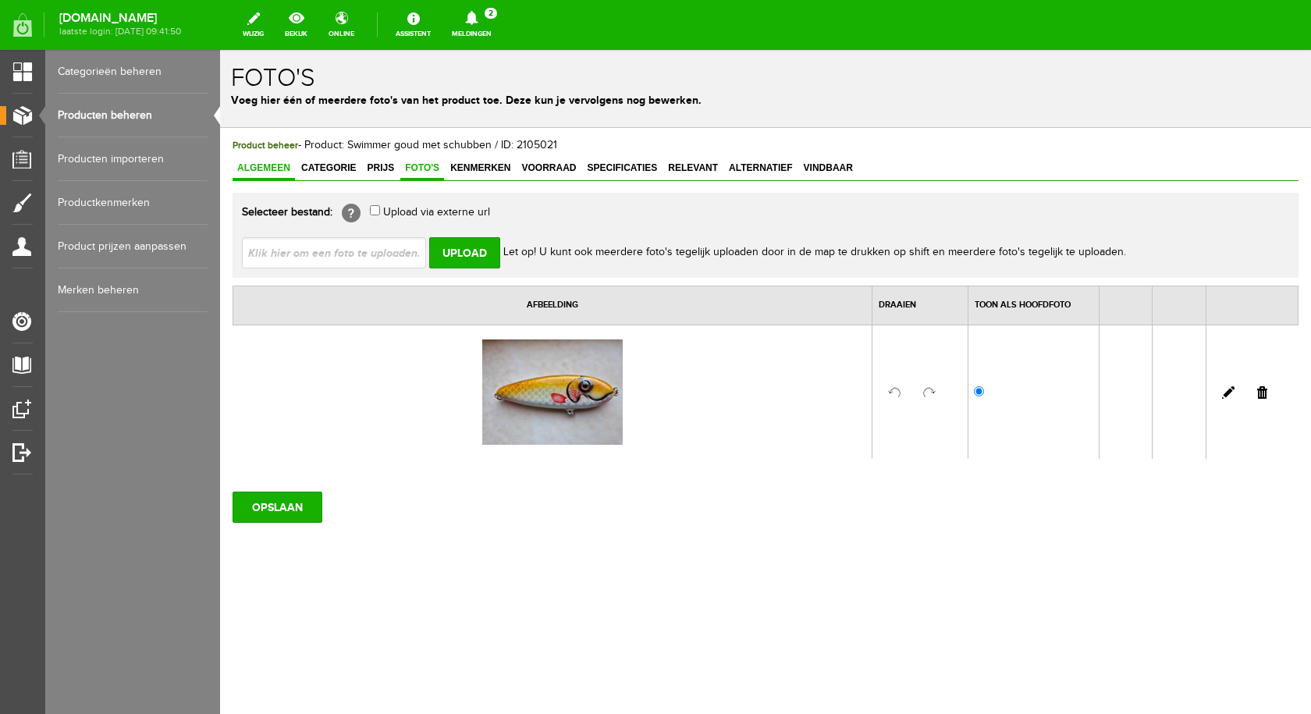
click at [269, 160] on link "Algemeen" at bounding box center [263, 169] width 62 height 23
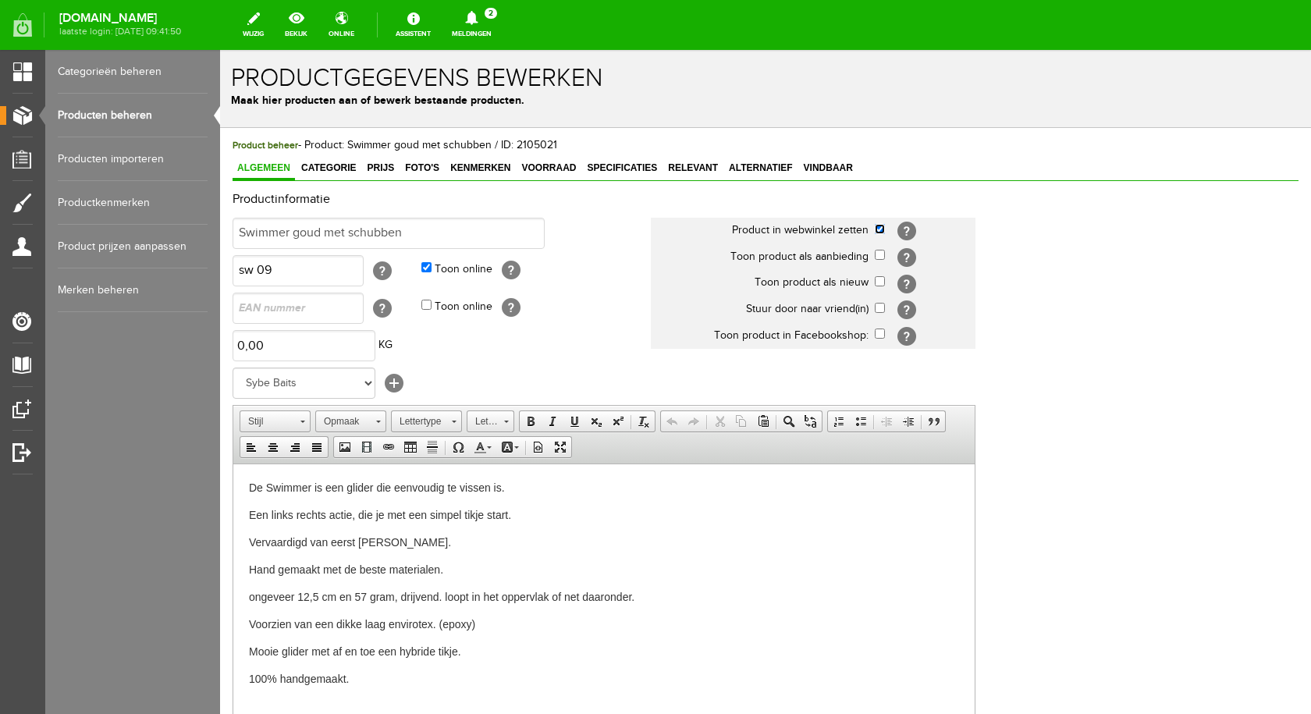
click at [880, 233] on input "checkbox" at bounding box center [880, 229] width 10 height 10
checkbox input "false"
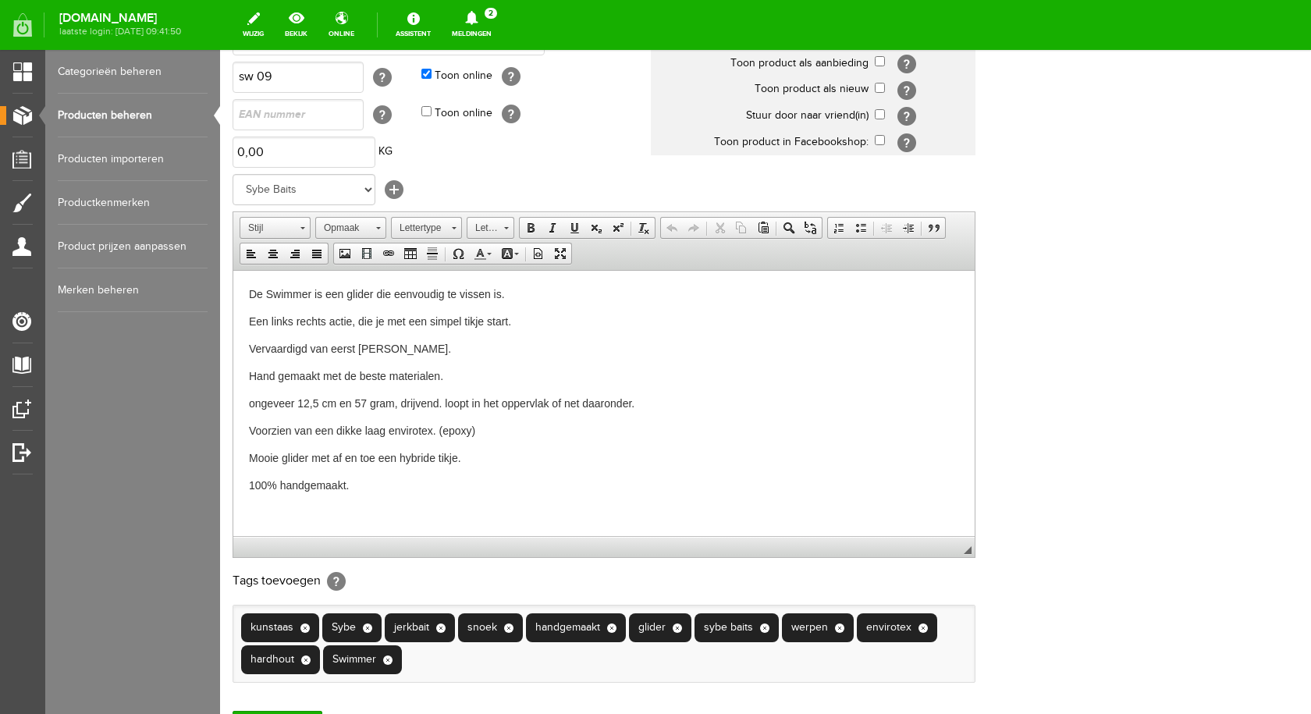
scroll to position [337, 0]
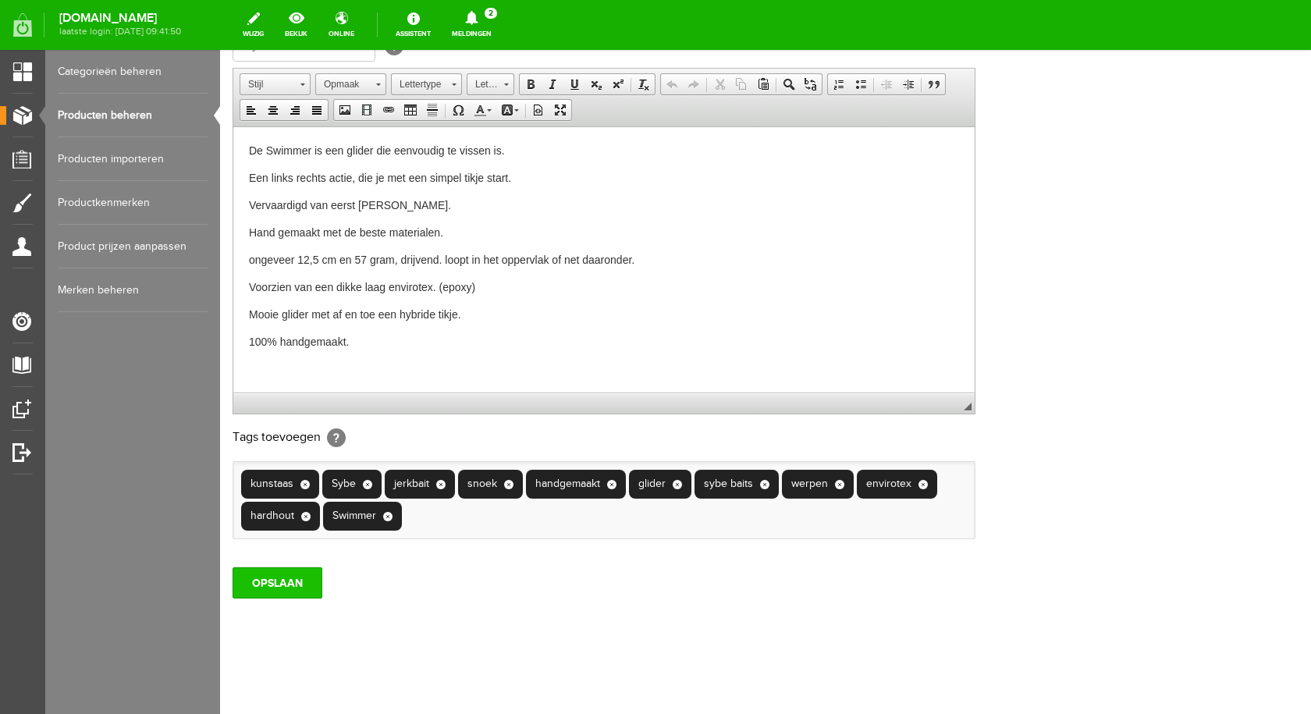
click at [289, 569] on input "OPSLAAN" at bounding box center [277, 582] width 90 height 31
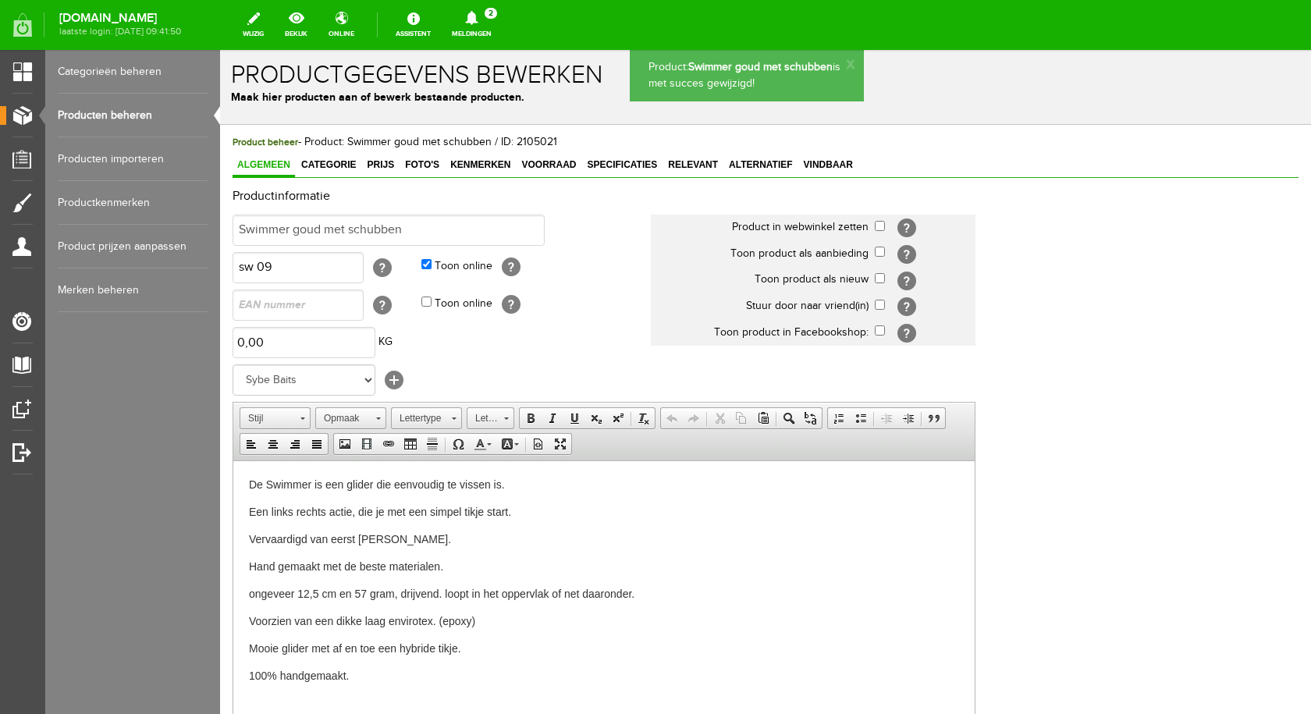
scroll to position [0, 0]
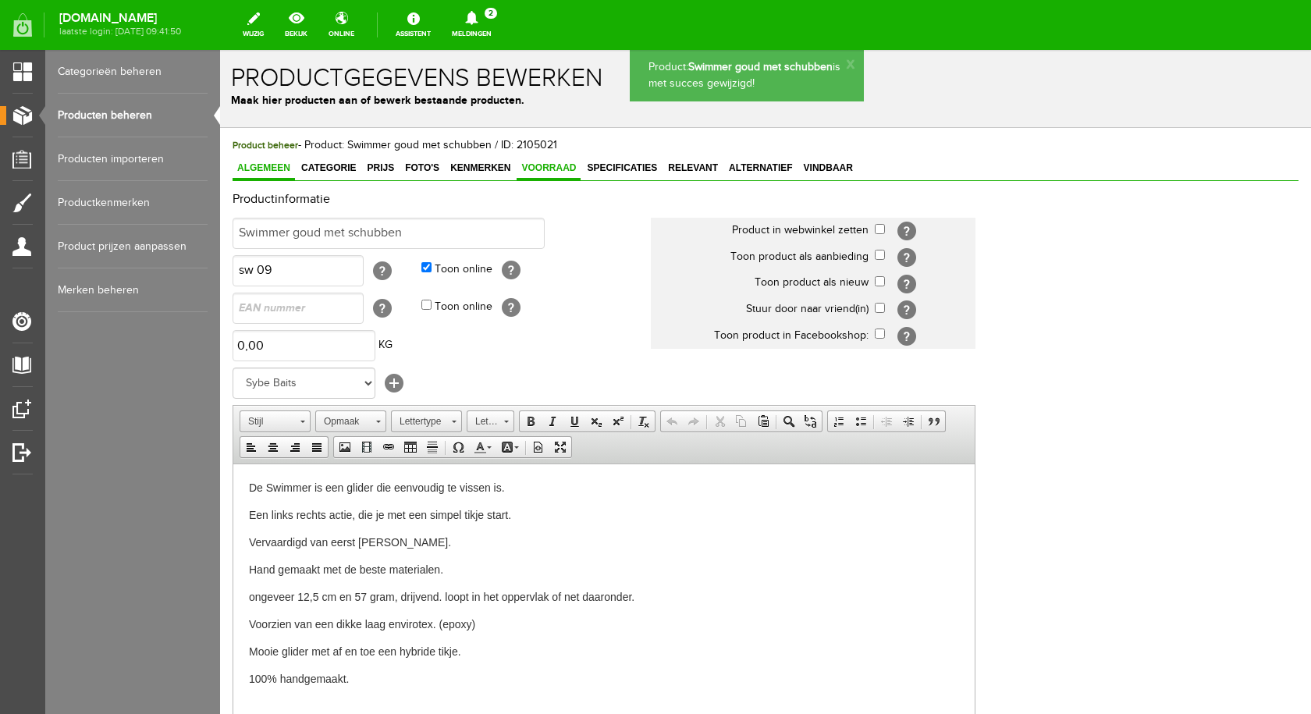
click at [544, 176] on link "Voorraad" at bounding box center [548, 169] width 64 height 23
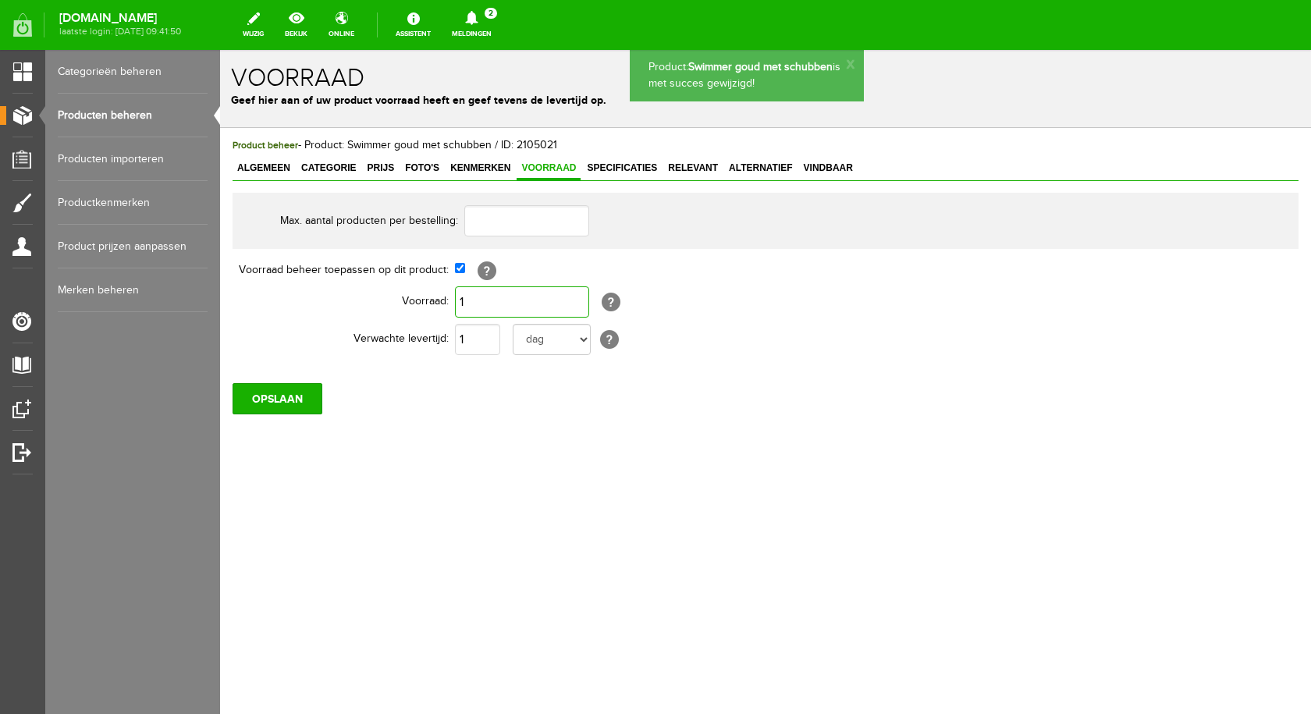
click at [493, 293] on input "1" at bounding box center [522, 301] width 134 height 31
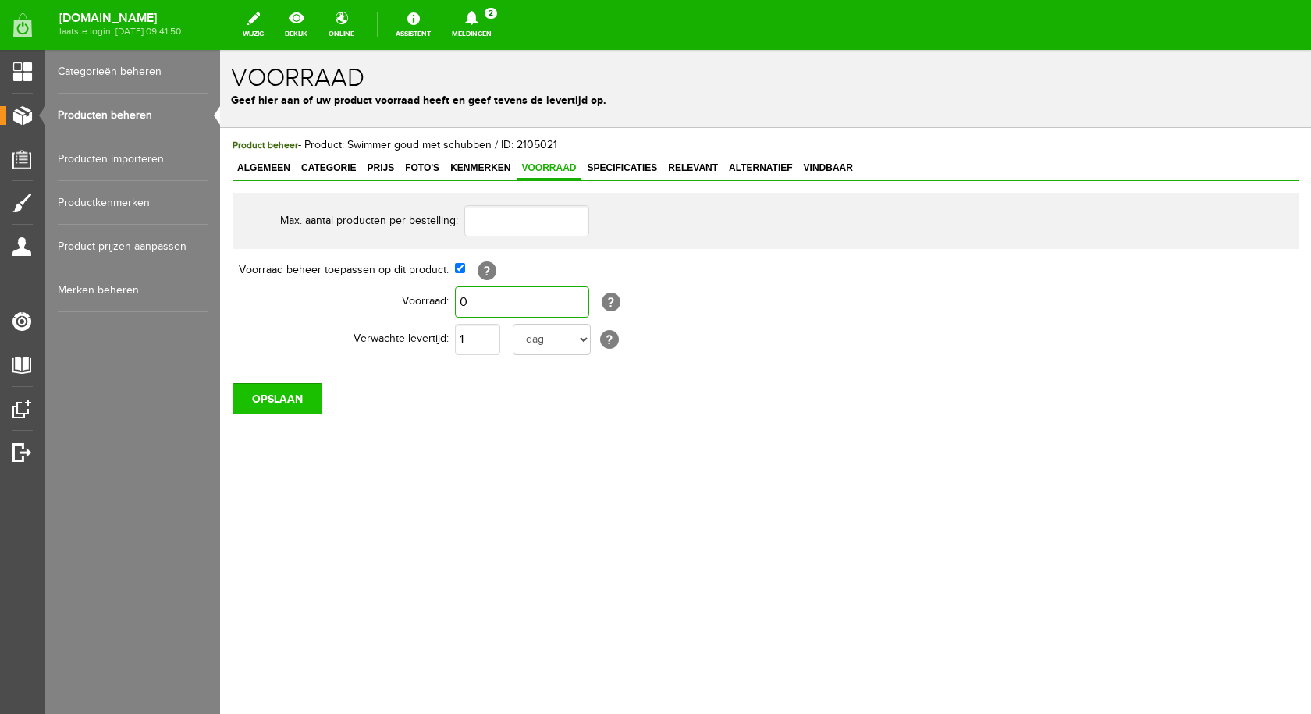
type input "0"
click at [294, 394] on input "OPSLAAN" at bounding box center [277, 398] width 90 height 31
